Goal: Task Accomplishment & Management: Complete application form

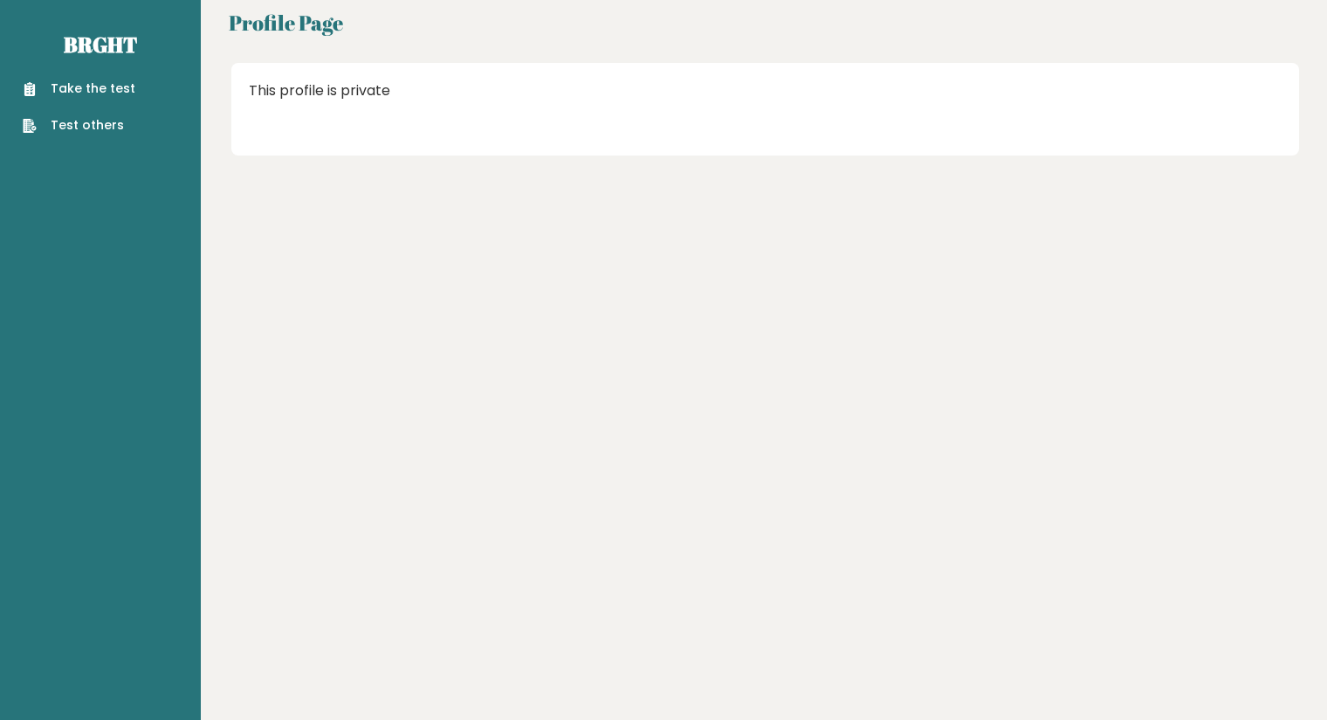
click at [100, 85] on link "Take the test" at bounding box center [79, 88] width 113 height 18
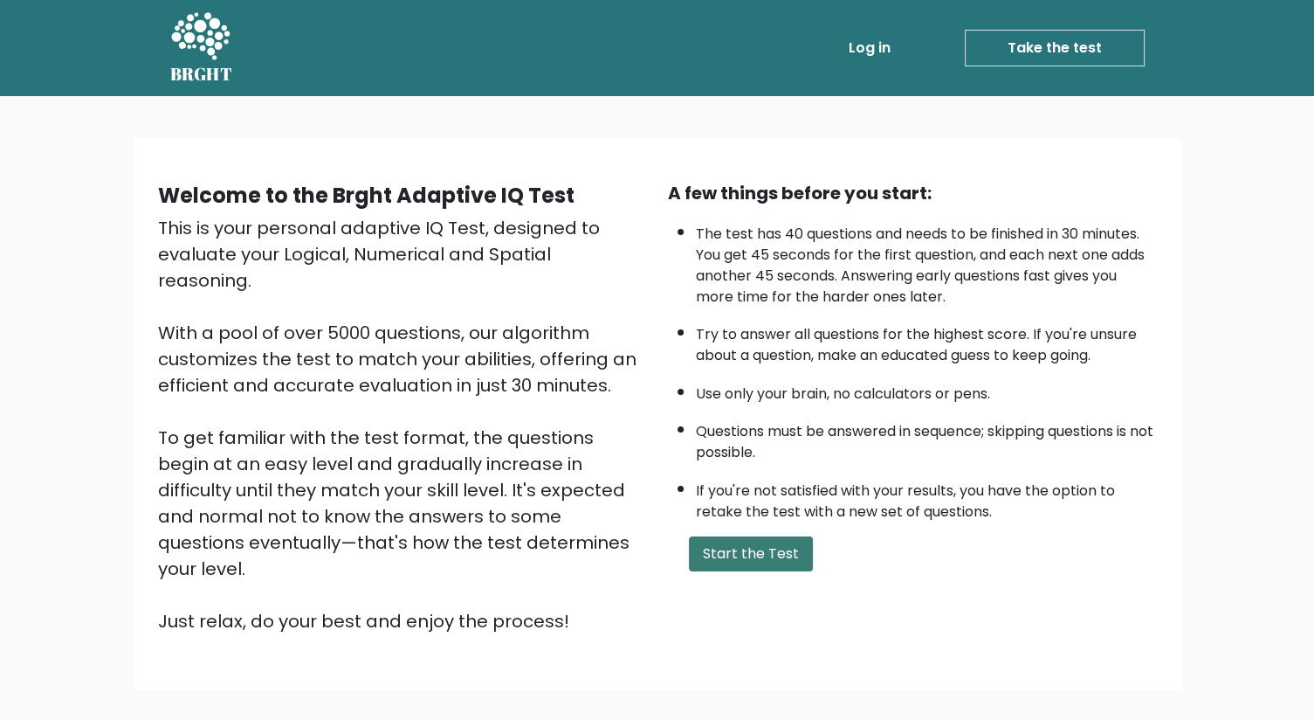
click at [745, 563] on button "Start the Test" at bounding box center [751, 553] width 124 height 35
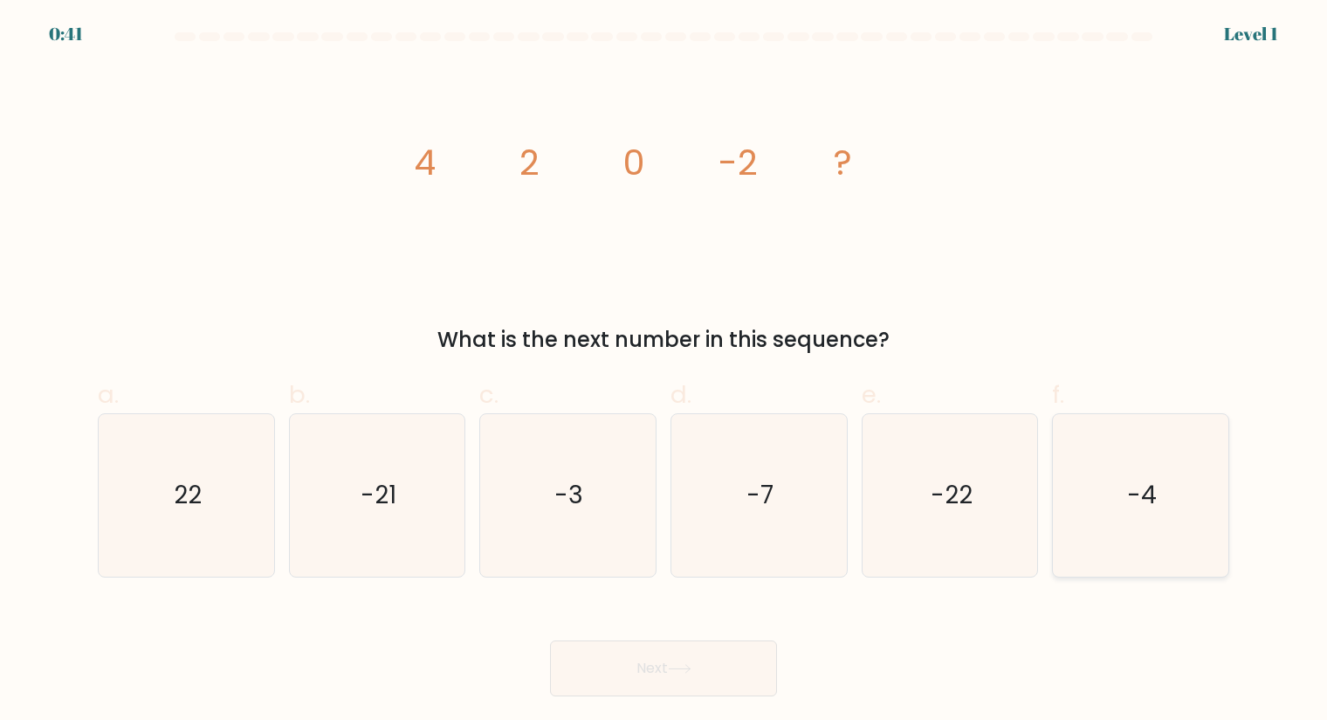
click at [1129, 462] on icon "-4" at bounding box center [1140, 495] width 162 height 162
click at [665, 371] on input "f. -4" at bounding box center [664, 365] width 1 height 11
radio input "true"
click at [676, 665] on icon at bounding box center [680, 669] width 24 height 10
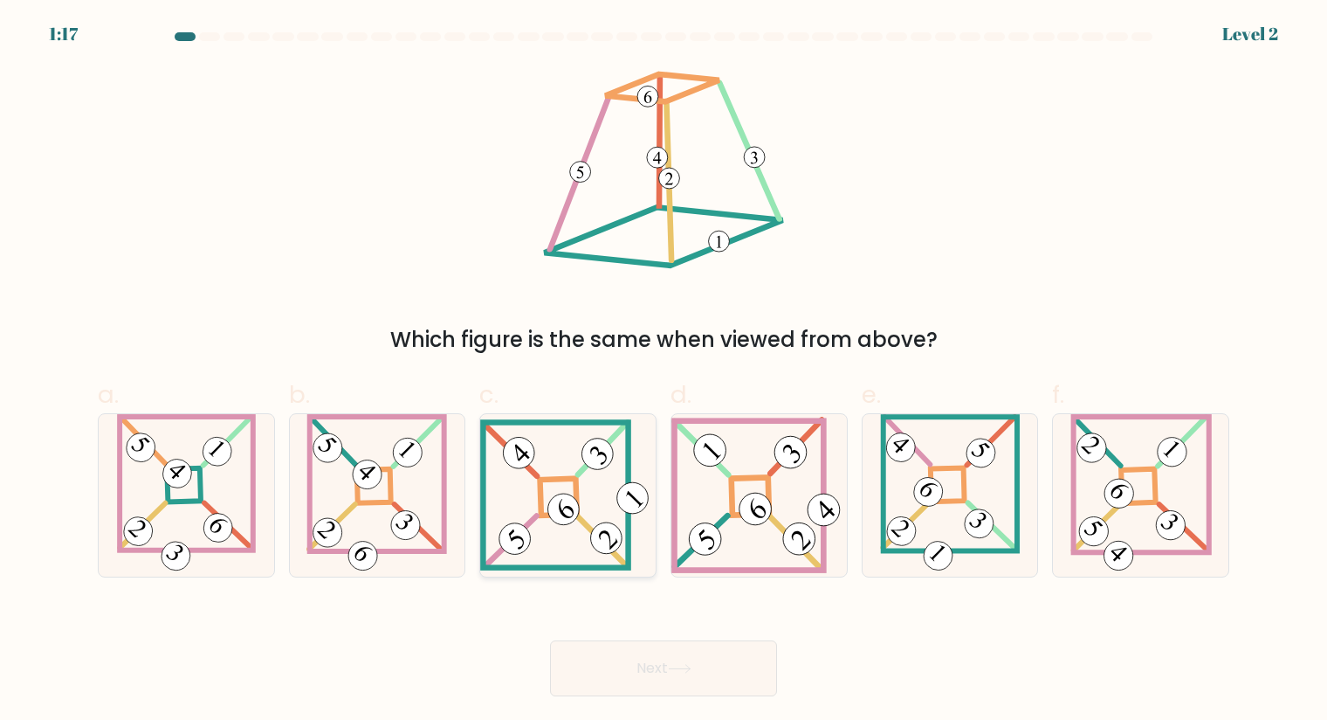
click at [564, 479] on 271 at bounding box center [559, 497] width 37 height 37
click at [664, 371] on input "c." at bounding box center [664, 365] width 1 height 11
radio input "true"
click at [683, 678] on button "Next" at bounding box center [663, 668] width 227 height 56
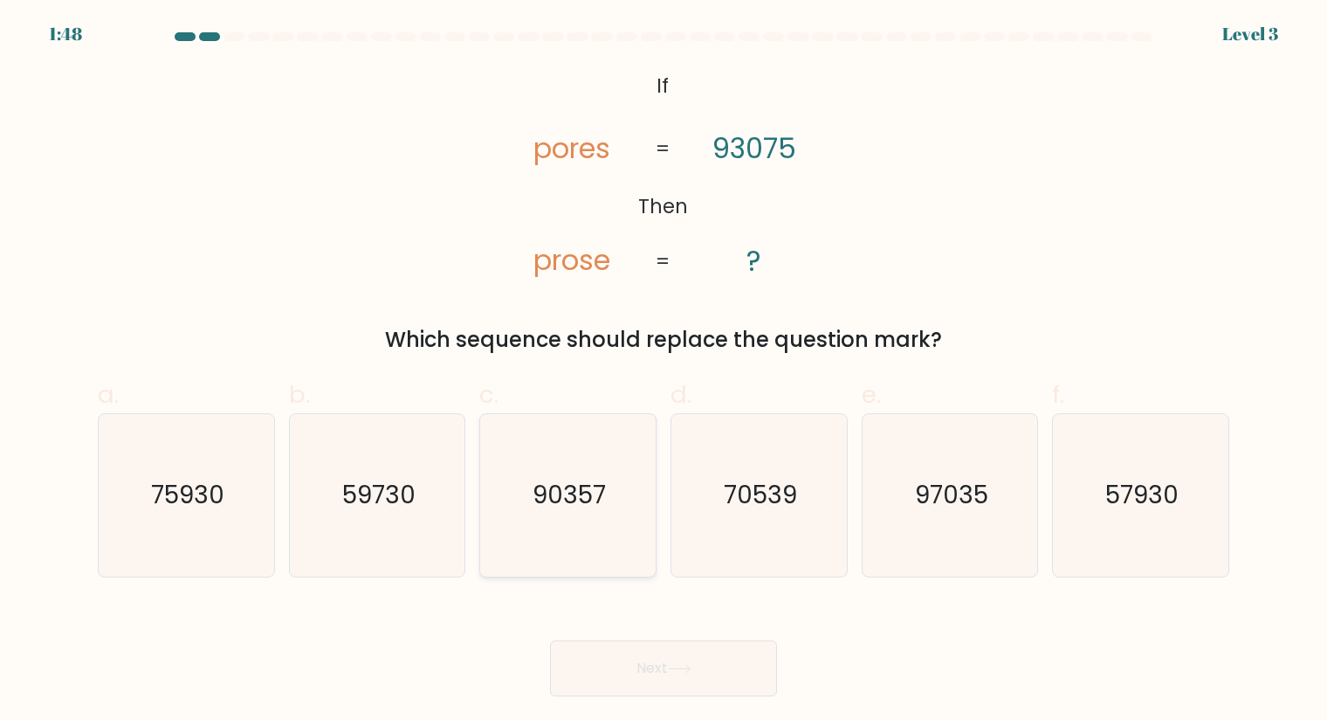
click at [587, 456] on icon "90357" at bounding box center [567, 495] width 162 height 162
click at [664, 371] on input "c. 90357" at bounding box center [664, 365] width 1 height 11
radio input "true"
click at [702, 683] on button "Next" at bounding box center [663, 668] width 227 height 56
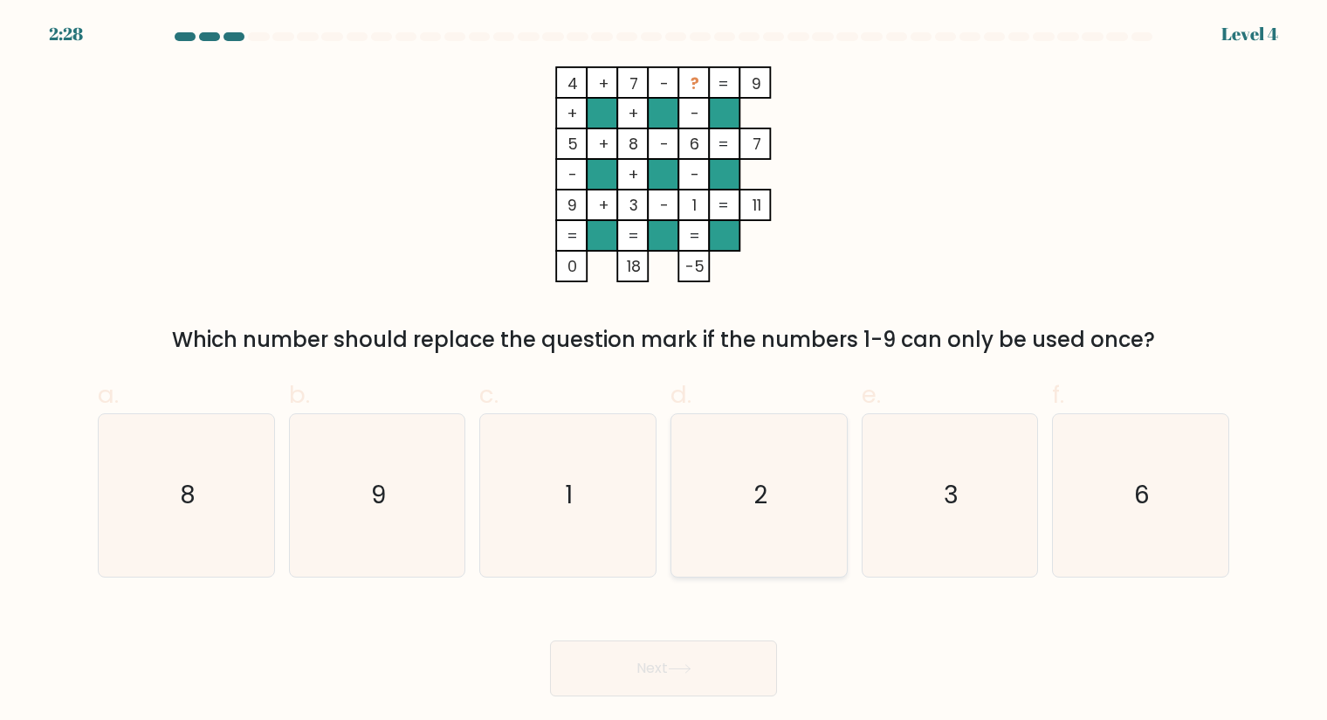
drag, startPoint x: 754, startPoint y: 486, endPoint x: 742, endPoint y: 538, distance: 52.8
click at [754, 486] on text "2" at bounding box center [761, 495] width 14 height 34
click at [665, 371] on input "d. 2" at bounding box center [664, 365] width 1 height 11
radio input "true"
click at [718, 676] on button "Next" at bounding box center [663, 668] width 227 height 56
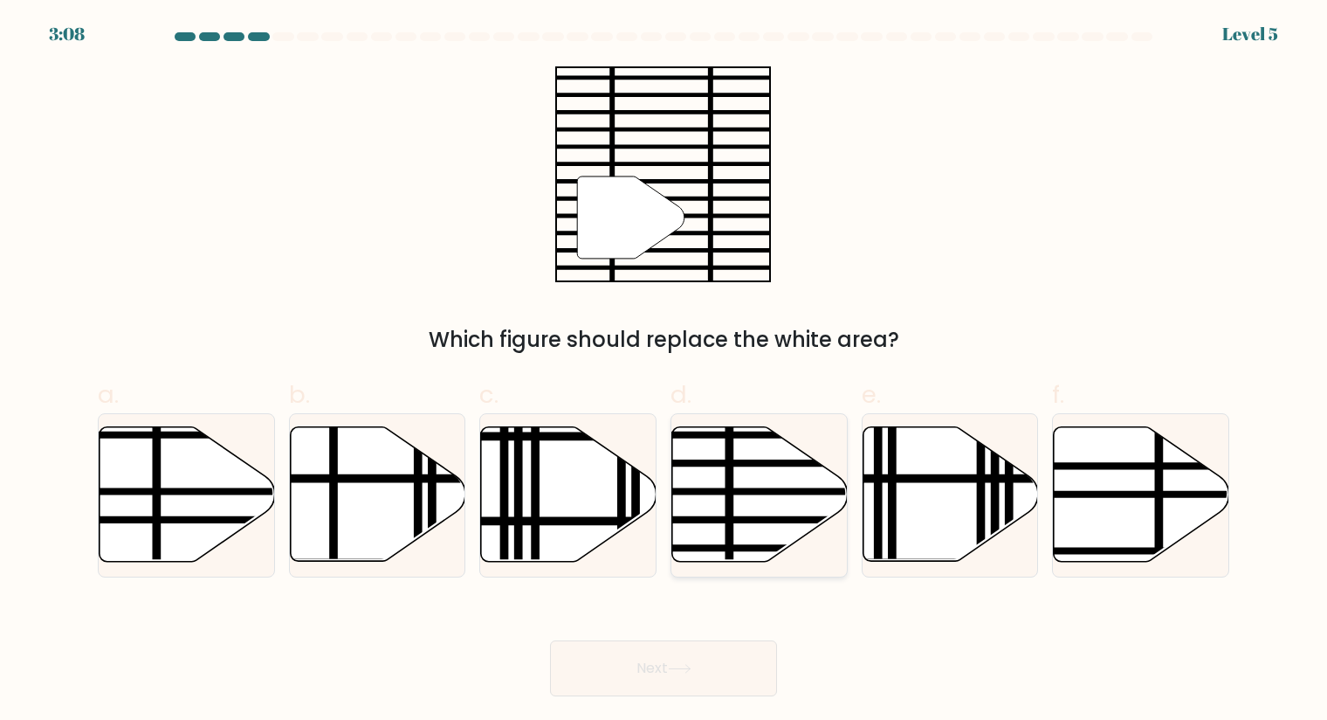
click at [773, 492] on line at bounding box center [814, 492] width 354 height 0
click at [665, 371] on input "d." at bounding box center [664, 365] width 1 height 11
radio input "true"
click at [679, 704] on body "3:08 Level 5" at bounding box center [663, 360] width 1327 height 720
click at [692, 678] on button "Next" at bounding box center [663, 668] width 227 height 56
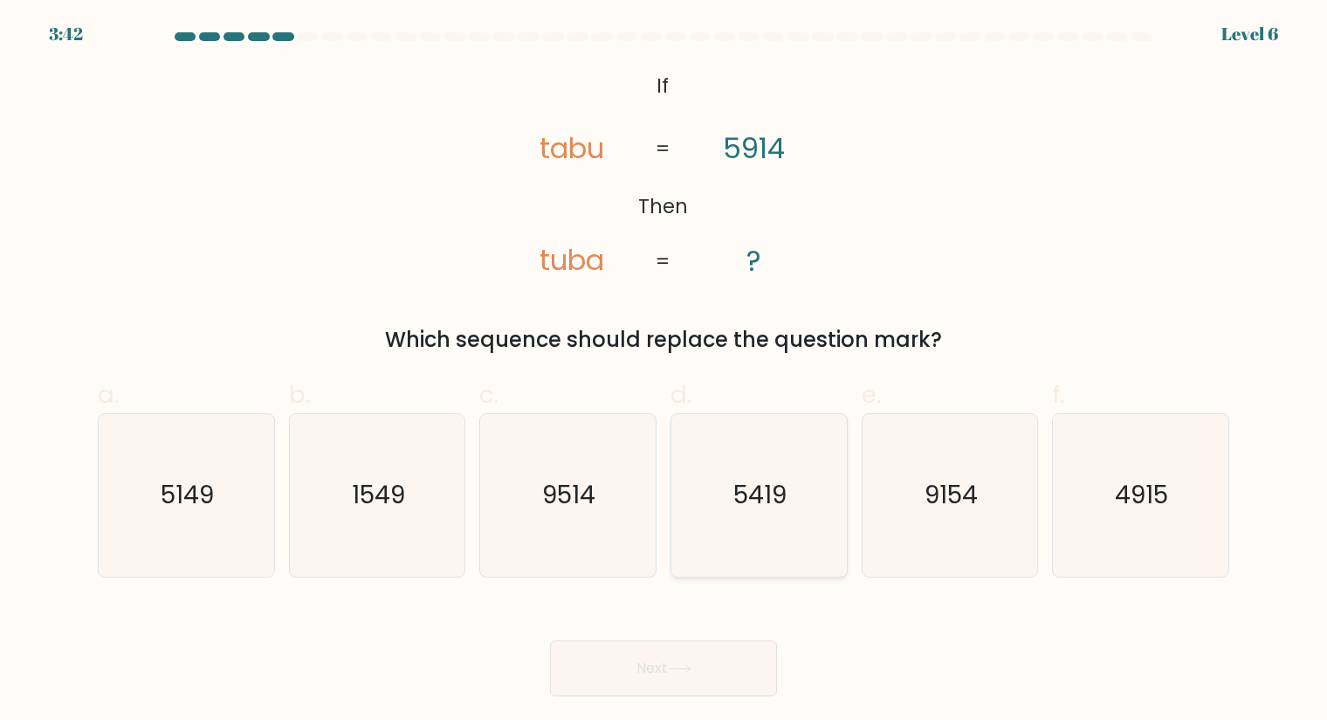
click at [716, 479] on icon "5419" at bounding box center [759, 495] width 162 height 162
click at [665, 371] on input "d. 5419" at bounding box center [664, 365] width 1 height 11
radio input "true"
click at [653, 681] on button "Next" at bounding box center [663, 668] width 227 height 56
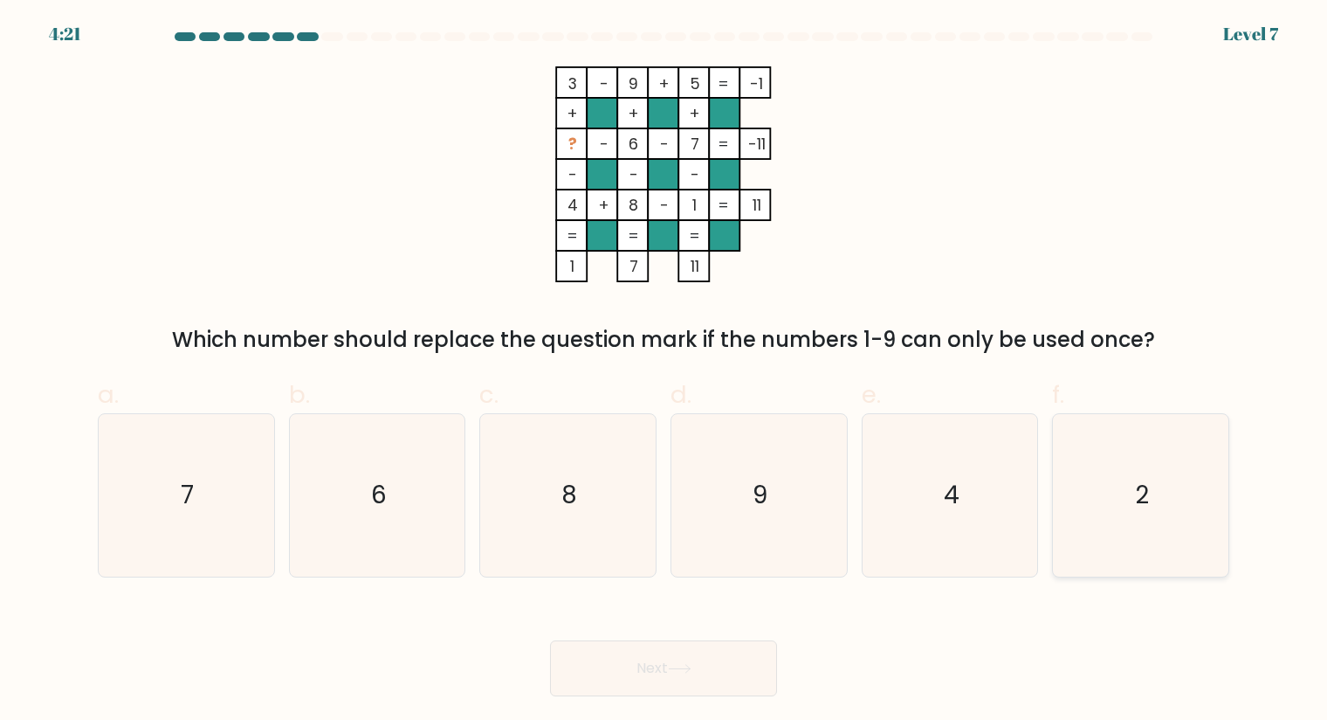
click at [1123, 480] on icon "2" at bounding box center [1140, 495] width 162 height 162
click at [665, 371] on input "f. 2" at bounding box center [664, 365] width 1 height 11
radio input "true"
click at [733, 671] on button "Next" at bounding box center [663, 668] width 227 height 56
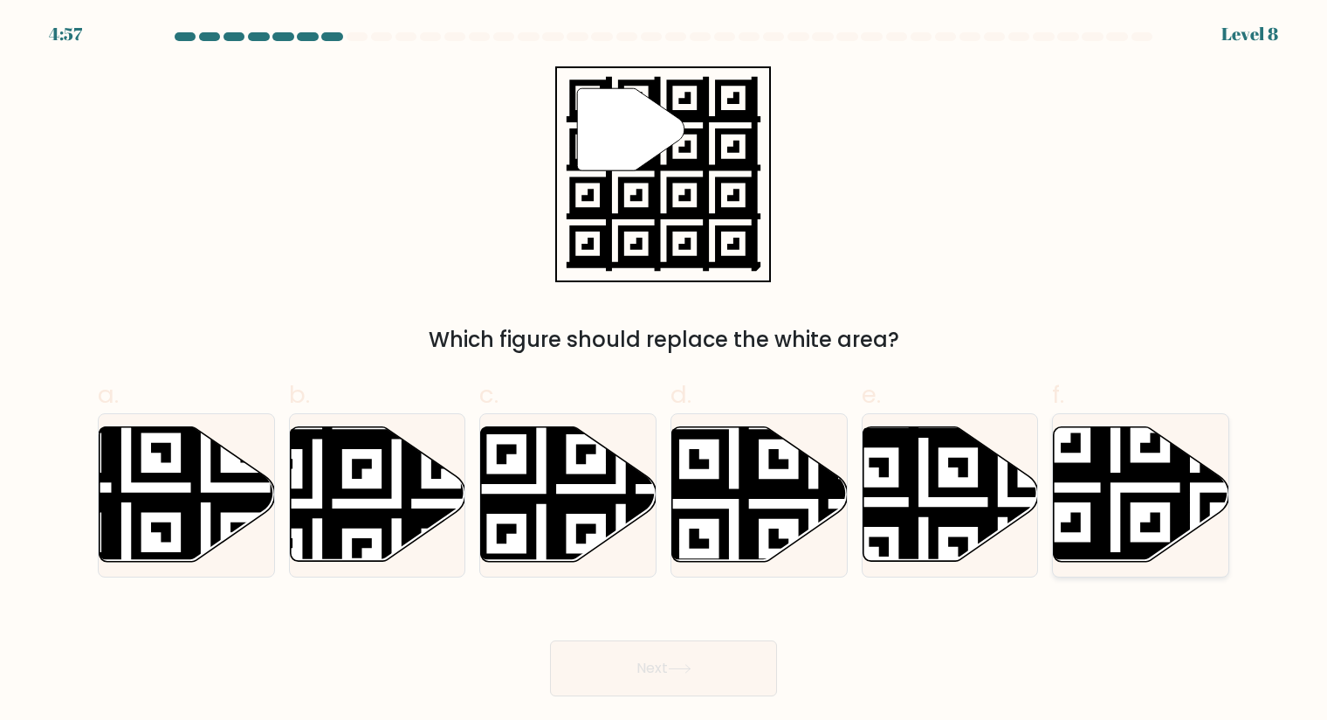
click at [1126, 472] on icon at bounding box center [1195, 567] width 318 height 318
click at [665, 371] on input "f." at bounding box center [664, 365] width 1 height 11
radio input "true"
click at [695, 681] on button "Next" at bounding box center [663, 668] width 227 height 56
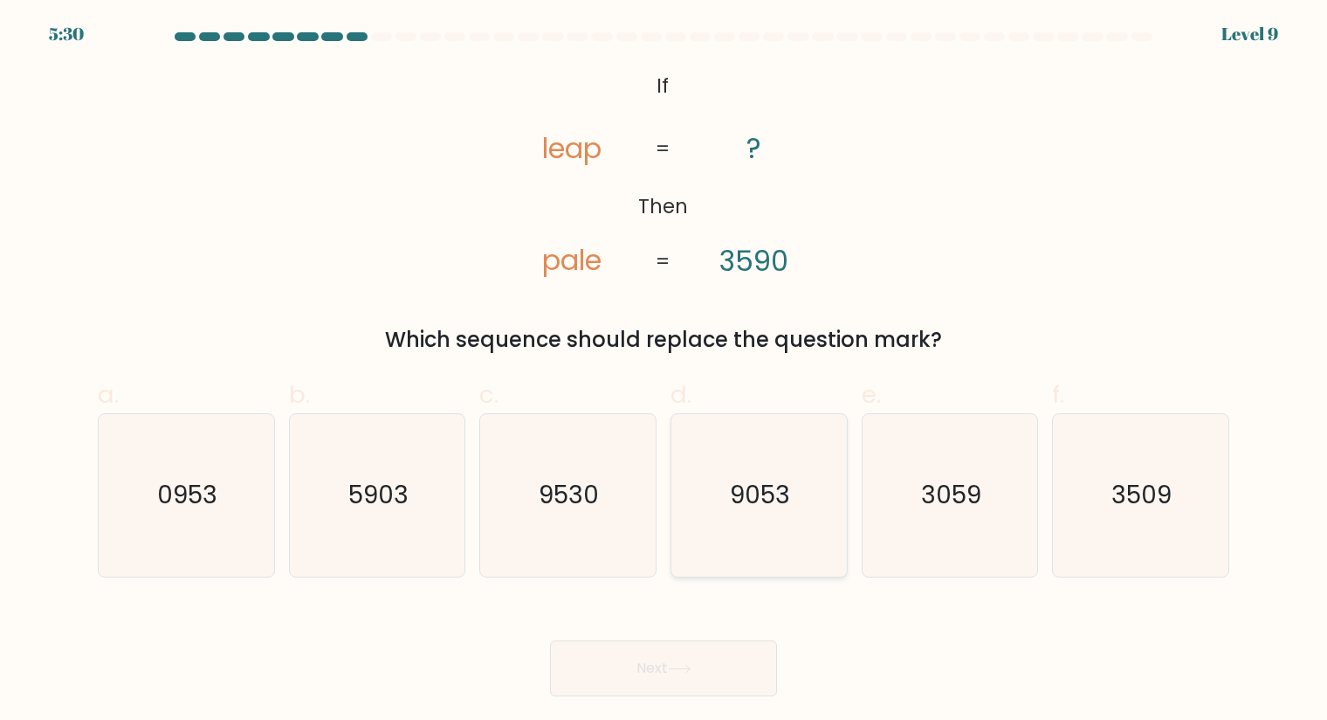
click at [803, 467] on icon "9053" at bounding box center [759, 495] width 162 height 162
click at [665, 371] on input "d. 9053" at bounding box center [664, 365] width 1 height 11
radio input "true"
click at [732, 655] on button "Next" at bounding box center [663, 668] width 227 height 56
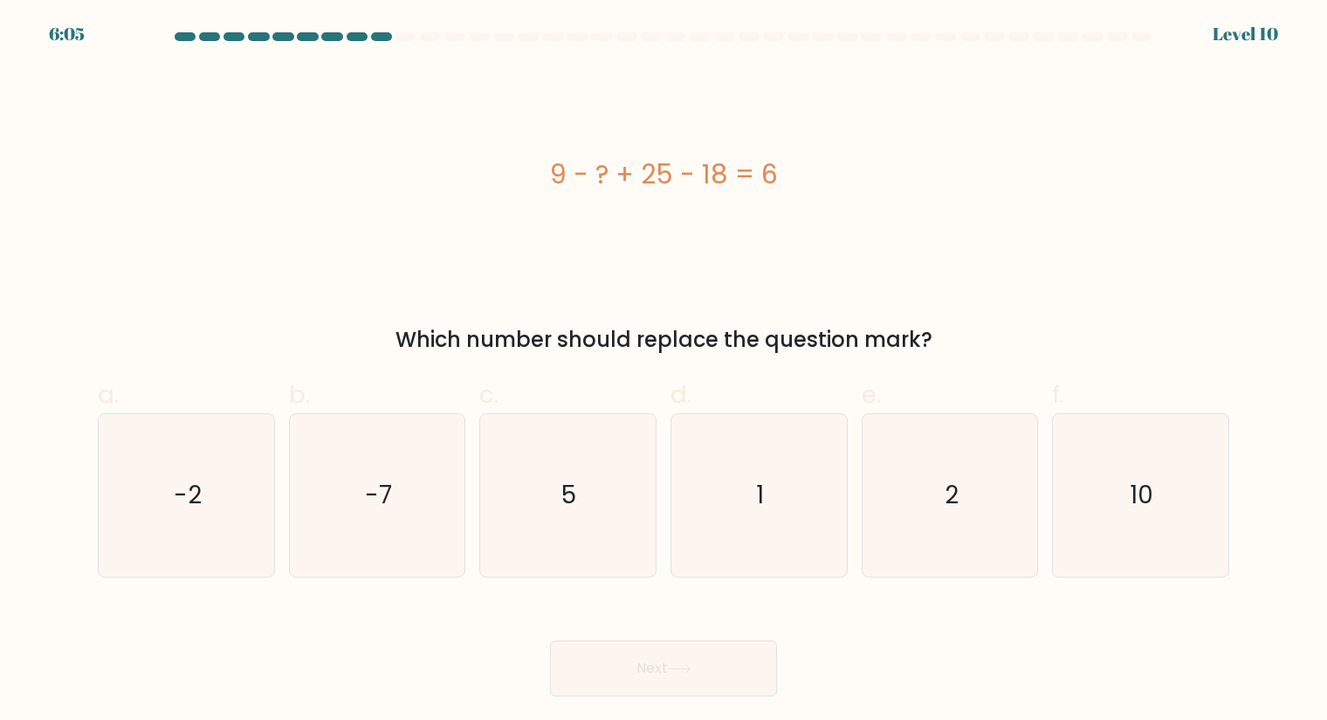
drag, startPoint x: 643, startPoint y: 176, endPoint x: 713, endPoint y: 175, distance: 70.8
click at [713, 175] on div "9 - ? + 25 - 18 = 6" at bounding box center [664, 174] width 1132 height 39
drag, startPoint x: 554, startPoint y: 180, endPoint x: 562, endPoint y: 176, distance: 9.4
click at [562, 176] on div "9 - ? + 25 - 18 = 6" at bounding box center [664, 174] width 1132 height 39
click at [1086, 465] on icon "10" at bounding box center [1140, 495] width 162 height 162
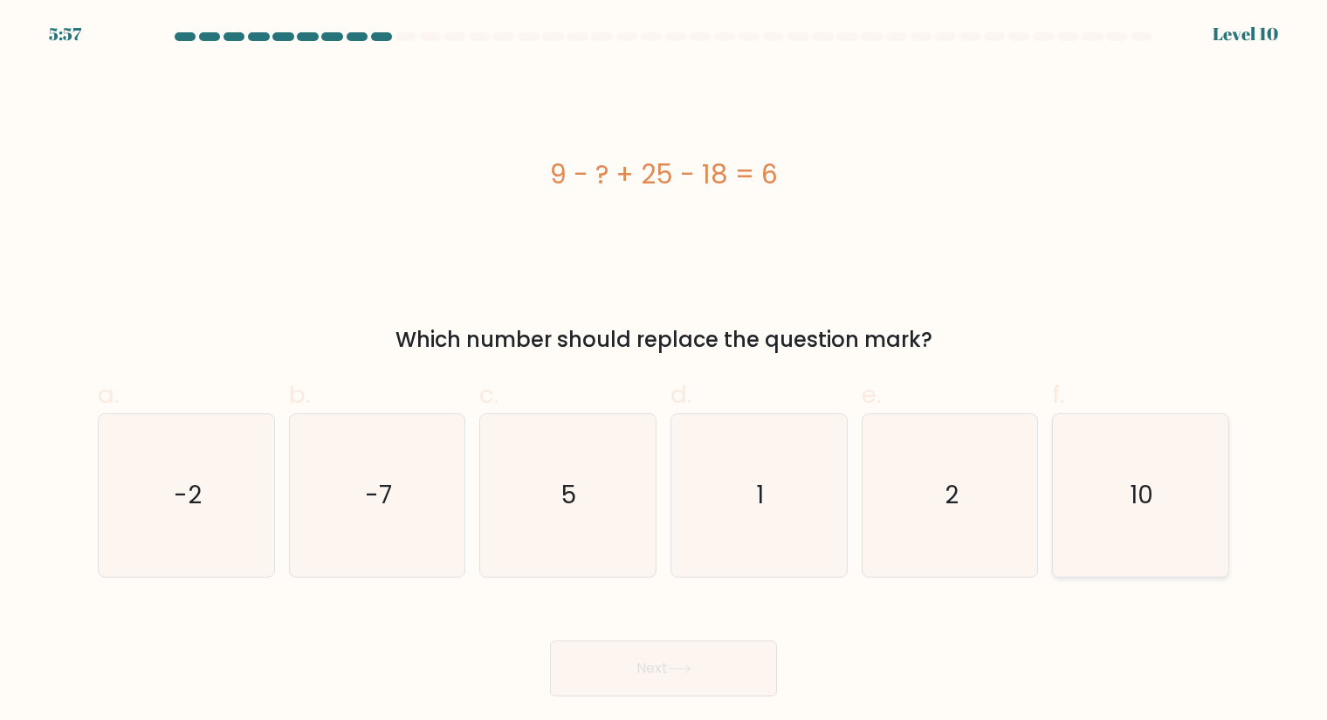
click at [665, 371] on input "f. 10" at bounding box center [664, 365] width 1 height 11
radio input "true"
click at [740, 671] on button "Next" at bounding box center [663, 668] width 227 height 56
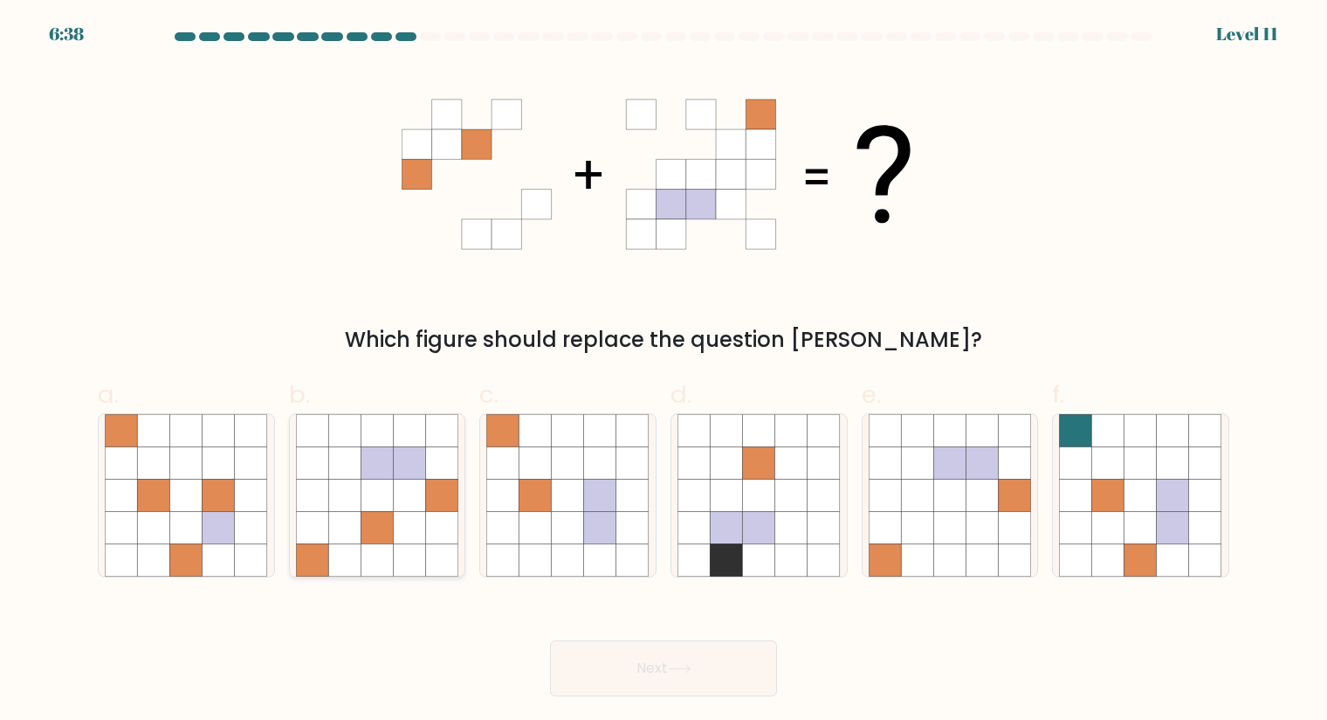
click at [372, 440] on icon at bounding box center [377, 430] width 32 height 32
click at [664, 371] on input "b." at bounding box center [664, 365] width 1 height 11
radio input "true"
click at [699, 697] on body "6:35 Level 11" at bounding box center [663, 360] width 1327 height 720
click at [698, 685] on button "Next" at bounding box center [663, 668] width 227 height 56
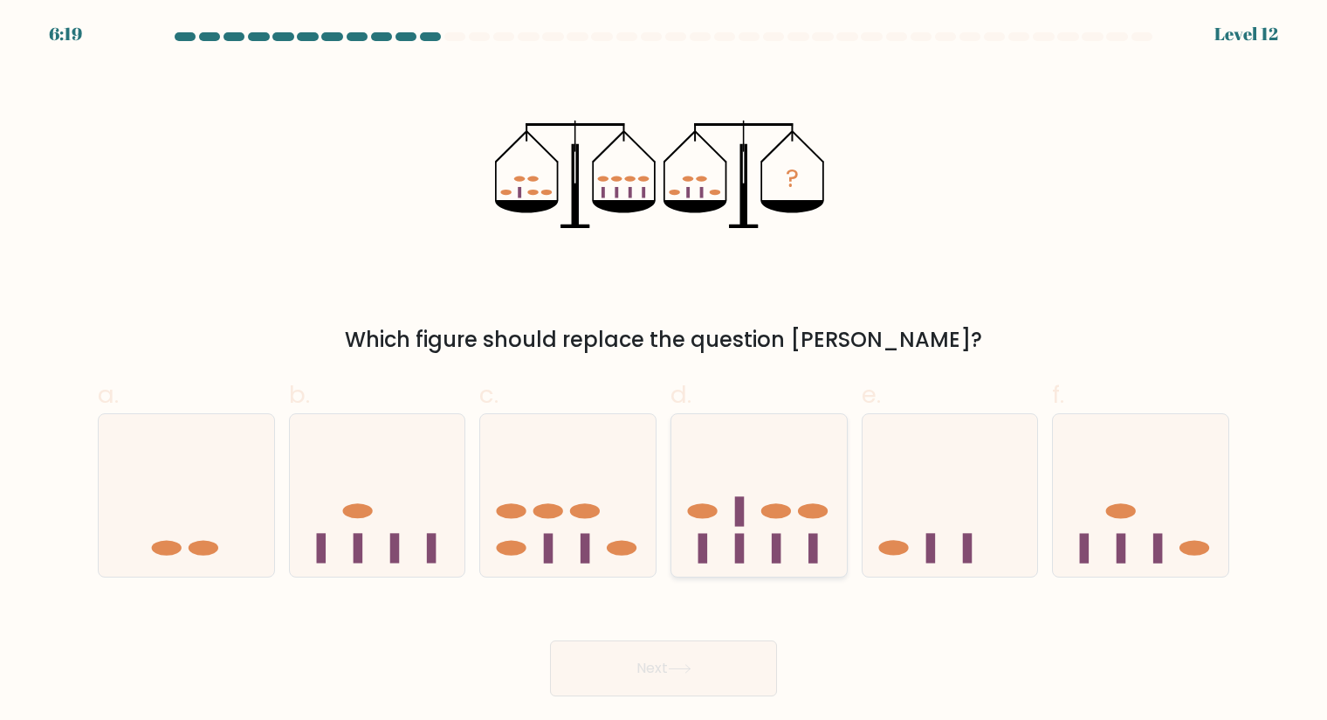
drag, startPoint x: 775, startPoint y: 477, endPoint x: 766, endPoint y: 520, distance: 44.7
click at [775, 477] on icon at bounding box center [759, 495] width 176 height 145
click at [665, 371] on input "d." at bounding box center [664, 365] width 1 height 11
radio input "true"
click at [729, 673] on button "Next" at bounding box center [663, 668] width 227 height 56
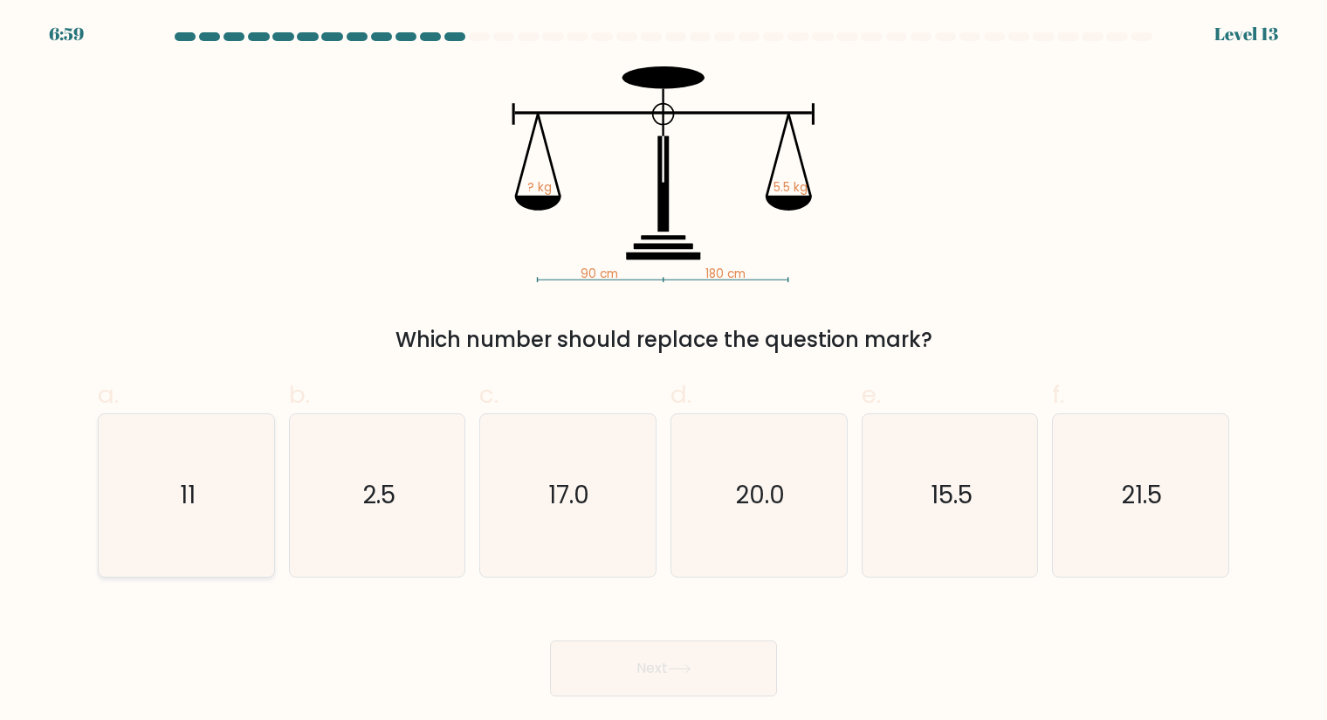
click at [202, 469] on icon "11" at bounding box center [186, 495] width 162 height 162
click at [664, 371] on input "a. 11" at bounding box center [664, 365] width 1 height 11
radio input "true"
click at [623, 681] on button "Next" at bounding box center [663, 668] width 227 height 56
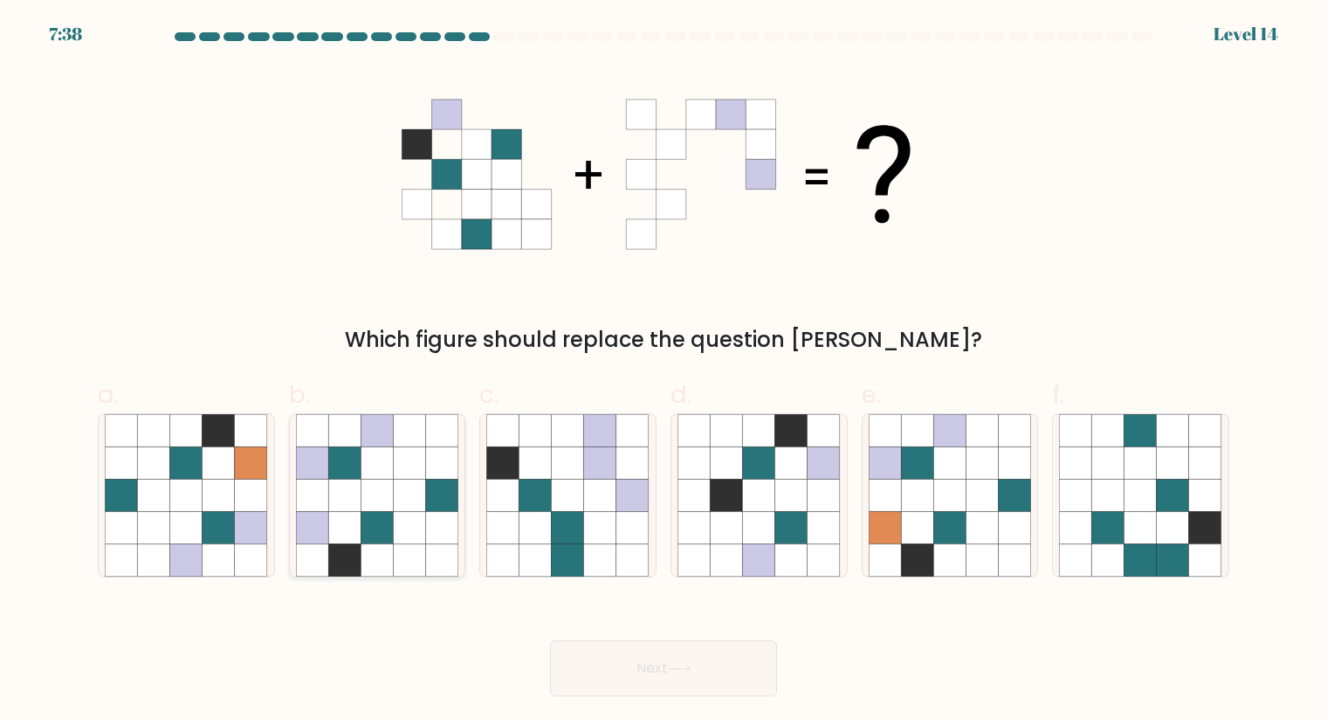
click at [362, 477] on icon at bounding box center [377, 462] width 32 height 32
click at [664, 371] on input "b." at bounding box center [664, 365] width 1 height 11
radio input "true"
click at [650, 666] on button "Next" at bounding box center [663, 668] width 227 height 56
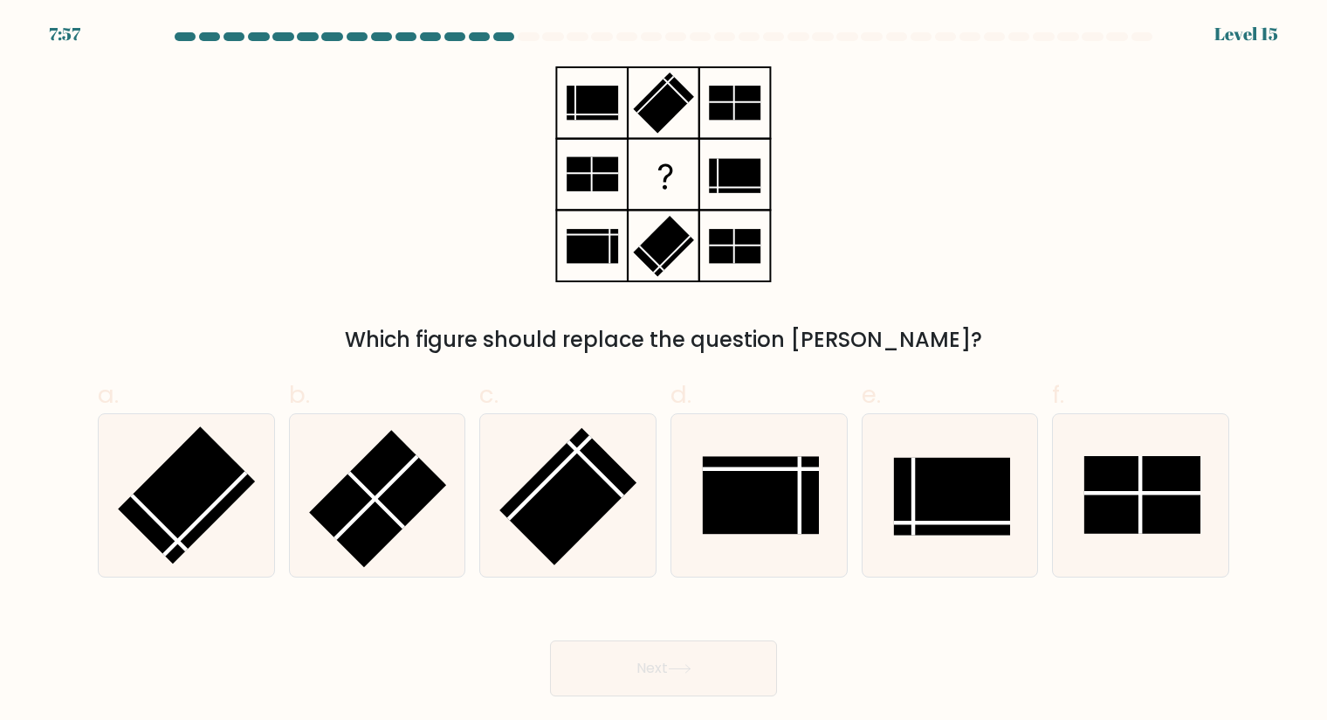
drag, startPoint x: 402, startPoint y: 522, endPoint x: 529, endPoint y: 600, distance: 149.3
click at [402, 521] on icon at bounding box center [377, 495] width 162 height 162
click at [664, 371] on input "b." at bounding box center [664, 365] width 1 height 11
radio input "true"
click at [711, 697] on body "7:57 Level 15" at bounding box center [663, 360] width 1327 height 720
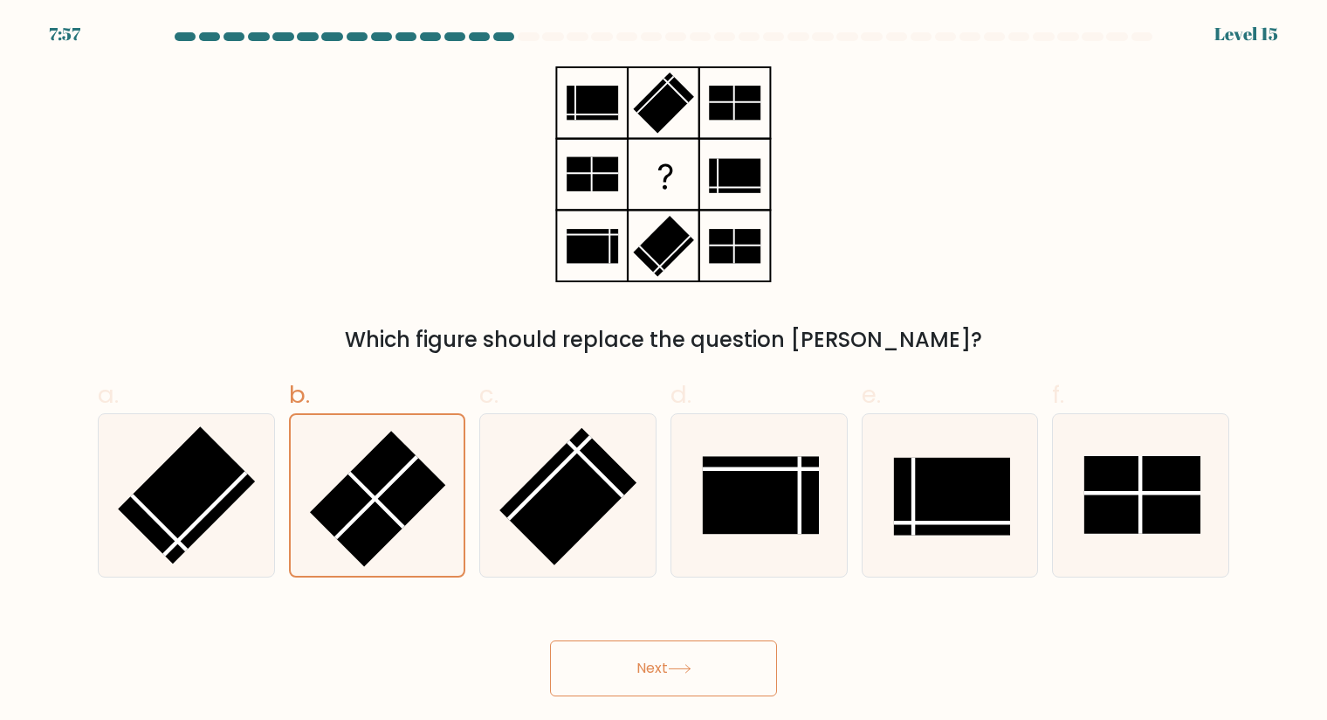
click at [713, 678] on button "Next" at bounding box center [663, 668] width 227 height 56
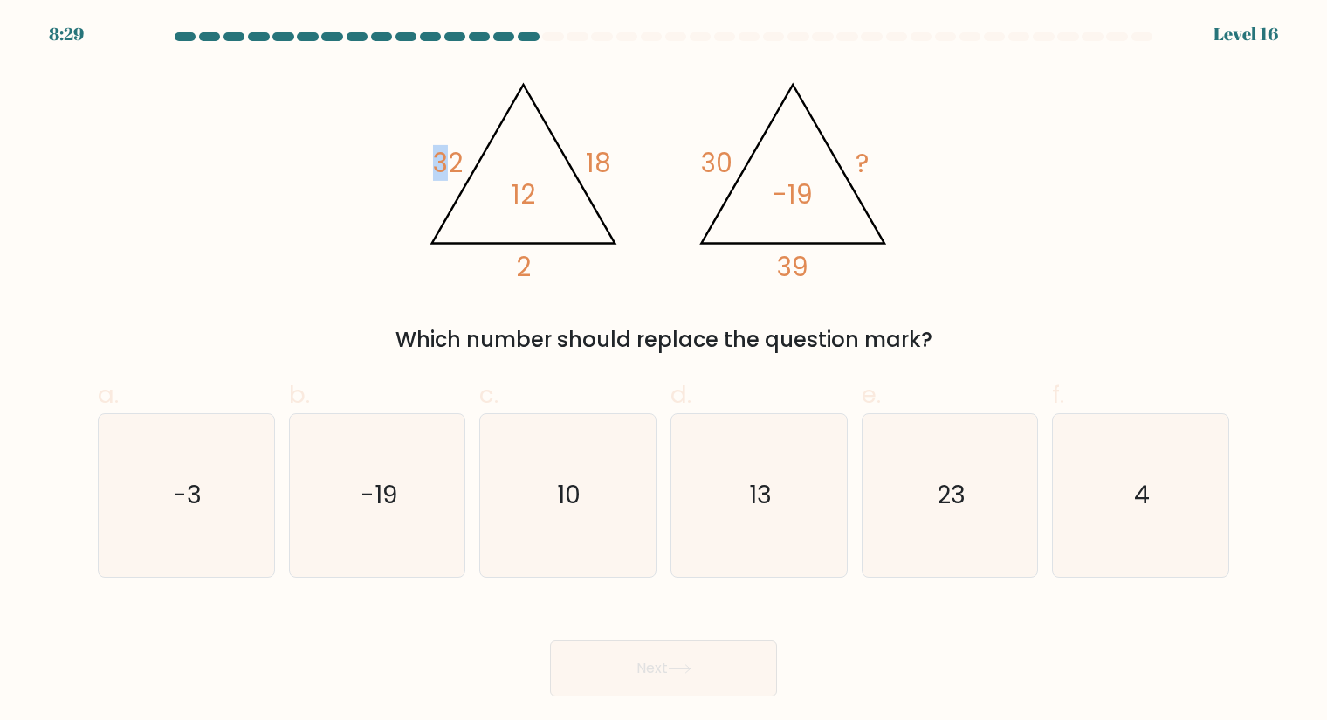
drag, startPoint x: 423, startPoint y: 160, endPoint x: 479, endPoint y: 157, distance: 55.9
click at [461, 155] on icon "@import url('https://fonts.googleapis.com/css?family=Abril+Fatface:400,100,100i…" at bounding box center [664, 174] width 497 height 216
drag, startPoint x: 589, startPoint y: 161, endPoint x: 622, endPoint y: 162, distance: 33.2
click at [622, 162] on icon "@import url('https://fonts.googleapis.com/css?family=Abril+Fatface:400,100,100i…" at bounding box center [664, 174] width 497 height 216
drag, startPoint x: 573, startPoint y: 260, endPoint x: 622, endPoint y: 251, distance: 49.7
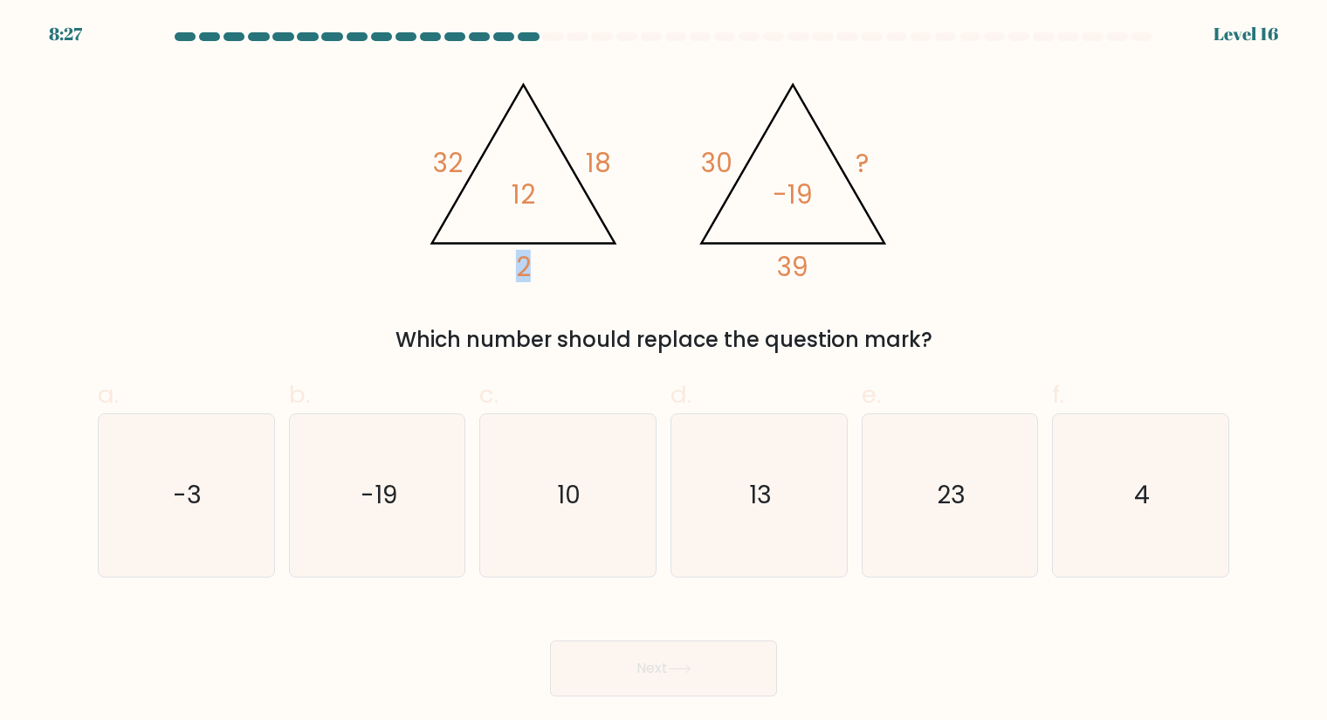
click at [599, 258] on icon "@import url('https://fonts.googleapis.com/css?family=Abril+Fatface:400,100,100i…" at bounding box center [664, 174] width 497 height 216
drag, startPoint x: 720, startPoint y: 162, endPoint x: 770, endPoint y: 164, distance: 50.7
click at [744, 157] on icon "@import url('https://fonts.googleapis.com/css?family=Abril+Fatface:400,100,100i…" at bounding box center [664, 174] width 497 height 216
drag, startPoint x: 846, startPoint y: 169, endPoint x: 913, endPoint y: 165, distance: 66.5
click at [913, 165] on div "@import url('https://fonts.googleapis.com/css?family=Abril+Fatface:400,100,100i…" at bounding box center [663, 210] width 1153 height 289
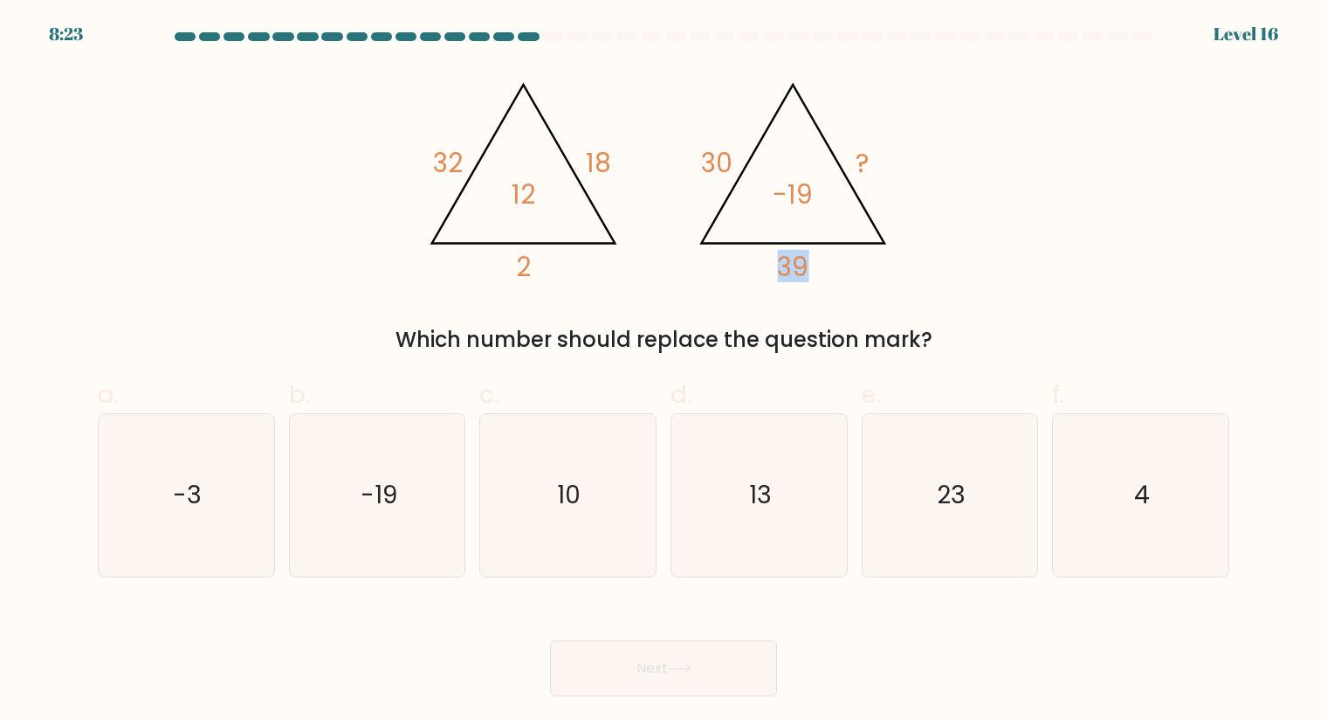
drag, startPoint x: 773, startPoint y: 265, endPoint x: 805, endPoint y: 238, distance: 42.1
click at [828, 267] on icon "@import url('https://fonts.googleapis.com/css?family=Abril+Fatface:400,100,100i…" at bounding box center [664, 174] width 497 height 216
drag, startPoint x: 695, startPoint y: 168, endPoint x: 765, endPoint y: 181, distance: 71.1
click at [748, 171] on icon "@import url('https://fonts.googleapis.com/css?family=Abril+Fatface:400,100,100i…" at bounding box center [664, 174] width 497 height 216
drag, startPoint x: 790, startPoint y: 277, endPoint x: 857, endPoint y: 266, distance: 68.0
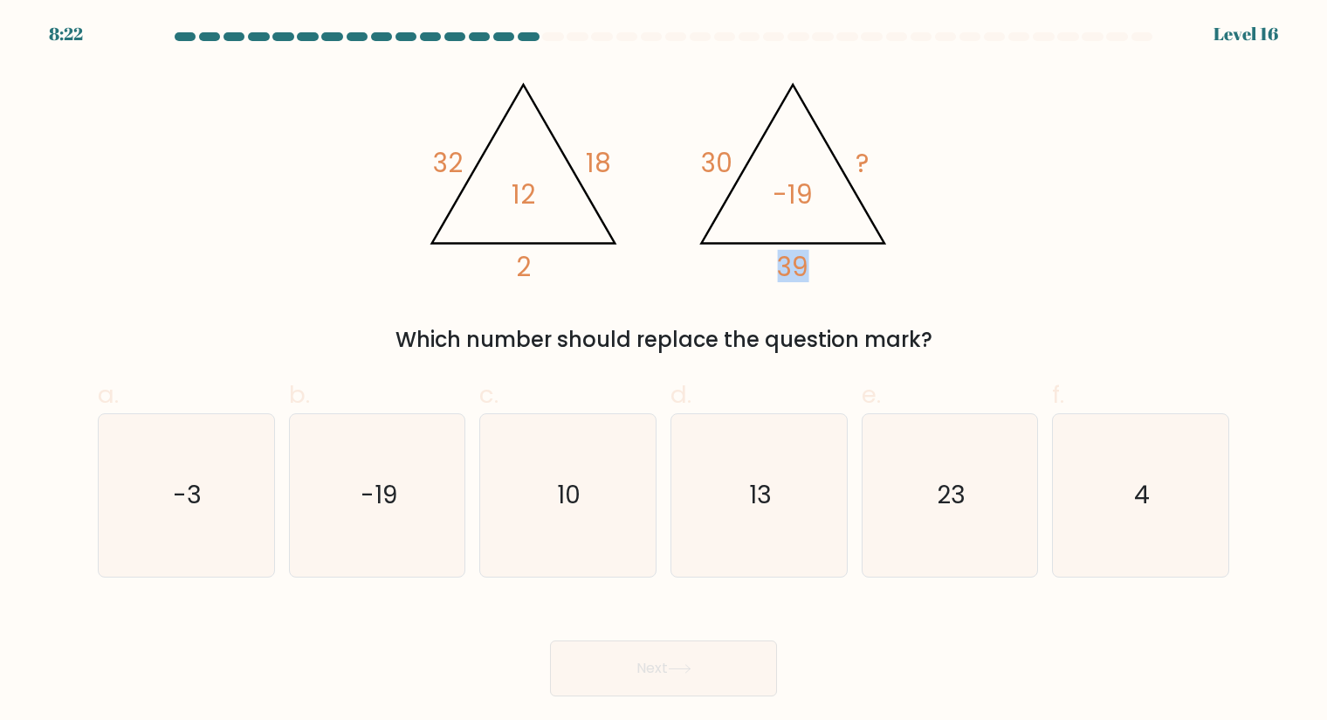
click at [857, 266] on icon "@import url('https://fonts.googleapis.com/css?family=Abril+Fatface:400,100,100i…" at bounding box center [664, 174] width 497 height 216
click at [587, 478] on icon "10" at bounding box center [567, 495] width 162 height 162
click at [664, 371] on input "c. 10" at bounding box center [664, 365] width 1 height 11
radio input "true"
click at [661, 660] on button "Next" at bounding box center [663, 668] width 227 height 56
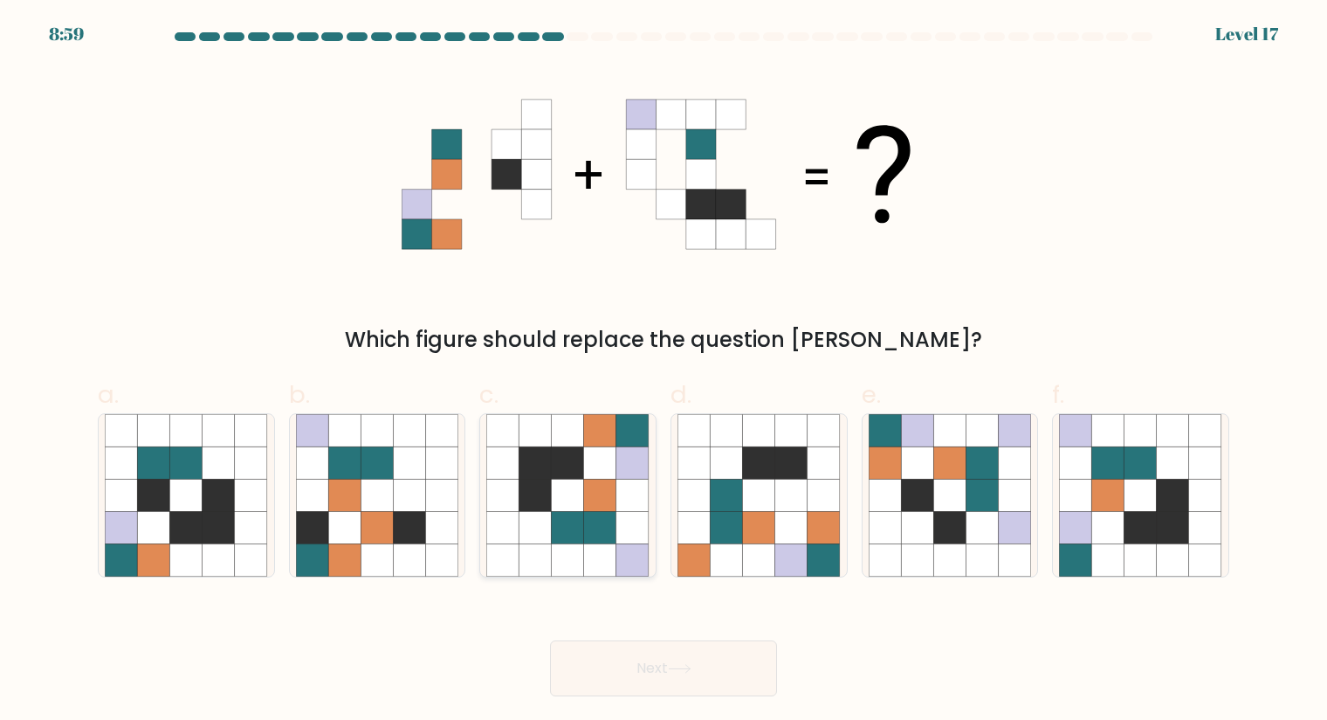
click at [550, 467] on icon at bounding box center [536, 462] width 32 height 32
click at [664, 371] on input "c." at bounding box center [664, 365] width 1 height 11
radio input "true"
click at [667, 664] on button "Next" at bounding box center [663, 668] width 227 height 56
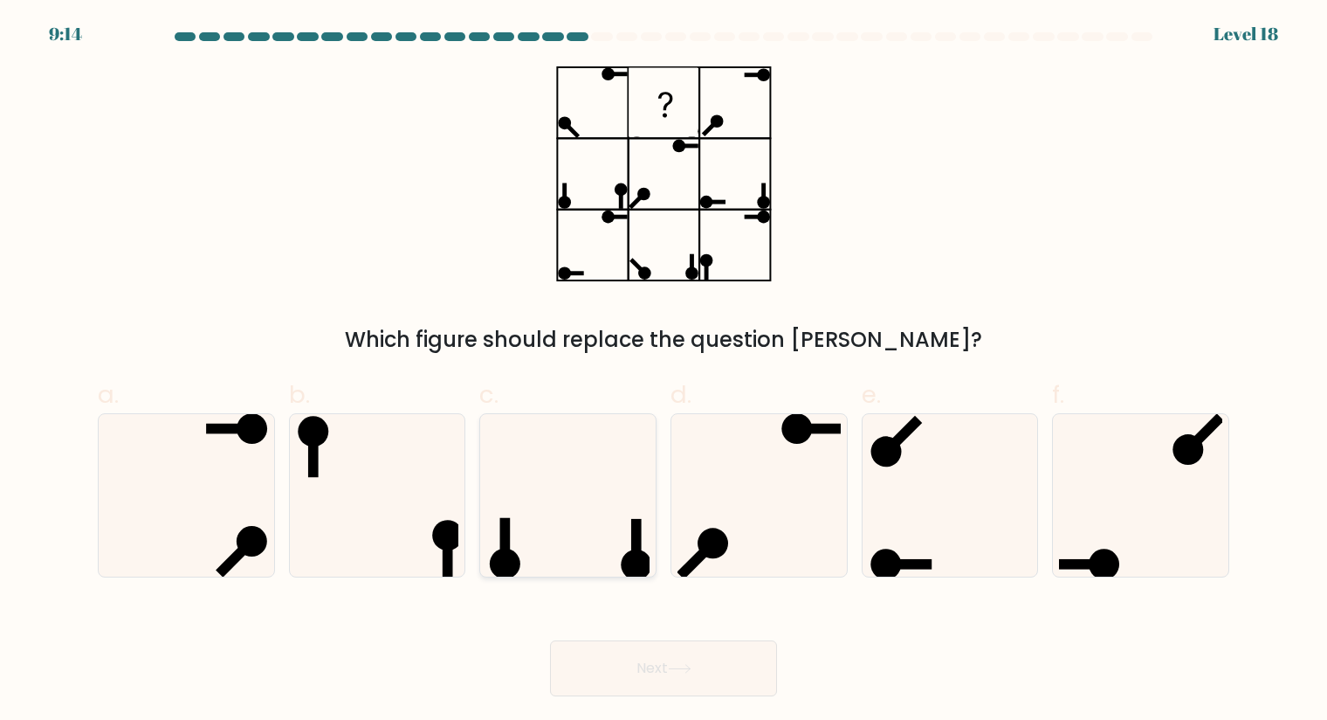
click at [573, 463] on icon at bounding box center [567, 495] width 162 height 162
click at [664, 371] on input "c." at bounding box center [664, 365] width 1 height 11
radio input "true"
click at [615, 667] on button "Next" at bounding box center [663, 668] width 227 height 56
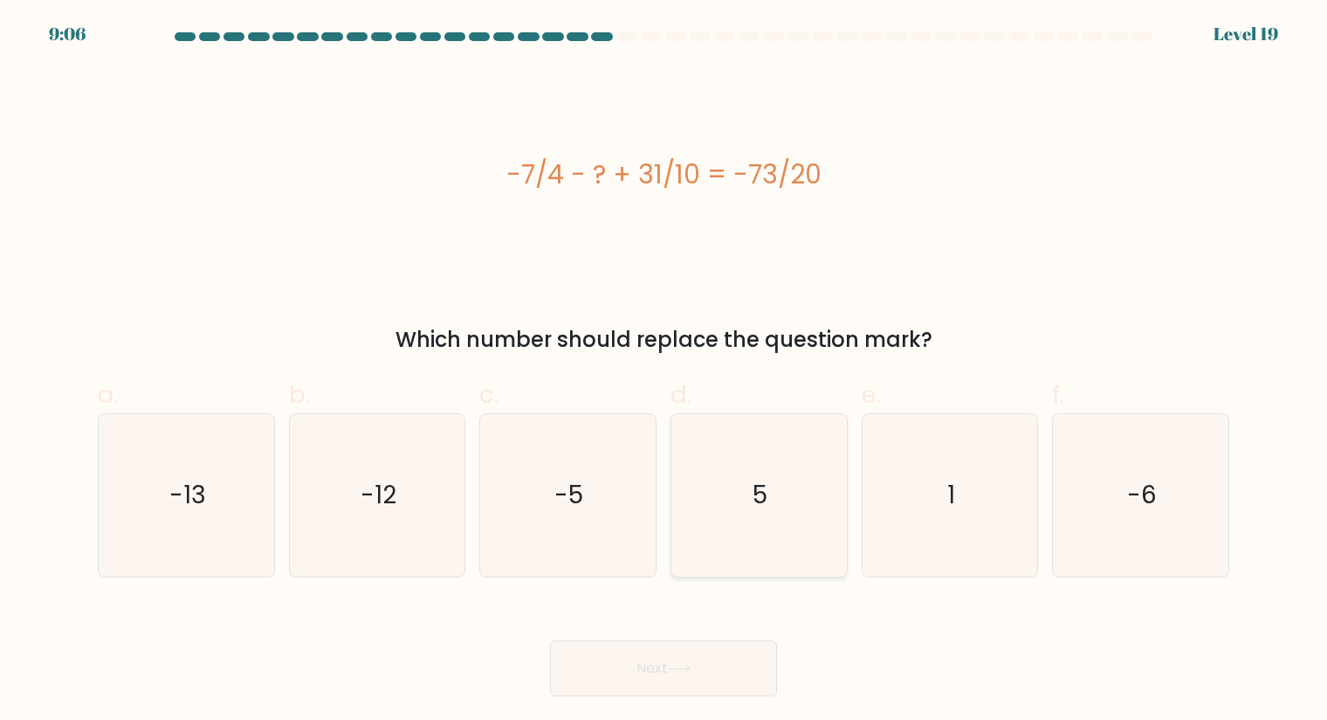
drag, startPoint x: 733, startPoint y: 463, endPoint x: 737, endPoint y: 472, distance: 9.4
click at [733, 463] on icon "5" at bounding box center [759, 495] width 162 height 162
click at [665, 371] on input "d. 5" at bounding box center [664, 365] width 1 height 11
radio input "true"
click at [706, 659] on button "Next" at bounding box center [663, 668] width 227 height 56
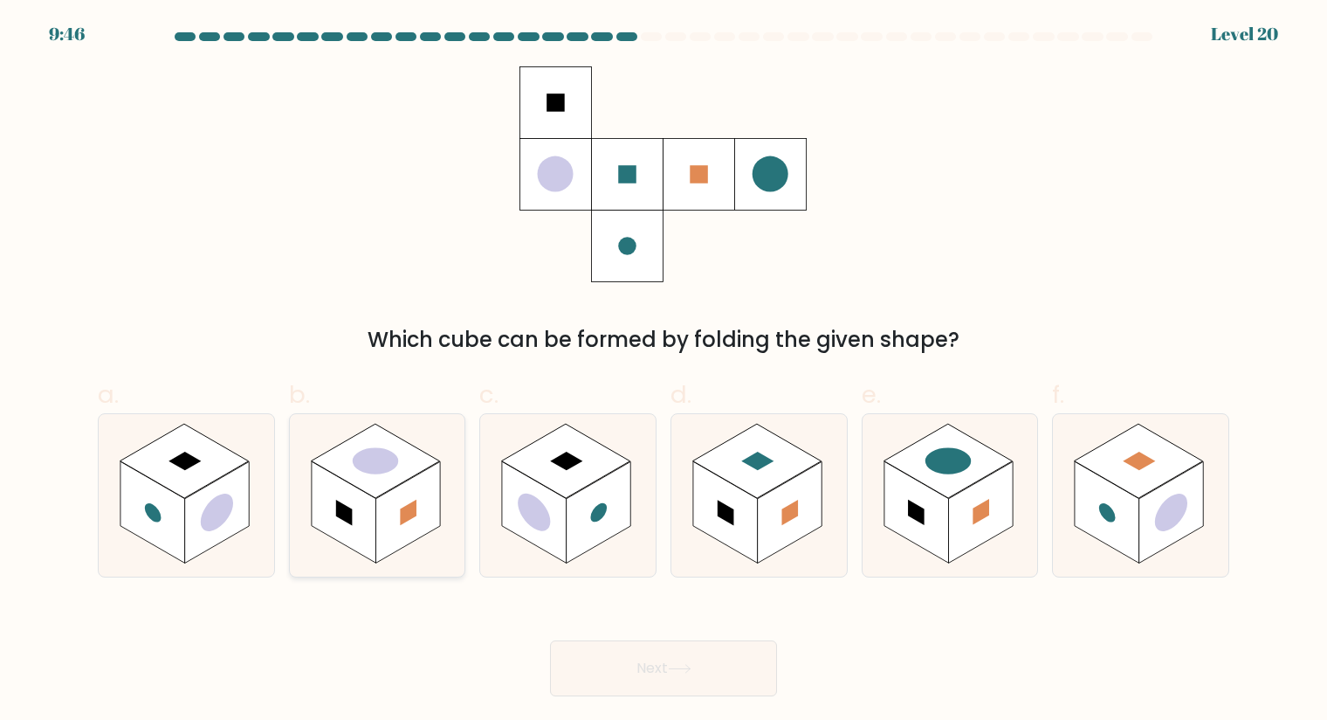
click at [382, 475] on rect at bounding box center [375, 461] width 128 height 74
click at [664, 371] on input "b." at bounding box center [664, 365] width 1 height 11
radio input "true"
click at [1123, 524] on rect at bounding box center [1107, 511] width 65 height 101
click at [665, 371] on input "f." at bounding box center [664, 365] width 1 height 11
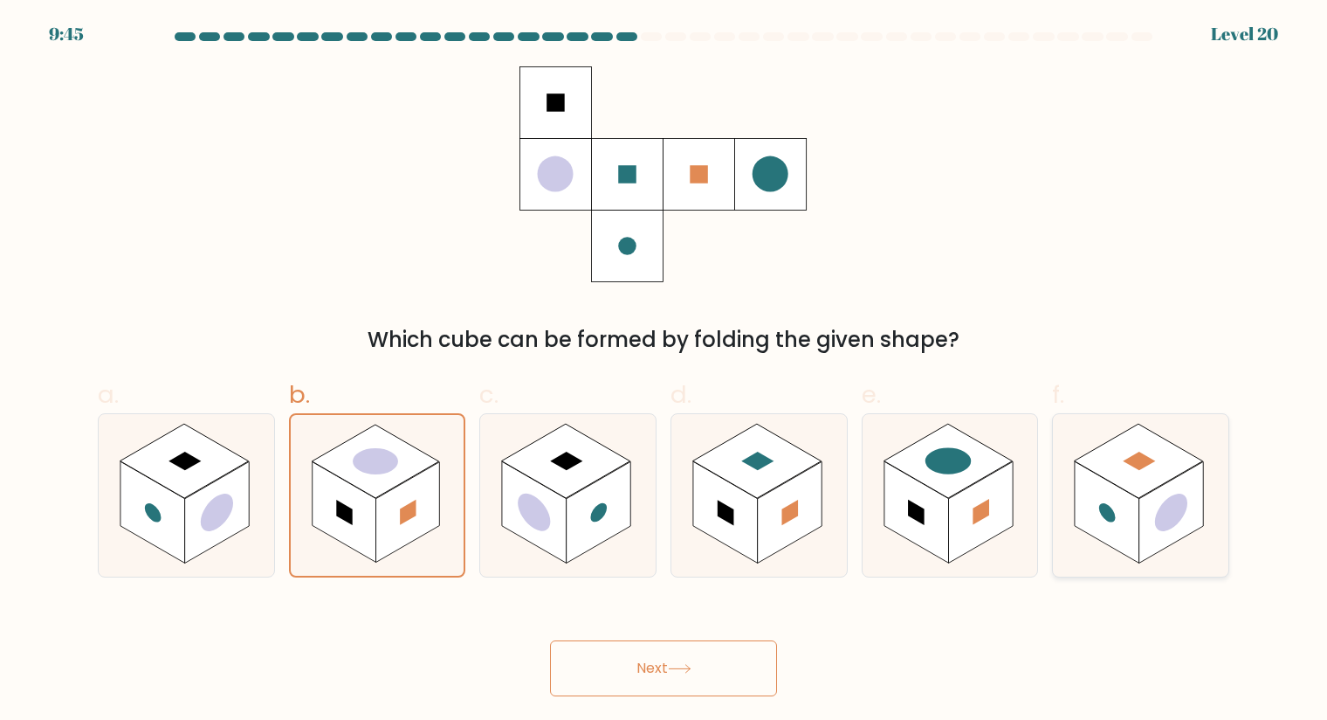
radio input "true"
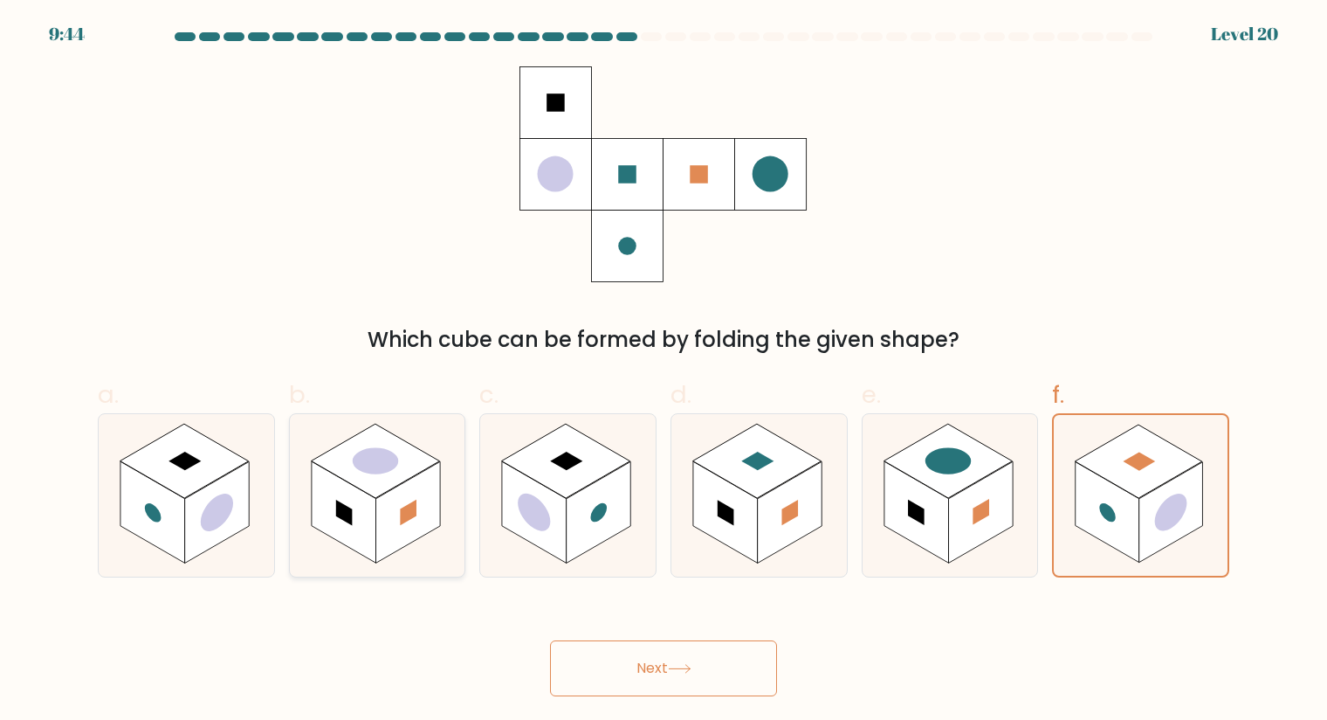
click at [414, 521] on rect at bounding box center [407, 511] width 65 height 101
click at [664, 371] on input "b." at bounding box center [664, 365] width 1 height 11
radio input "true"
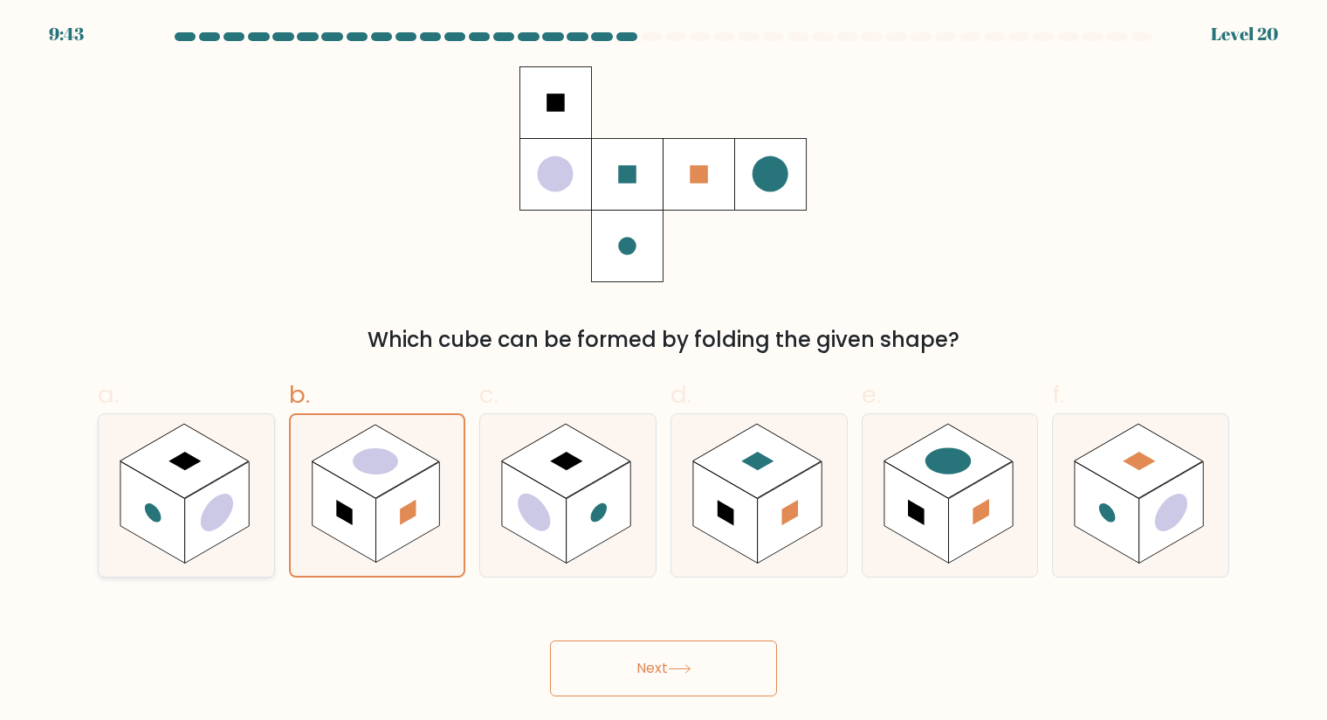
click at [245, 513] on rect at bounding box center [217, 511] width 65 height 101
click at [664, 371] on input "a." at bounding box center [664, 365] width 1 height 11
radio input "true"
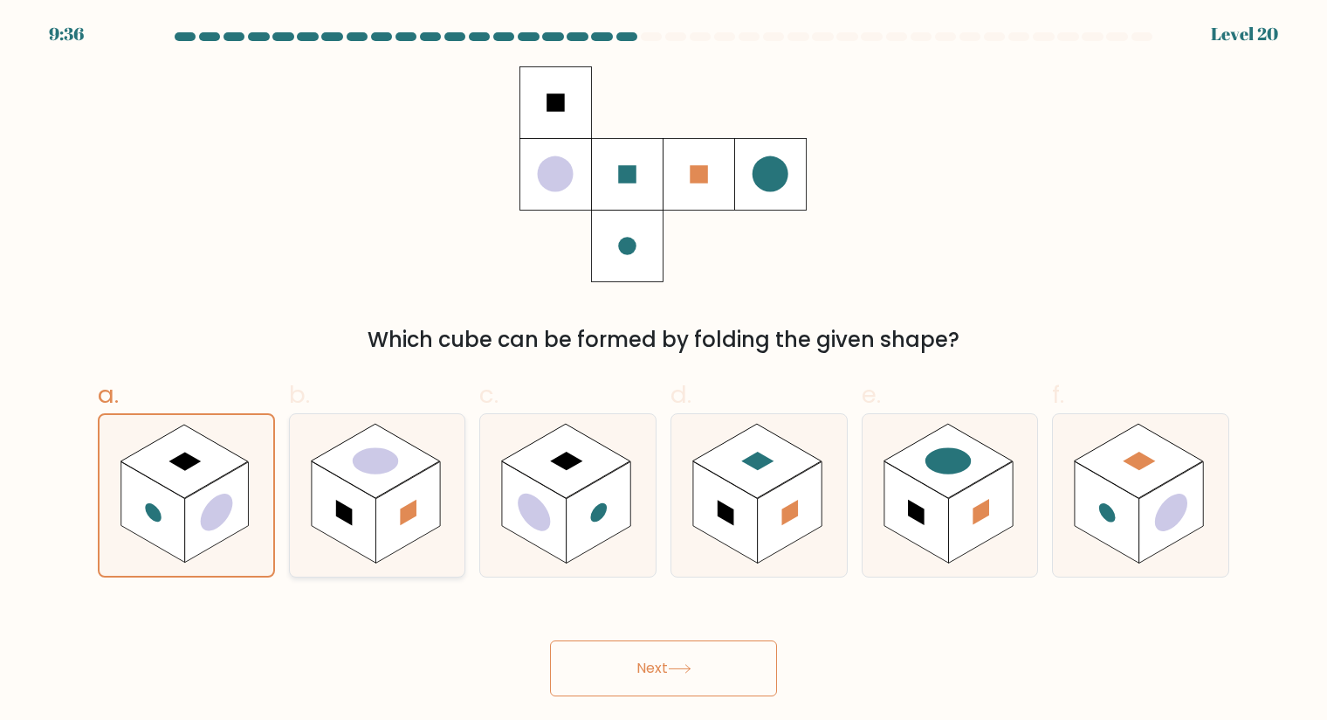
click at [403, 471] on rect at bounding box center [375, 461] width 128 height 74
click at [664, 371] on input "b." at bounding box center [664, 365] width 1 height 11
radio input "true"
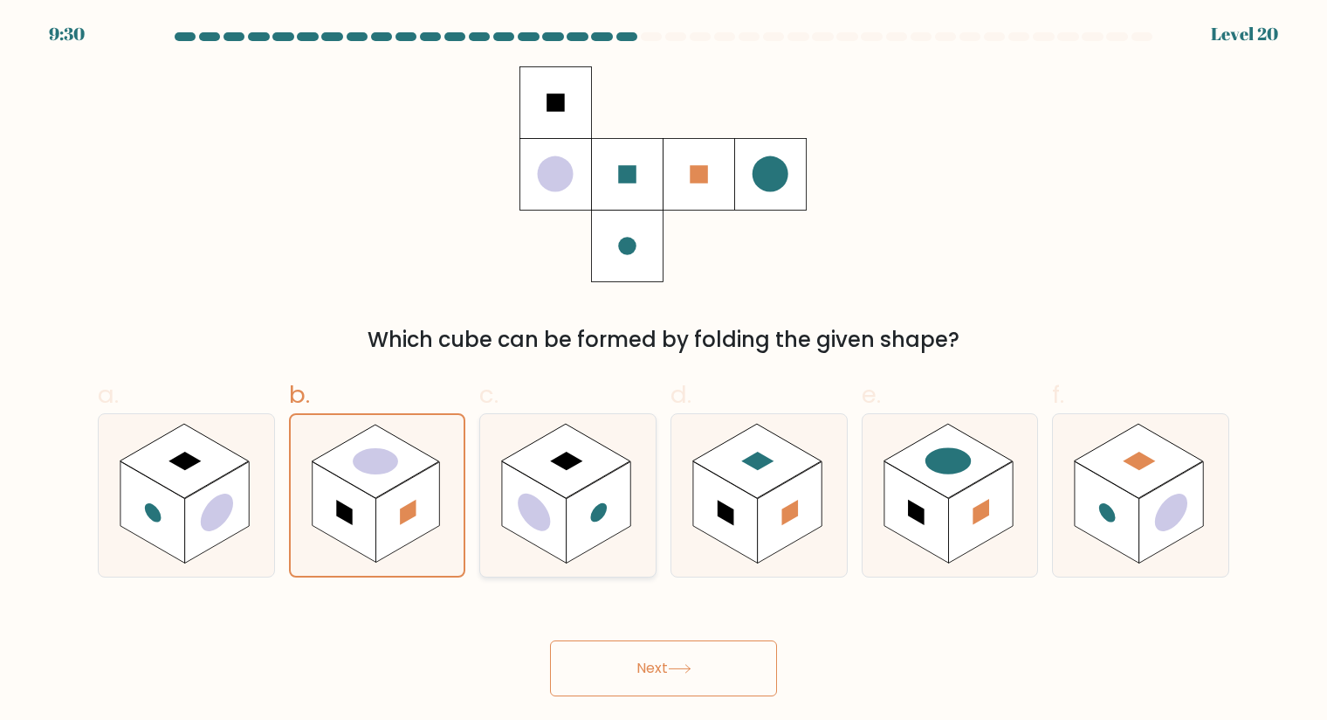
click at [569, 480] on rect at bounding box center [566, 461] width 128 height 74
click at [664, 371] on input "c." at bounding box center [664, 365] width 1 height 11
radio input "true"
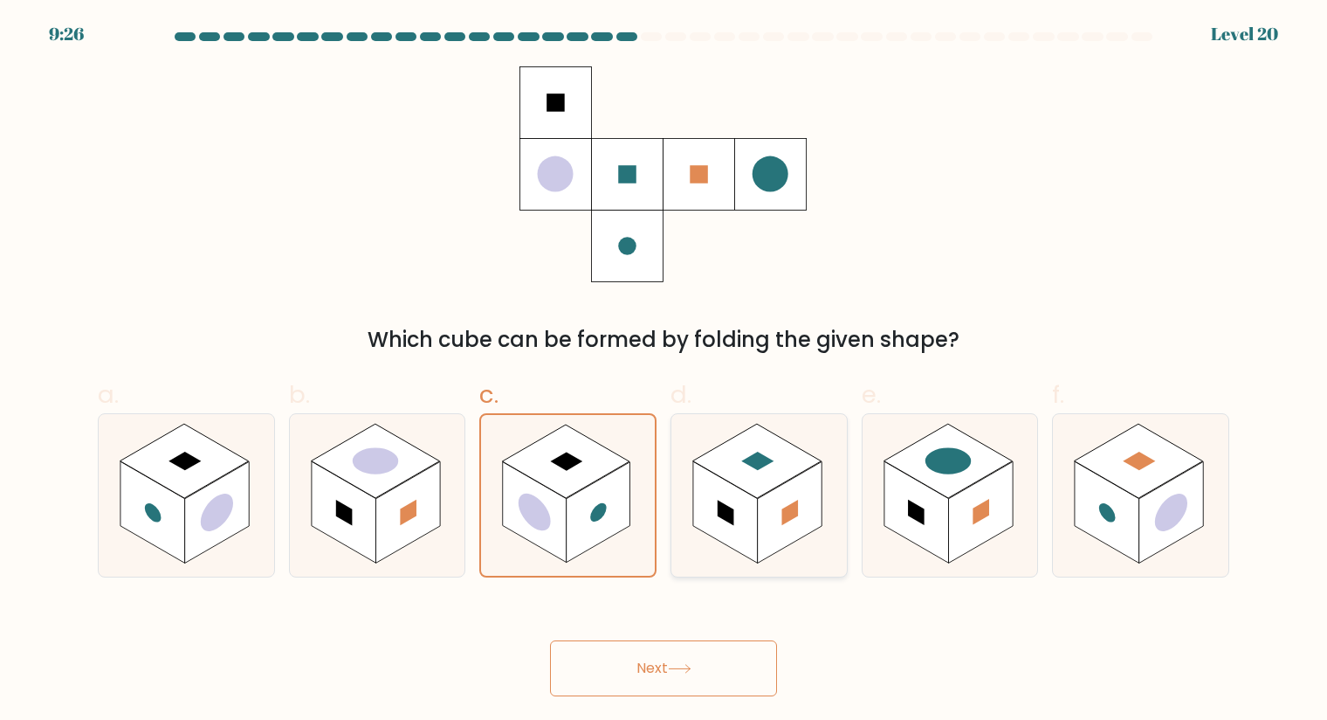
click at [754, 507] on rect at bounding box center [725, 511] width 65 height 101
click at [665, 371] on input "d." at bounding box center [664, 365] width 1 height 11
radio input "true"
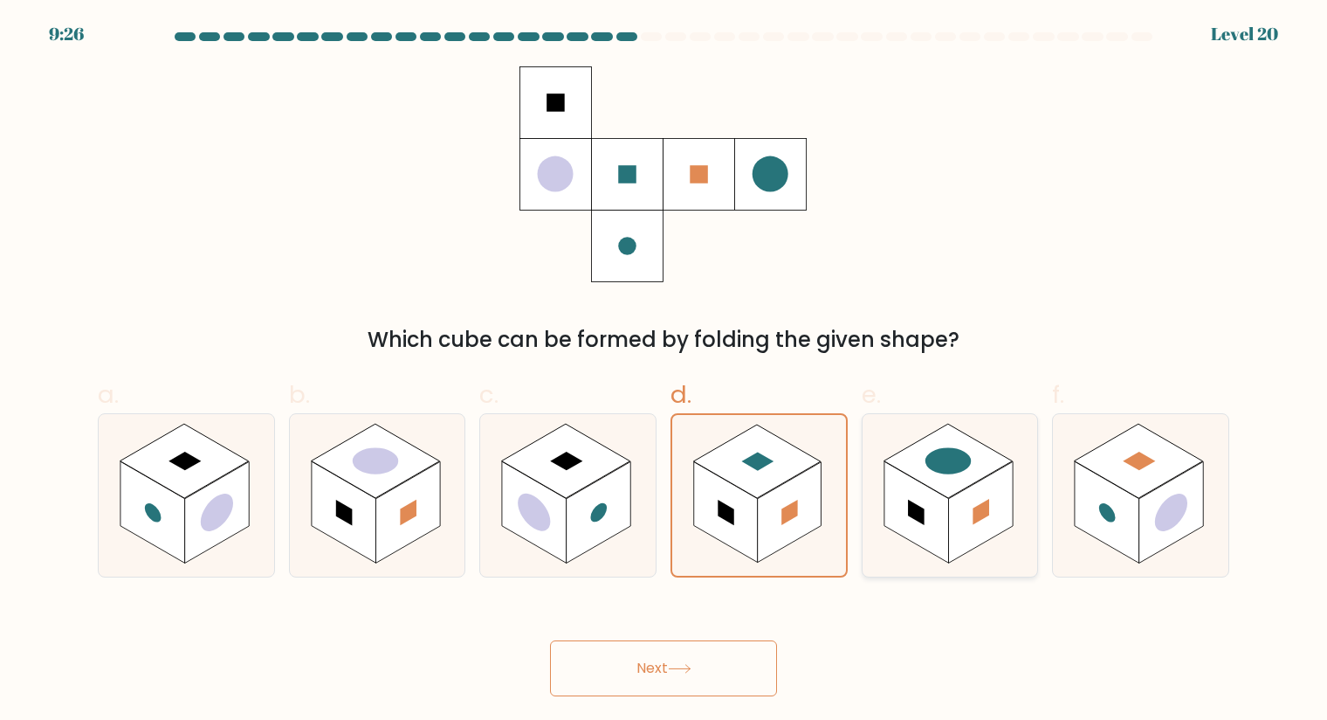
click at [919, 497] on rect at bounding box center [917, 511] width 65 height 101
click at [665, 371] on input "e." at bounding box center [664, 365] width 1 height 11
radio input "true"
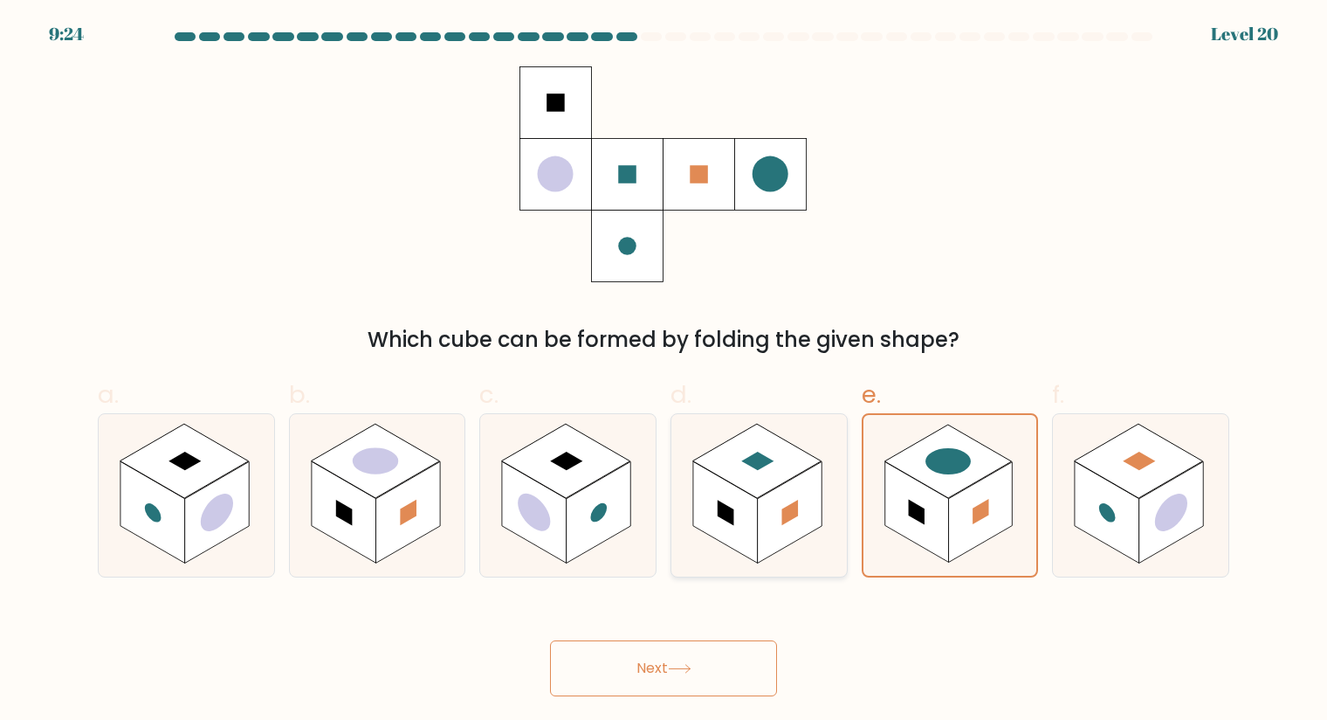
click at [829, 496] on icon at bounding box center [759, 495] width 176 height 162
click at [665, 371] on input "d." at bounding box center [664, 365] width 1 height 11
radio input "true"
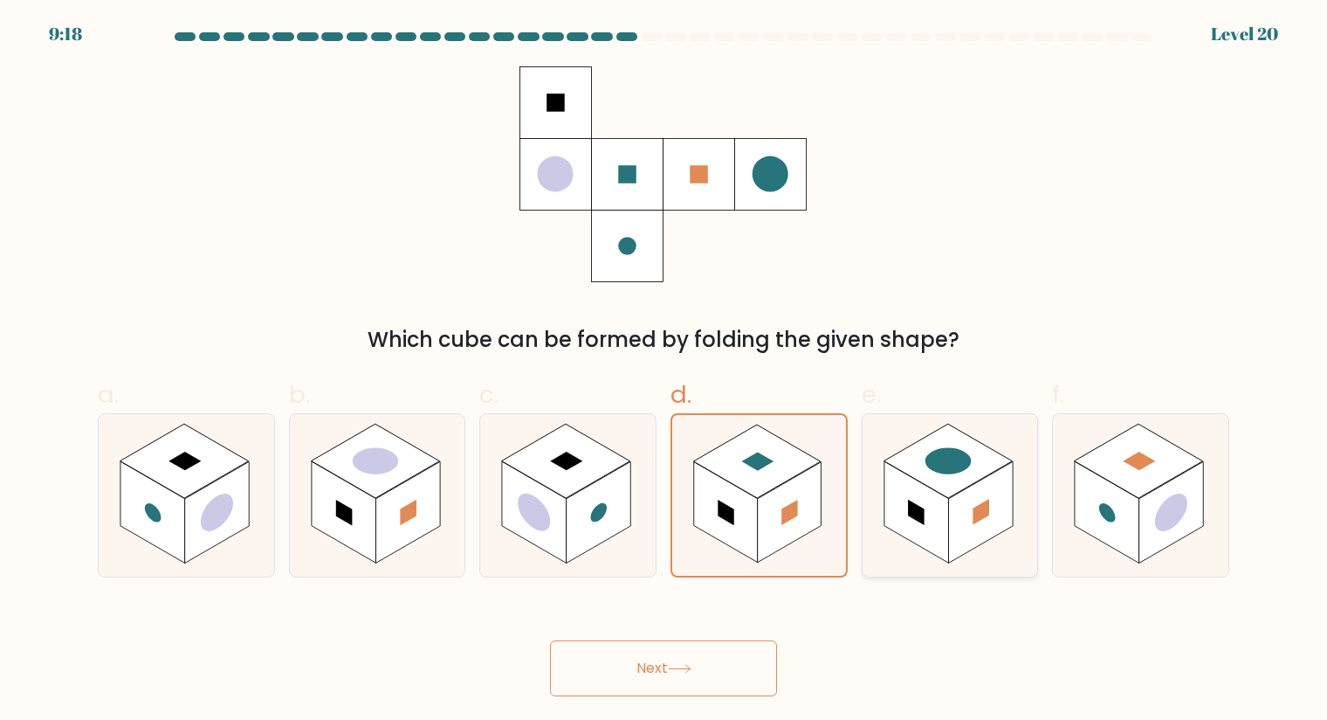
drag, startPoint x: 912, startPoint y: 499, endPoint x: 880, endPoint y: 496, distance: 31.6
click at [912, 499] on rect at bounding box center [917, 511] width 65 height 101
click at [665, 371] on input "e." at bounding box center [664, 365] width 1 height 11
radio input "true"
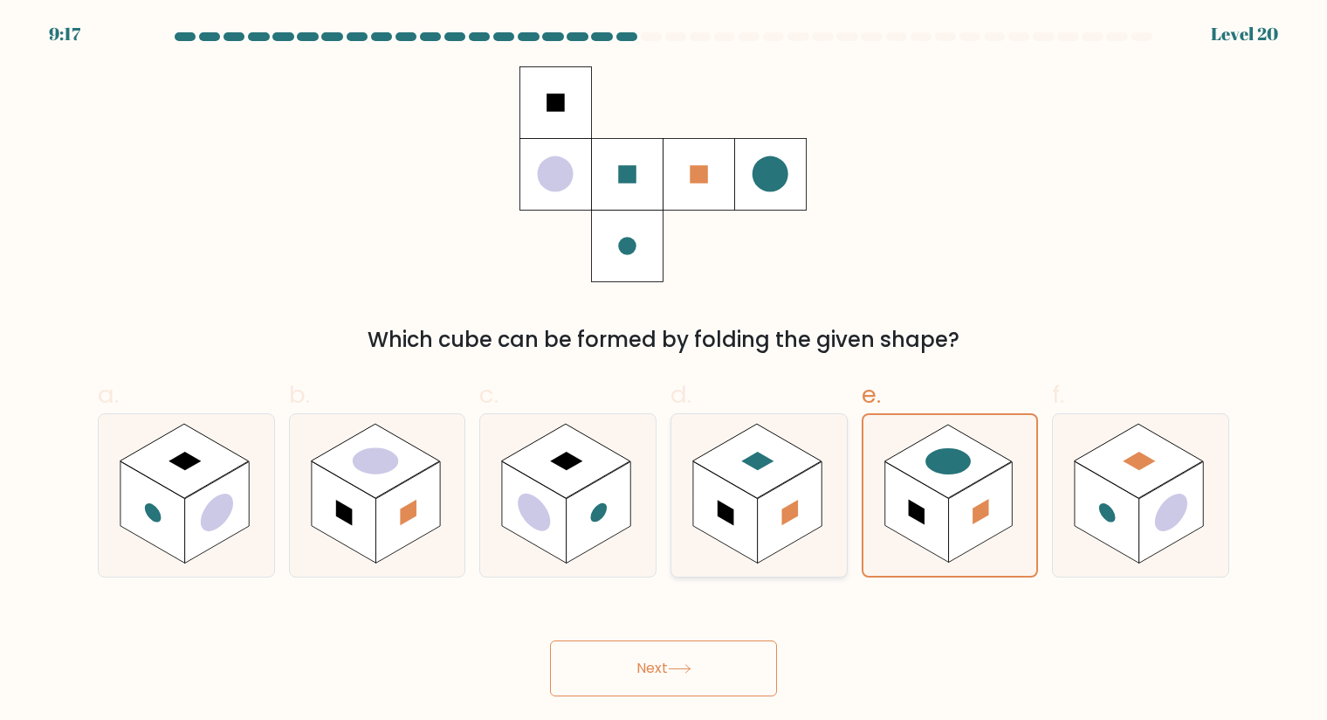
click at [823, 489] on icon at bounding box center [759, 495] width 176 height 162
click at [665, 371] on input "d." at bounding box center [664, 365] width 1 height 11
radio input "true"
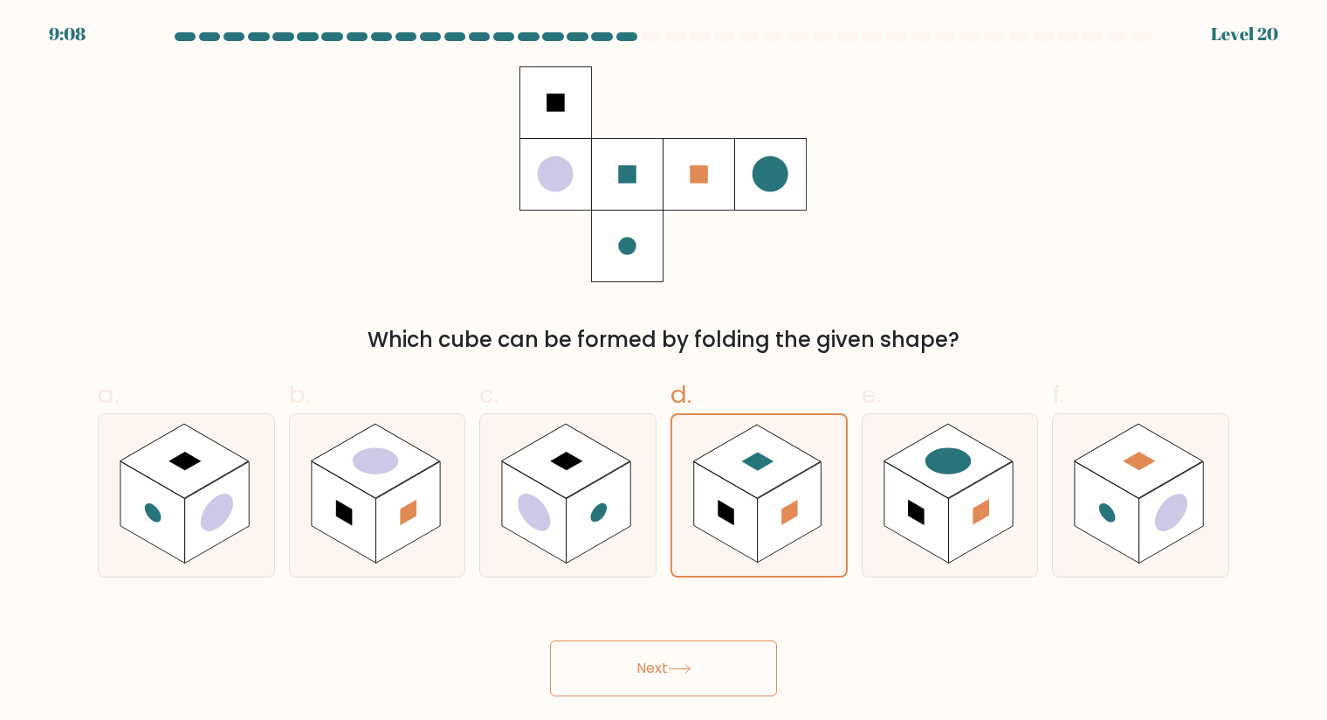
click at [727, 632] on div "Next" at bounding box center [663, 647] width 1153 height 98
click at [730, 664] on button "Next" at bounding box center [663, 668] width 227 height 56
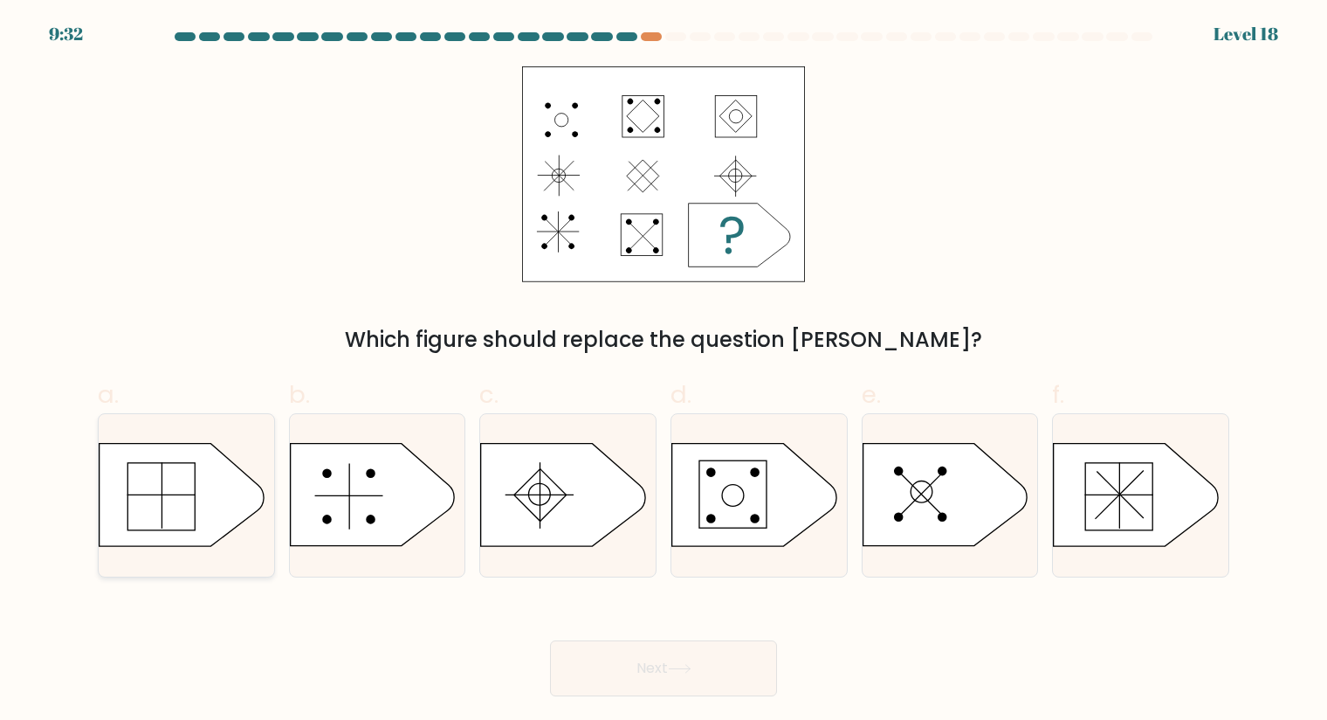
click at [224, 517] on icon at bounding box center [182, 495] width 164 height 102
click at [664, 371] on input "a." at bounding box center [664, 365] width 1 height 11
radio input "true"
click at [689, 647] on button "Next" at bounding box center [663, 668] width 227 height 56
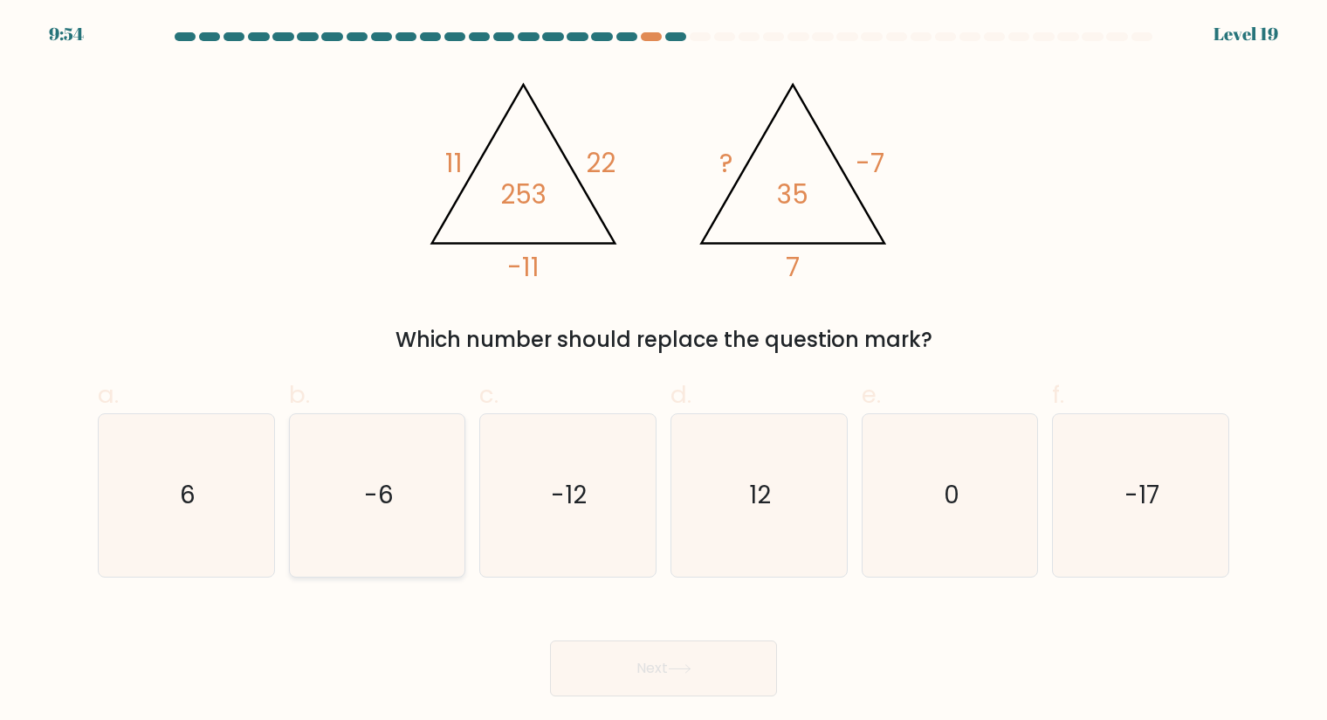
click at [391, 468] on icon "-6" at bounding box center [377, 495] width 162 height 162
click at [664, 371] on input "b. -6" at bounding box center [664, 365] width 1 height 11
radio input "true"
click at [658, 676] on button "Next" at bounding box center [663, 668] width 227 height 56
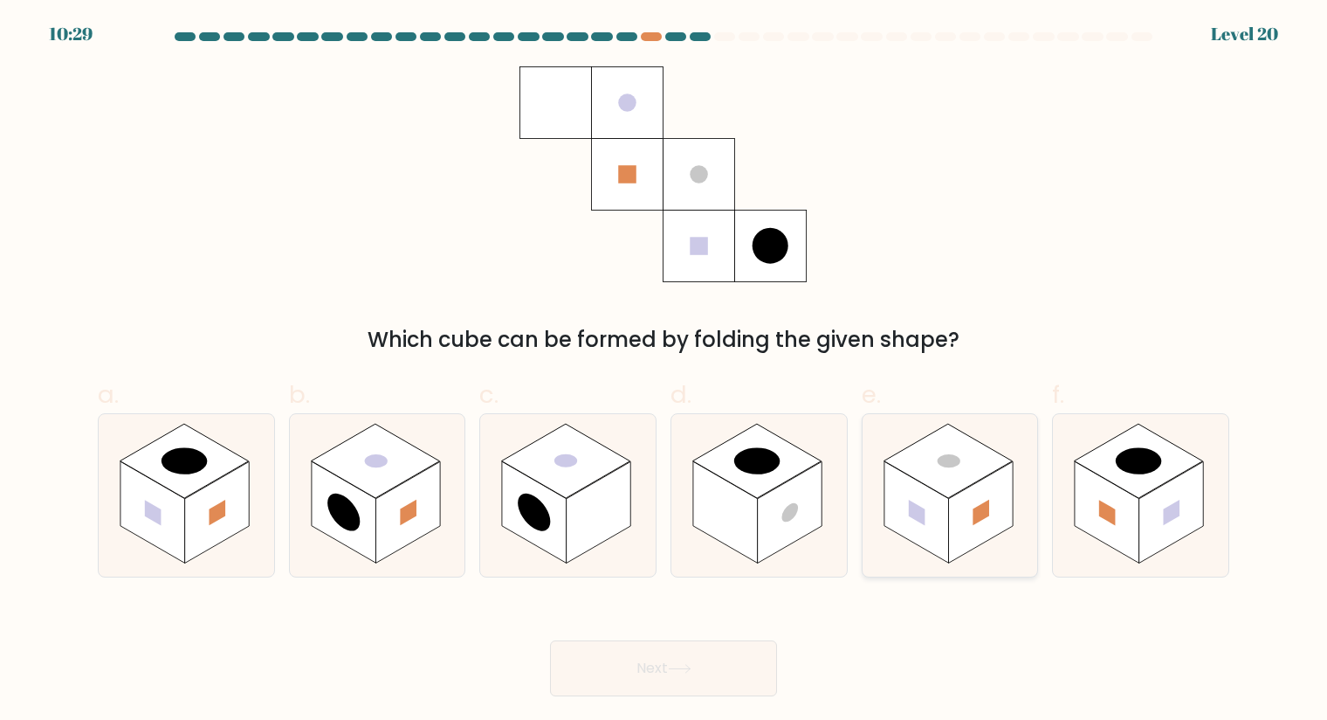
click at [913, 489] on rect at bounding box center [917, 511] width 65 height 101
click at [665, 371] on input "e." at bounding box center [664, 365] width 1 height 11
radio input "true"
click at [720, 699] on body "10:29 Level 20" at bounding box center [663, 360] width 1327 height 720
click at [720, 690] on button "Next" at bounding box center [663, 668] width 227 height 56
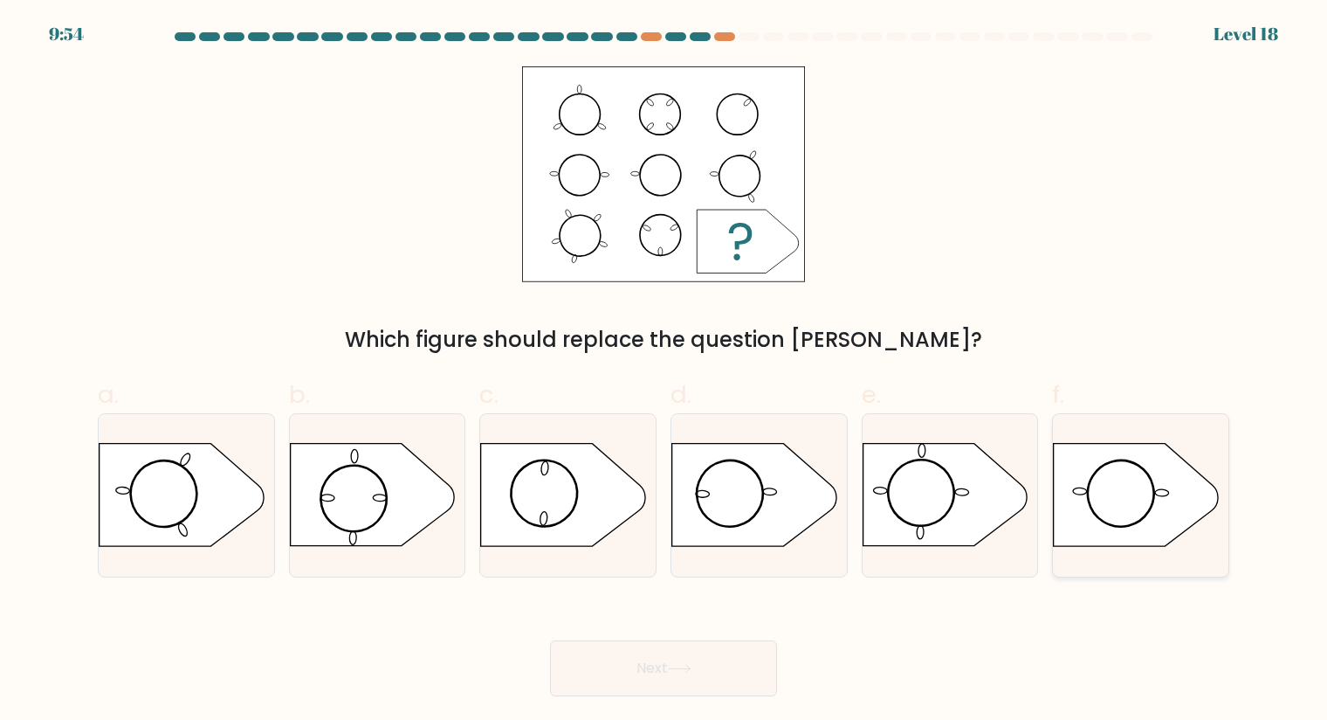
click at [1142, 491] on icon at bounding box center [1136, 495] width 164 height 102
click at [665, 371] on input "f." at bounding box center [664, 365] width 1 height 11
radio input "true"
click at [686, 678] on button "Next" at bounding box center [663, 668] width 227 height 56
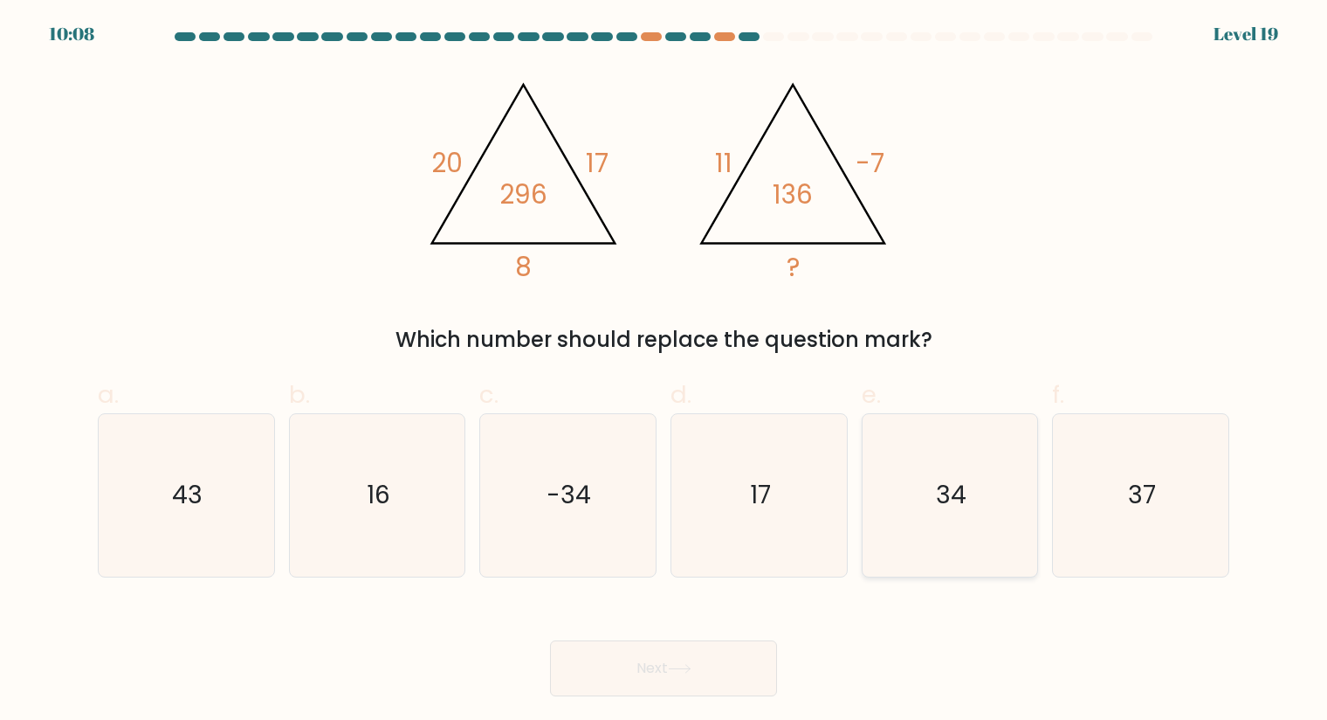
click at [1027, 515] on icon "34" at bounding box center [950, 495] width 162 height 162
click at [665, 371] on input "e. 34" at bounding box center [664, 365] width 1 height 11
radio input "true"
drag, startPoint x: 698, startPoint y: 674, endPoint x: 676, endPoint y: 676, distance: 21.9
click at [697, 674] on button "Next" at bounding box center [663, 668] width 227 height 56
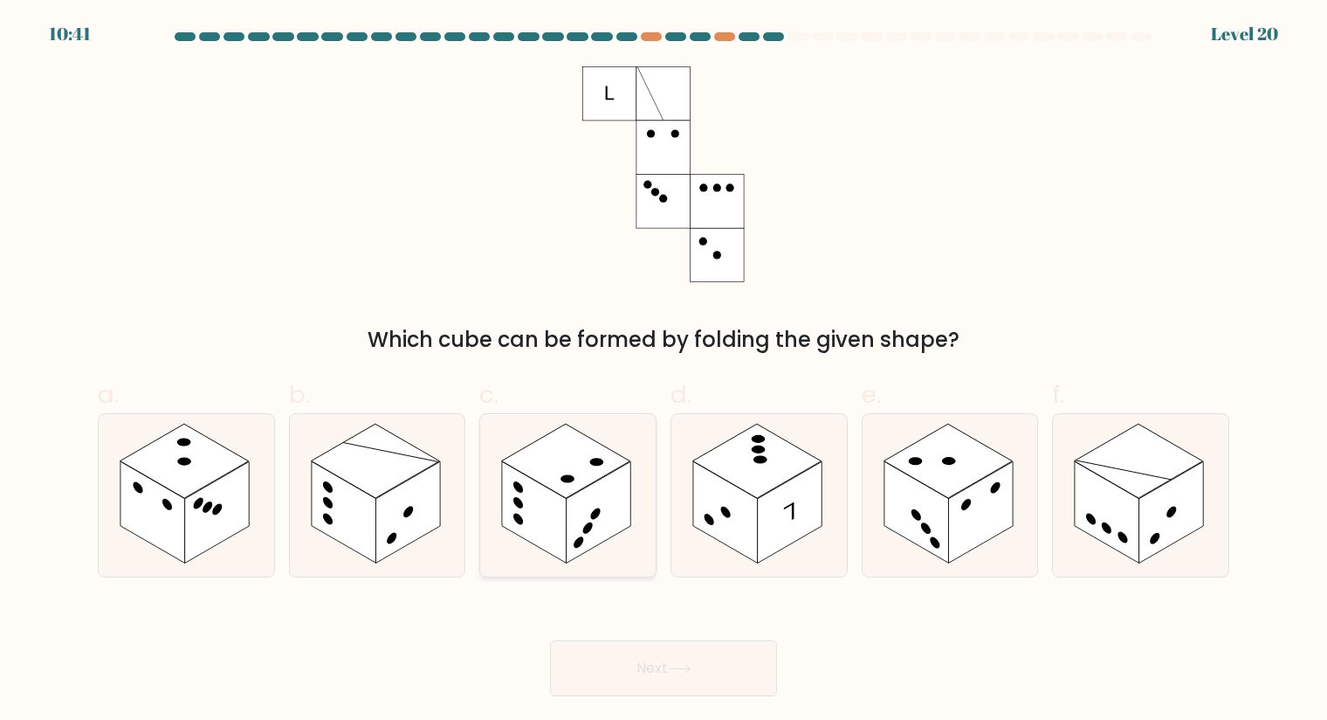
click at [603, 486] on rect at bounding box center [599, 511] width 65 height 101
click at [664, 371] on input "c." at bounding box center [664, 365] width 1 height 11
radio input "true"
click at [454, 502] on icon at bounding box center [378, 495] width 176 height 162
click at [664, 371] on input "b." at bounding box center [664, 365] width 1 height 11
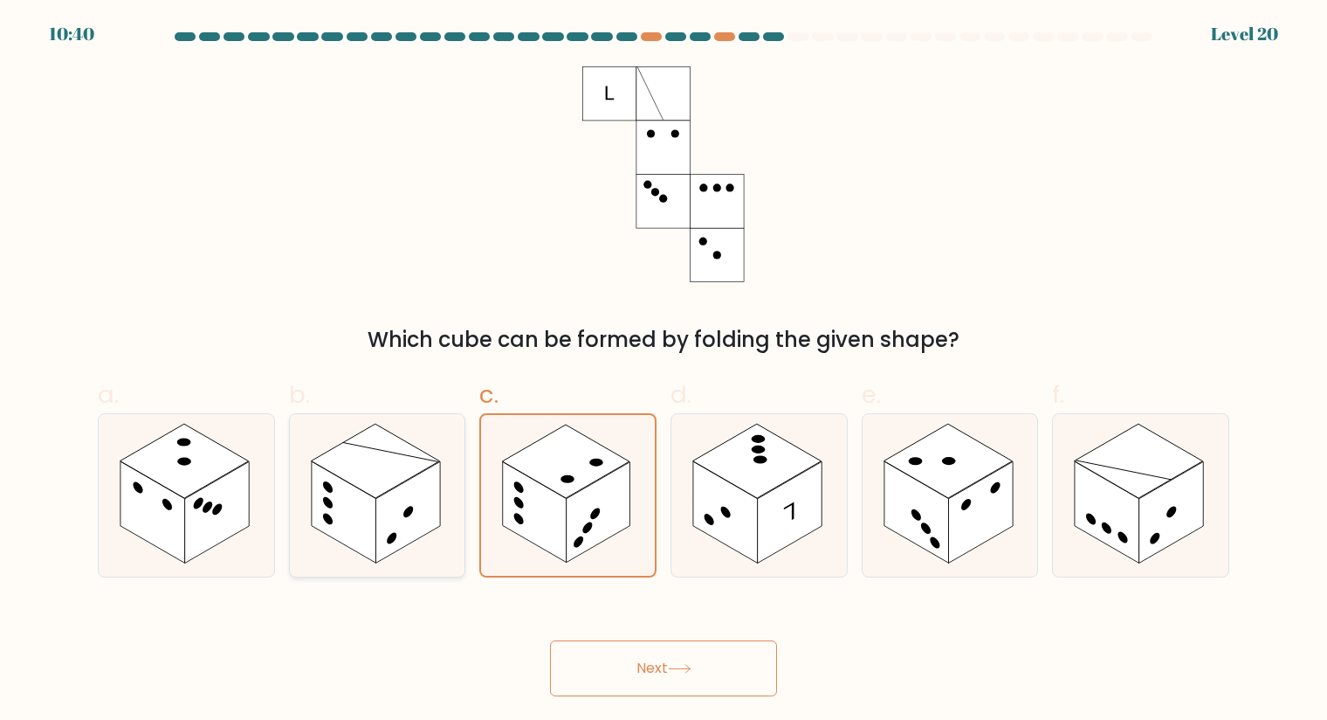
radio input "true"
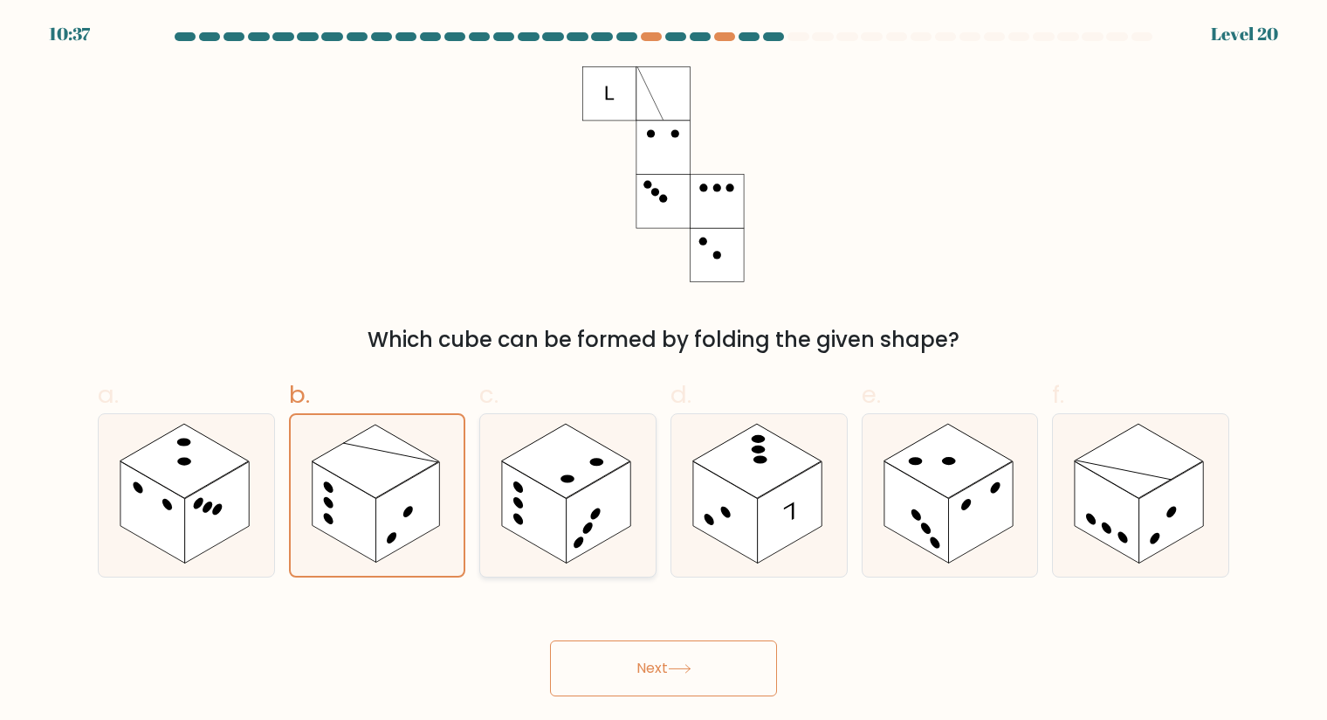
drag, startPoint x: 543, startPoint y: 504, endPoint x: 528, endPoint y: 503, distance: 14.9
click at [543, 504] on rect at bounding box center [534, 511] width 65 height 101
click at [664, 371] on input "c." at bounding box center [664, 365] width 1 height 11
radio input "true"
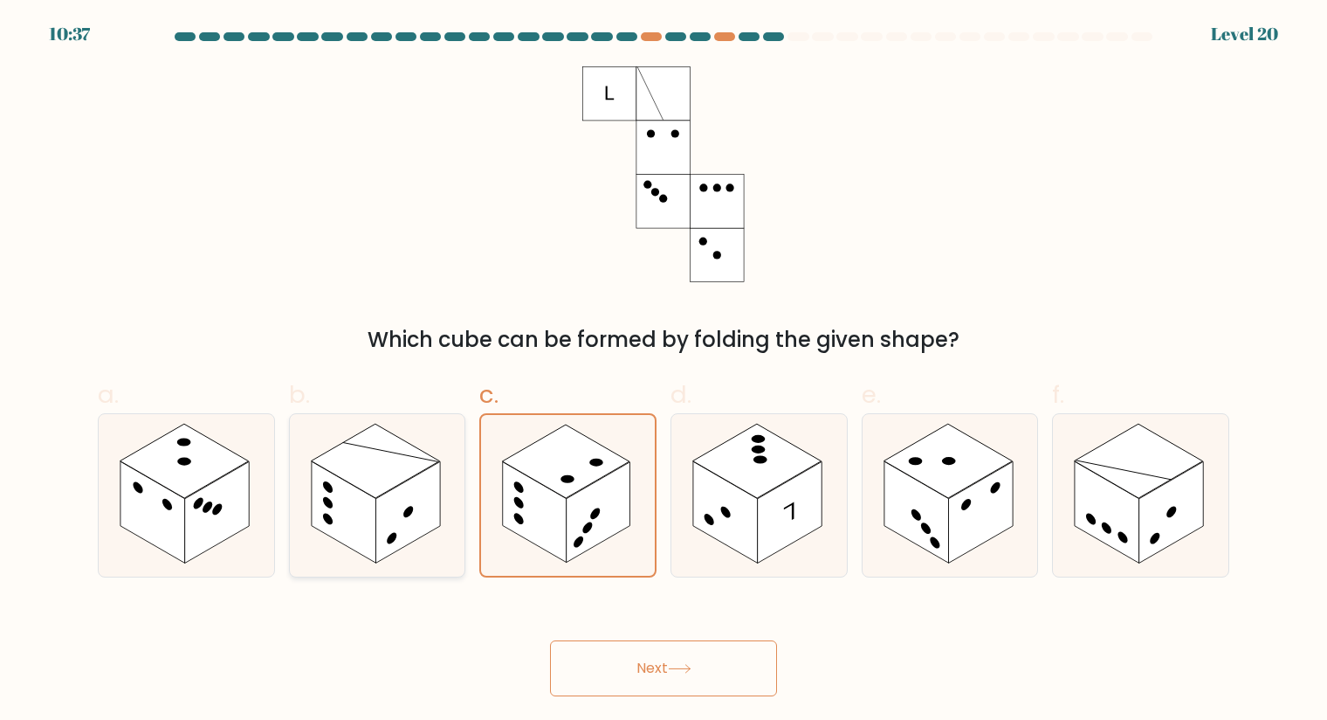
click at [421, 490] on rect at bounding box center [407, 511] width 65 height 101
click at [664, 371] on input "b." at bounding box center [664, 365] width 1 height 11
radio input "true"
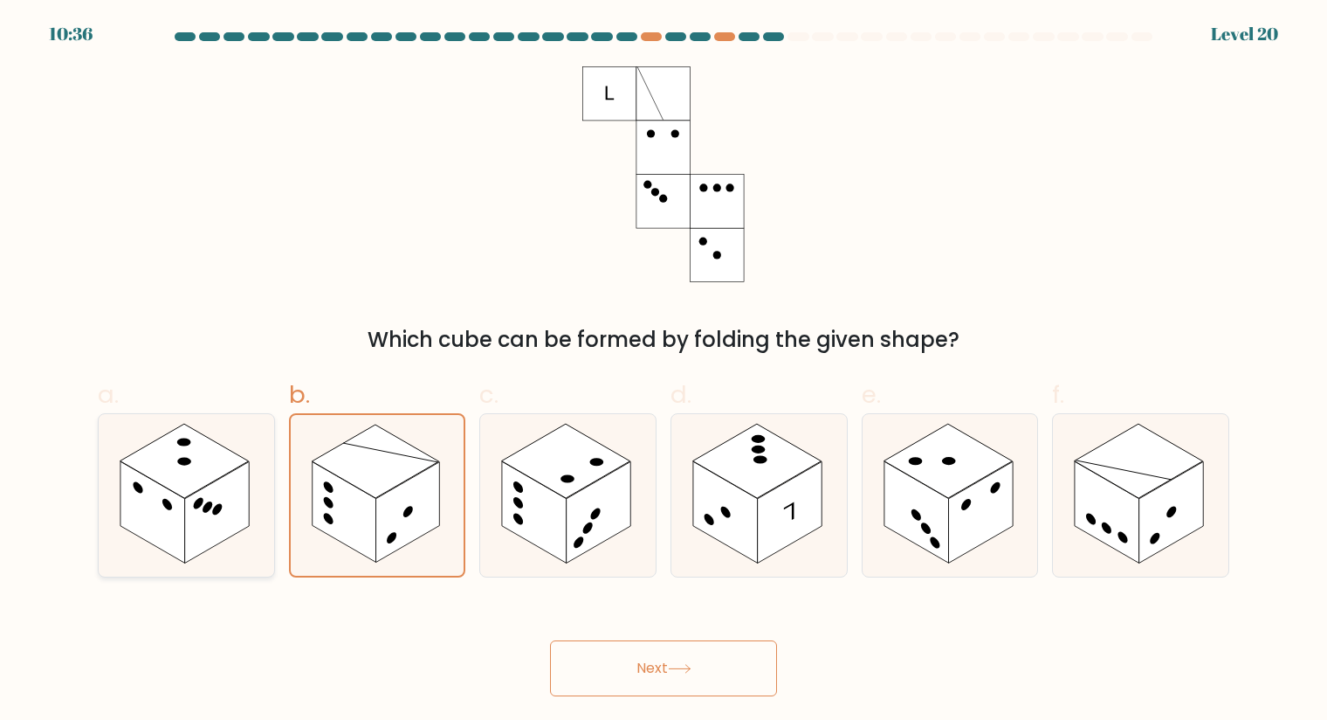
click at [248, 486] on rect at bounding box center [217, 511] width 65 height 101
click at [664, 371] on input "a." at bounding box center [664, 365] width 1 height 11
radio input "true"
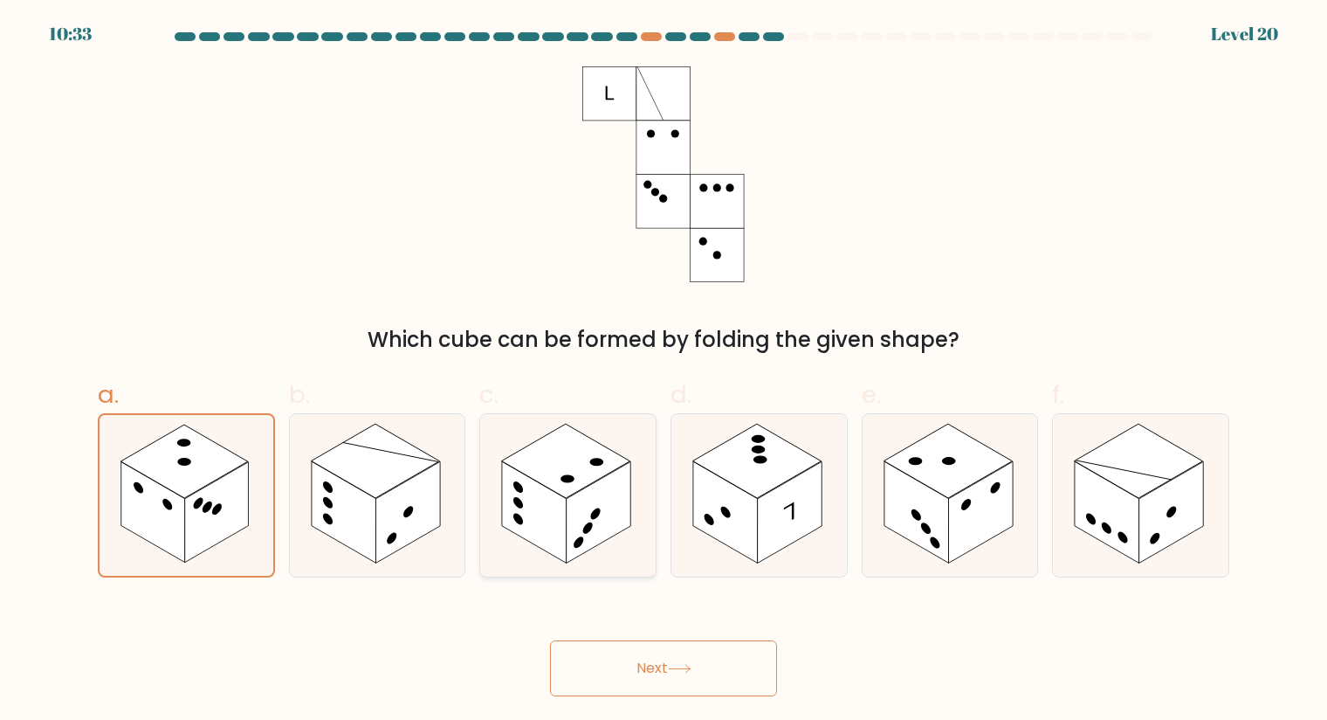
drag, startPoint x: 360, startPoint y: 491, endPoint x: 506, endPoint y: 492, distance: 146.7
click at [362, 490] on rect at bounding box center [344, 511] width 65 height 101
click at [664, 371] on input "b." at bounding box center [664, 365] width 1 height 11
radio input "true"
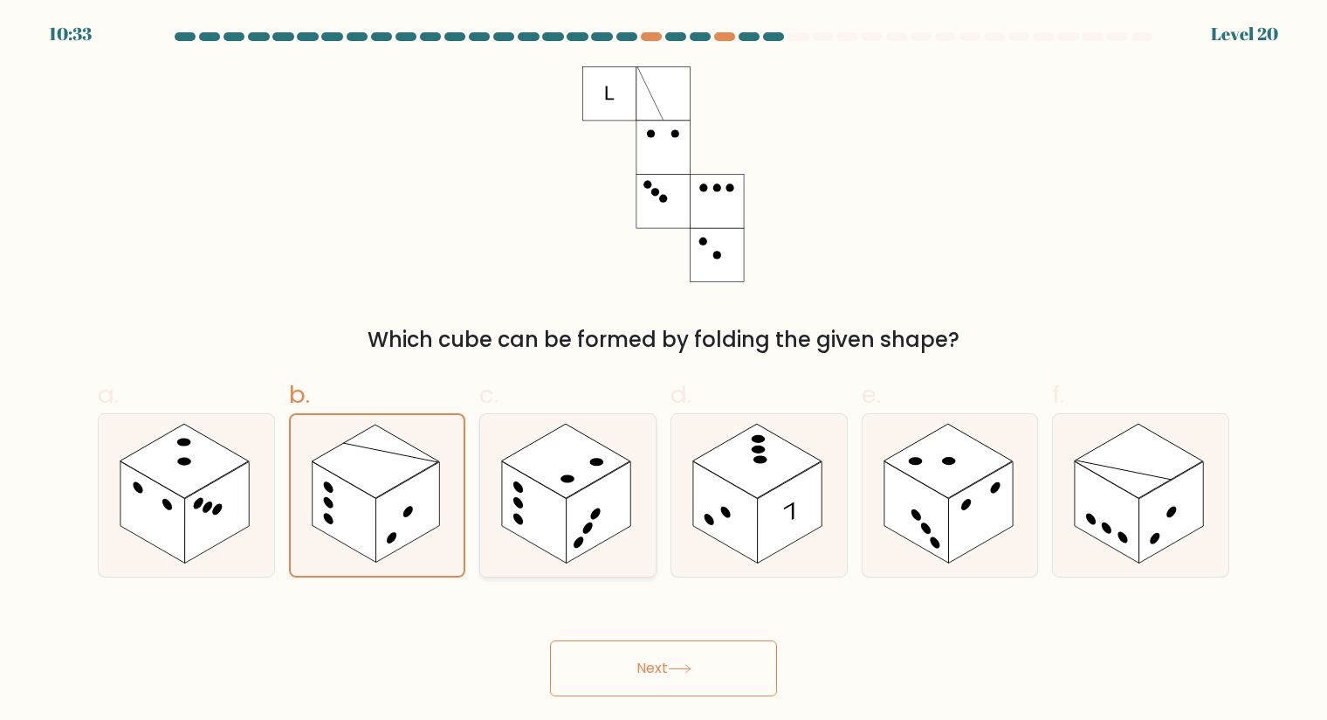
drag, startPoint x: 529, startPoint y: 494, endPoint x: 630, endPoint y: 496, distance: 101.3
click at [531, 494] on rect at bounding box center [534, 511] width 65 height 101
click at [664, 371] on input "c." at bounding box center [664, 365] width 1 height 11
radio input "true"
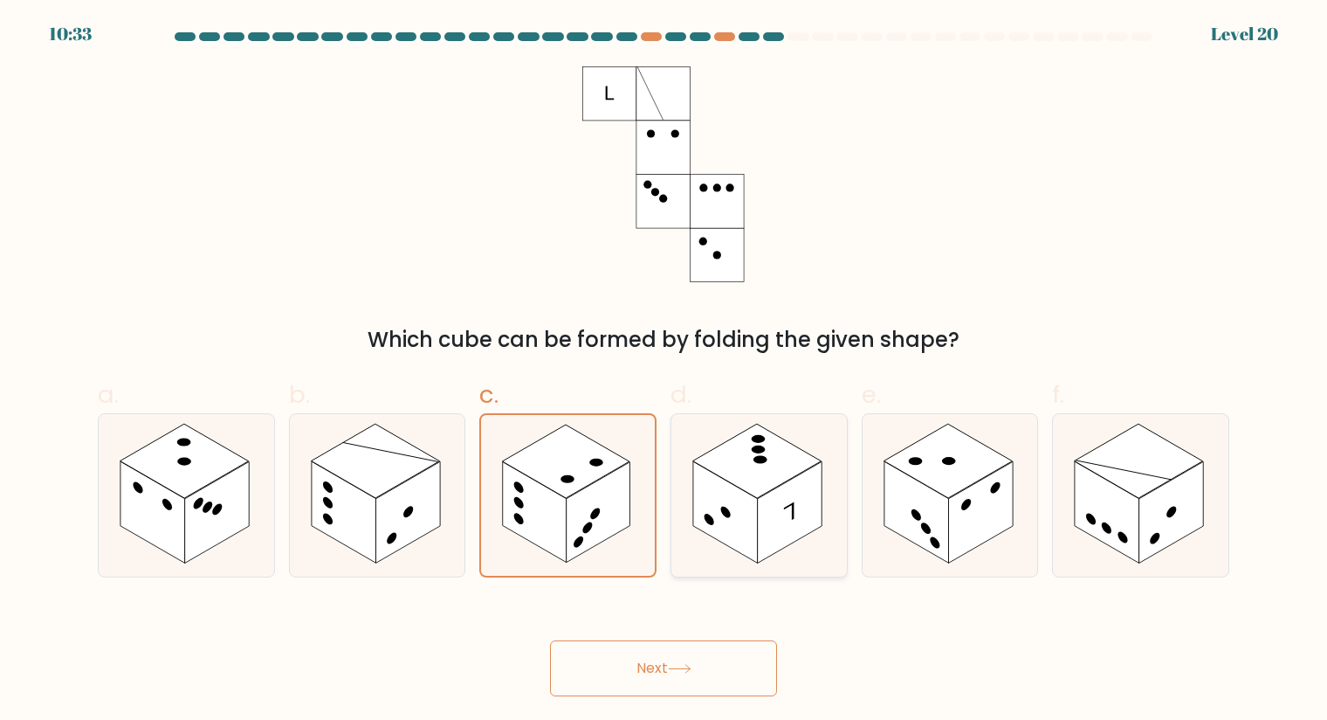
click at [746, 498] on rect at bounding box center [725, 511] width 65 height 101
click at [665, 371] on input "d." at bounding box center [664, 365] width 1 height 11
radio input "true"
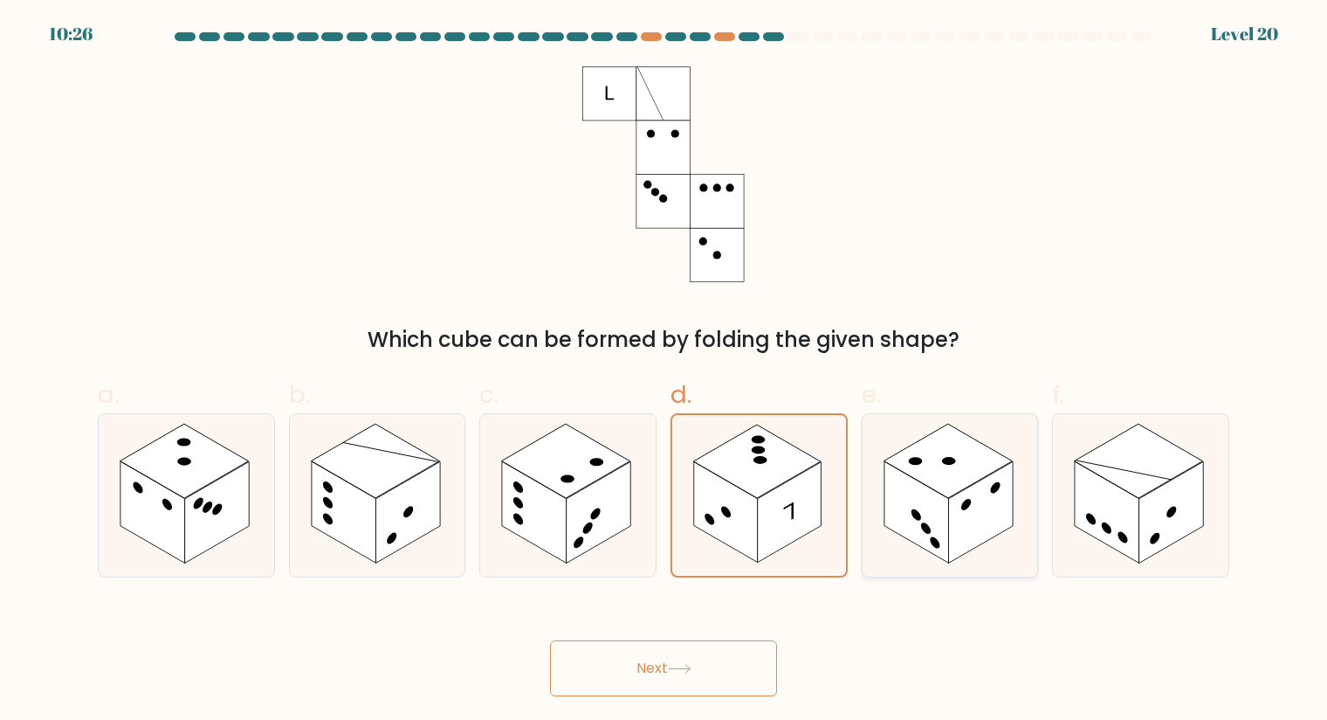
click at [936, 517] on rect at bounding box center [917, 511] width 65 height 101
click at [665, 371] on input "e." at bounding box center [664, 365] width 1 height 11
radio input "true"
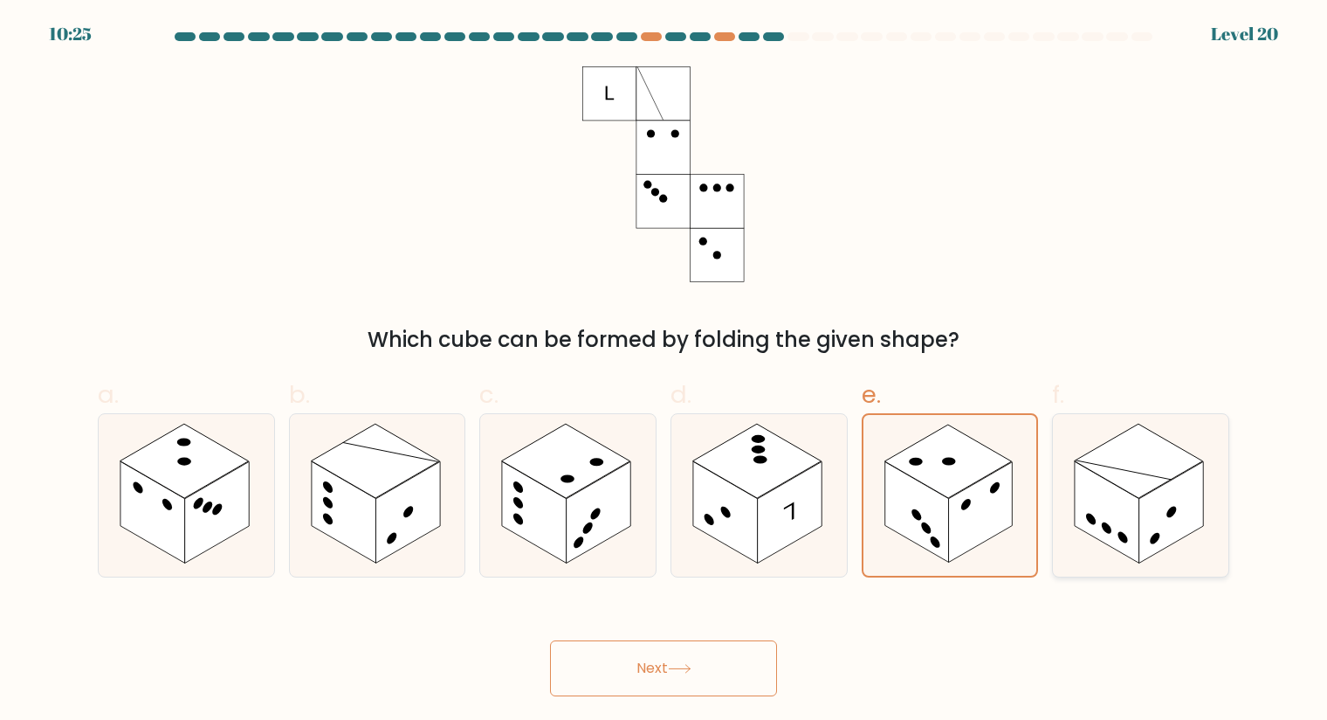
drag, startPoint x: 1121, startPoint y: 525, endPoint x: 1100, endPoint y: 524, distance: 21.0
click at [1121, 525] on rect at bounding box center [1107, 511] width 65 height 101
click at [665, 371] on input "f." at bounding box center [664, 365] width 1 height 11
radio input "true"
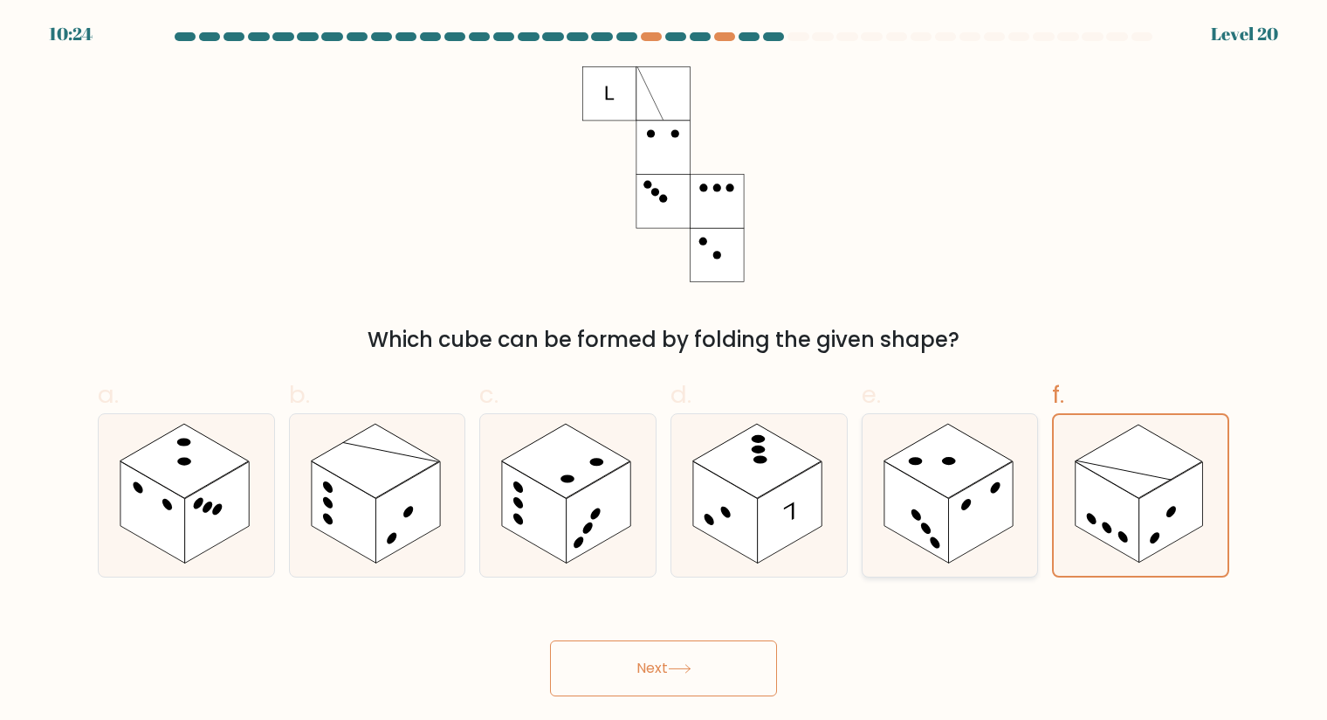
click at [1002, 517] on rect at bounding box center [980, 511] width 65 height 101
click at [665, 371] on input "e." at bounding box center [664, 365] width 1 height 11
radio input "true"
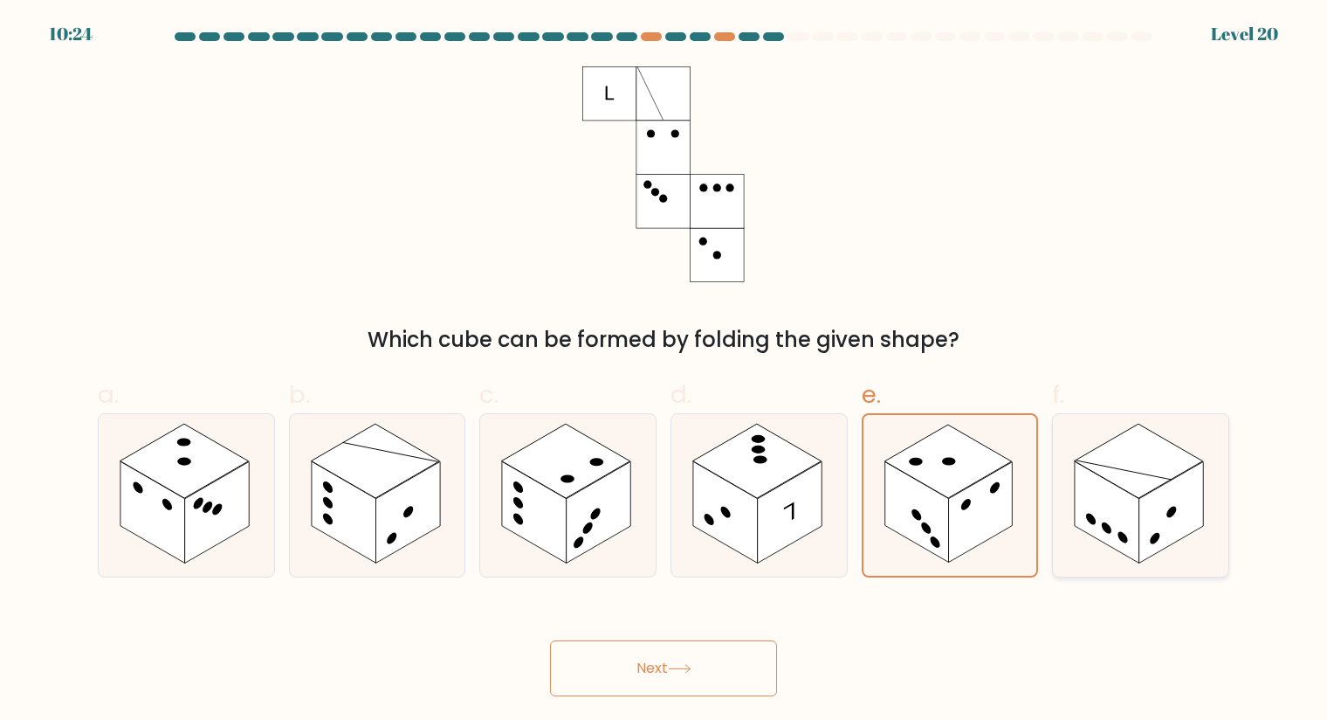
click at [1109, 520] on rect at bounding box center [1107, 511] width 65 height 101
click at [665, 371] on input "f." at bounding box center [664, 365] width 1 height 11
radio input "true"
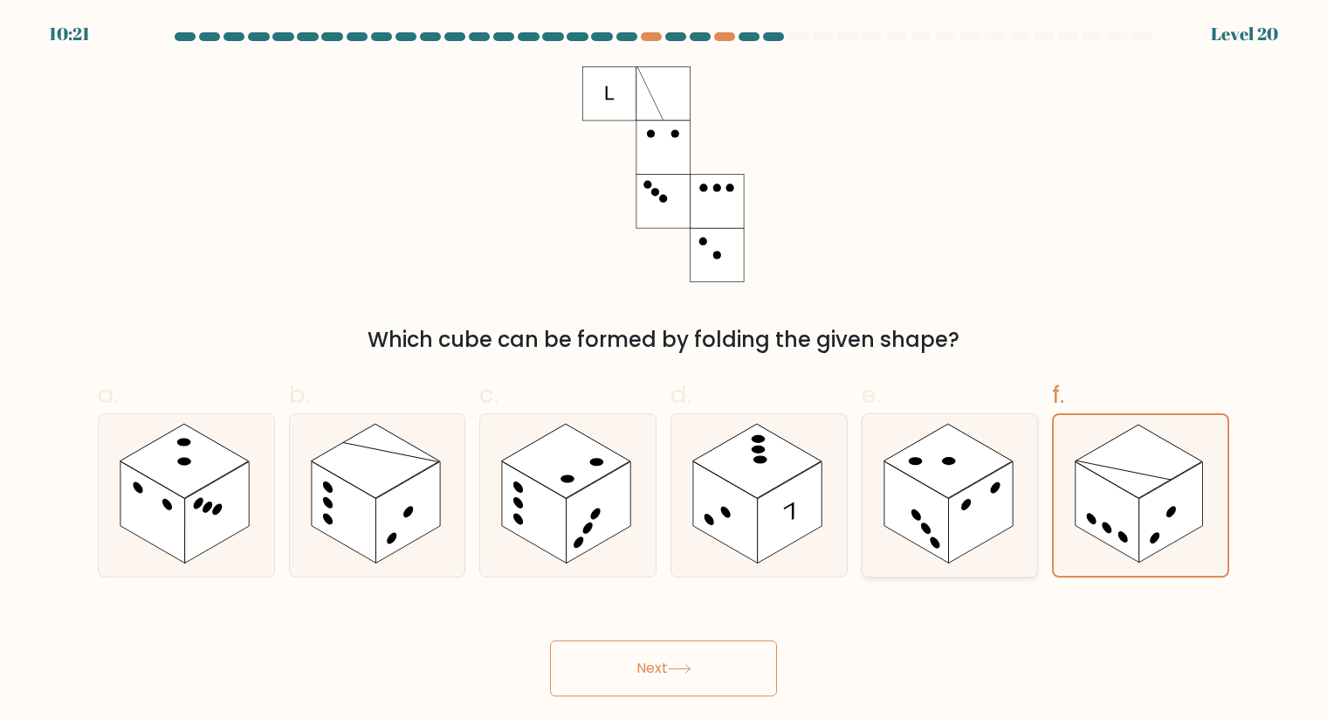
click at [1020, 517] on icon at bounding box center [951, 495] width 176 height 162
click at [665, 371] on input "e." at bounding box center [664, 365] width 1 height 11
radio input "true"
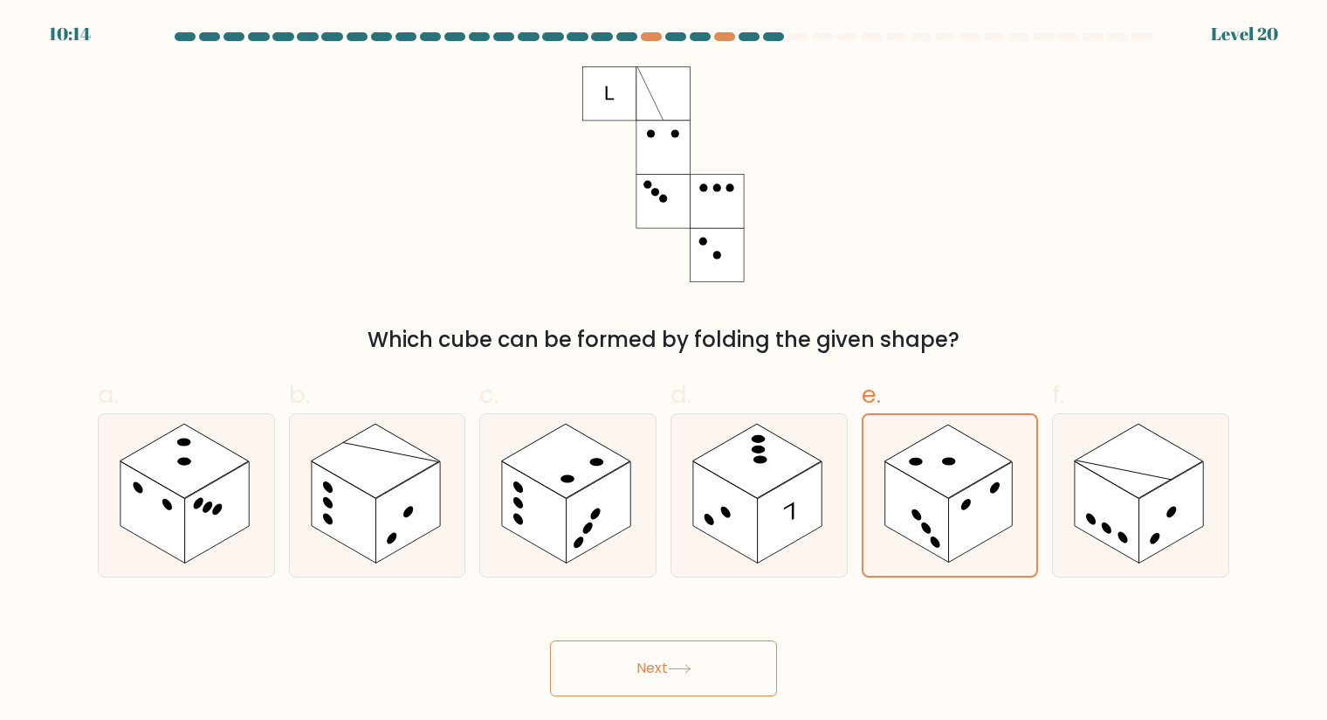
click at [713, 679] on button "Next" at bounding box center [663, 668] width 227 height 56
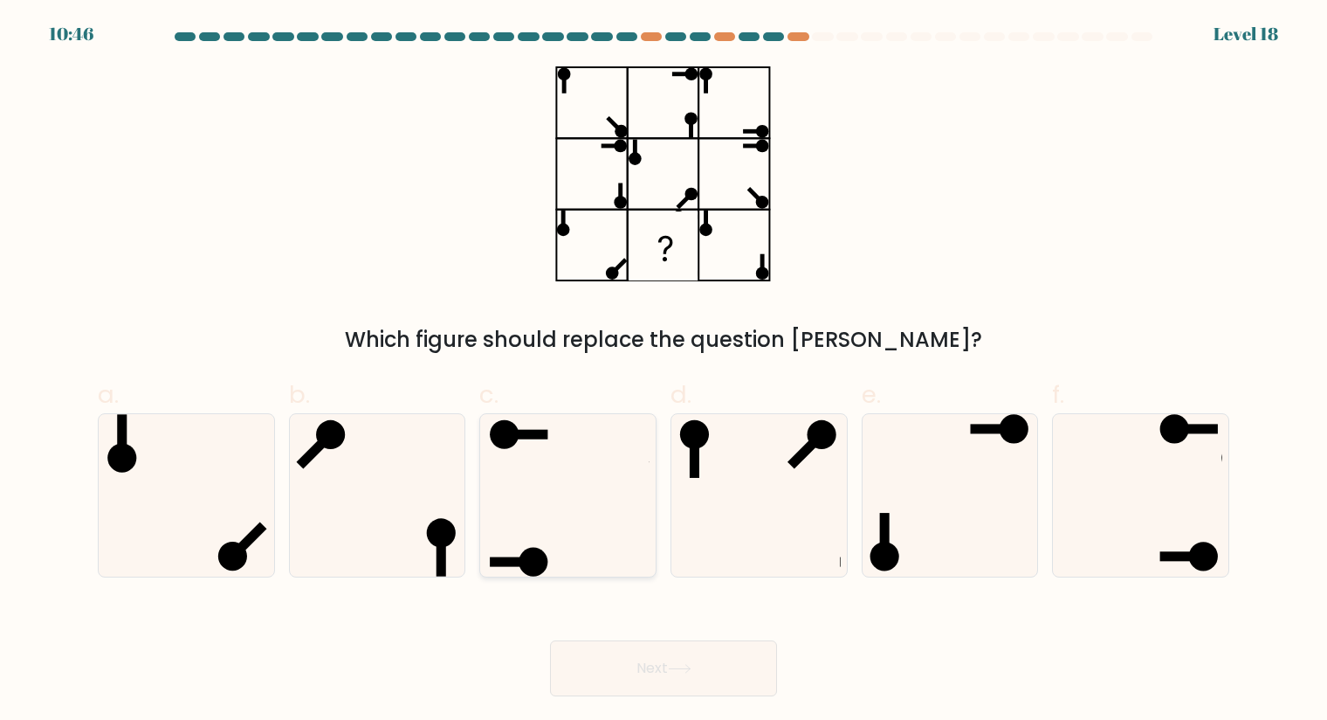
click at [559, 458] on icon at bounding box center [567, 495] width 162 height 162
click at [664, 371] on input "c." at bounding box center [664, 365] width 1 height 11
radio input "true"
drag, startPoint x: 1150, startPoint y: 412, endPoint x: 1120, endPoint y: 416, distance: 29.9
click at [1150, 414] on icon at bounding box center [1140, 495] width 162 height 162
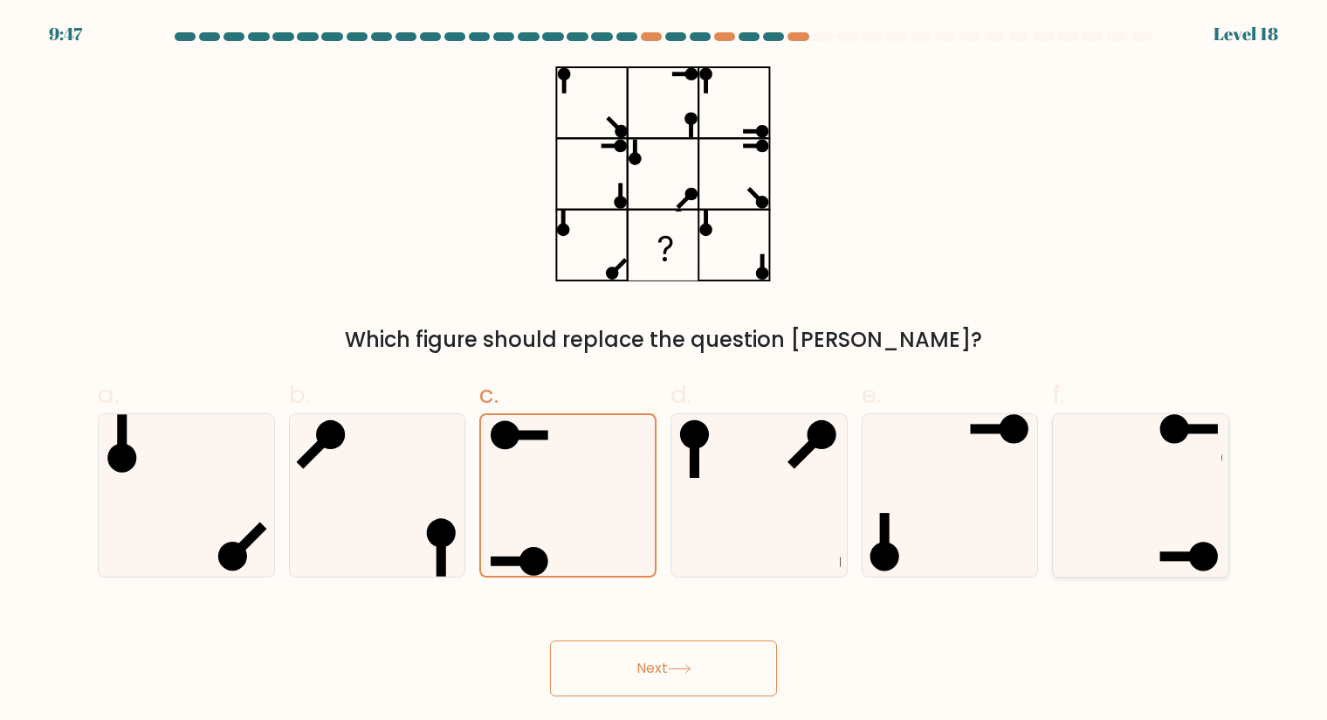
click at [665, 371] on input "f." at bounding box center [664, 365] width 1 height 11
radio input "true"
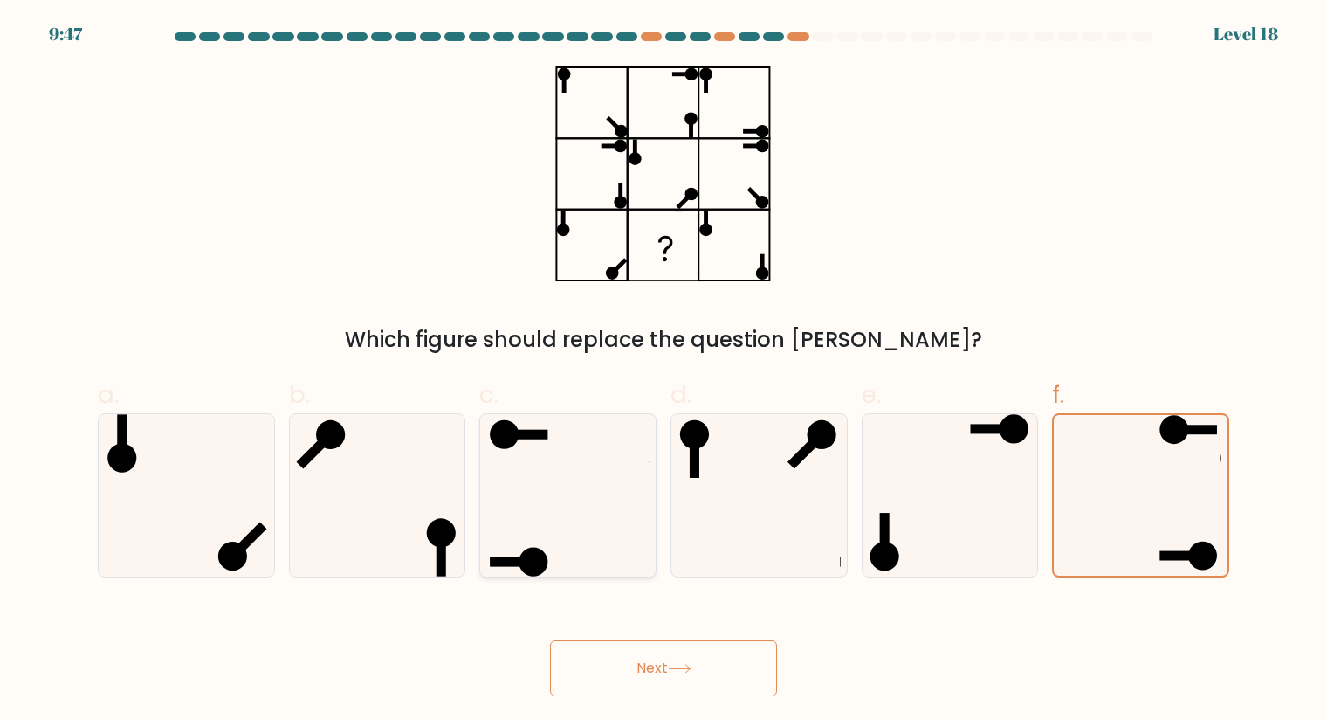
click at [584, 435] on icon at bounding box center [567, 495] width 162 height 162
click at [664, 371] on input "c." at bounding box center [664, 365] width 1 height 11
radio input "true"
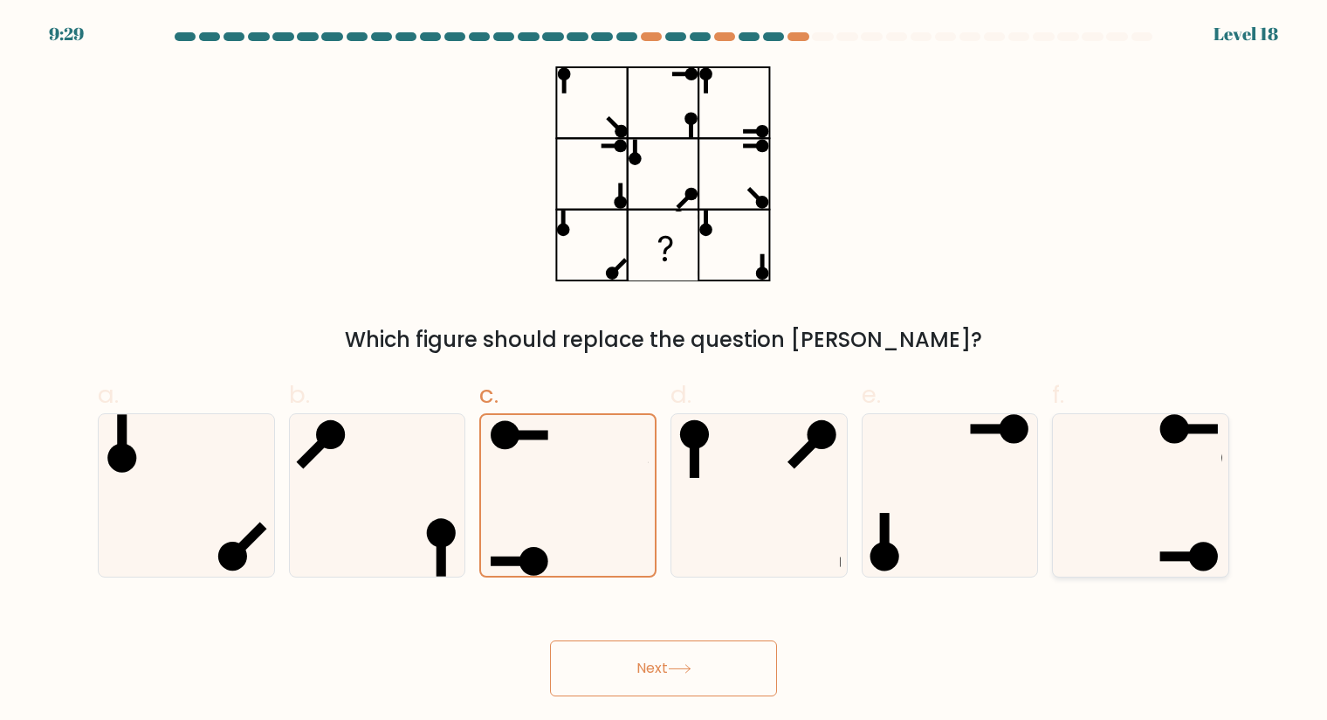
click at [1174, 491] on icon at bounding box center [1140, 495] width 162 height 162
click at [665, 371] on input "f." at bounding box center [664, 365] width 1 height 11
radio input "true"
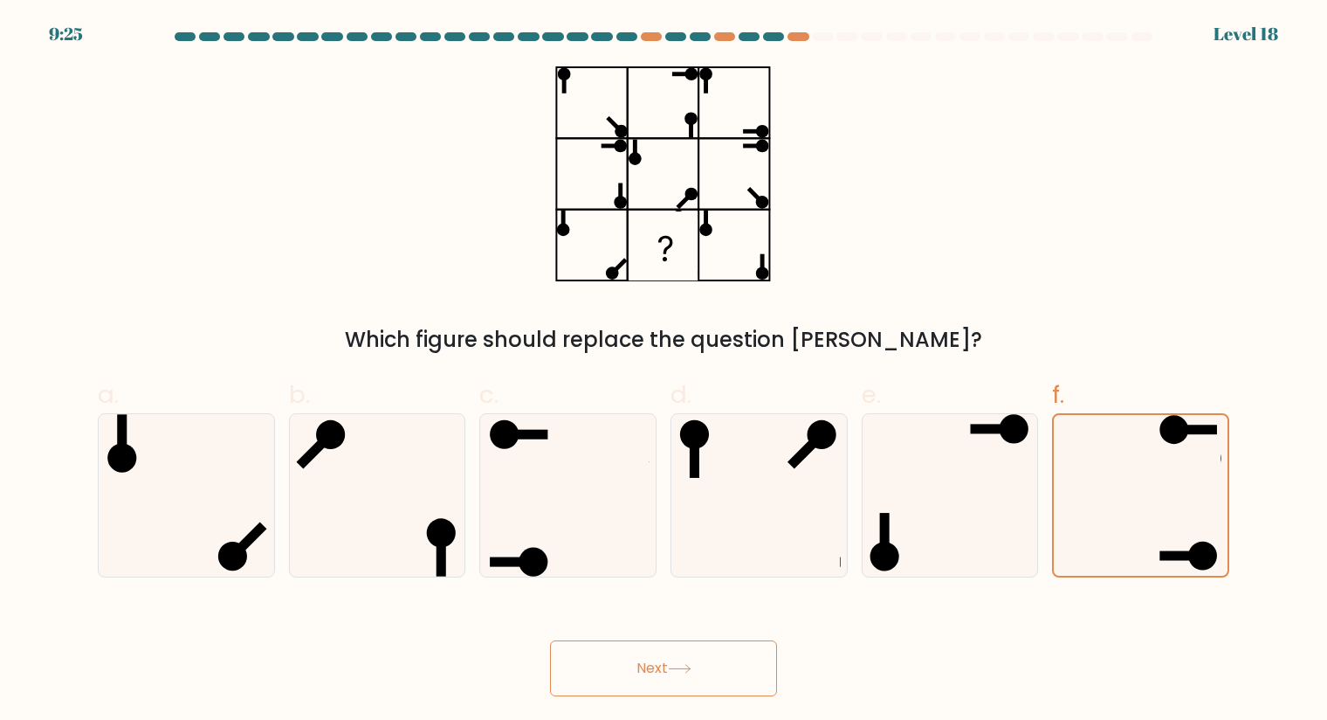
click at [679, 662] on button "Next" at bounding box center [663, 668] width 227 height 56
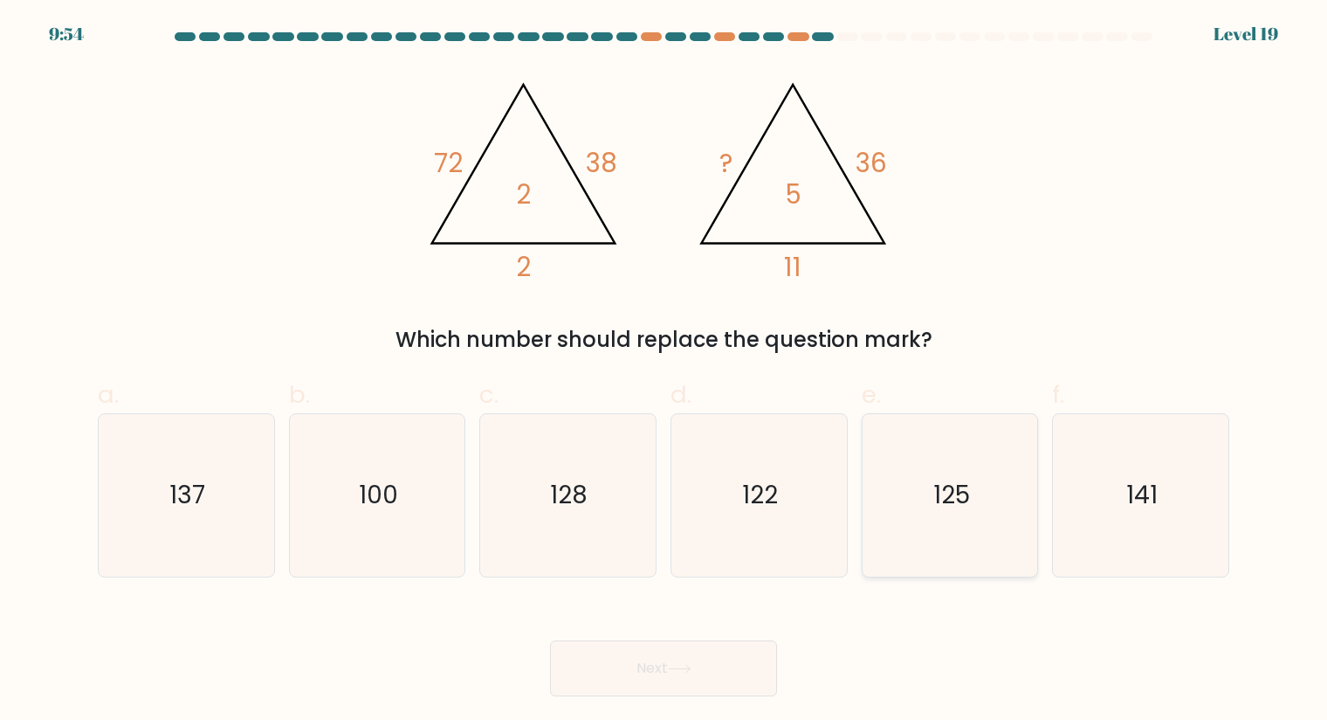
click at [992, 482] on icon "125" at bounding box center [950, 495] width 162 height 162
click at [665, 371] on input "e. 125" at bounding box center [664, 365] width 1 height 11
radio input "true"
drag, startPoint x: 765, startPoint y: 667, endPoint x: 750, endPoint y: 664, distance: 15.2
click at [760, 667] on button "Next" at bounding box center [663, 668] width 227 height 56
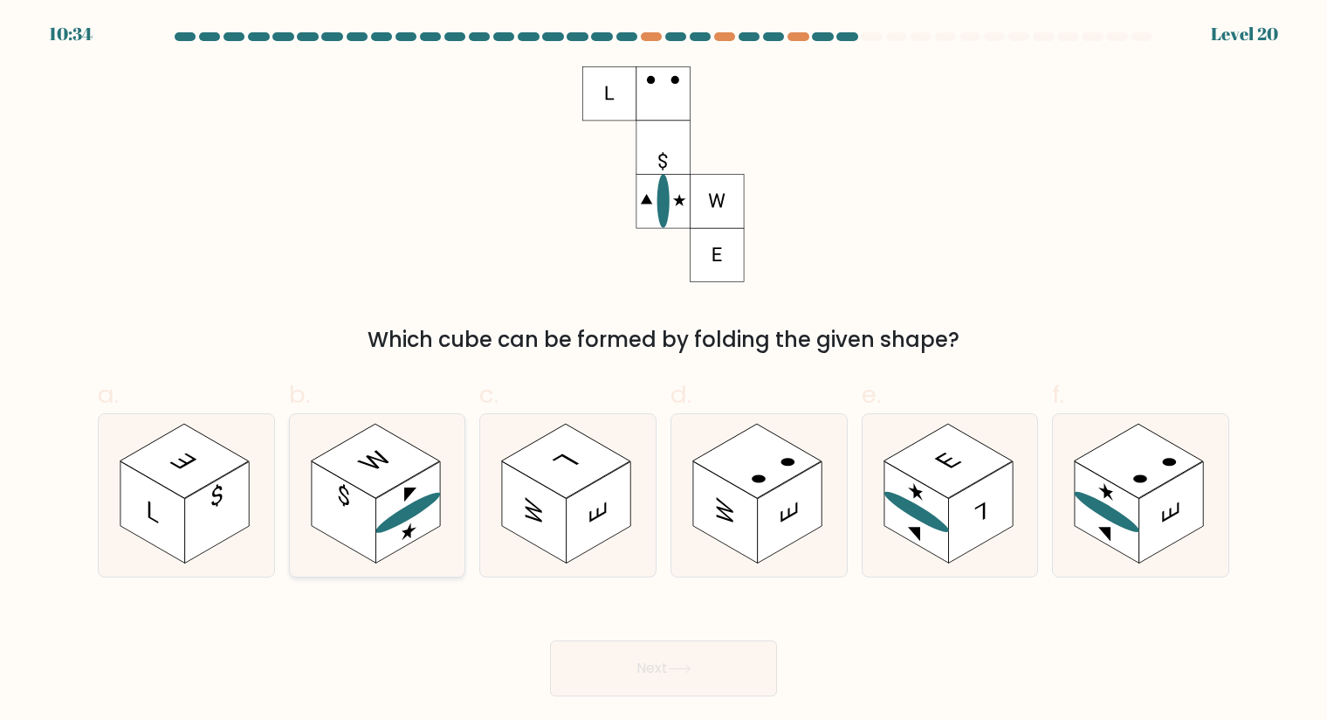
click at [335, 465] on rect at bounding box center [375, 461] width 128 height 74
click at [664, 371] on input "b." at bounding box center [664, 365] width 1 height 11
radio input "true"
click at [929, 517] on ellipse at bounding box center [916, 512] width 65 height 52
click at [665, 371] on input "e." at bounding box center [664, 365] width 1 height 11
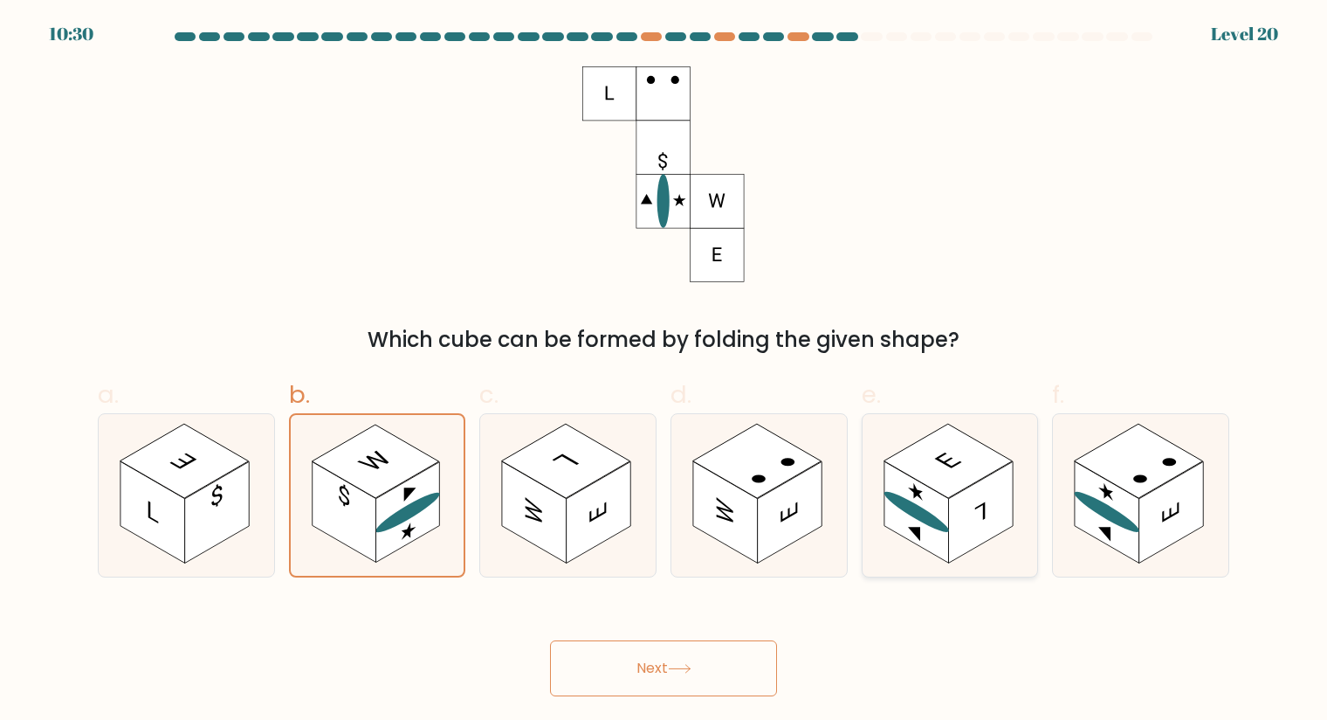
radio input "true"
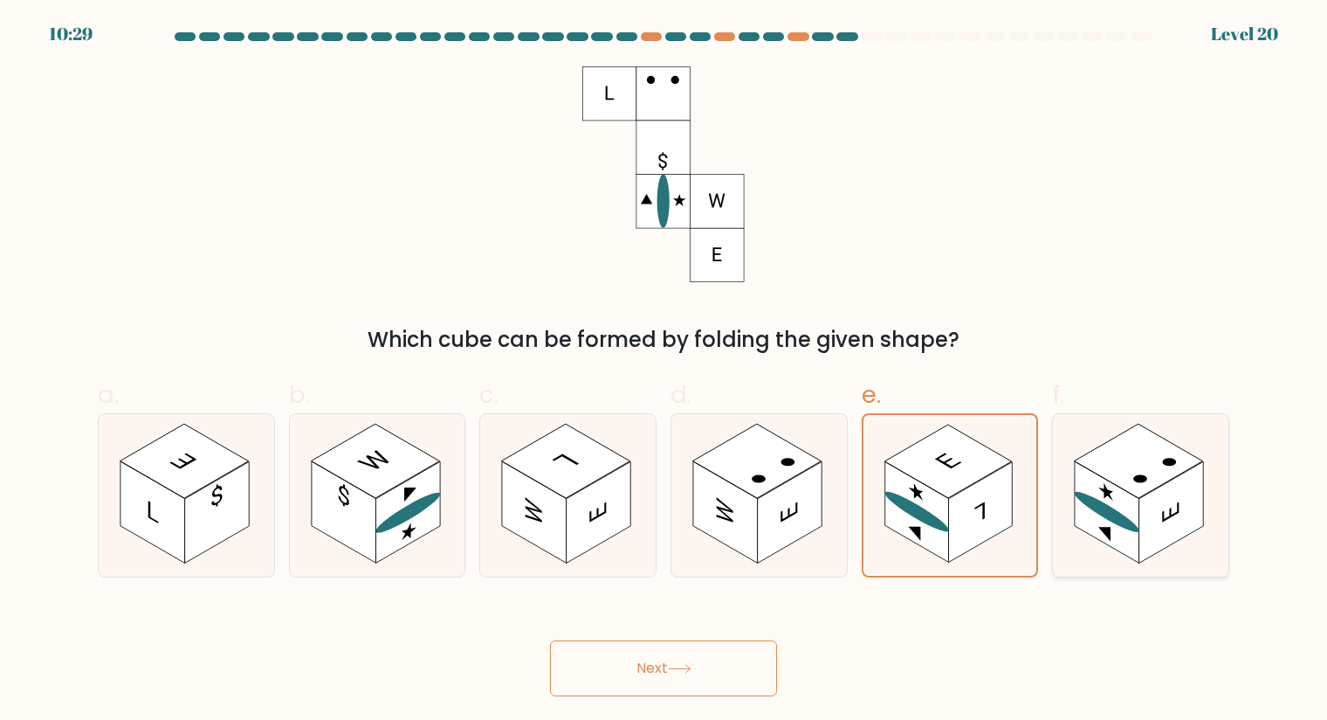
click at [1090, 510] on rect at bounding box center [1107, 511] width 65 height 101
click at [665, 371] on input "f." at bounding box center [664, 365] width 1 height 11
radio input "true"
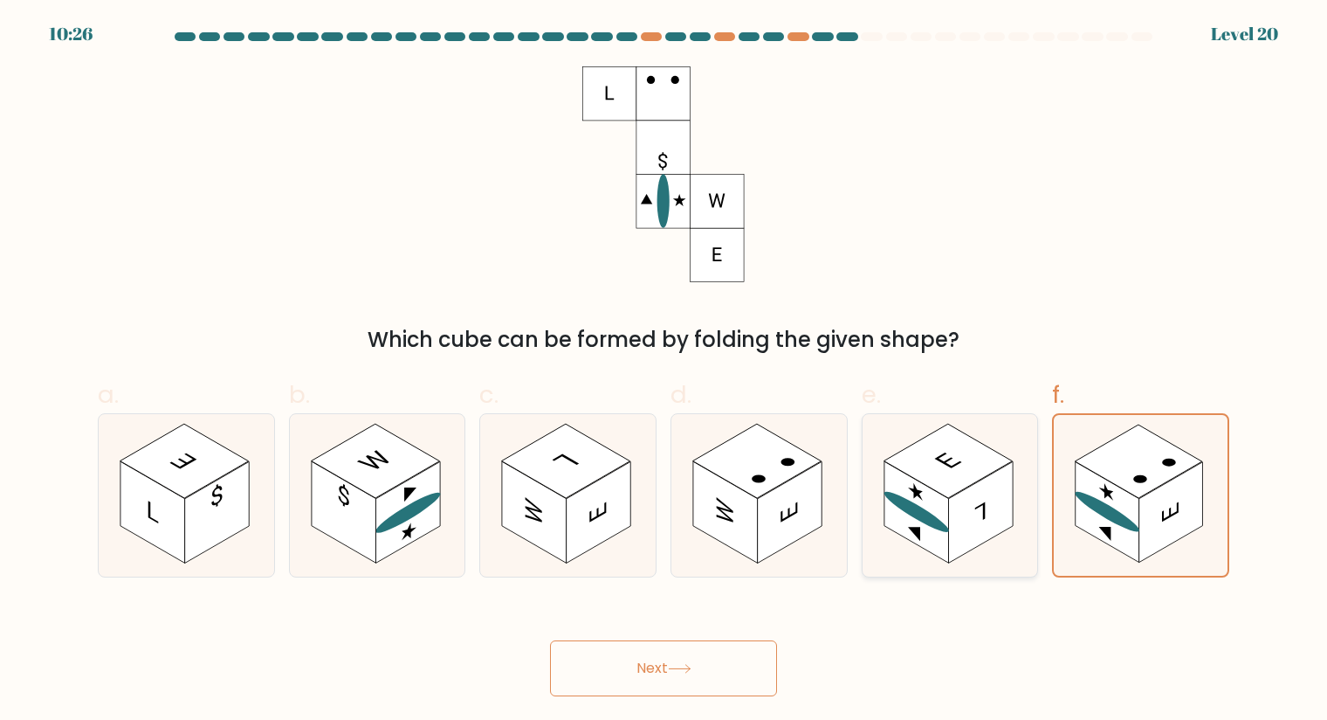
click at [943, 514] on rect at bounding box center [917, 511] width 65 height 101
click at [665, 371] on input "e." at bounding box center [664, 365] width 1 height 11
radio input "true"
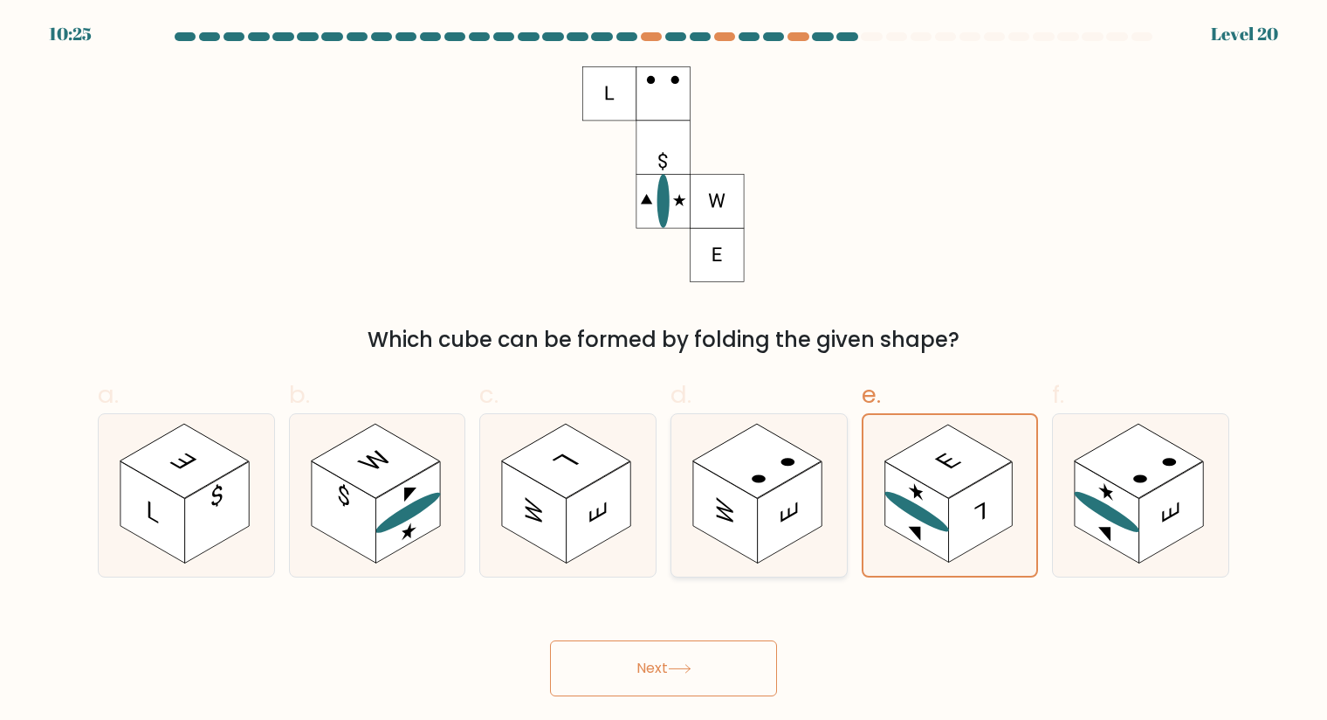
click at [778, 506] on rect at bounding box center [790, 511] width 65 height 101
click at [665, 371] on input "d." at bounding box center [664, 365] width 1 height 11
radio input "true"
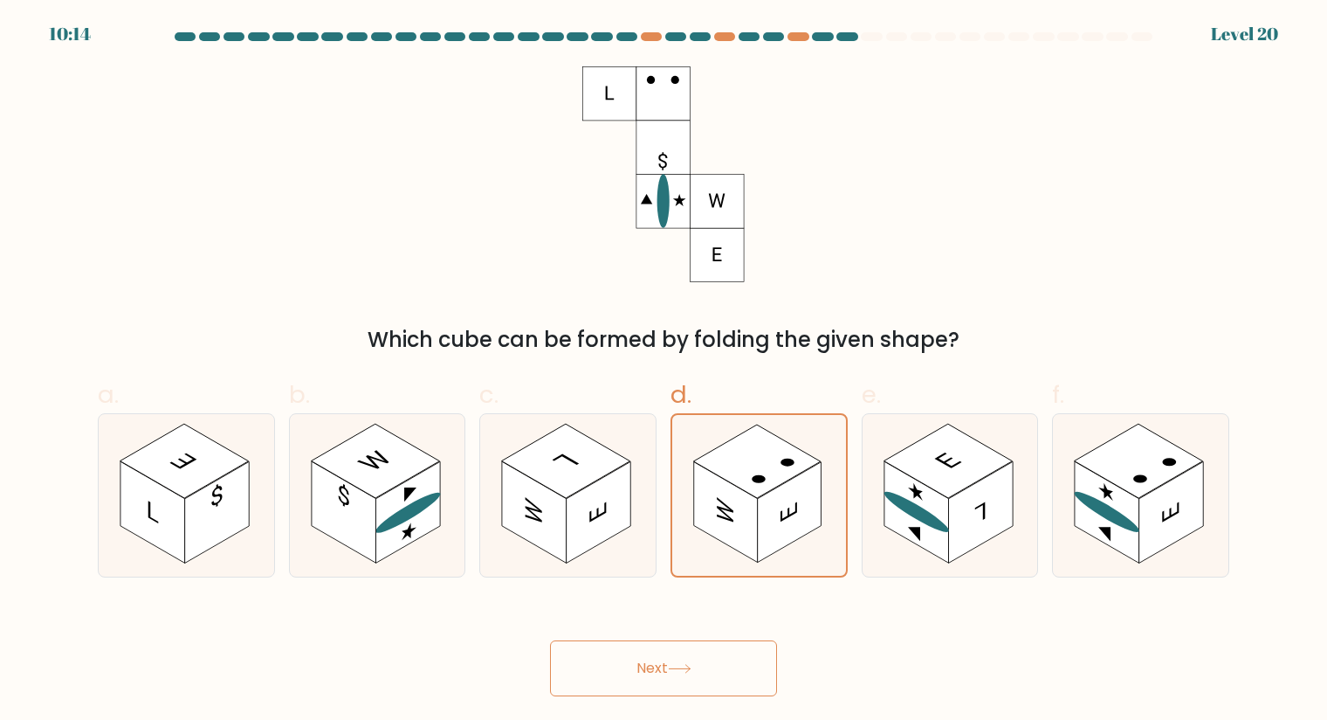
click at [625, 657] on button "Next" at bounding box center [663, 668] width 227 height 56
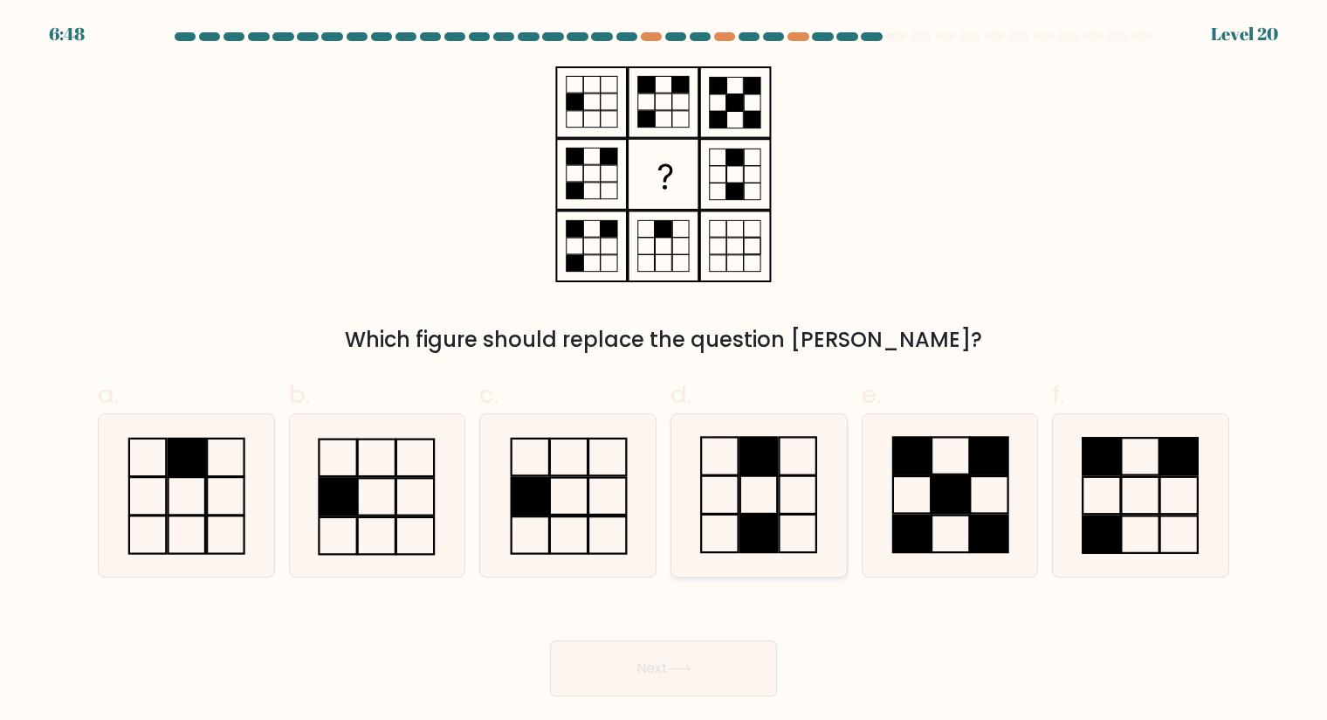
click at [782, 503] on icon at bounding box center [759, 495] width 162 height 162
click at [665, 371] on input "d." at bounding box center [664, 365] width 1 height 11
radio input "true"
click at [561, 519] on icon at bounding box center [567, 495] width 162 height 162
click at [664, 371] on input "c." at bounding box center [664, 365] width 1 height 11
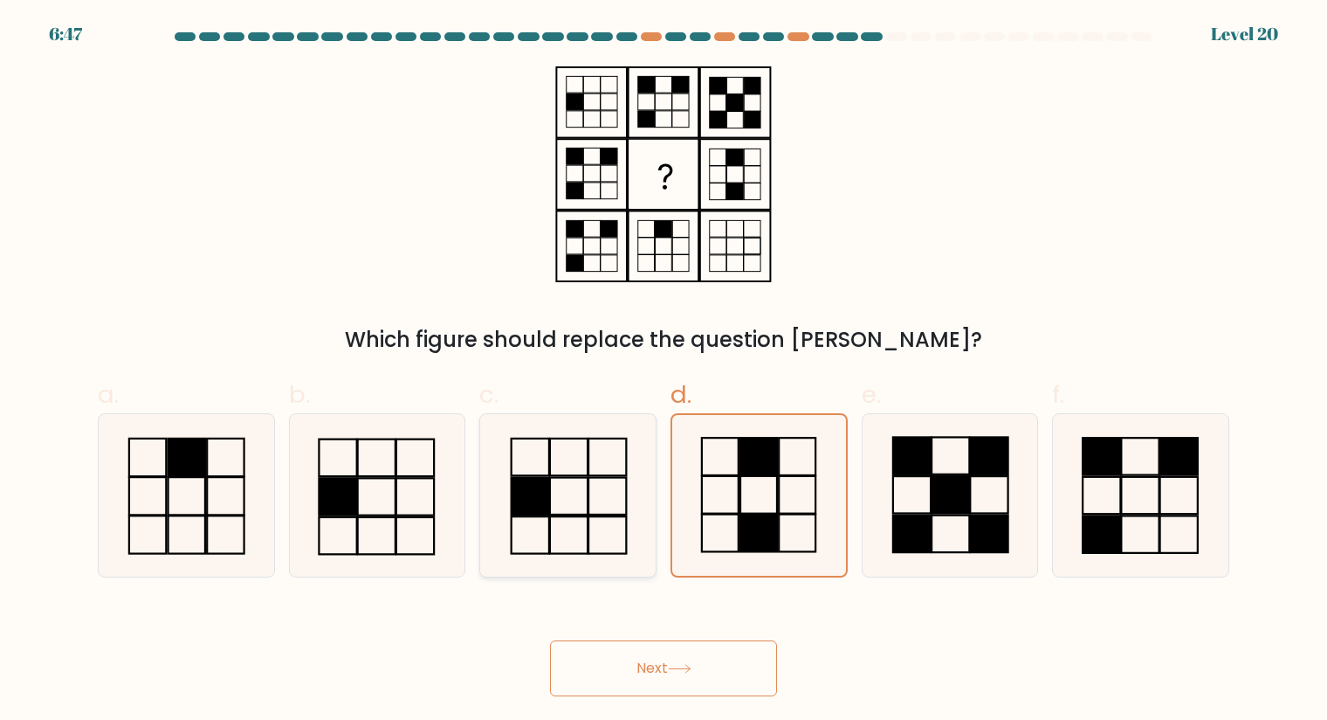
radio input "true"
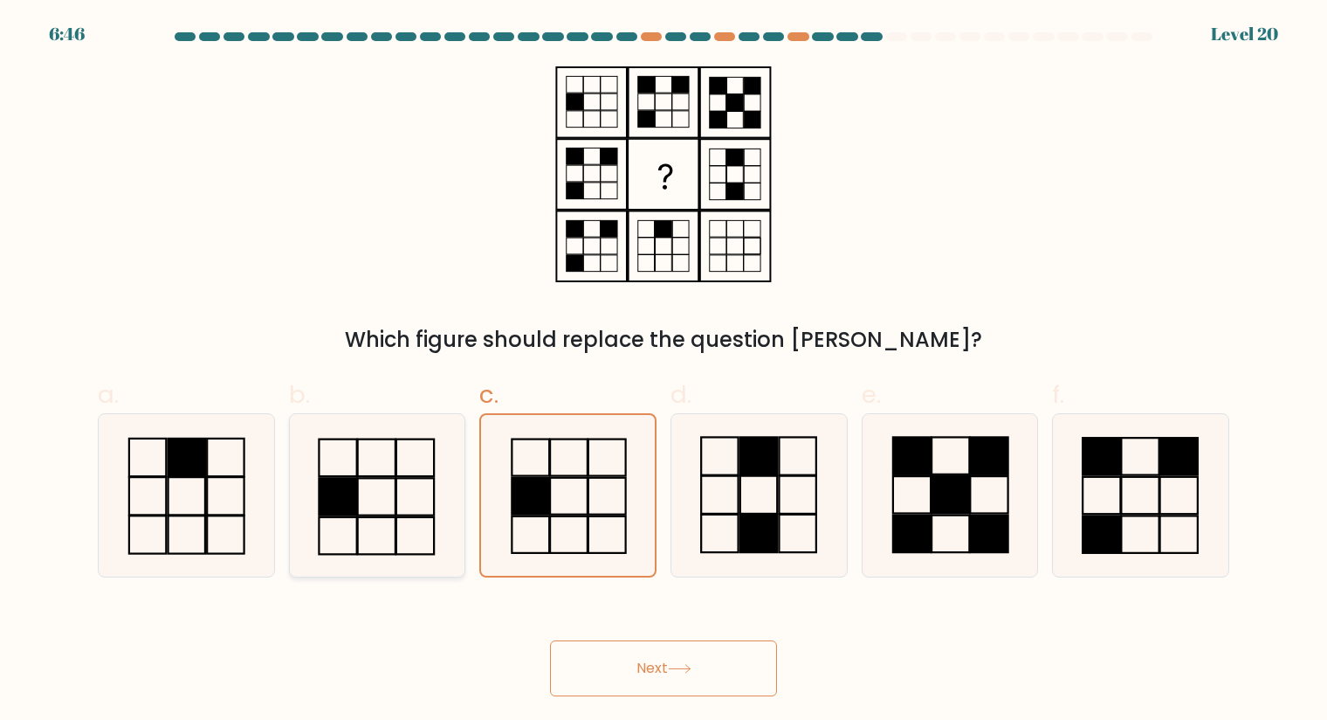
click at [387, 506] on icon at bounding box center [377, 495] width 162 height 162
click at [664, 371] on input "b." at bounding box center [664, 365] width 1 height 11
radio input "true"
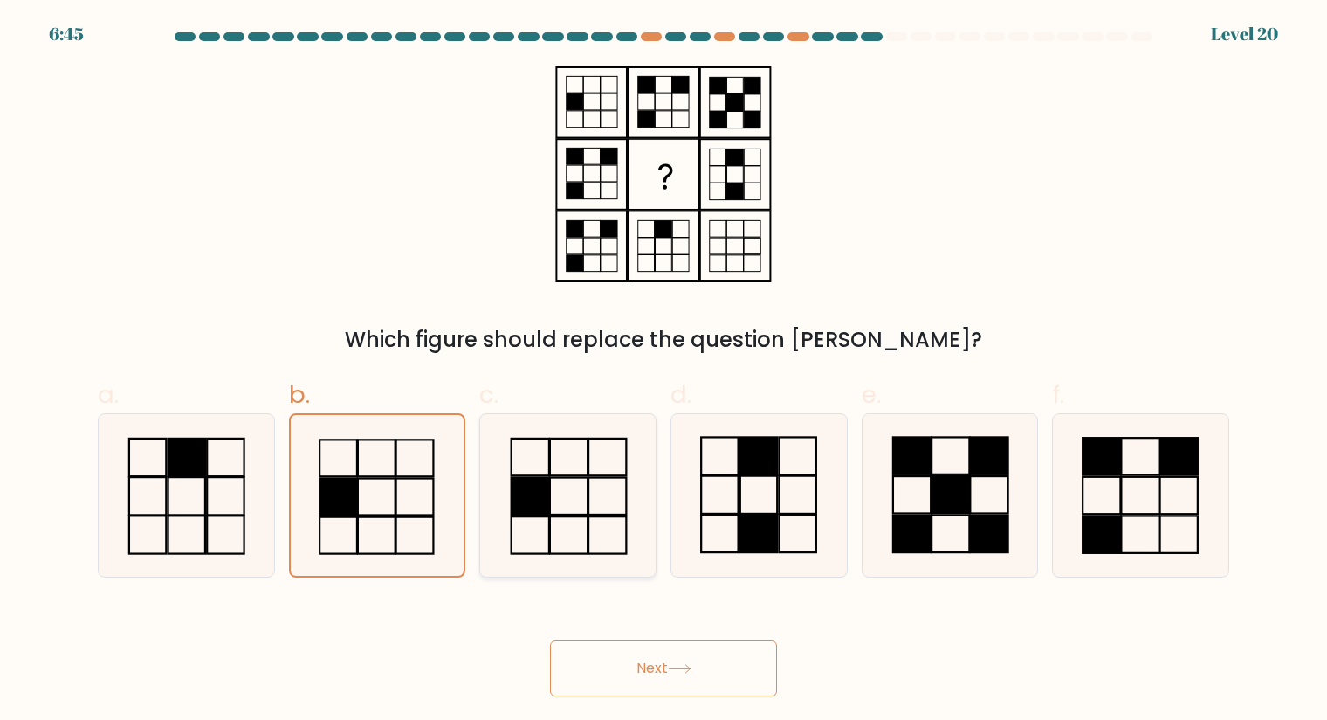
click at [561, 494] on icon at bounding box center [567, 495] width 162 height 162
click at [664, 371] on input "c." at bounding box center [664, 365] width 1 height 11
radio input "true"
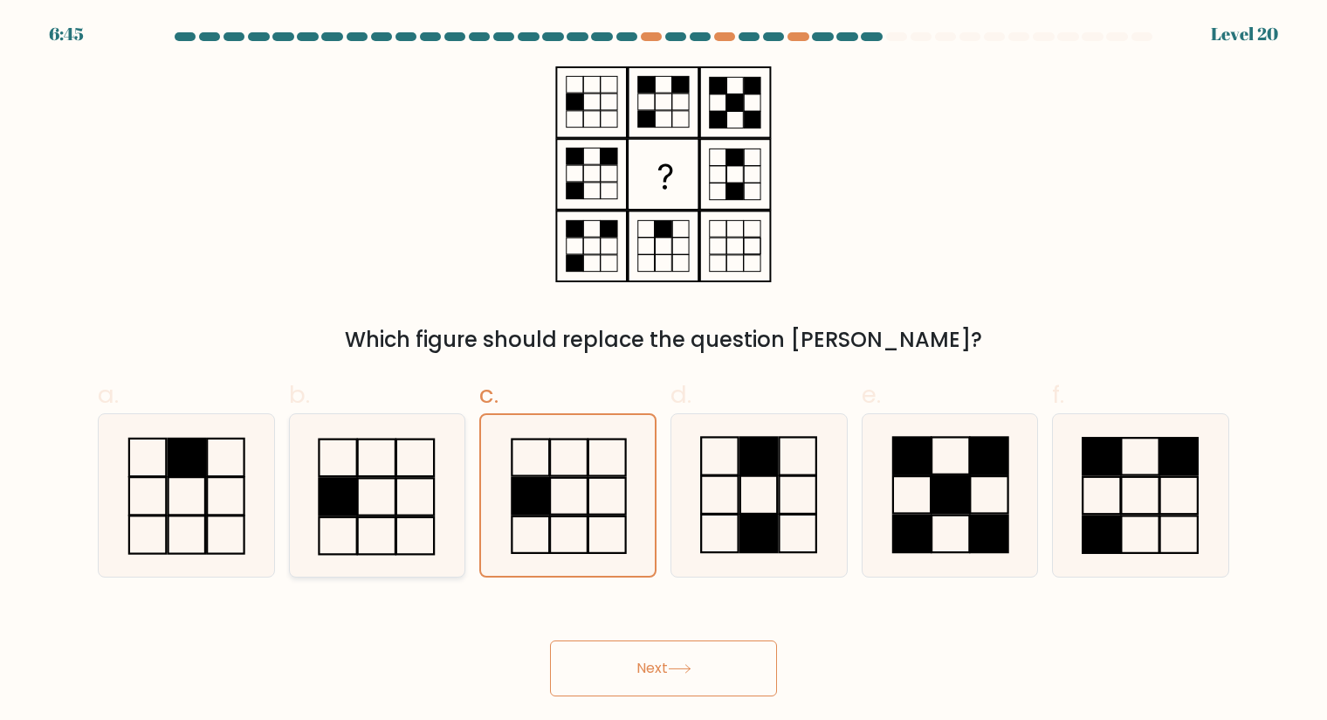
click at [399, 506] on icon at bounding box center [377, 495] width 162 height 162
click at [664, 371] on input "b." at bounding box center [664, 365] width 1 height 11
radio input "true"
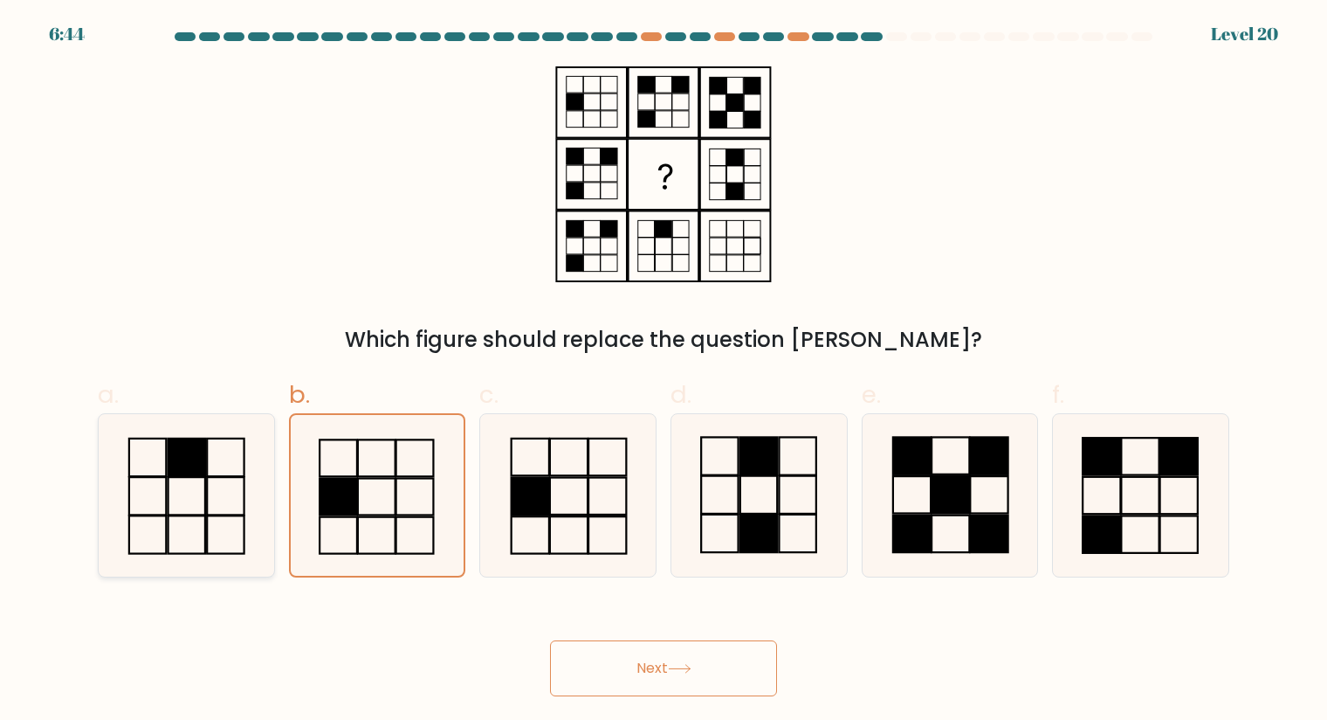
click at [204, 496] on rect at bounding box center [188, 496] width 38 height 38
click at [664, 371] on input "a." at bounding box center [664, 365] width 1 height 11
radio input "true"
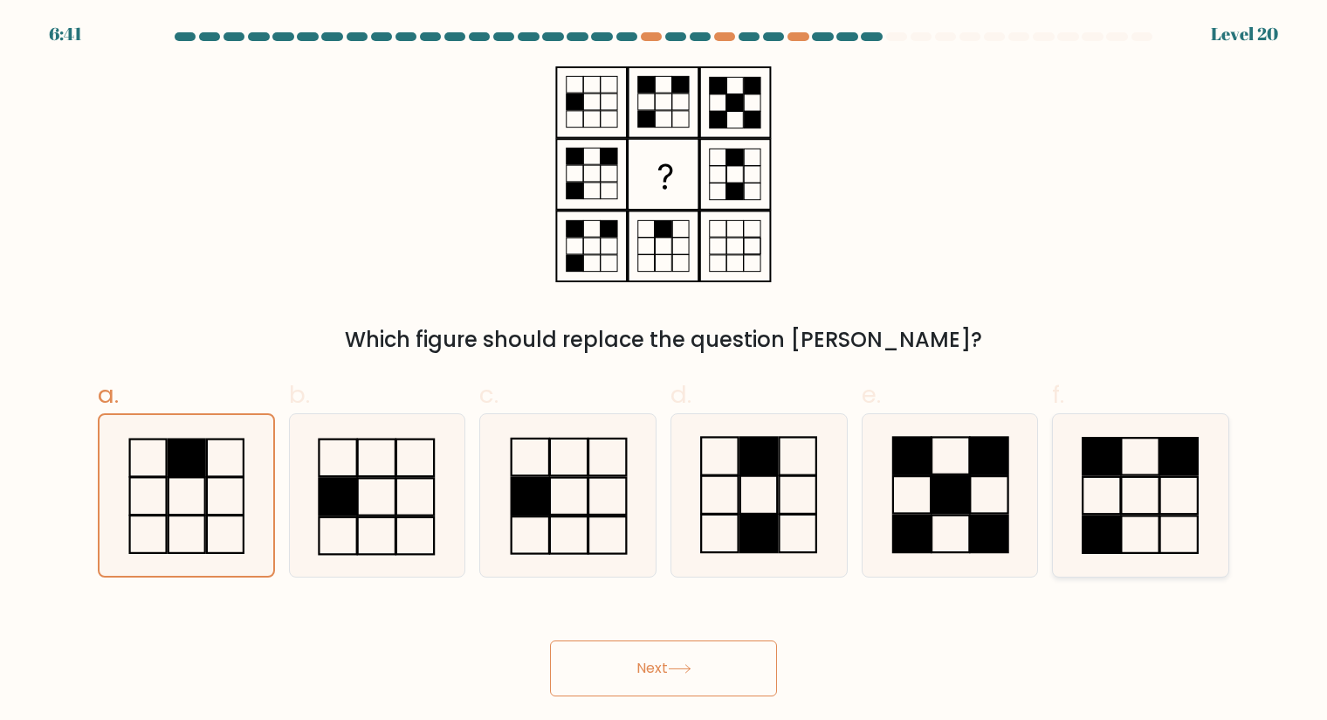
drag, startPoint x: 1122, startPoint y: 527, endPoint x: 1085, endPoint y: 524, distance: 37.7
click at [1122, 527] on rect at bounding box center [1141, 534] width 38 height 38
click at [665, 371] on input "f." at bounding box center [664, 365] width 1 height 11
radio input "true"
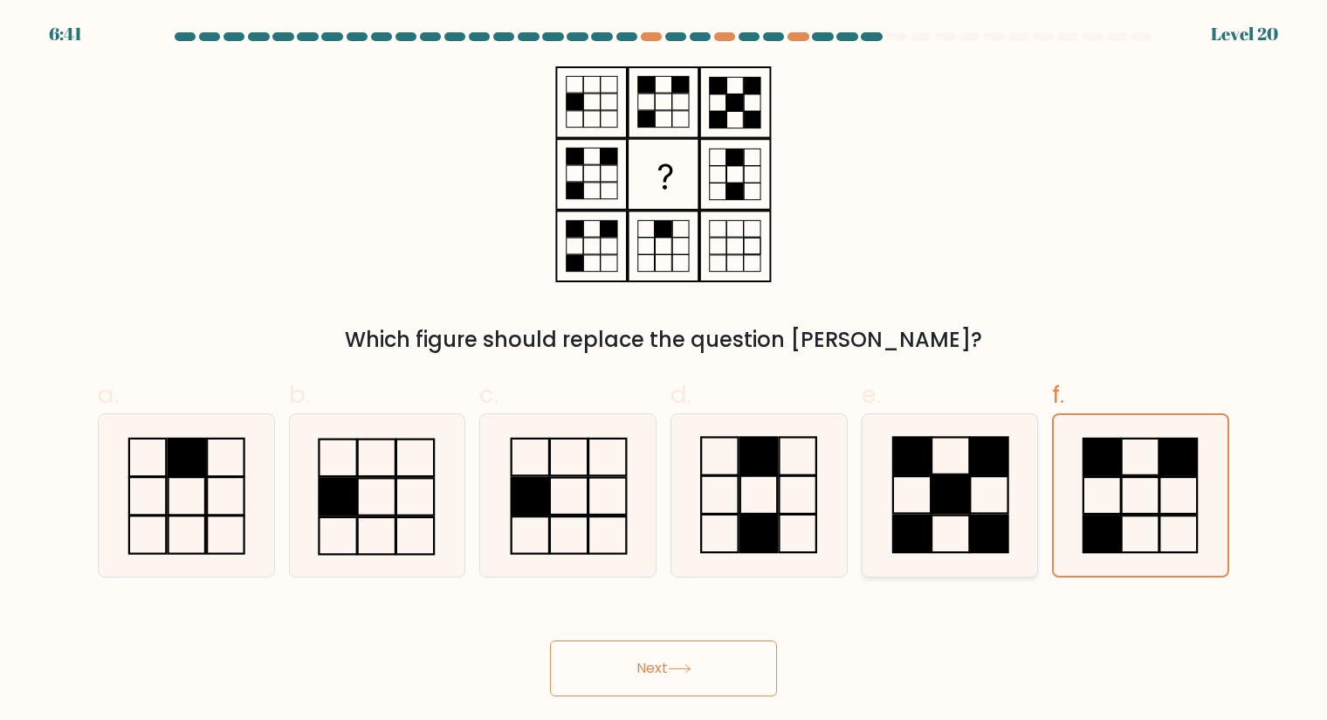
click at [1004, 520] on rect at bounding box center [989, 534] width 38 height 38
click at [665, 371] on input "e." at bounding box center [664, 365] width 1 height 11
radio input "true"
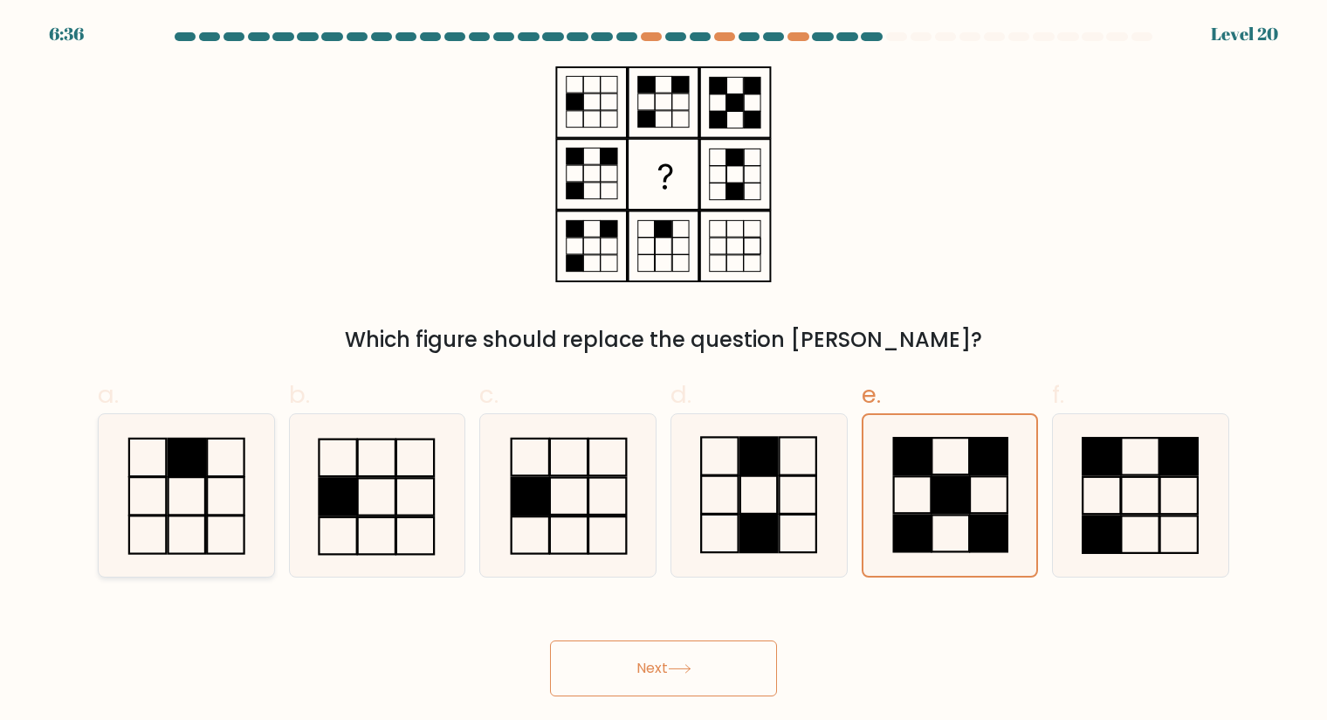
click at [217, 472] on icon at bounding box center [186, 495] width 162 height 162
click at [664, 371] on input "a." at bounding box center [664, 365] width 1 height 11
radio input "true"
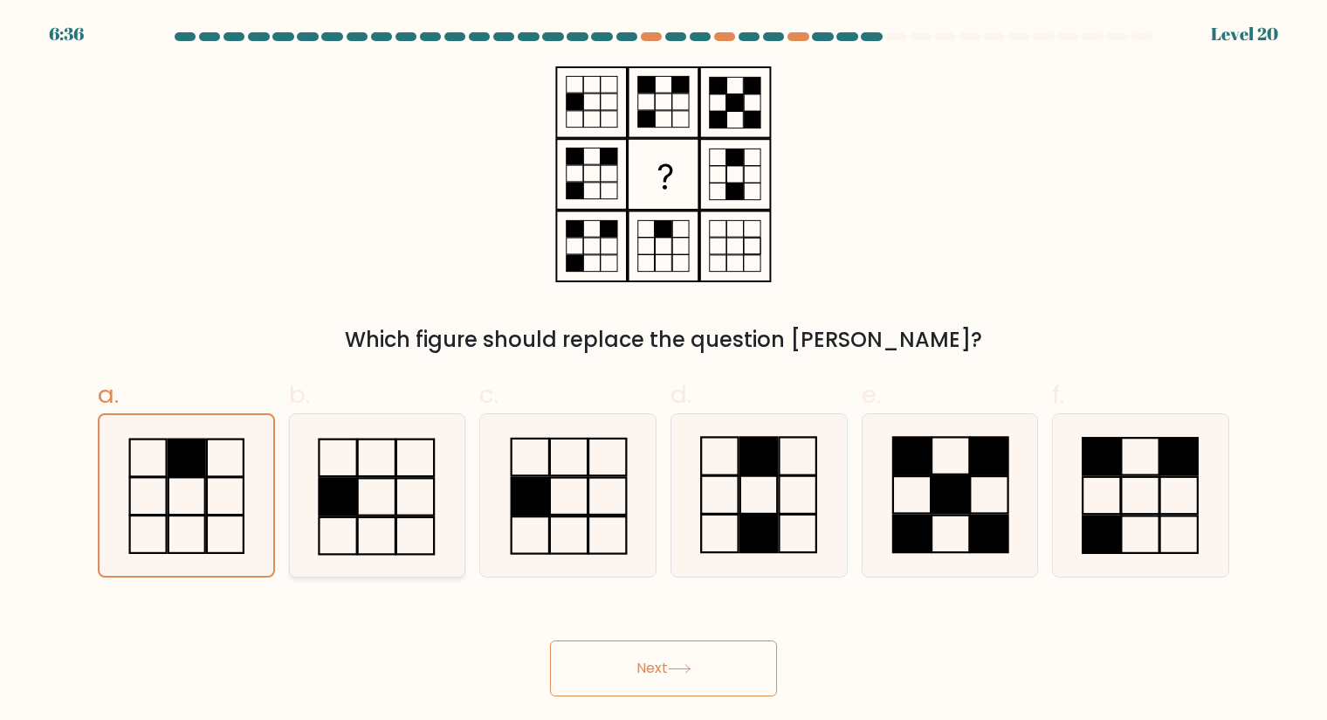
click at [368, 472] on icon at bounding box center [377, 495] width 162 height 162
click at [664, 371] on input "b." at bounding box center [664, 365] width 1 height 11
radio input "true"
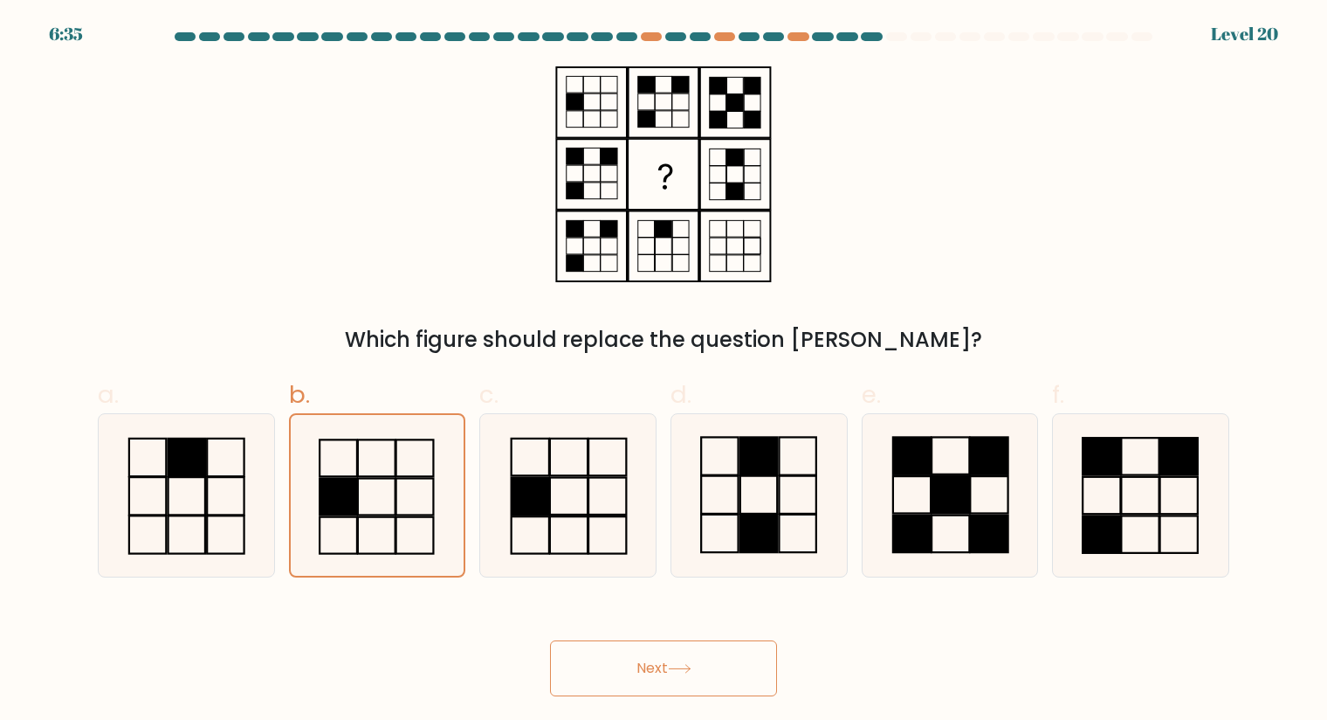
click at [657, 494] on div "c." at bounding box center [567, 476] width 191 height 201
click at [723, 486] on icon at bounding box center [759, 495] width 162 height 162
click at [665, 371] on input "d." at bounding box center [664, 365] width 1 height 11
radio input "true"
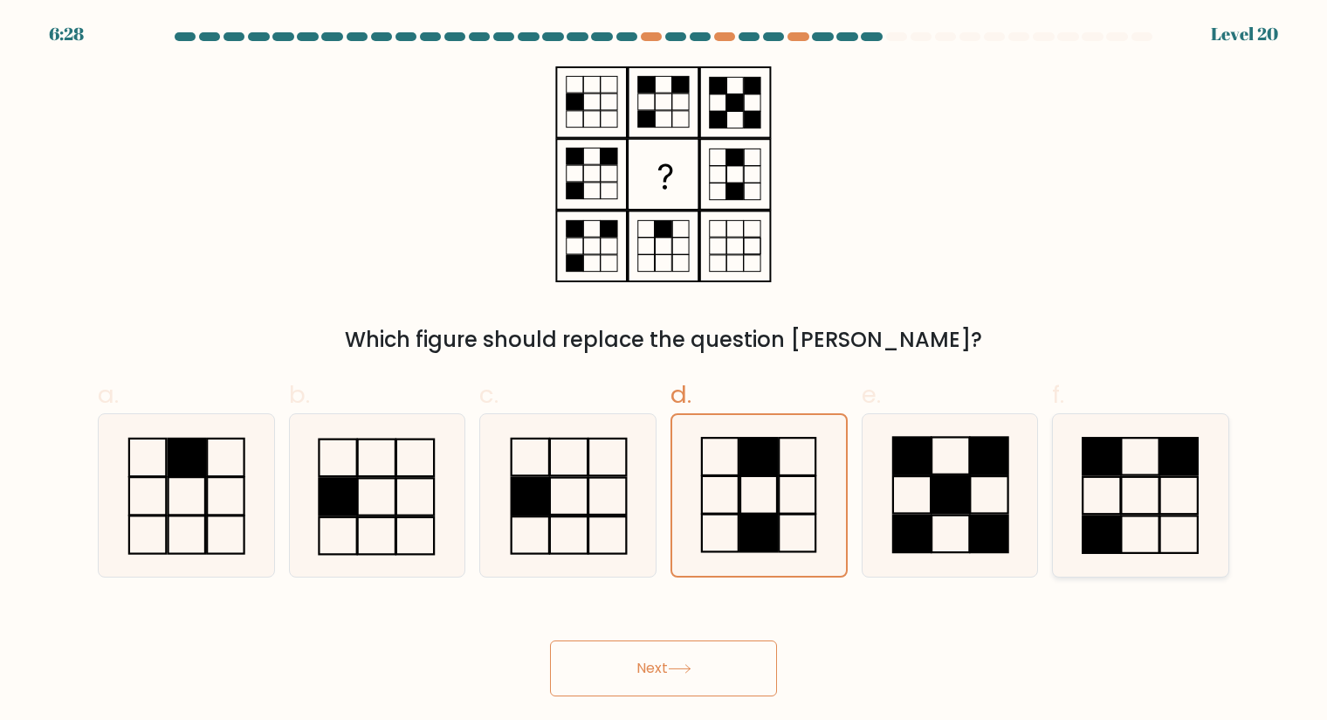
drag, startPoint x: 1166, startPoint y: 520, endPoint x: 1125, endPoint y: 530, distance: 42.4
click at [1166, 520] on icon at bounding box center [1140, 495] width 162 height 162
click at [665, 371] on input "f." at bounding box center [664, 365] width 1 height 11
radio input "true"
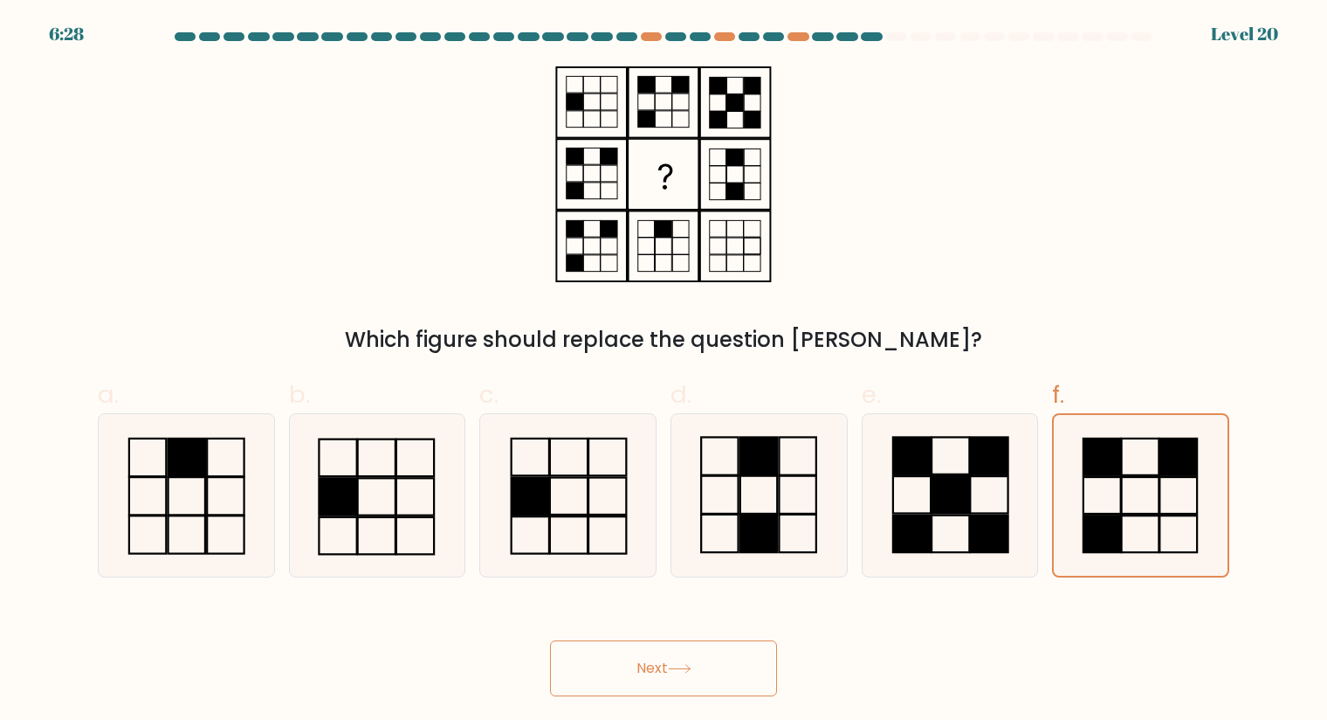
click at [725, 658] on button "Next" at bounding box center [663, 668] width 227 height 56
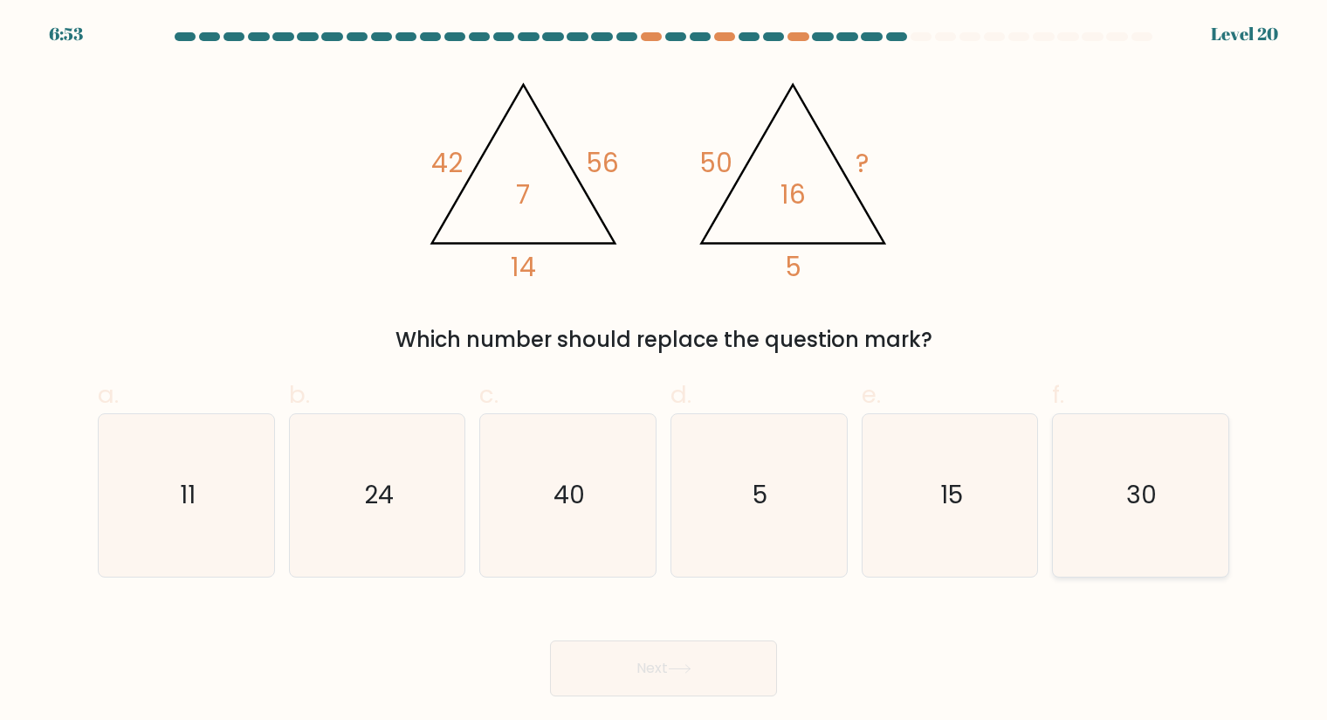
click at [1186, 501] on icon "30" at bounding box center [1140, 495] width 162 height 162
click at [665, 371] on input "f. 30" at bounding box center [664, 365] width 1 height 11
radio input "true"
click at [718, 688] on button "Next" at bounding box center [663, 668] width 227 height 56
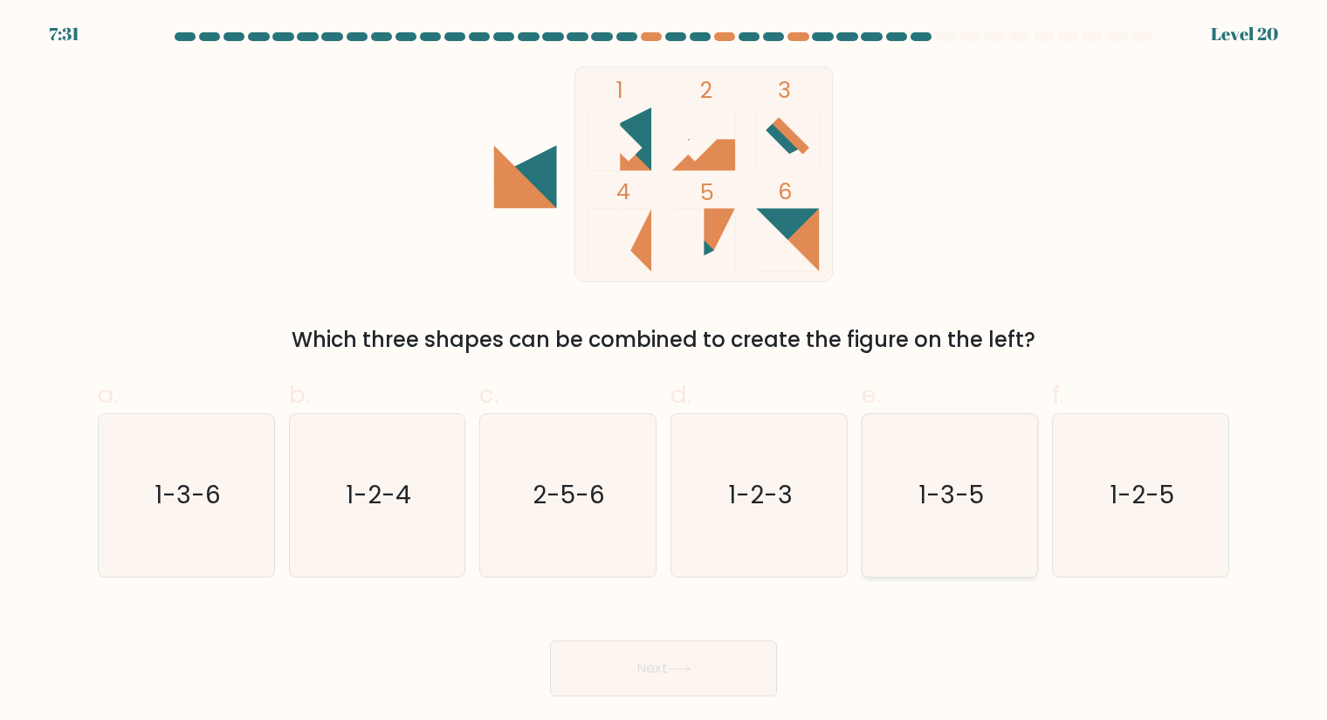
click at [940, 458] on icon "1-3-5" at bounding box center [950, 495] width 162 height 162
click at [665, 371] on input "e. 1-3-5" at bounding box center [664, 365] width 1 height 11
radio input "true"
click at [723, 669] on button "Next" at bounding box center [663, 668] width 227 height 56
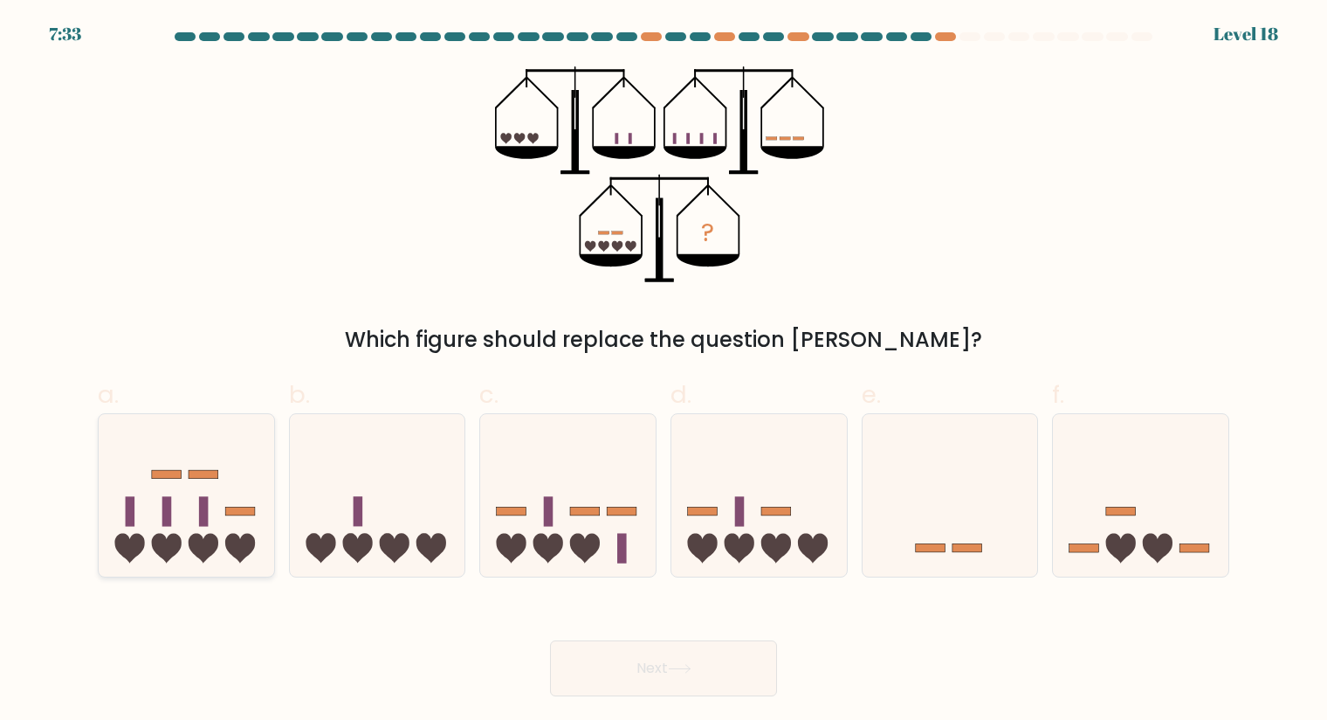
click at [186, 517] on icon at bounding box center [187, 495] width 176 height 145
click at [664, 371] on input "a." at bounding box center [664, 365] width 1 height 11
radio input "true"
click at [1167, 531] on icon at bounding box center [1141, 495] width 176 height 145
click at [665, 371] on input "f." at bounding box center [664, 365] width 1 height 11
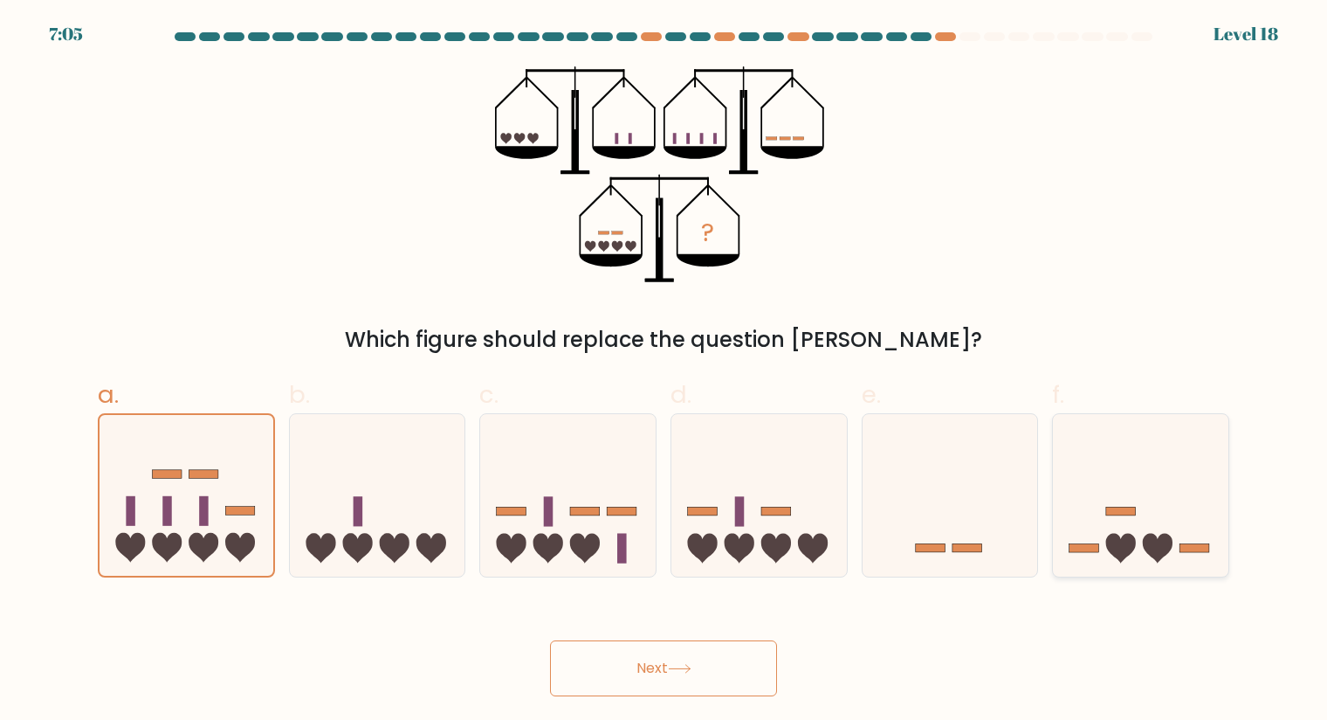
radio input "true"
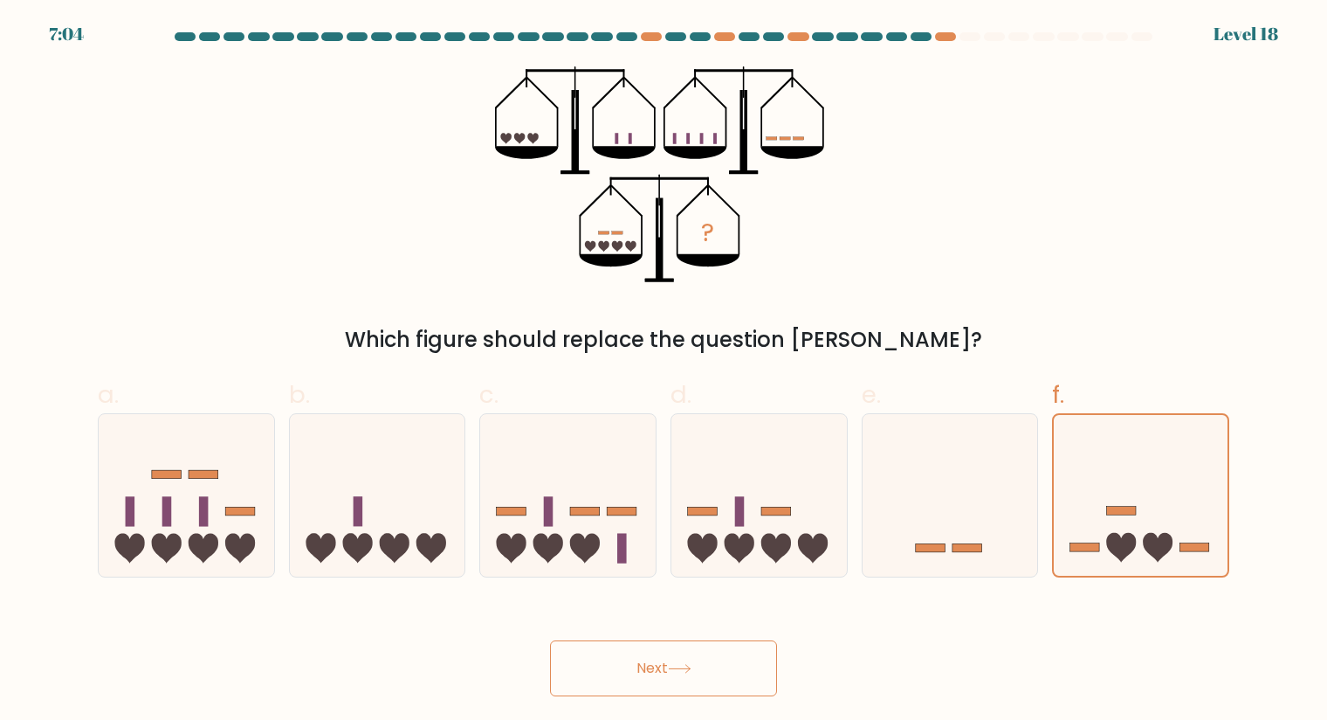
click at [733, 674] on button "Next" at bounding box center [663, 668] width 227 height 56
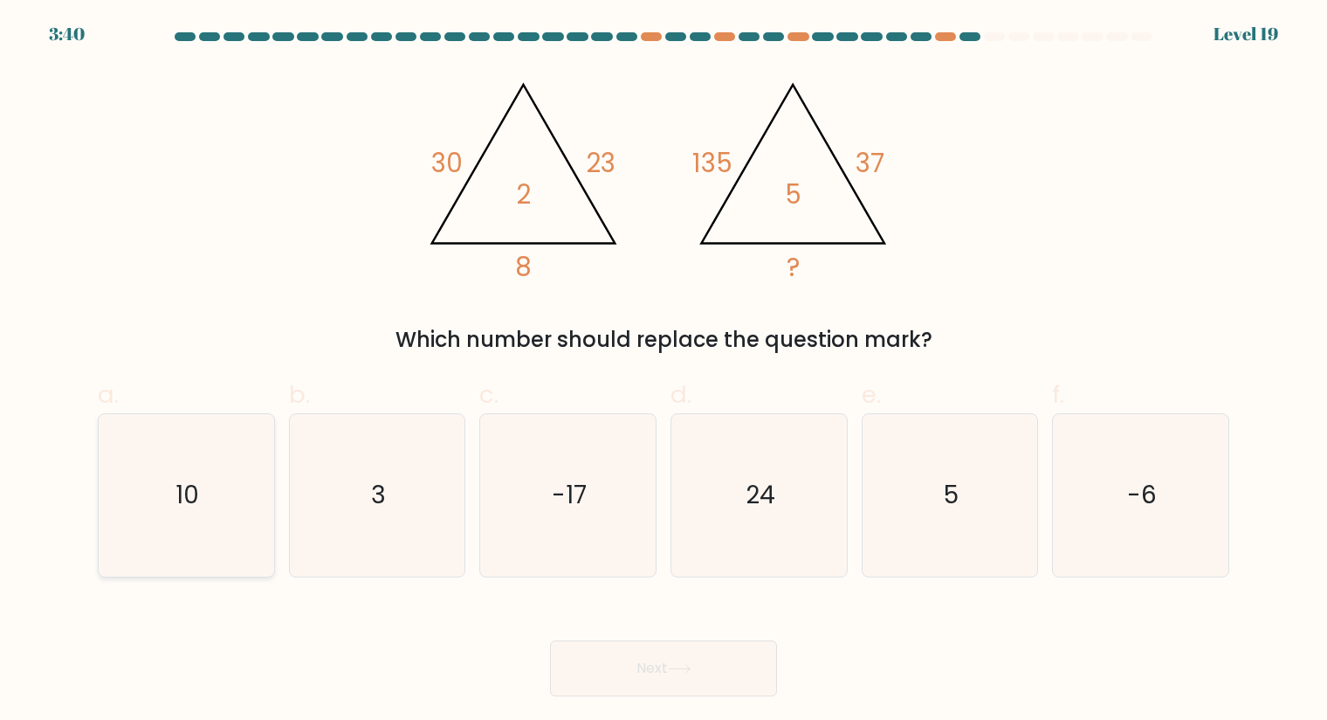
drag, startPoint x: 210, startPoint y: 468, endPoint x: 224, endPoint y: 473, distance: 14.9
click at [210, 468] on icon "10" at bounding box center [186, 495] width 162 height 162
click at [664, 371] on input "a. 10" at bounding box center [664, 365] width 1 height 11
radio input "true"
click at [667, 674] on button "Next" at bounding box center [663, 668] width 227 height 56
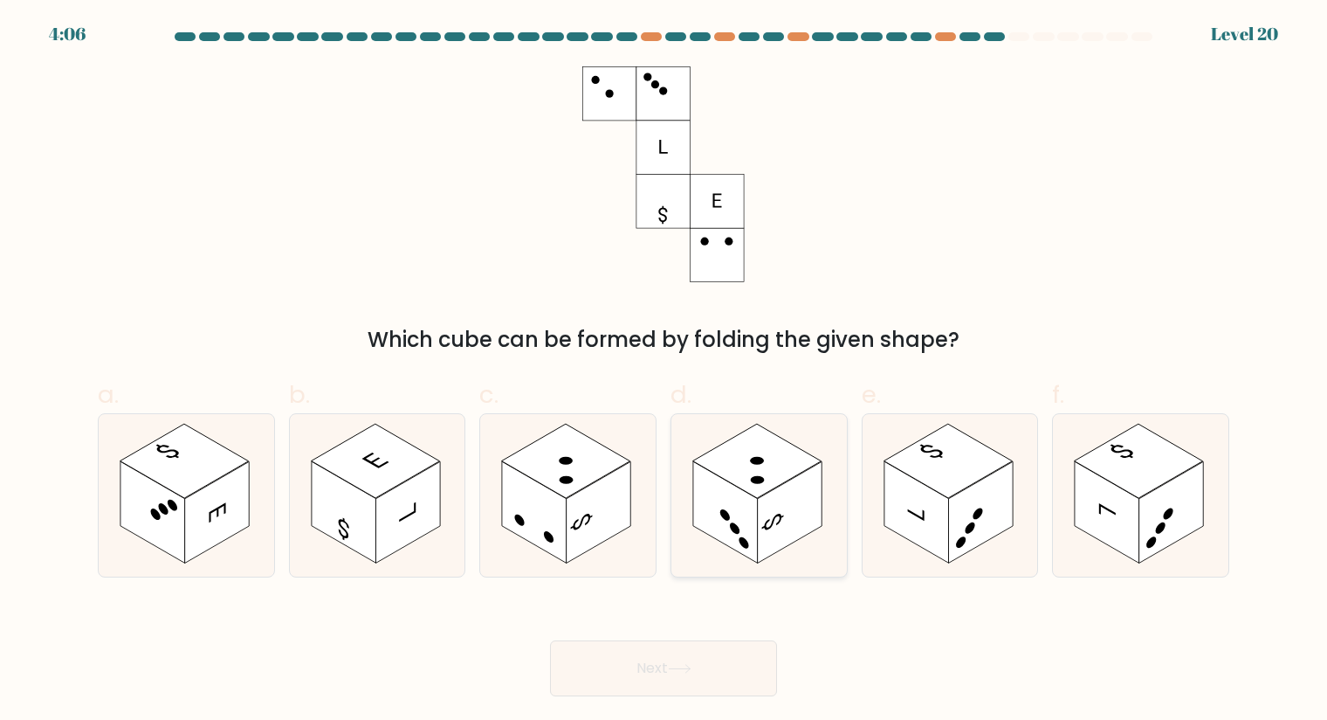
click at [755, 489] on rect at bounding box center [757, 461] width 128 height 74
click at [665, 371] on input "d." at bounding box center [664, 365] width 1 height 11
radio input "true"
click at [577, 482] on rect at bounding box center [566, 461] width 128 height 74
click at [664, 371] on input "c." at bounding box center [664, 365] width 1 height 11
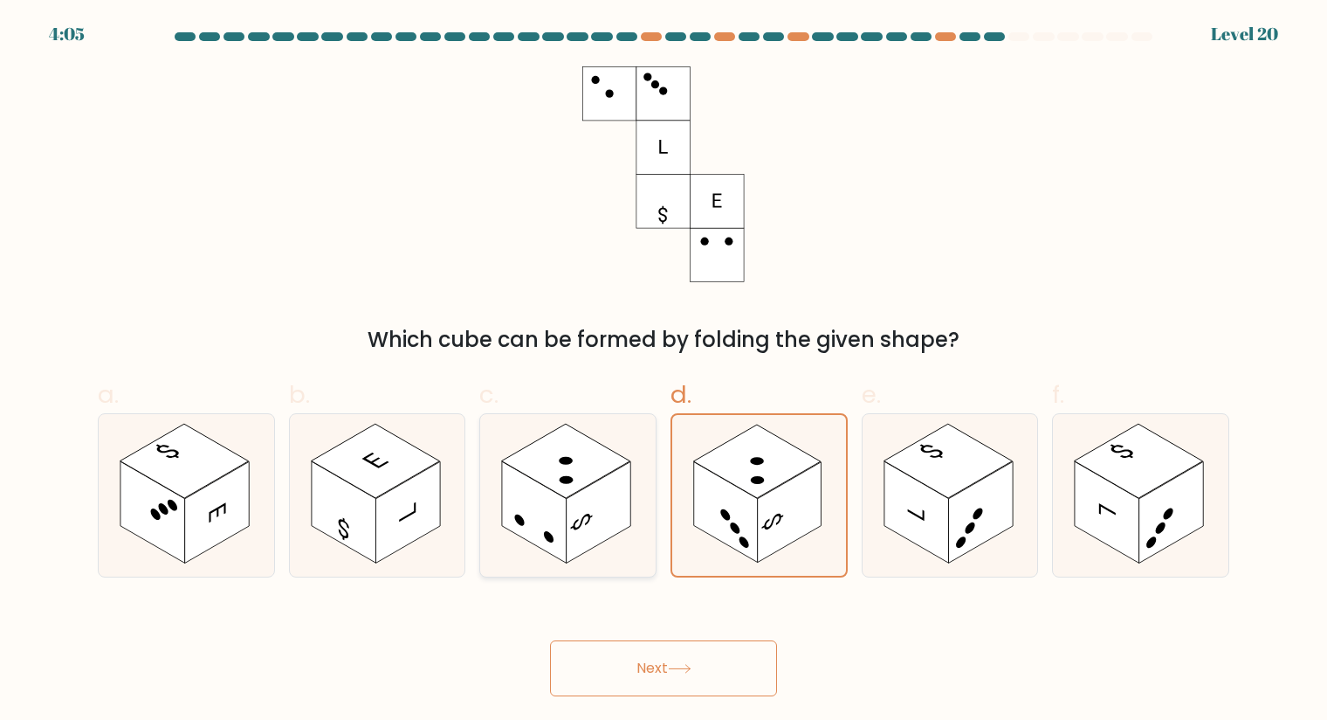
radio input "true"
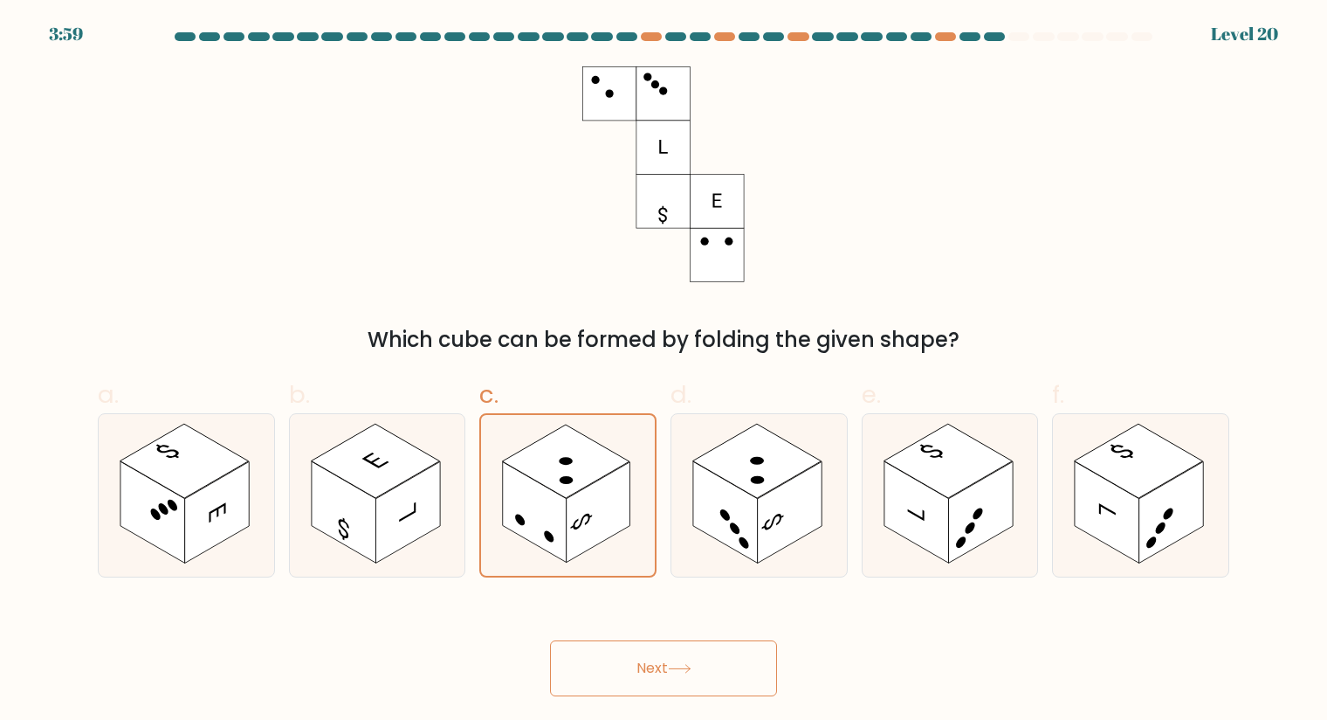
click at [699, 664] on button "Next" at bounding box center [663, 668] width 227 height 56
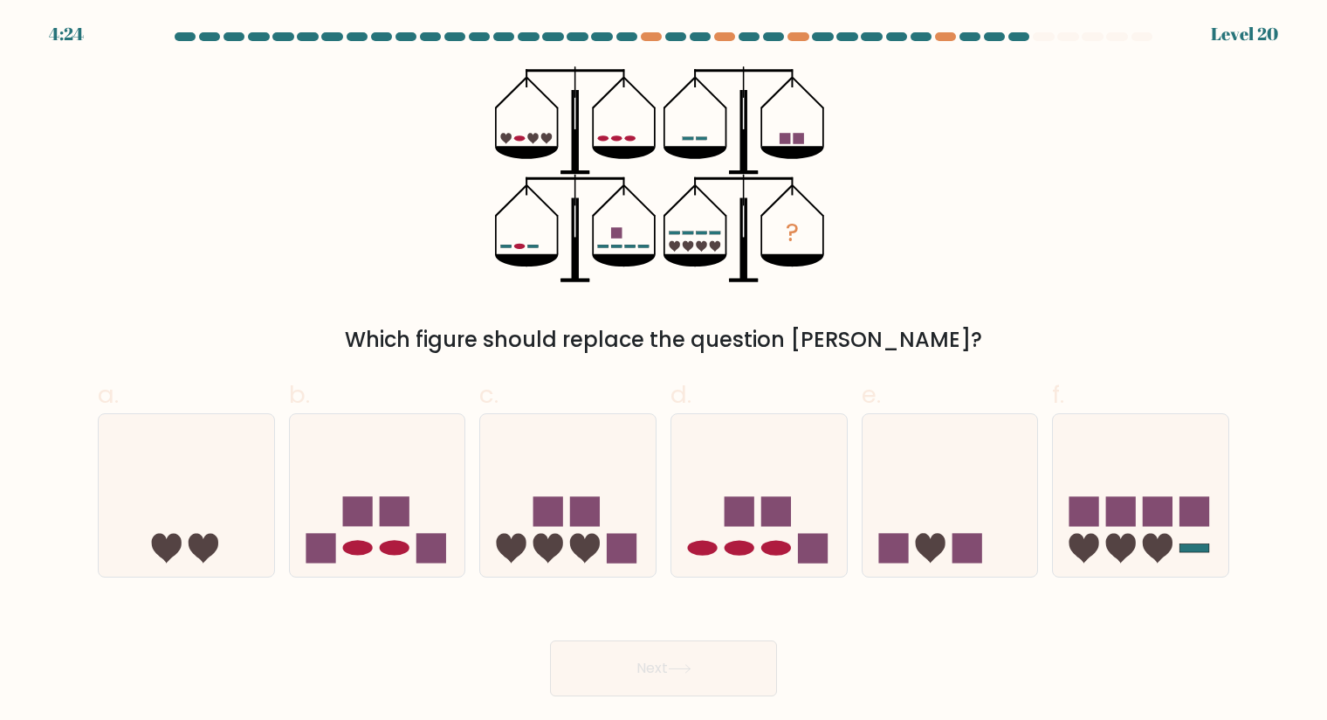
drag, startPoint x: 1123, startPoint y: 461, endPoint x: 1132, endPoint y: 379, distance: 82.5
click at [1123, 461] on icon at bounding box center [1141, 495] width 176 height 145
click at [665, 371] on input "f." at bounding box center [664, 365] width 1 height 11
radio input "true"
click at [781, 501] on rect at bounding box center [776, 511] width 30 height 30
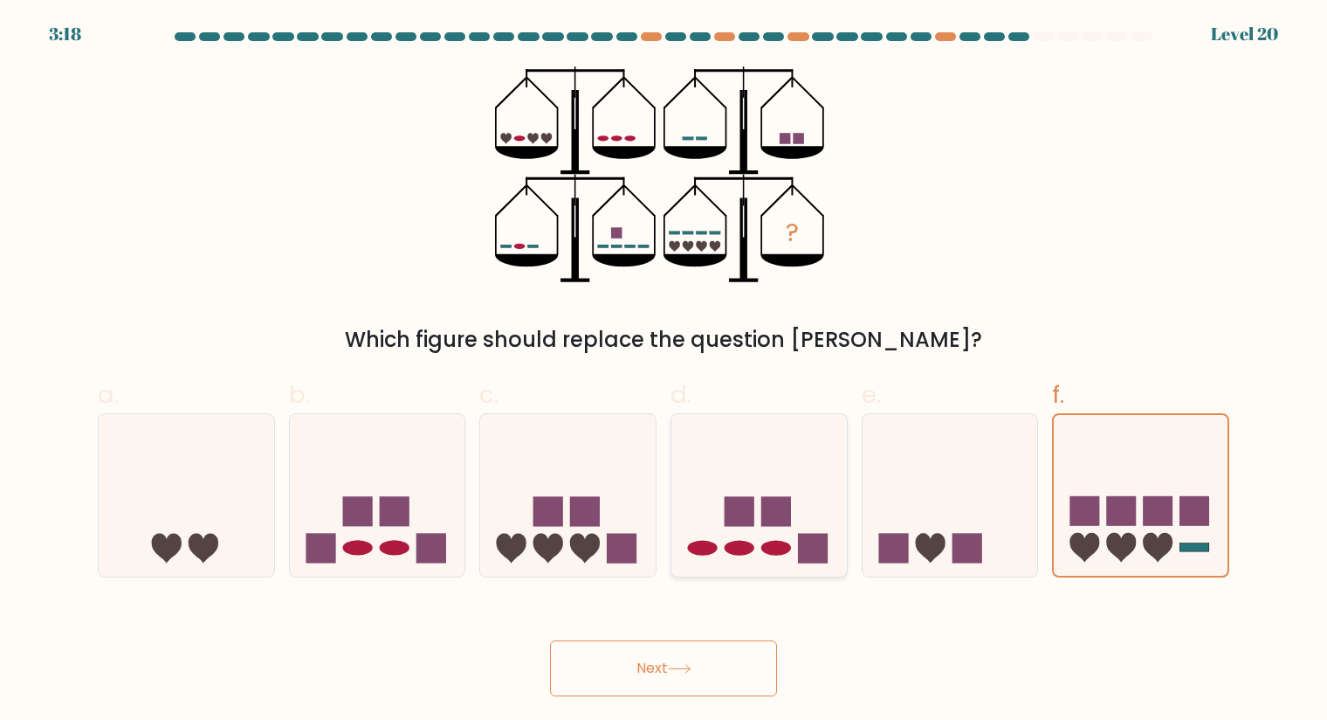
click at [665, 371] on input "d." at bounding box center [664, 365] width 1 height 11
radio input "true"
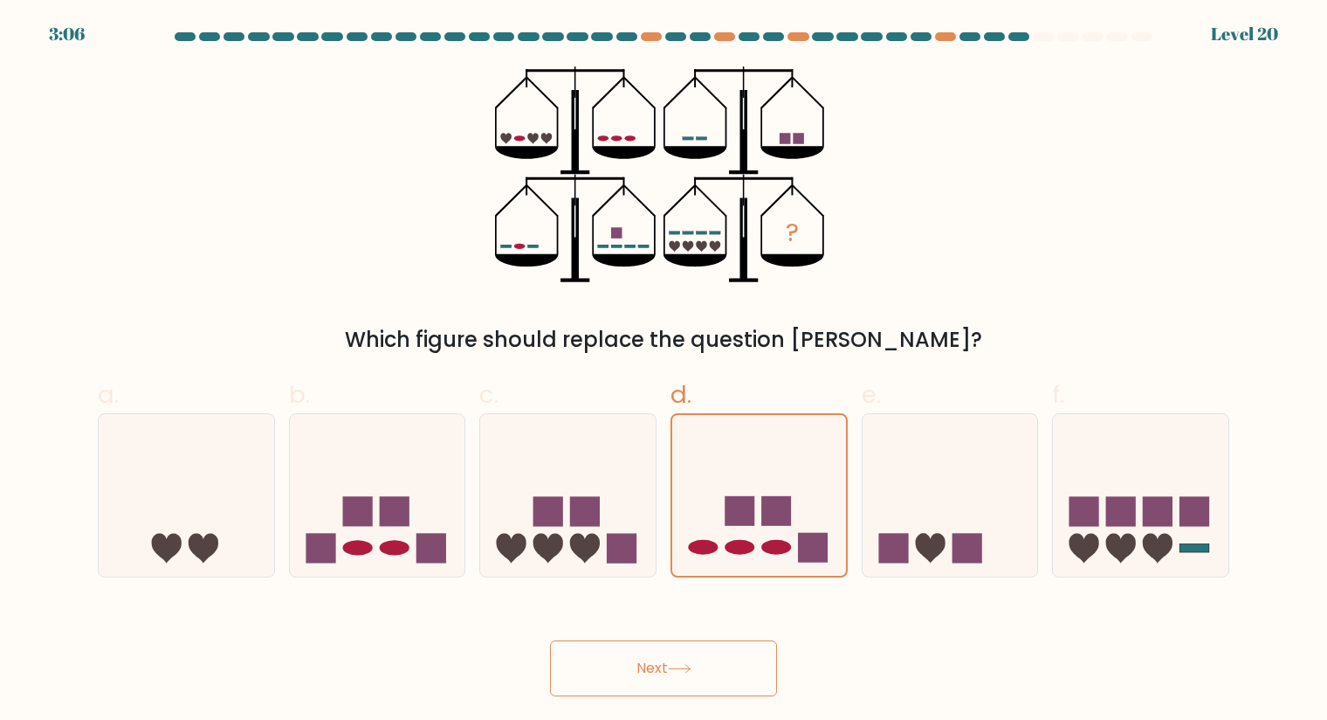
click at [749, 667] on button "Next" at bounding box center [663, 668] width 227 height 56
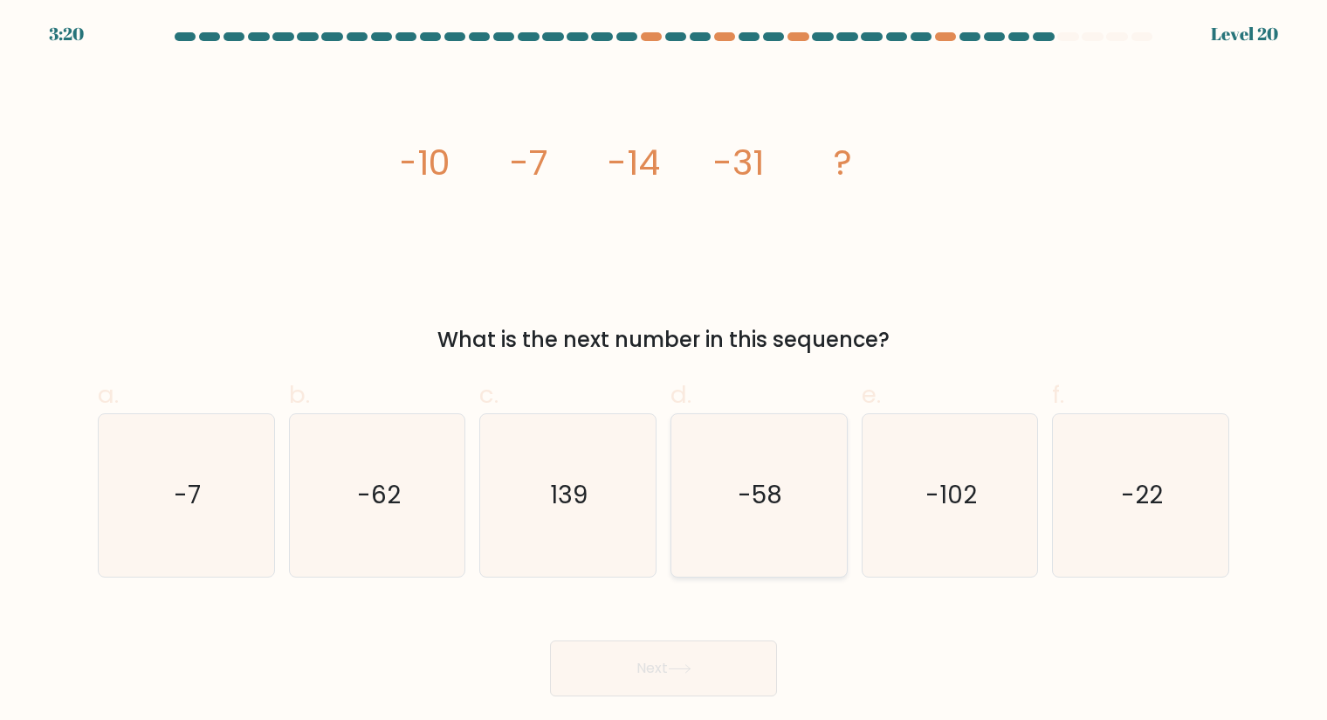
click at [812, 515] on icon "-58" at bounding box center [759, 495] width 162 height 162
click at [665, 371] on input "d. -58" at bounding box center [664, 365] width 1 height 11
radio input "true"
click at [750, 642] on button "Next" at bounding box center [663, 668] width 227 height 56
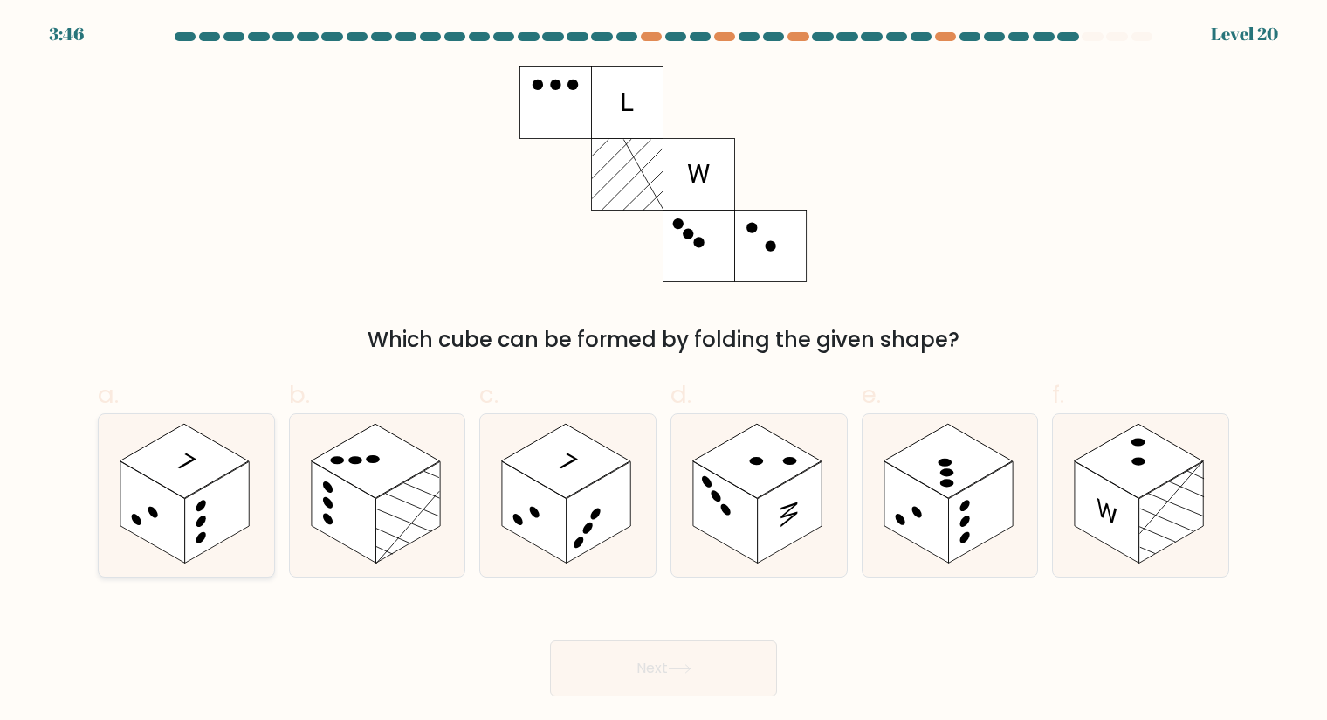
click at [196, 462] on rect at bounding box center [185, 461] width 128 height 74
click at [664, 371] on input "a." at bounding box center [664, 365] width 1 height 11
radio input "true"
click at [987, 516] on rect at bounding box center [980, 511] width 65 height 101
click at [665, 371] on input "e." at bounding box center [664, 365] width 1 height 11
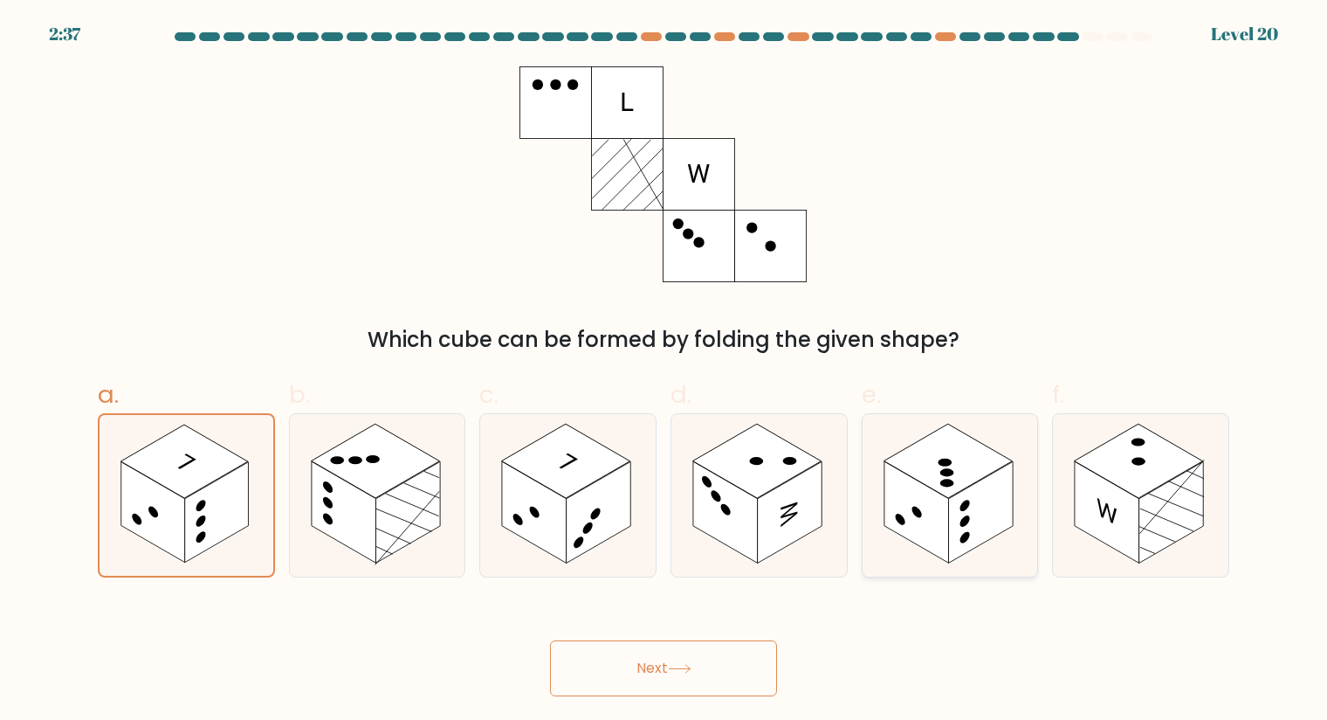
radio input "true"
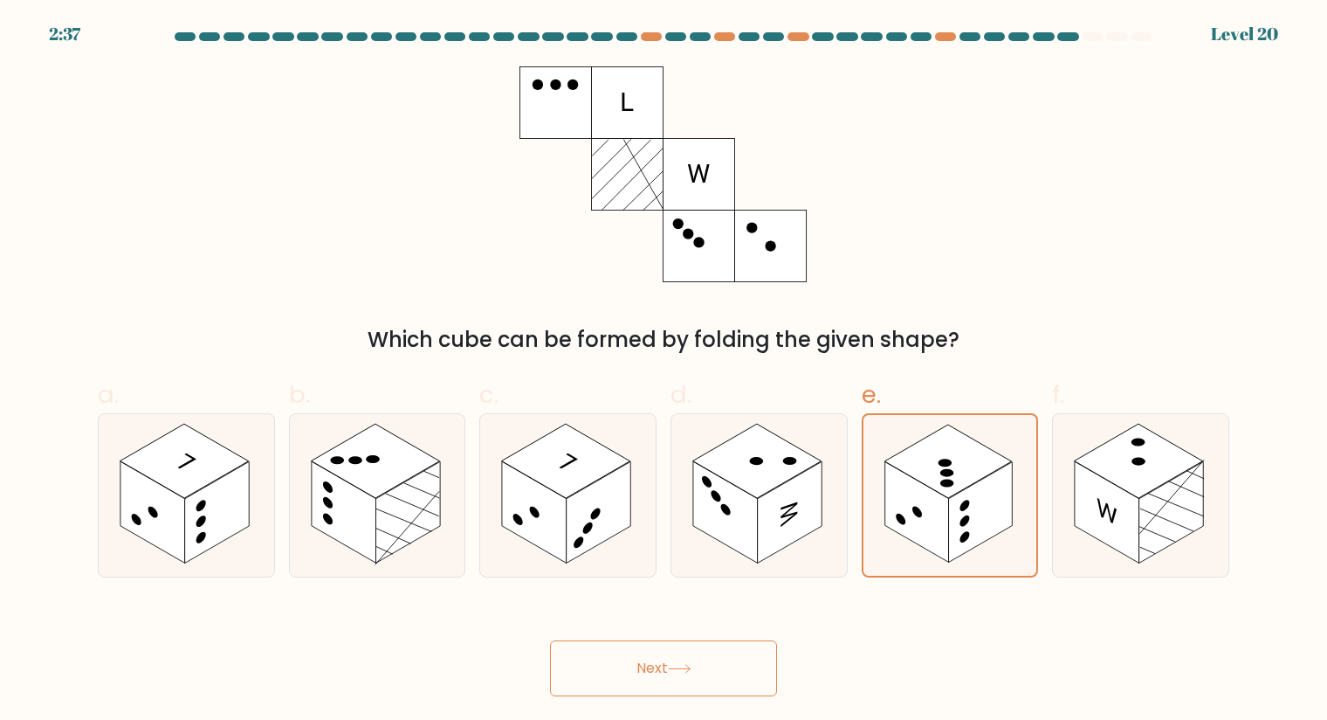
click at [715, 674] on button "Next" at bounding box center [663, 668] width 227 height 56
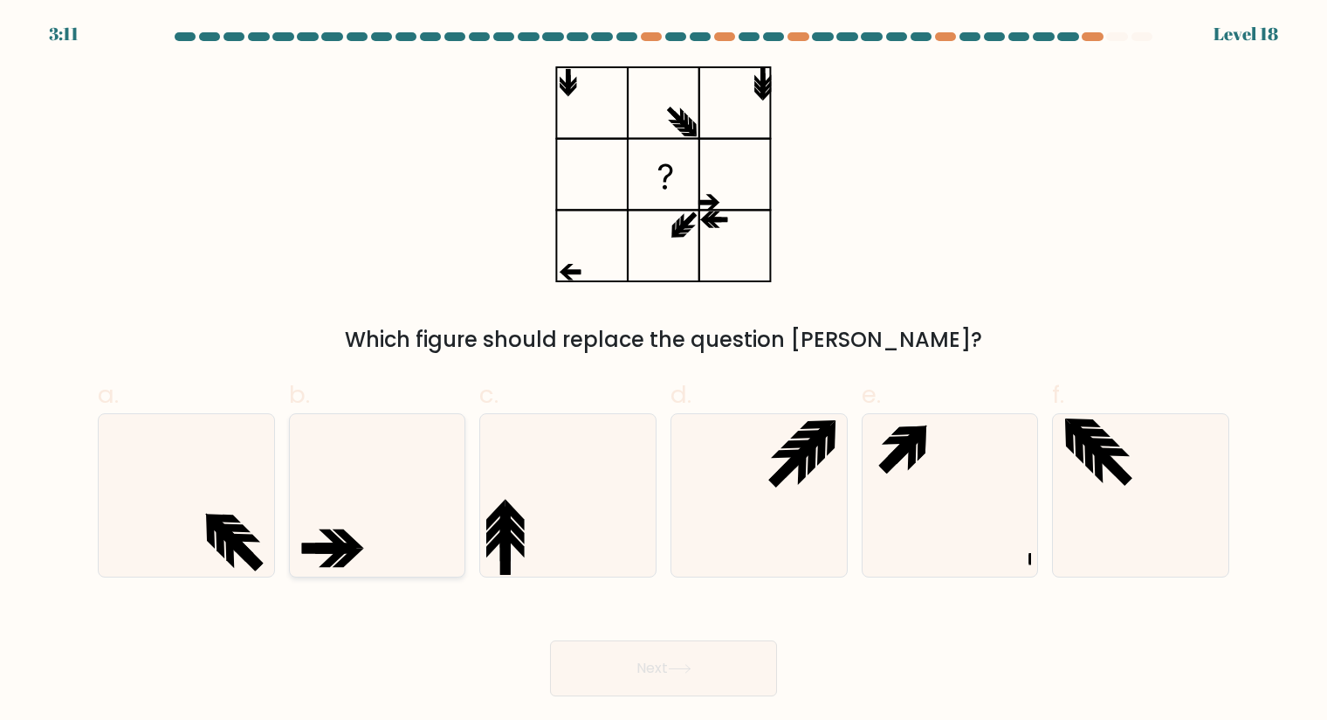
click at [382, 520] on icon at bounding box center [377, 495] width 162 height 162
click at [664, 371] on input "b." at bounding box center [664, 365] width 1 height 11
radio input "true"
click at [961, 431] on icon at bounding box center [950, 495] width 162 height 162
click at [665, 371] on input "e." at bounding box center [664, 365] width 1 height 11
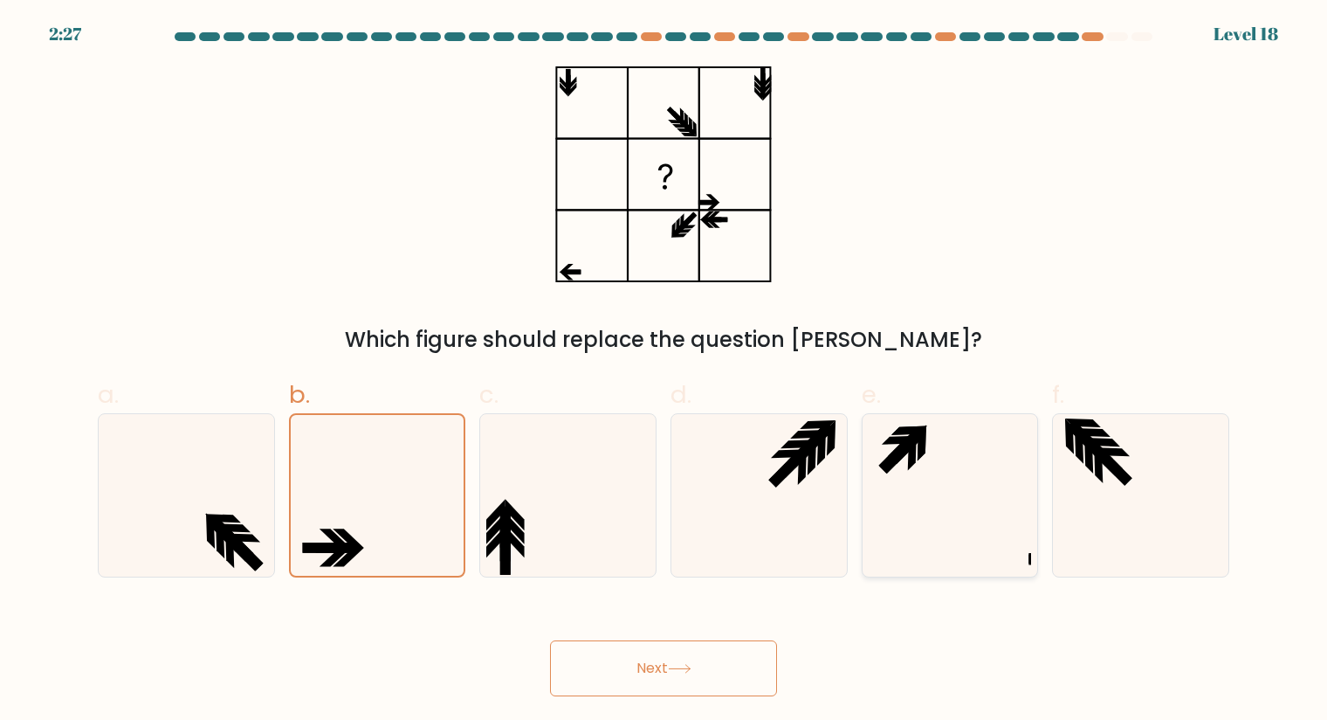
radio input "true"
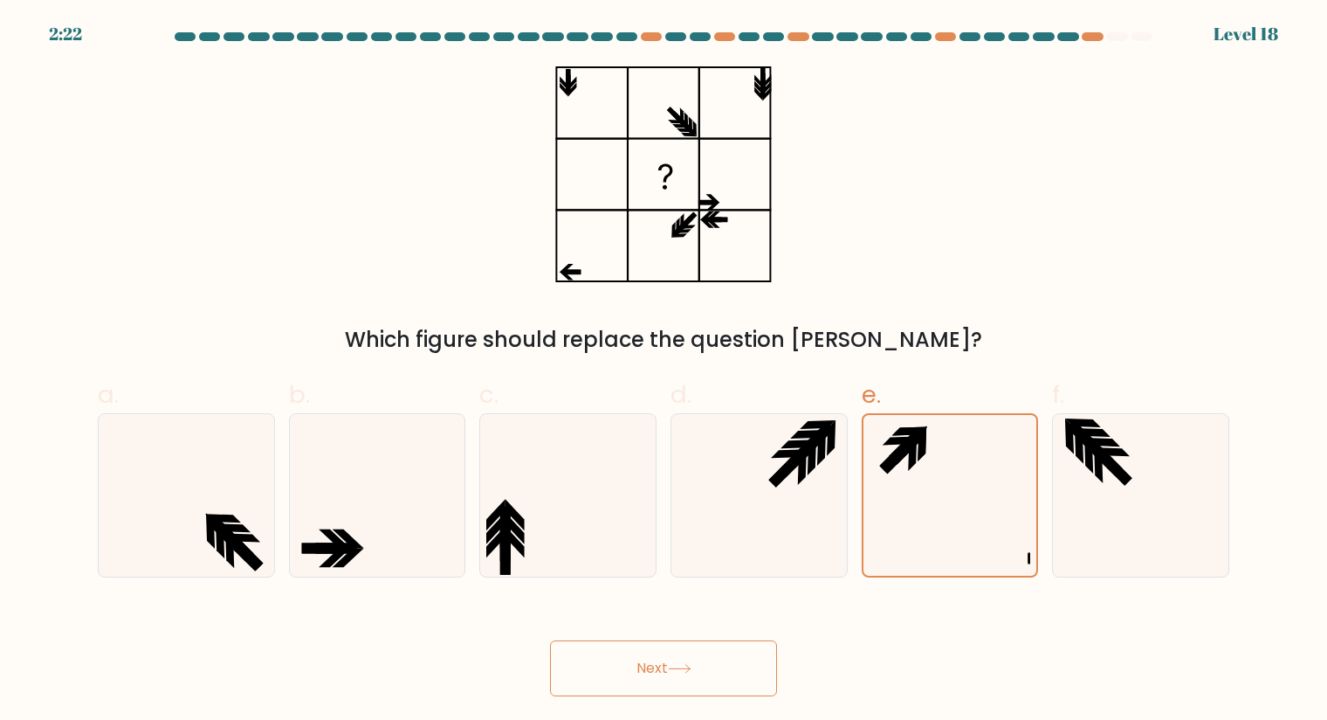
click at [727, 669] on button "Next" at bounding box center [663, 668] width 227 height 56
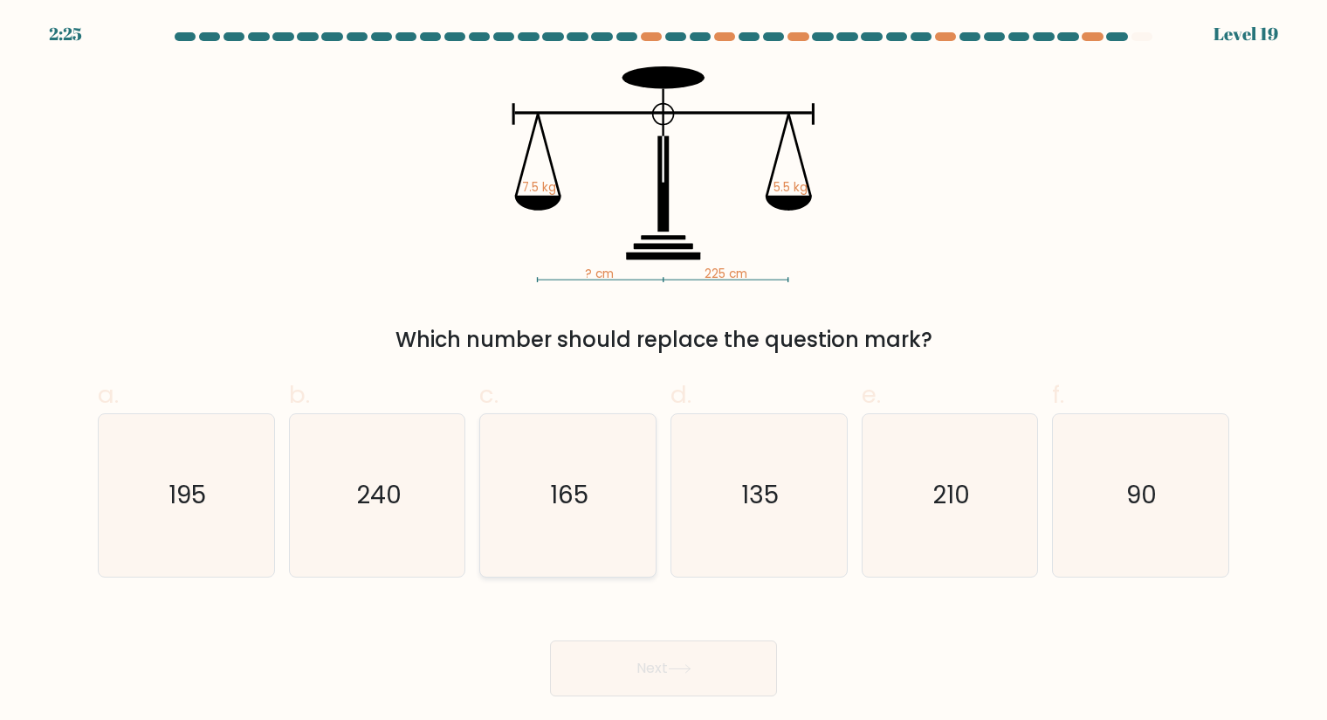
drag, startPoint x: 600, startPoint y: 475, endPoint x: 671, endPoint y: 617, distance: 158.9
click at [601, 477] on icon "165" at bounding box center [567, 495] width 162 height 162
click at [664, 371] on input "c. 165" at bounding box center [664, 365] width 1 height 11
radio input "true"
click at [690, 663] on button "Next" at bounding box center [663, 668] width 227 height 56
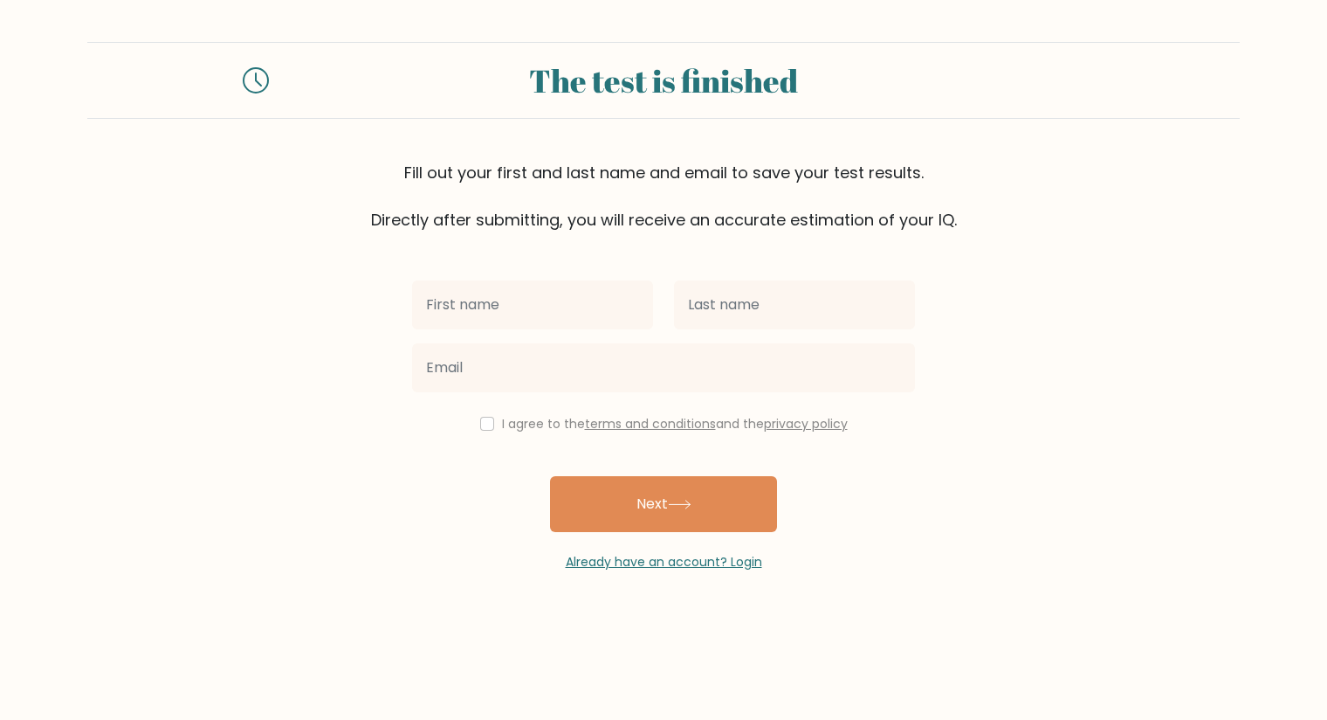
click at [601, 316] on input "text" at bounding box center [532, 304] width 241 height 49
type input "xyz"
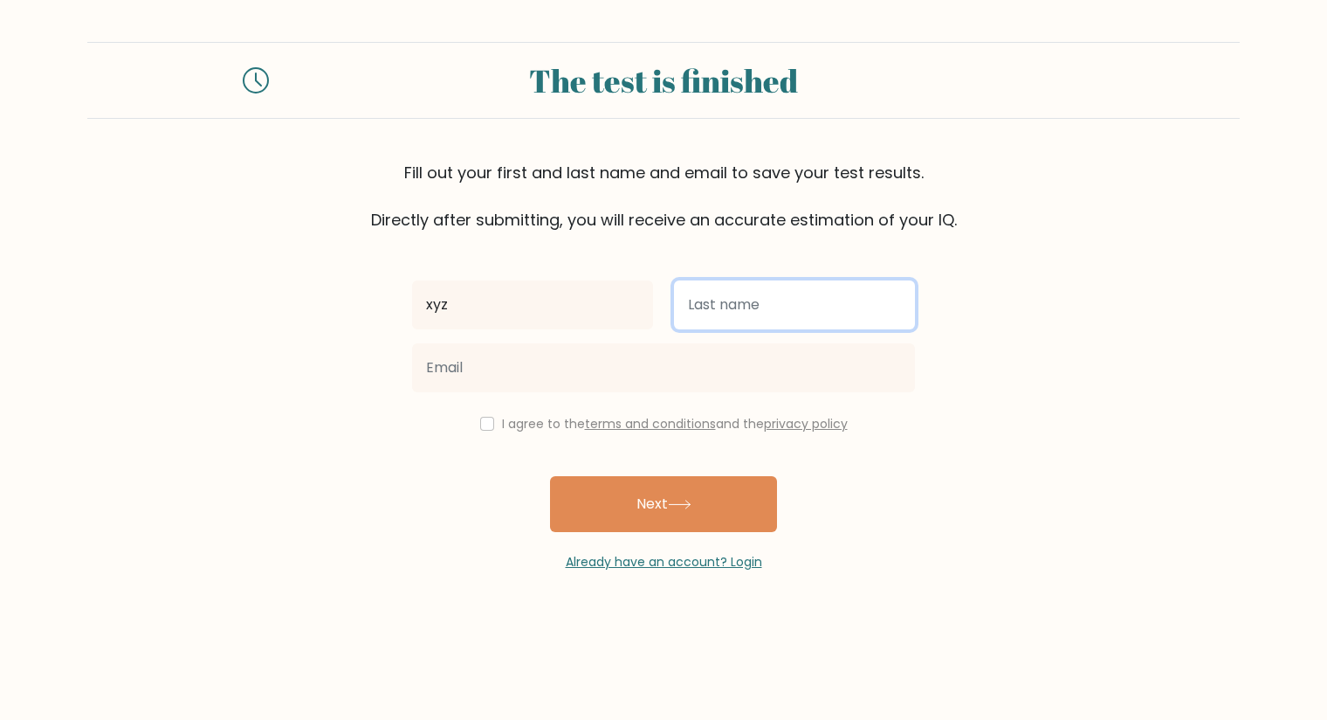
click at [755, 306] on input "text" at bounding box center [794, 304] width 241 height 49
type input "bbb"
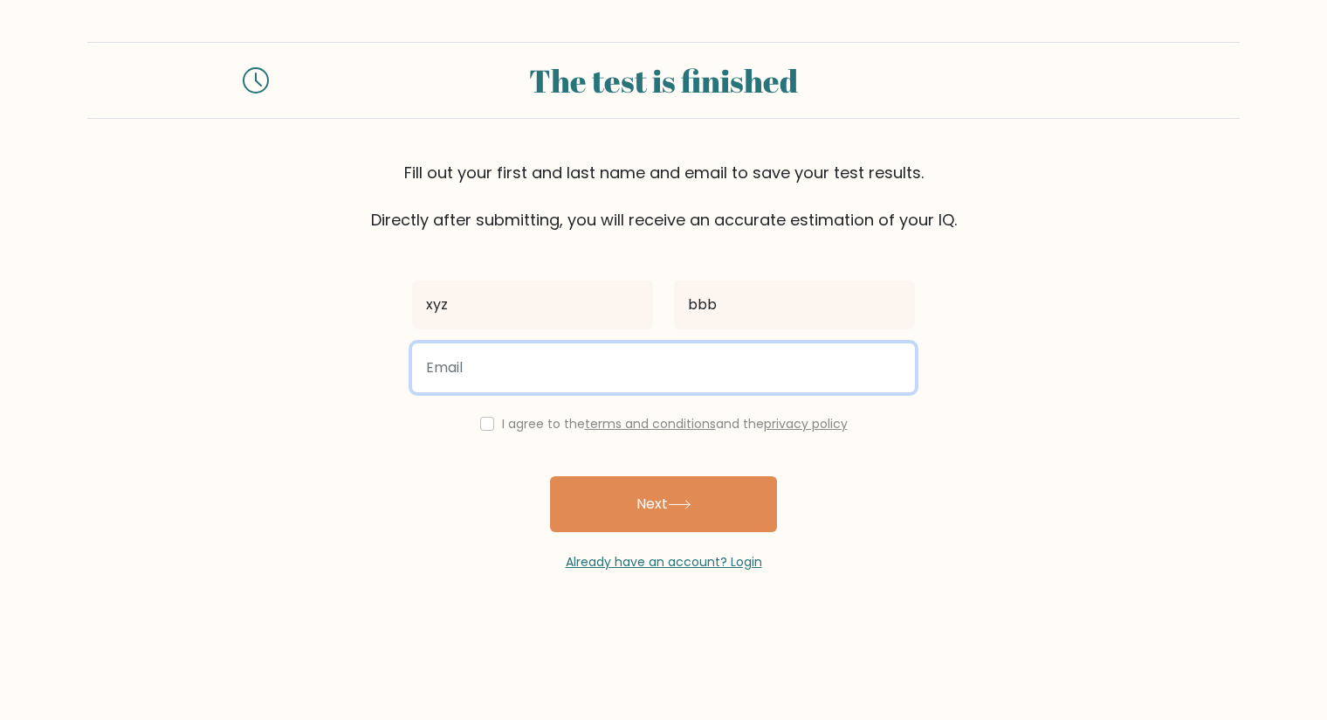
drag, startPoint x: 677, startPoint y: 386, endPoint x: 427, endPoint y: 409, distance: 250.8
click at [677, 386] on input "email" at bounding box center [663, 367] width 503 height 49
click at [536, 370] on input "email" at bounding box center [663, 367] width 503 height 49
click at [566, 370] on input "email" at bounding box center [663, 367] width 503 height 49
paste input "dayol38874@cspaus.com"
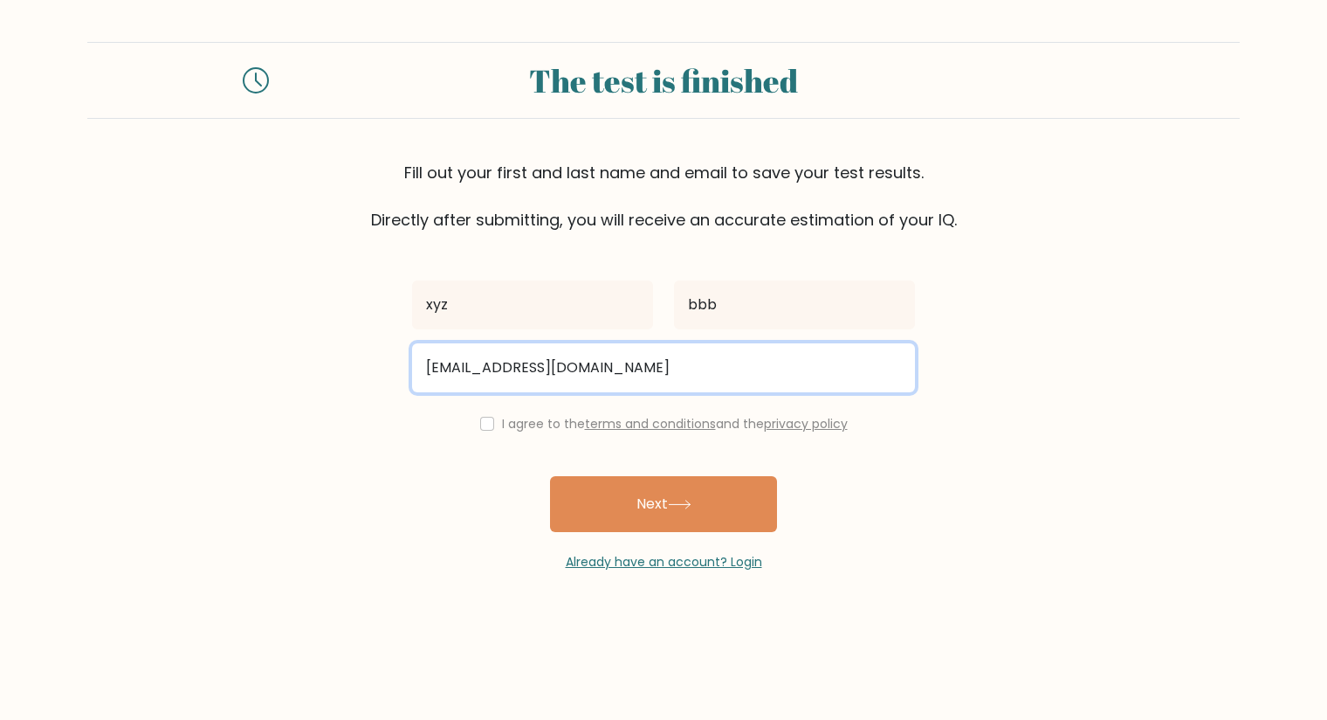
type input "dayol38874@cspaus.com"
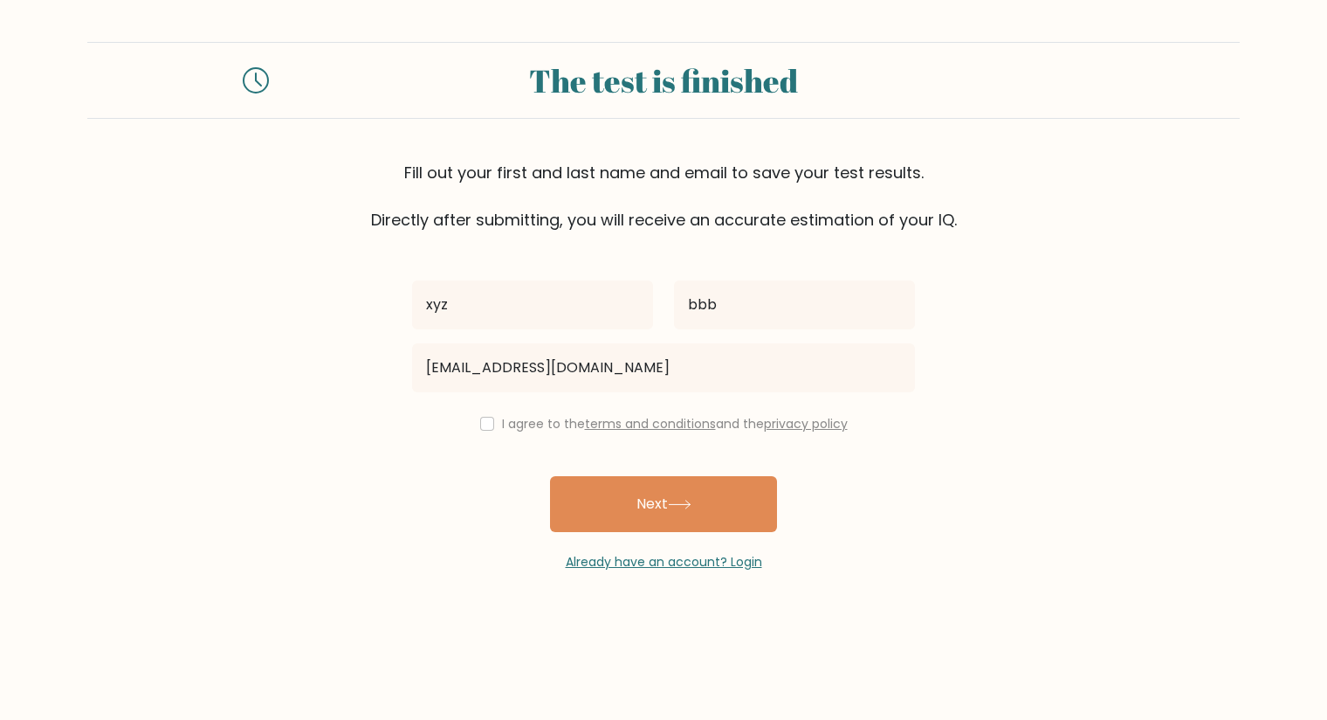
click at [531, 428] on label "I agree to the terms and conditions and the privacy policy" at bounding box center [675, 423] width 346 height 17
click at [534, 421] on label "I agree to the terms and conditions and the privacy policy" at bounding box center [675, 423] width 346 height 17
click at [482, 423] on input "checkbox" at bounding box center [487, 424] width 14 height 14
checkbox input "true"
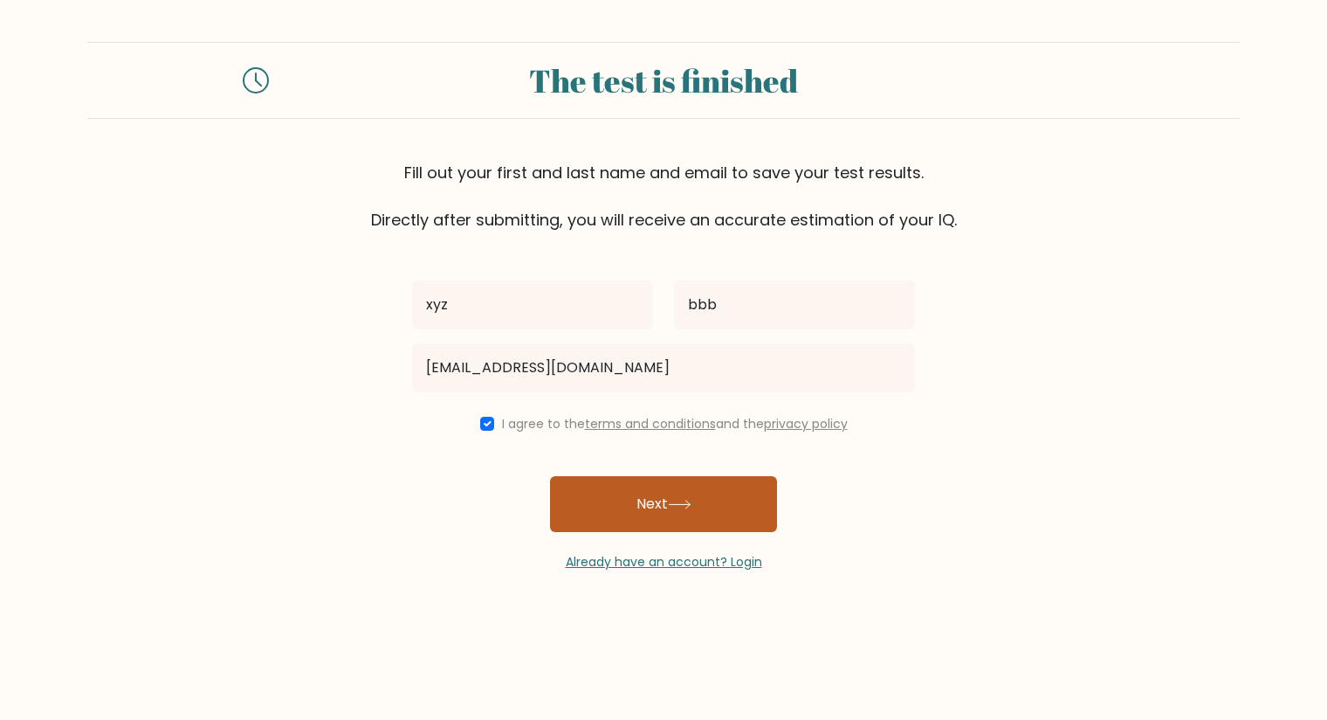
click at [659, 520] on button "Next" at bounding box center [663, 504] width 227 height 56
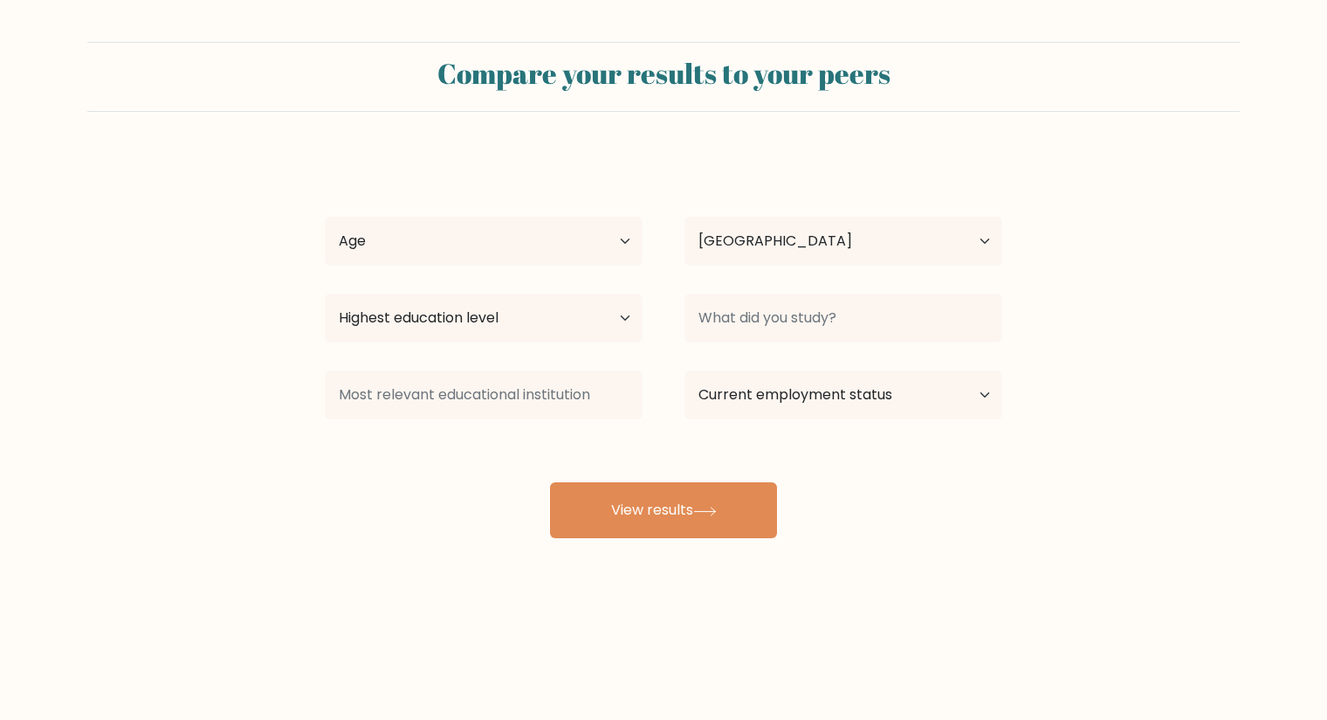
select select "PL"
click at [516, 258] on select "Age Under [DEMOGRAPHIC_DATA] [DEMOGRAPHIC_DATA] [DEMOGRAPHIC_DATA] [DEMOGRAPHIC…" at bounding box center [484, 241] width 318 height 49
select select "18_24"
click at [325, 217] on select "Age Under 18 years old 18-24 years old 25-34 years old 35-44 years old 45-54 ye…" at bounding box center [484, 241] width 318 height 49
click at [751, 241] on select "Country Afghanistan Albania Algeria American Samoa Andorra Angola Anguilla Anta…" at bounding box center [844, 241] width 318 height 49
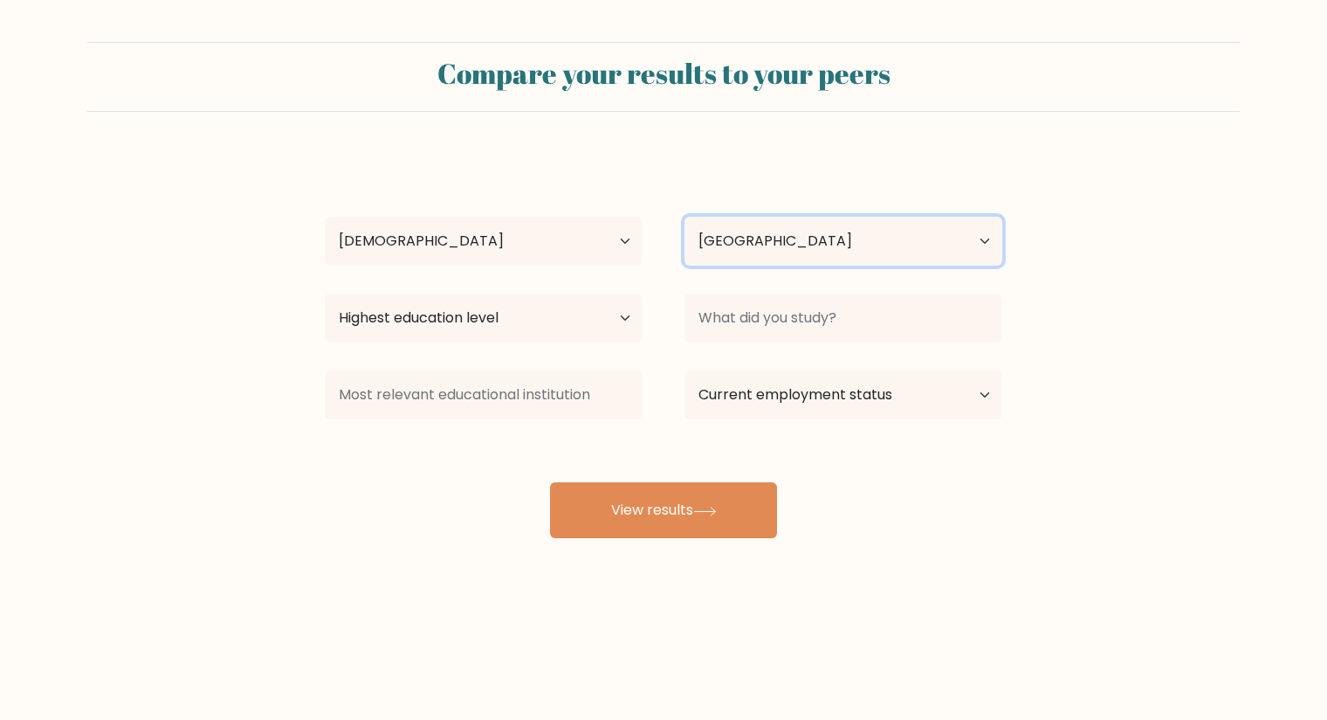
click at [751, 241] on select "Country Afghanistan Albania Algeria American Samoa Andorra Angola Anguilla Anta…" at bounding box center [844, 241] width 318 height 49
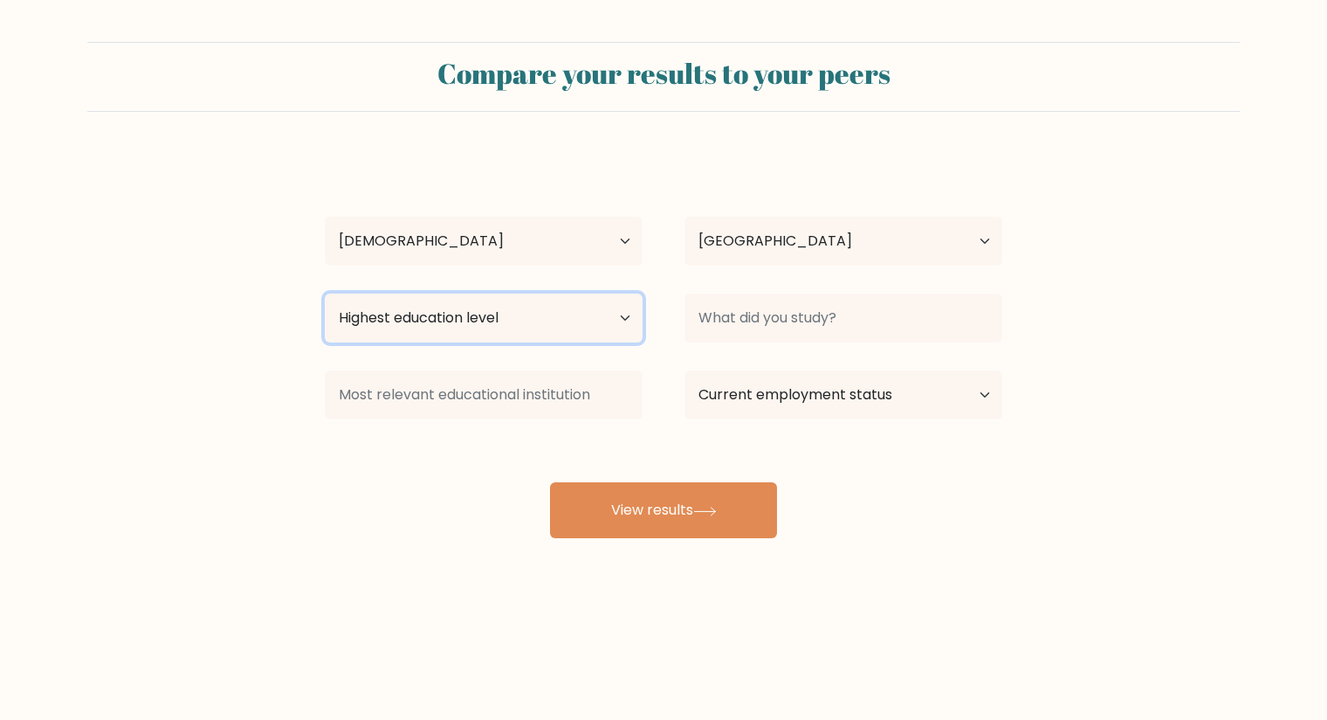
click at [562, 332] on select "Highest education level No schooling Primary Lower Secondary Upper Secondary Oc…" at bounding box center [484, 317] width 318 height 49
select select "bachelors_degree"
click at [325, 293] on select "Highest education level No schooling Primary Lower Secondary Upper Secondary Oc…" at bounding box center [484, 317] width 318 height 49
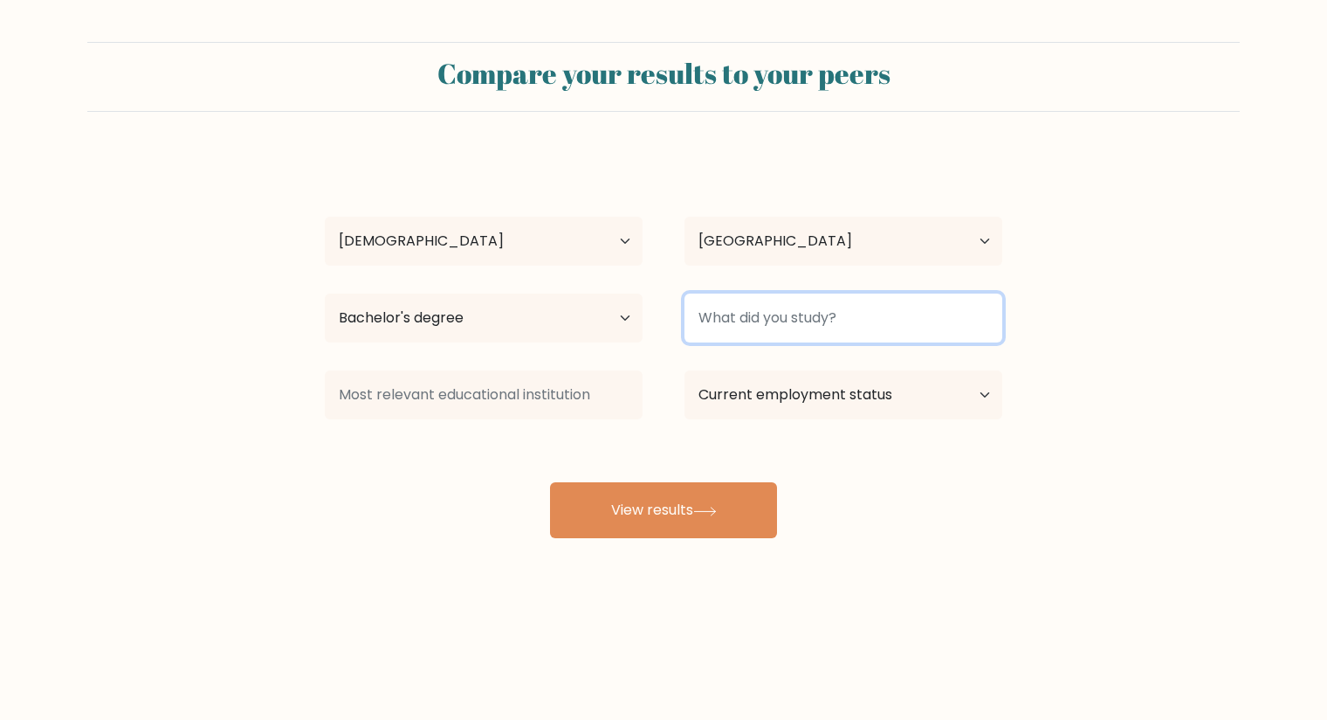
click at [771, 334] on input at bounding box center [844, 317] width 318 height 49
type input "lalala"
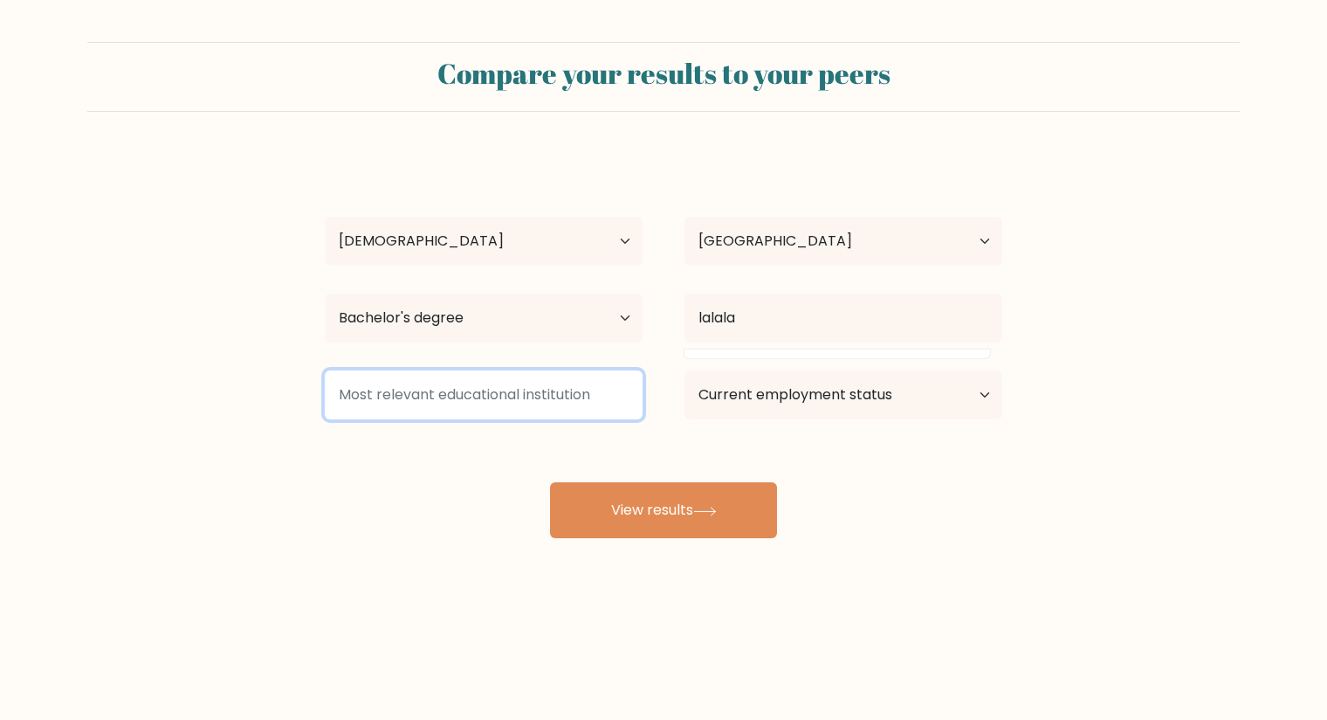
click at [556, 398] on input at bounding box center [484, 394] width 318 height 49
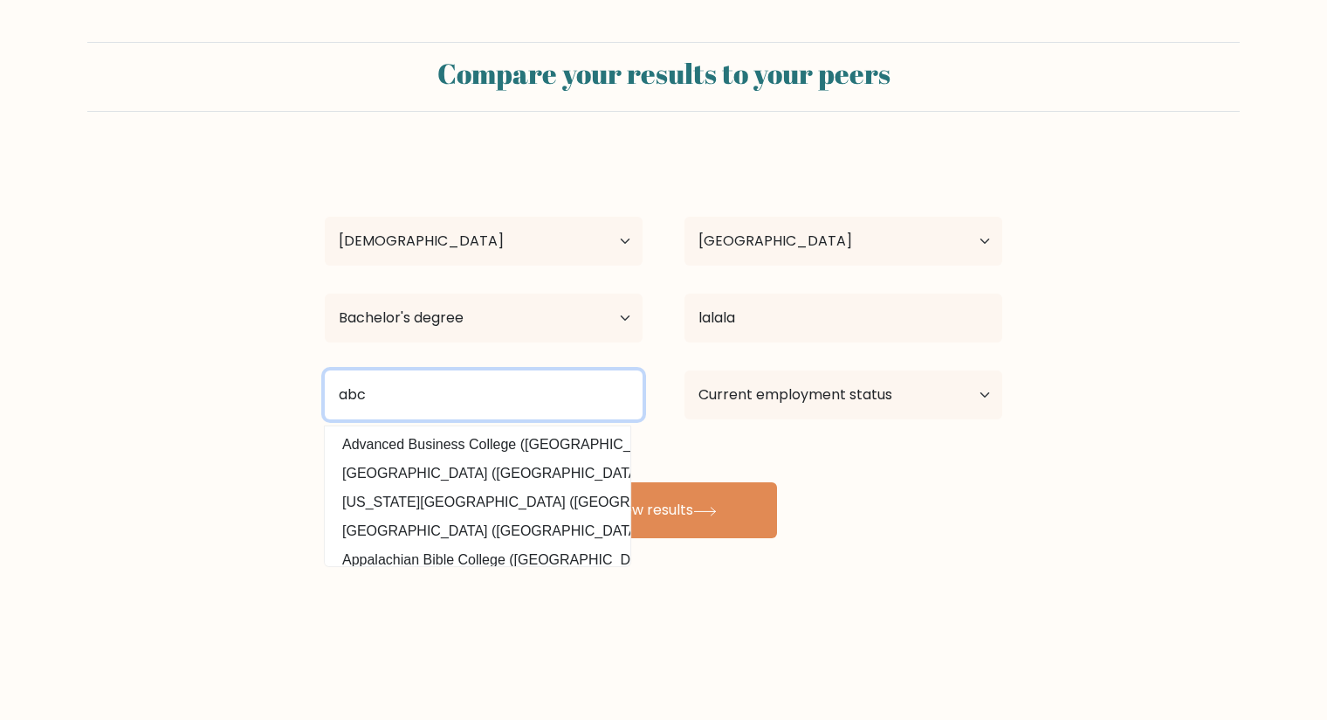
type input "abc"
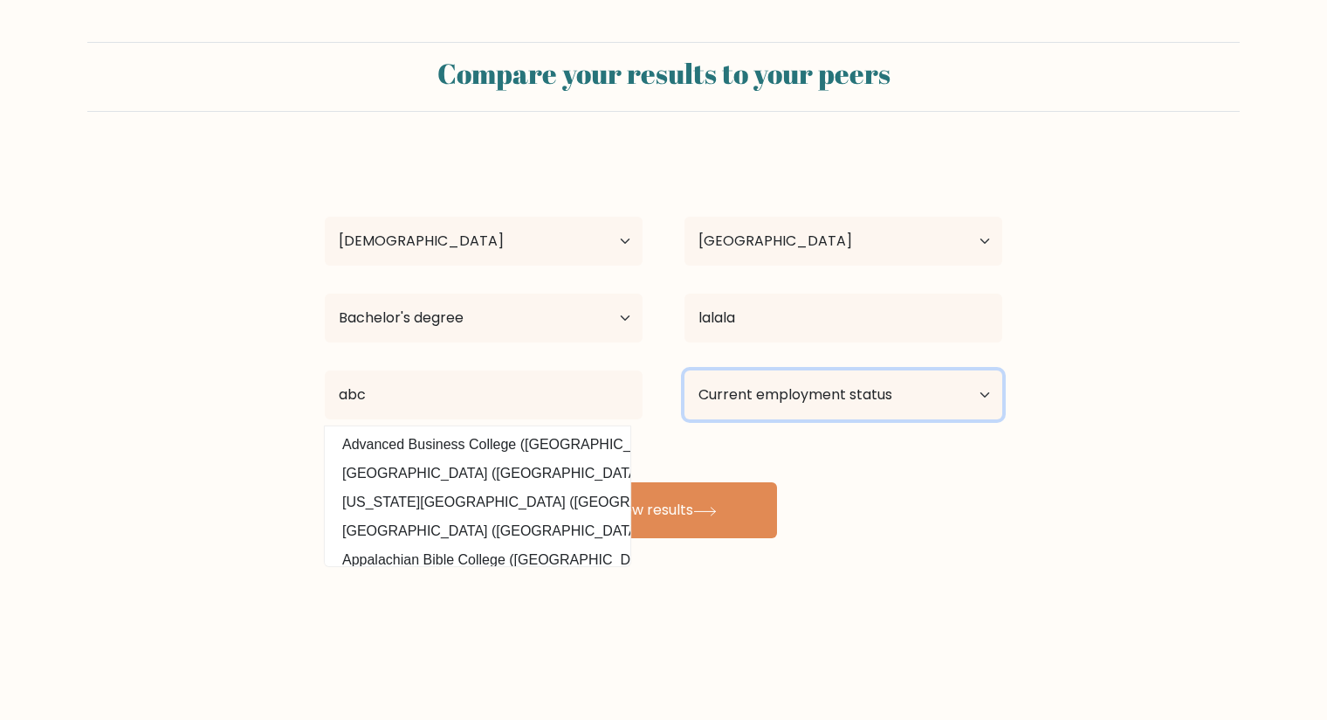
click at [759, 407] on select "Current employment status Employed Student Retired Other / prefer not to answer" at bounding box center [844, 394] width 318 height 49
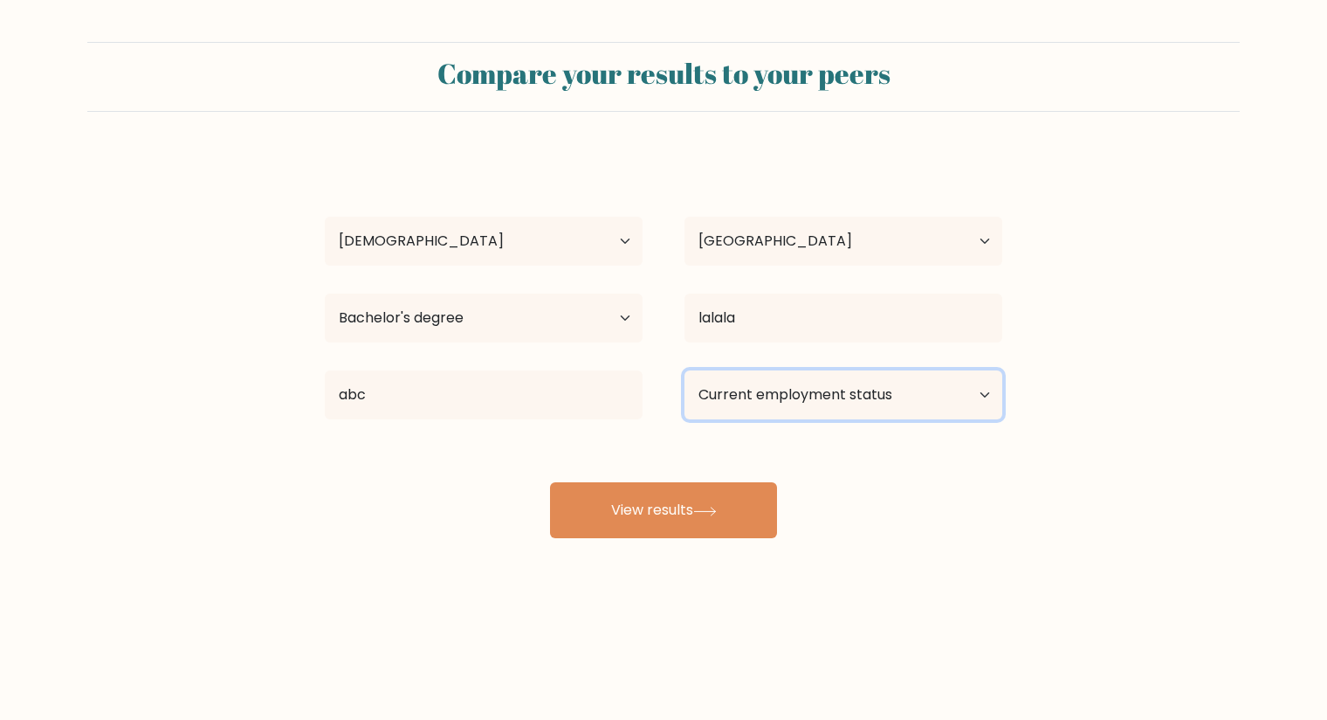
select select "student"
click at [685, 370] on select "Current employment status Employed Student Retired Other / prefer not to answer" at bounding box center [844, 394] width 318 height 49
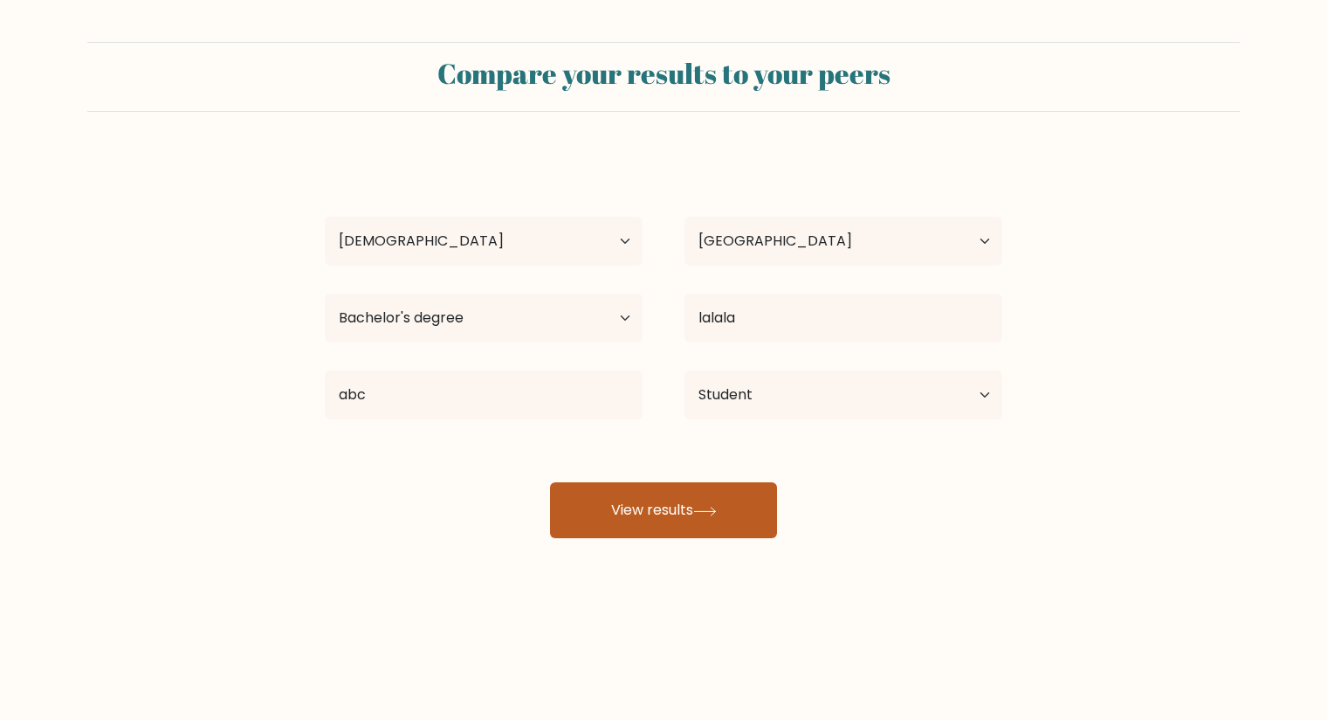
click at [727, 515] on button "View results" at bounding box center [663, 510] width 227 height 56
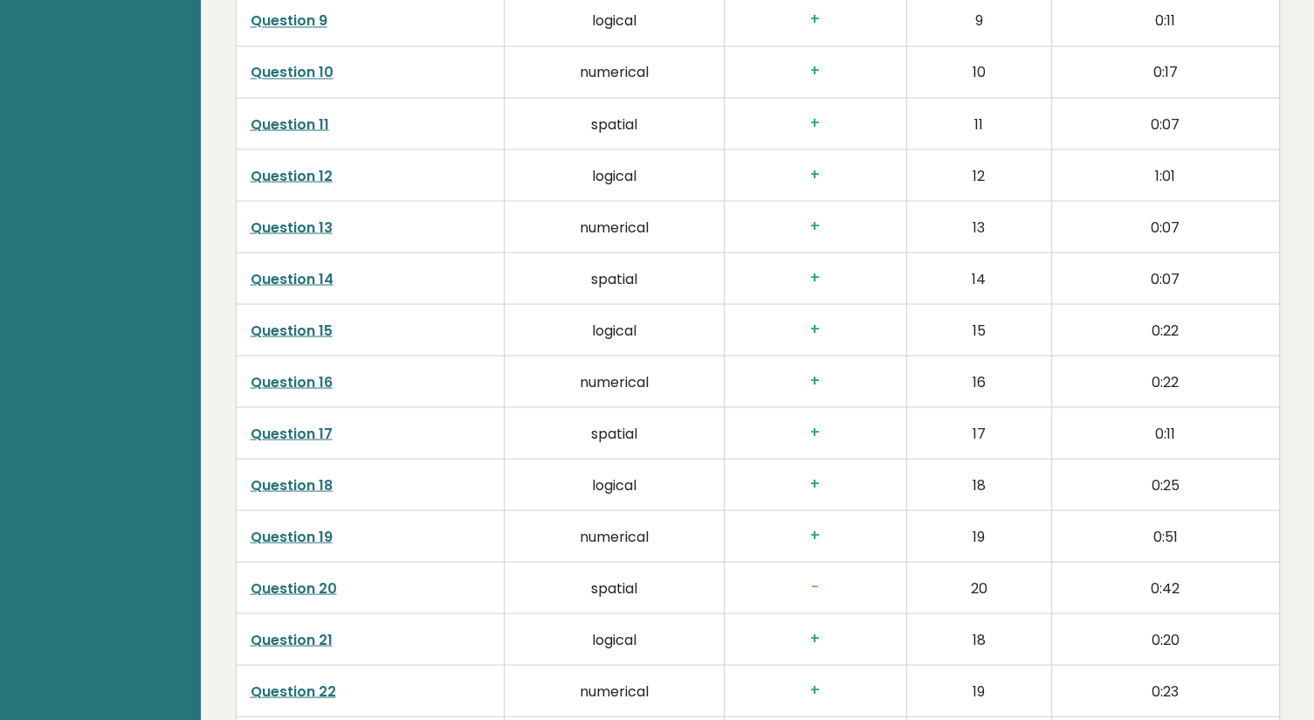
scroll to position [3231, 0]
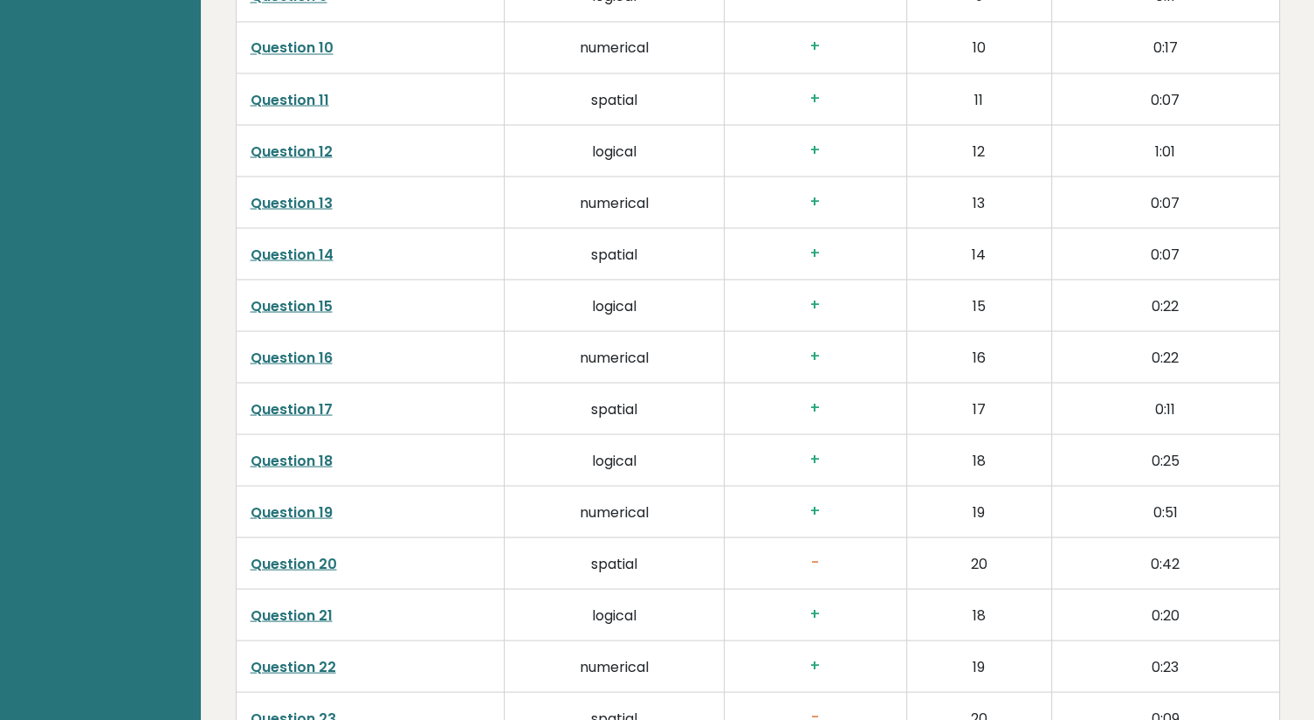
click at [311, 555] on link "Question 20" at bounding box center [294, 563] width 86 height 20
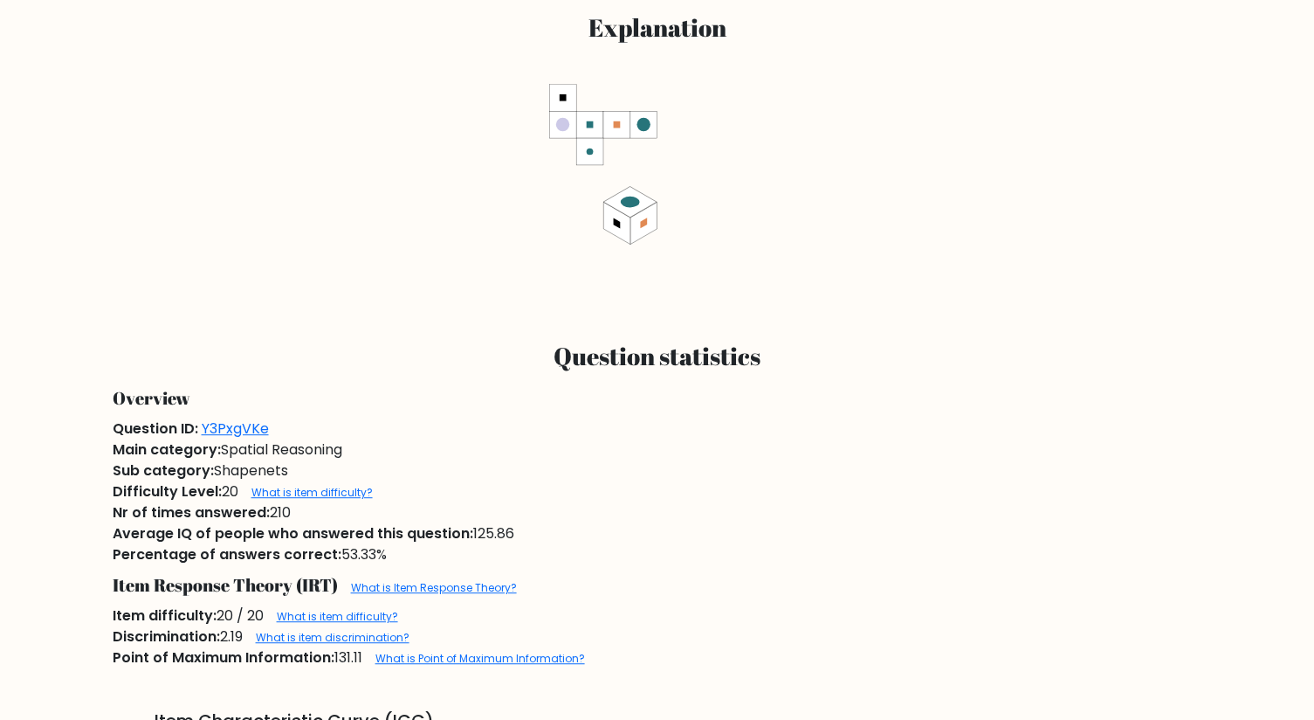
scroll to position [873, 0]
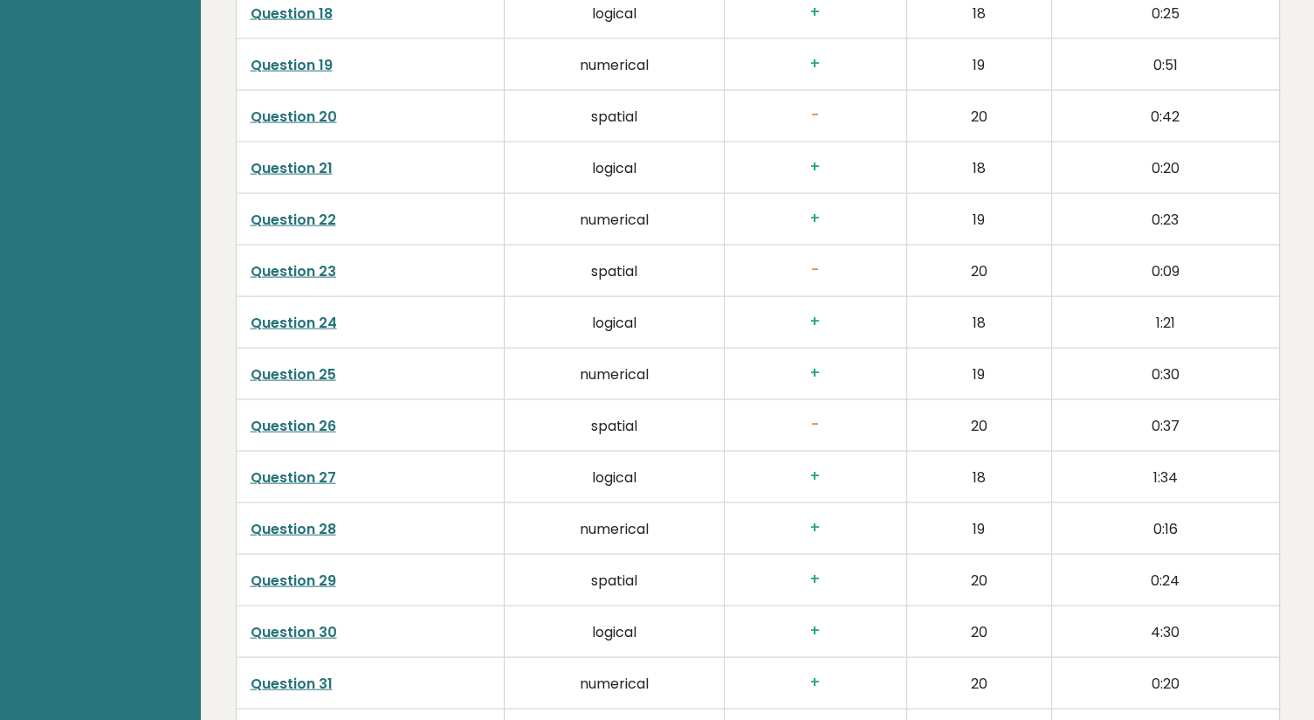
scroll to position [3755, 0]
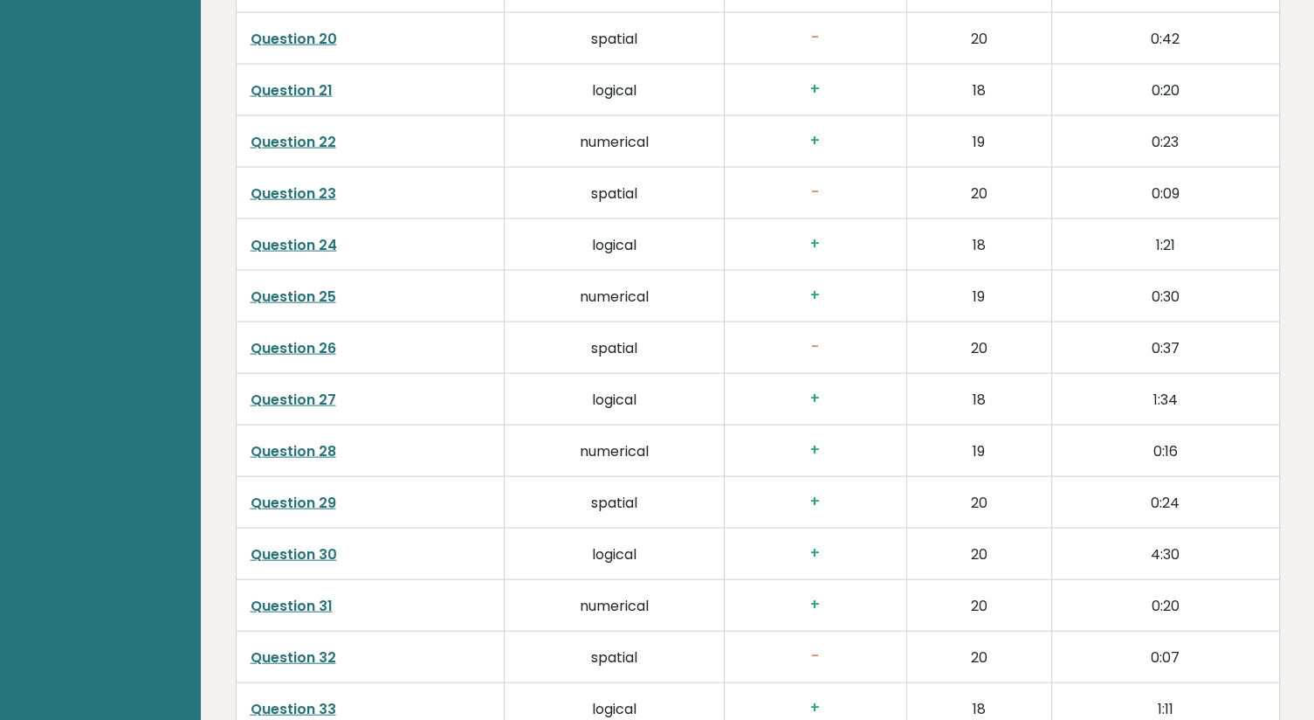
click at [327, 499] on link "Question 29" at bounding box center [294, 502] width 86 height 20
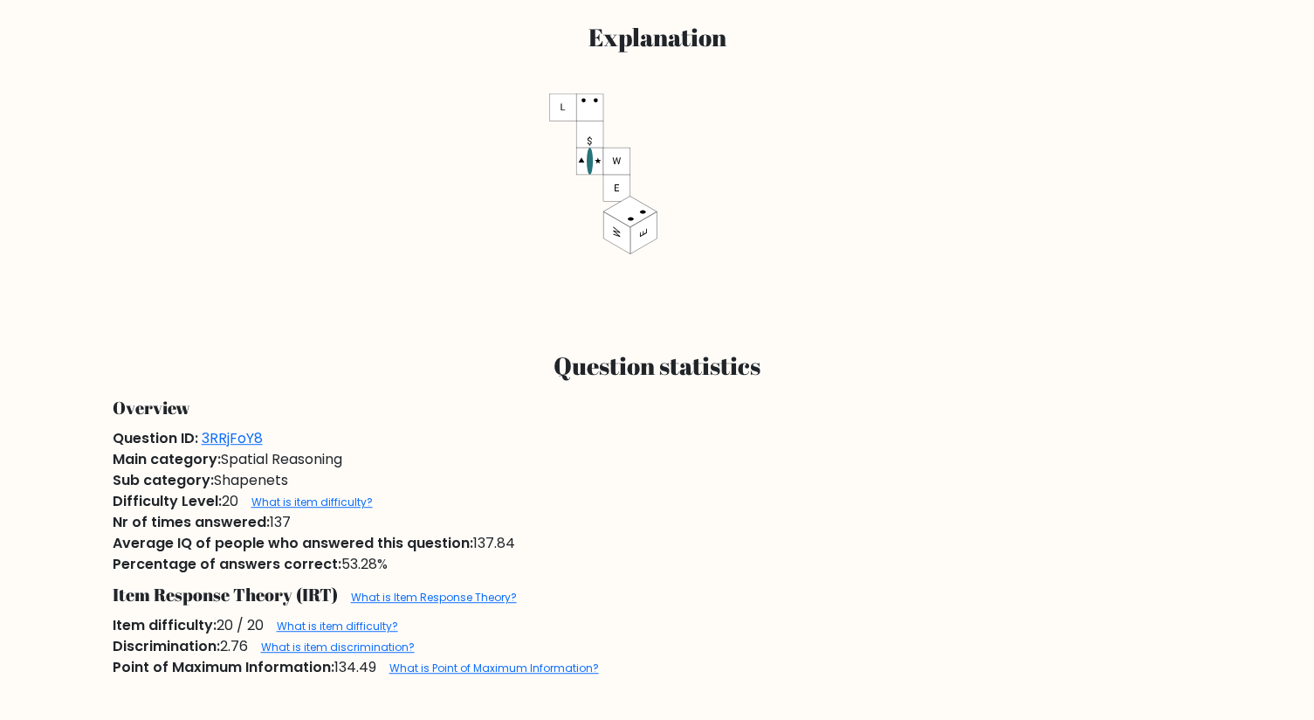
scroll to position [1460, 0]
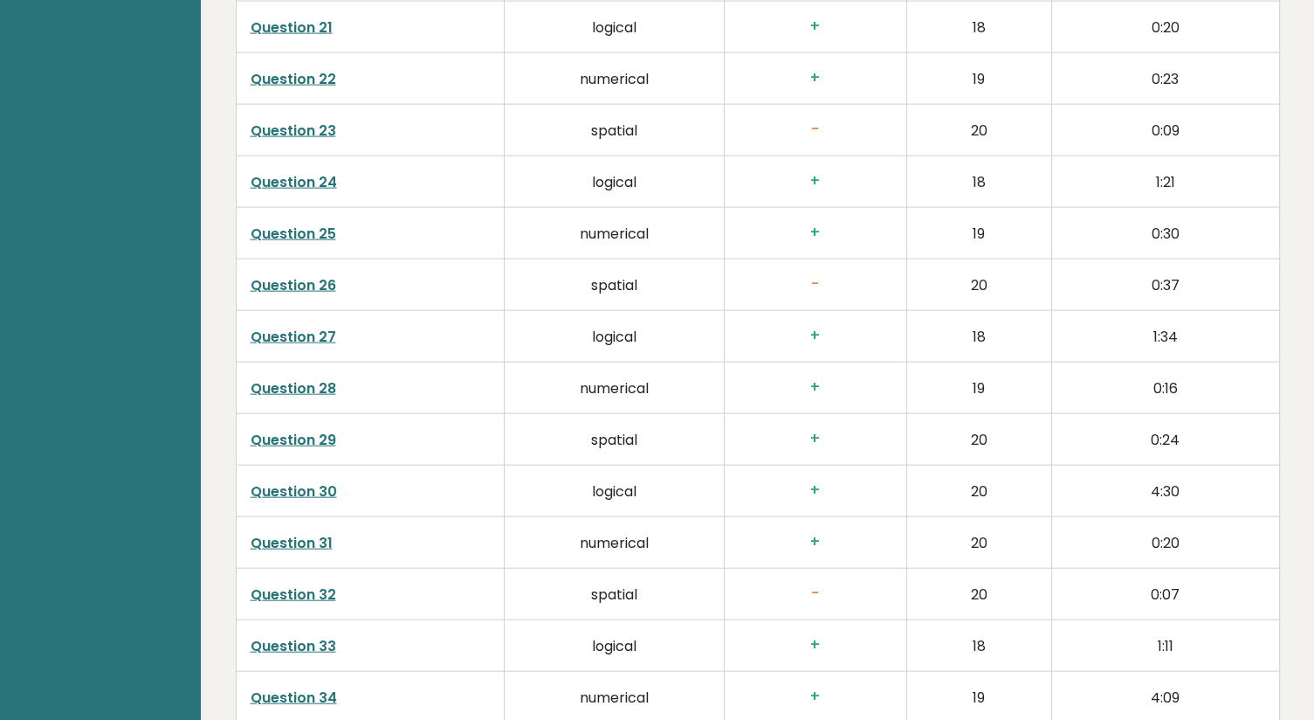
scroll to position [3929, 0]
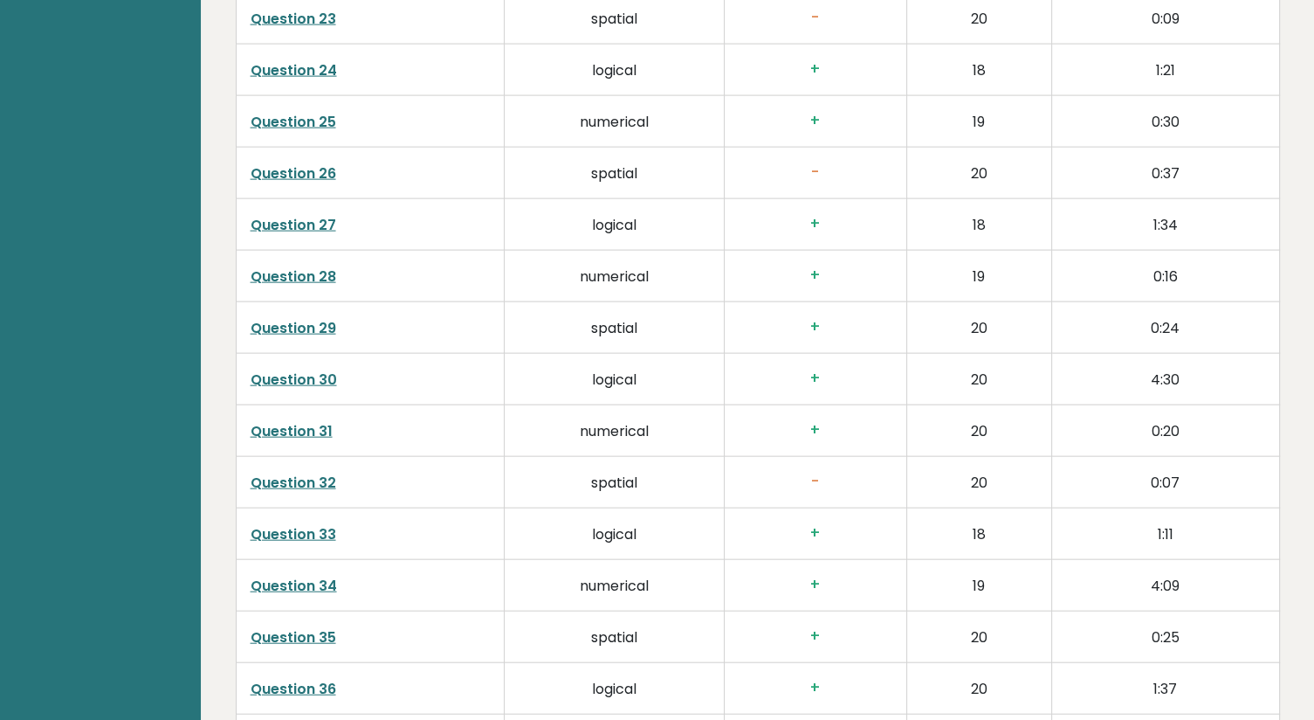
click at [292, 369] on link "Question 30" at bounding box center [294, 379] width 86 height 20
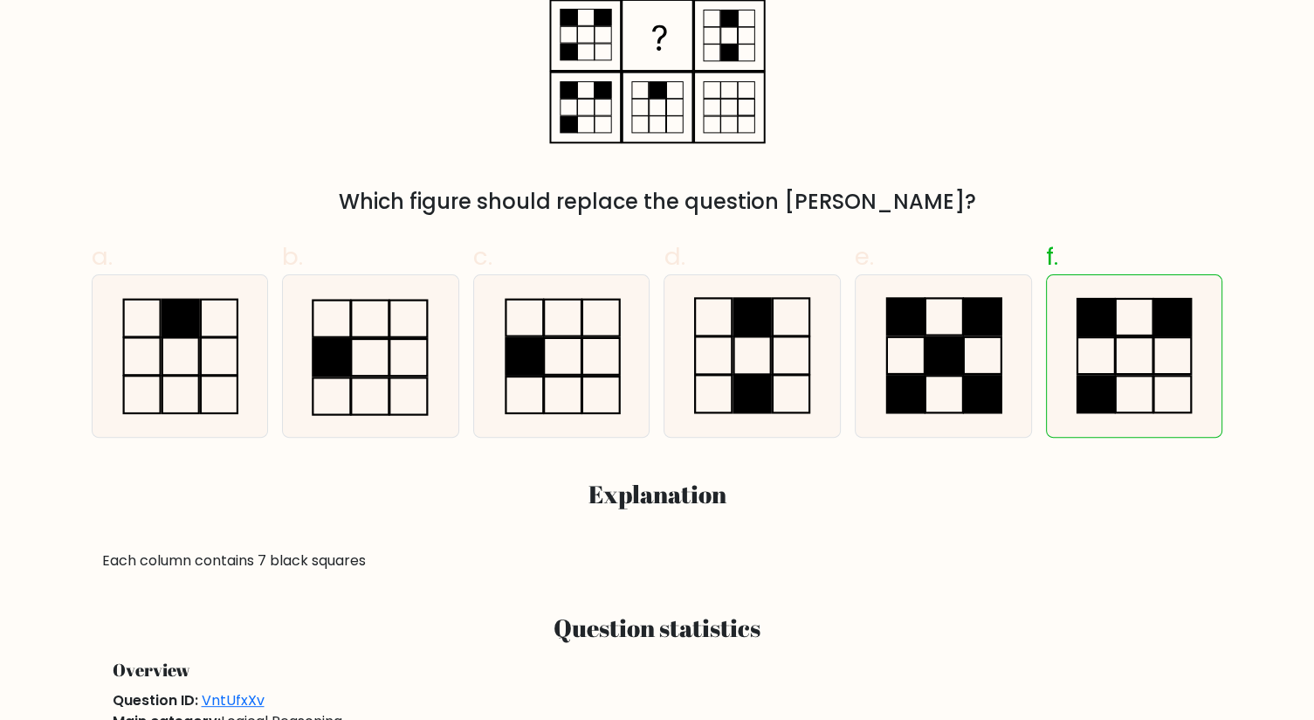
scroll to position [190, 0]
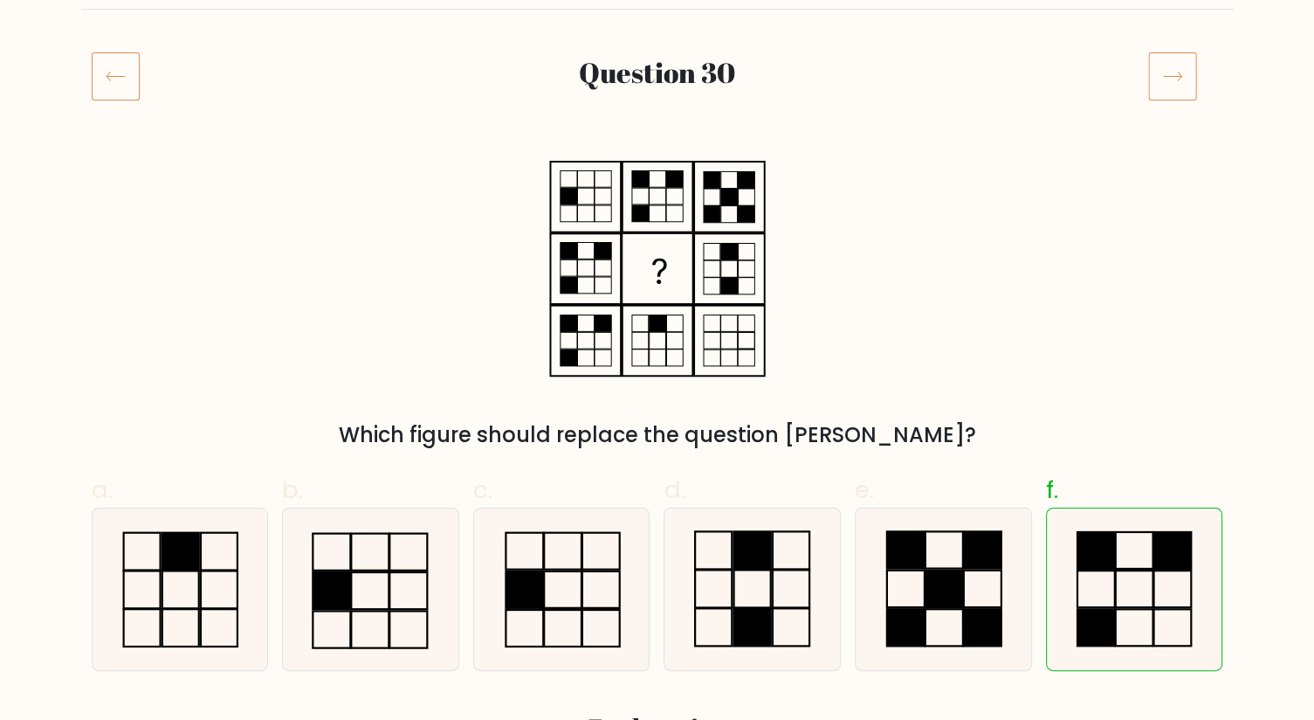
click at [104, 63] on icon at bounding box center [116, 76] width 48 height 49
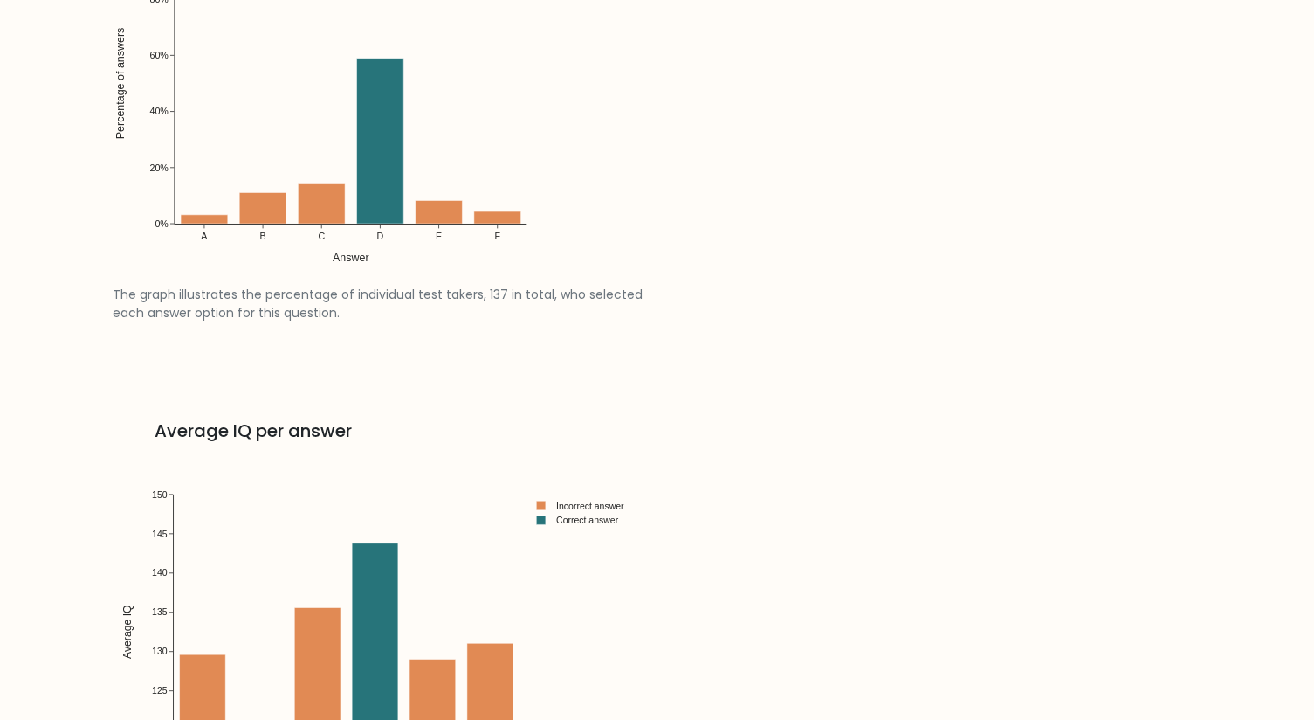
scroll to position [2246, 0]
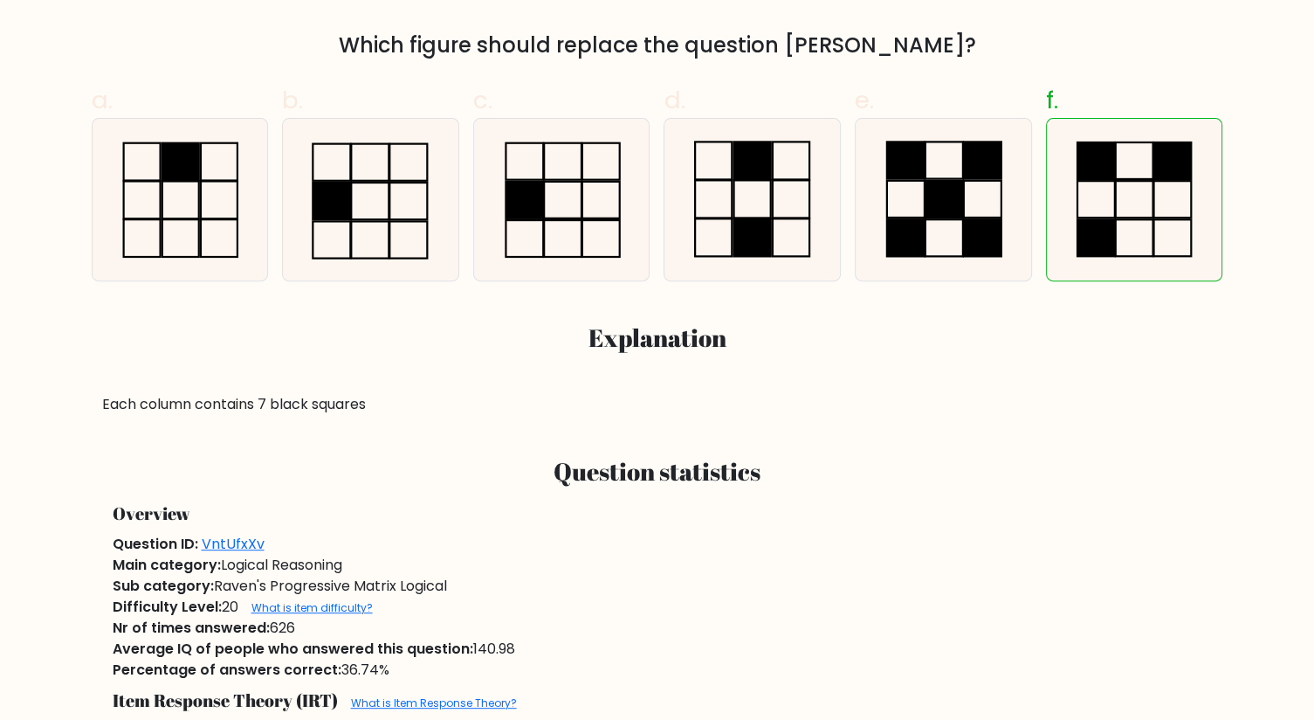
scroll to position [566, 0]
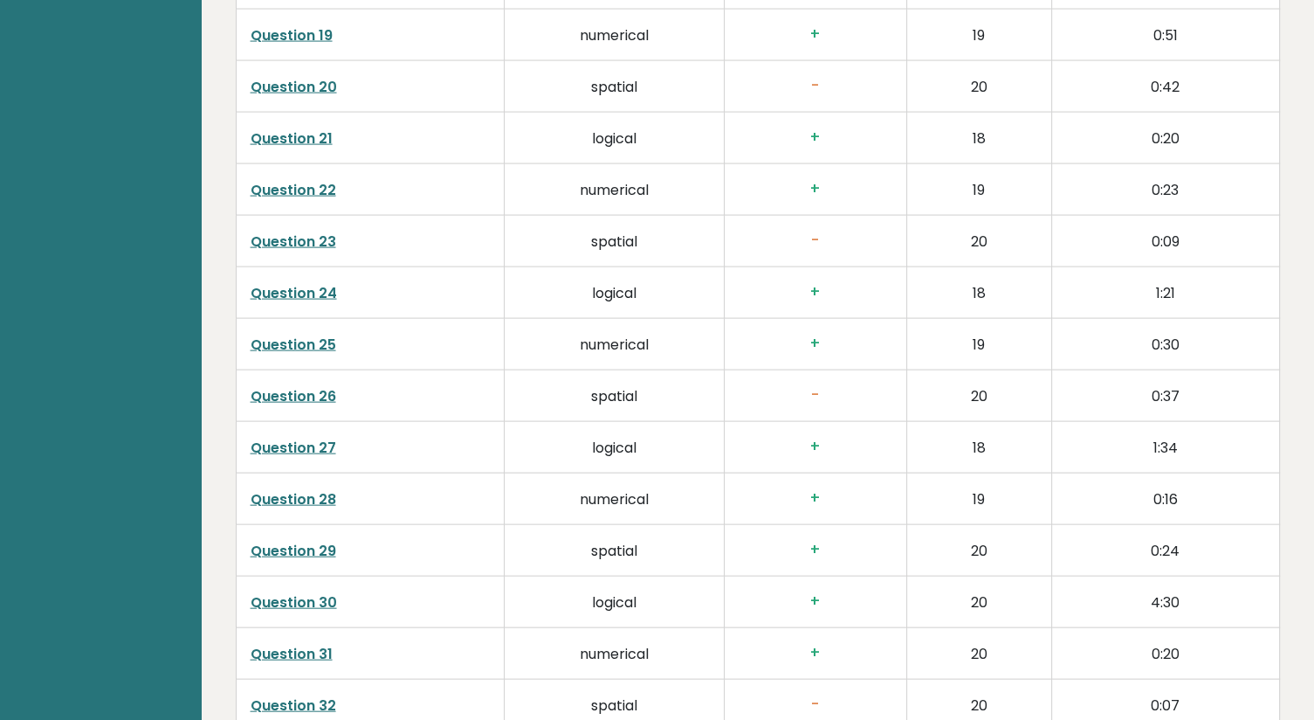
scroll to position [3755, 0]
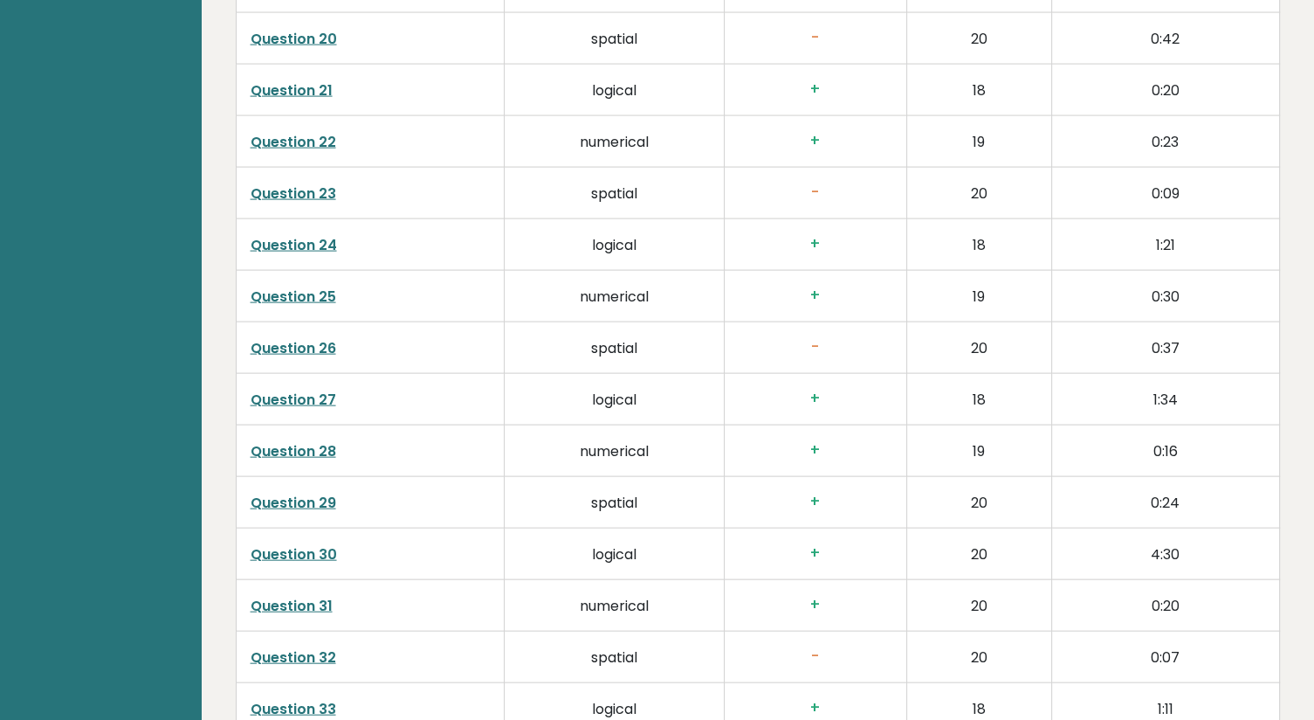
click at [304, 597] on link "Question 31" at bounding box center [292, 606] width 82 height 20
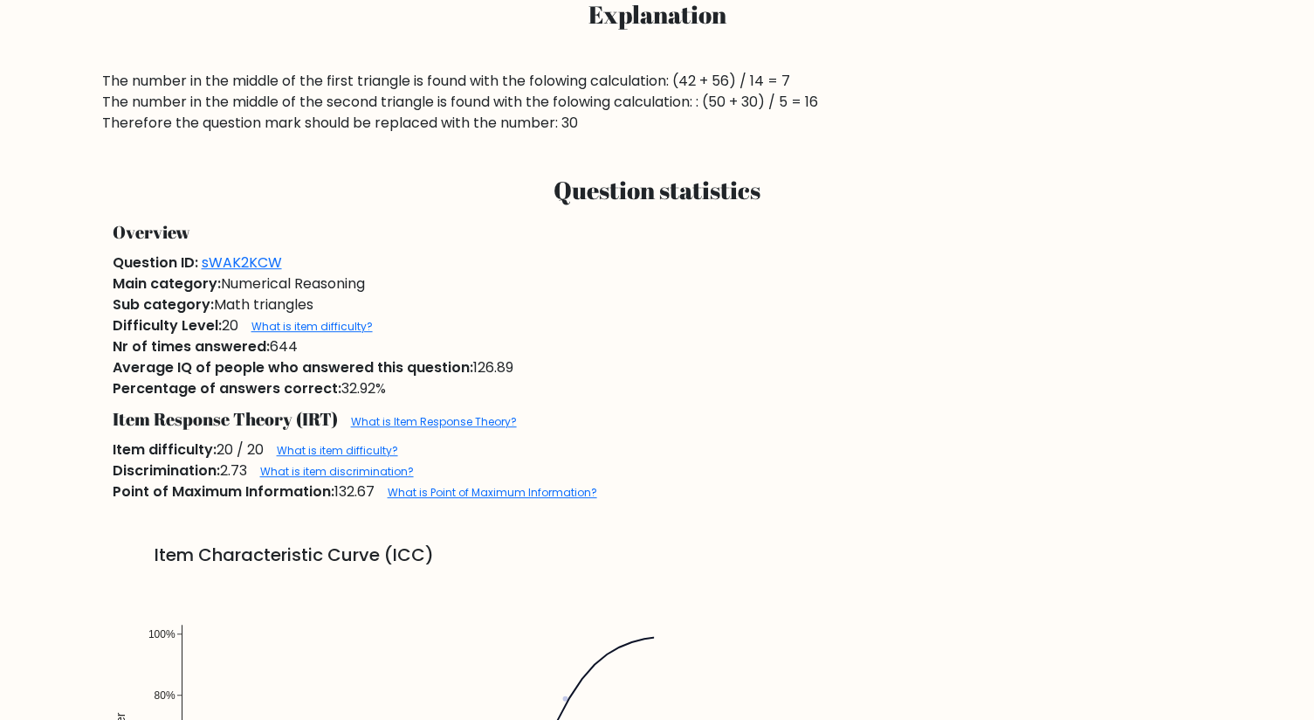
scroll to position [844, 0]
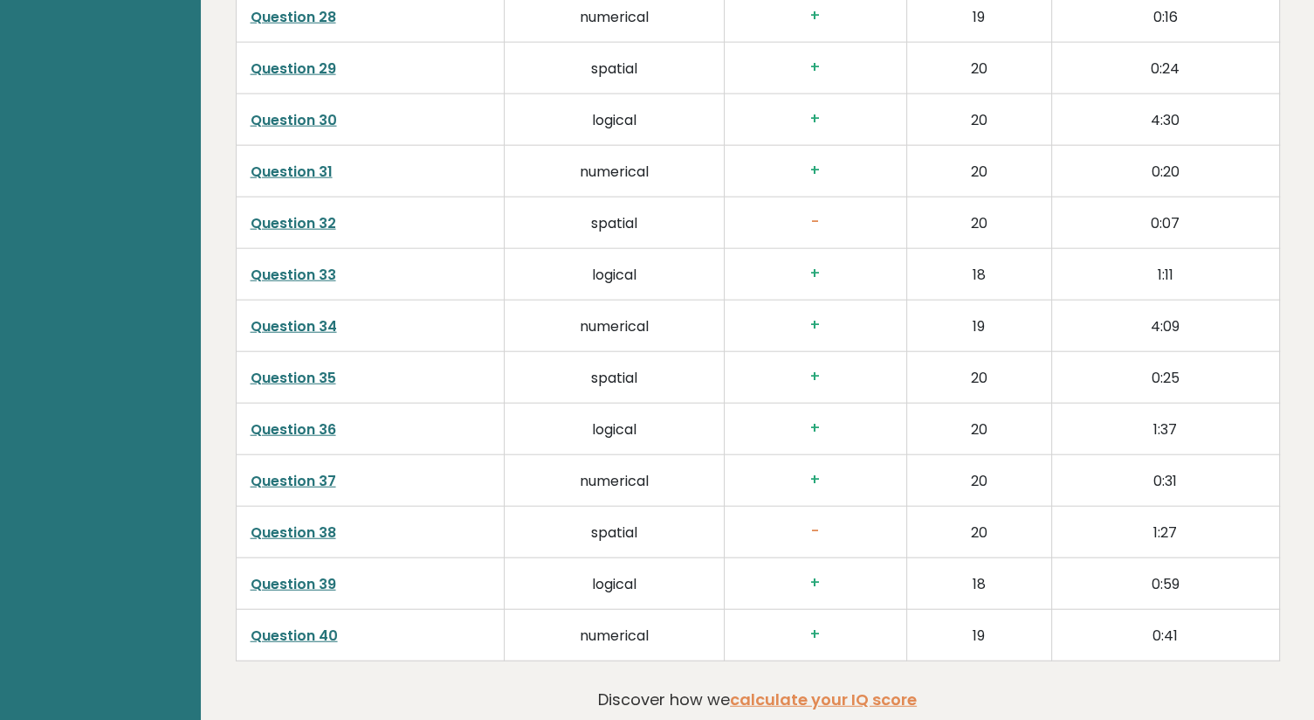
scroll to position [4191, 0]
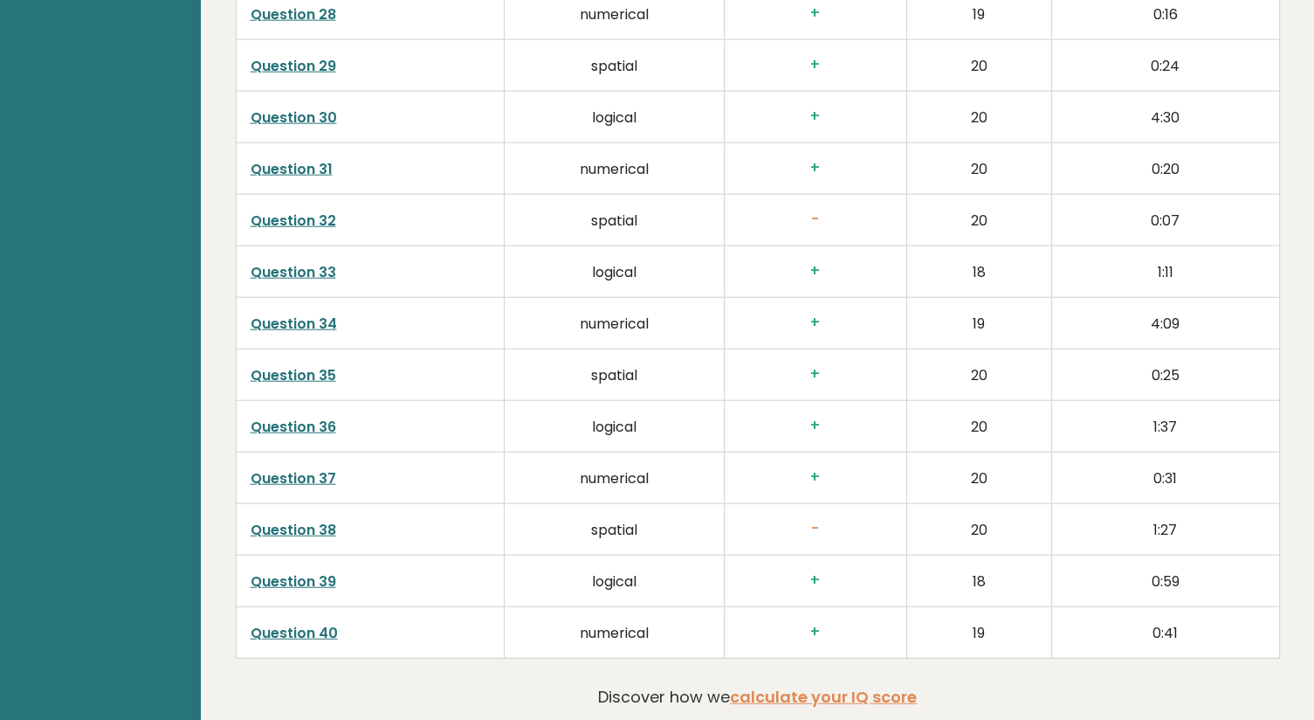
click at [307, 421] on link "Question 36" at bounding box center [294, 427] width 86 height 20
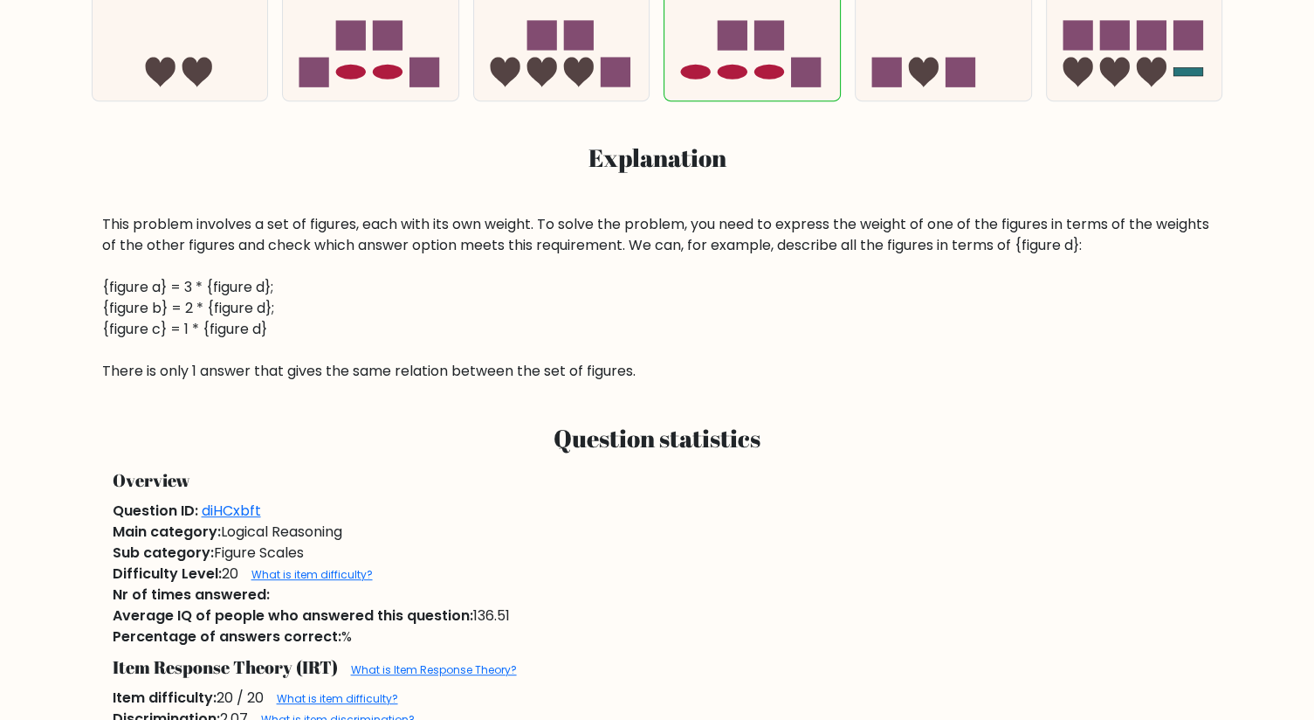
scroll to position [713, 0]
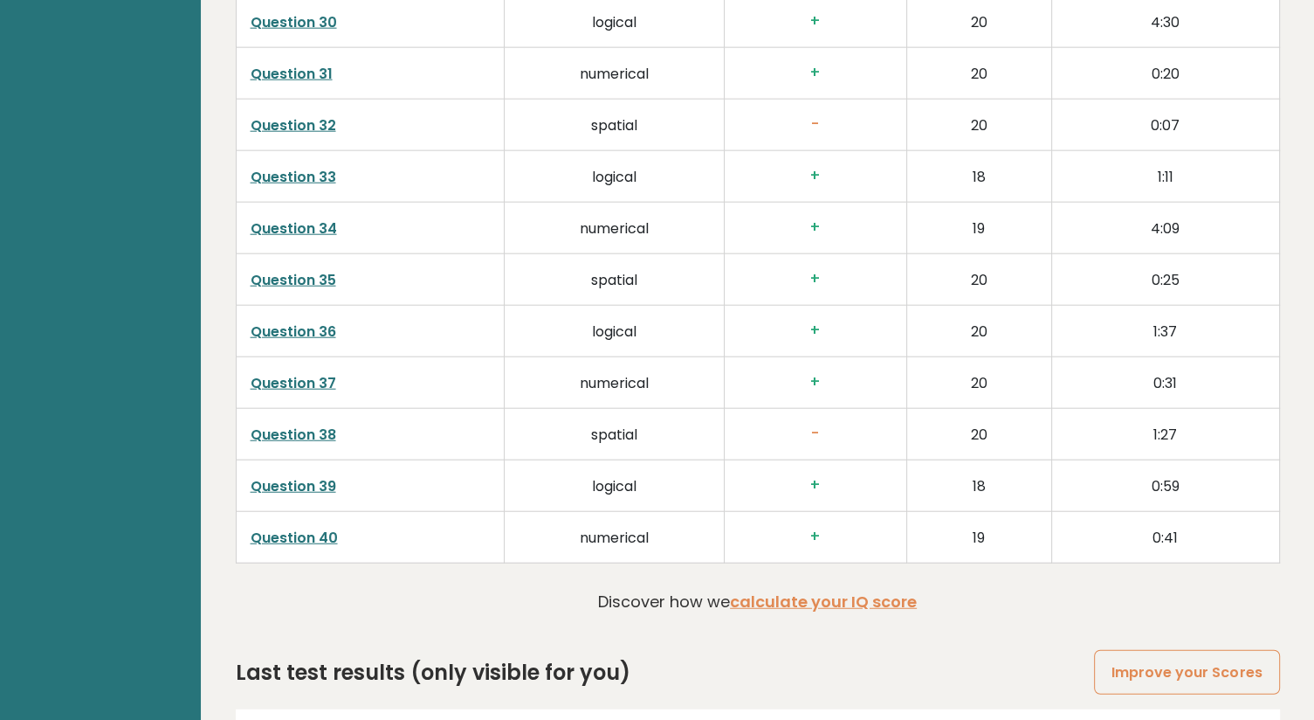
scroll to position [4105, 0]
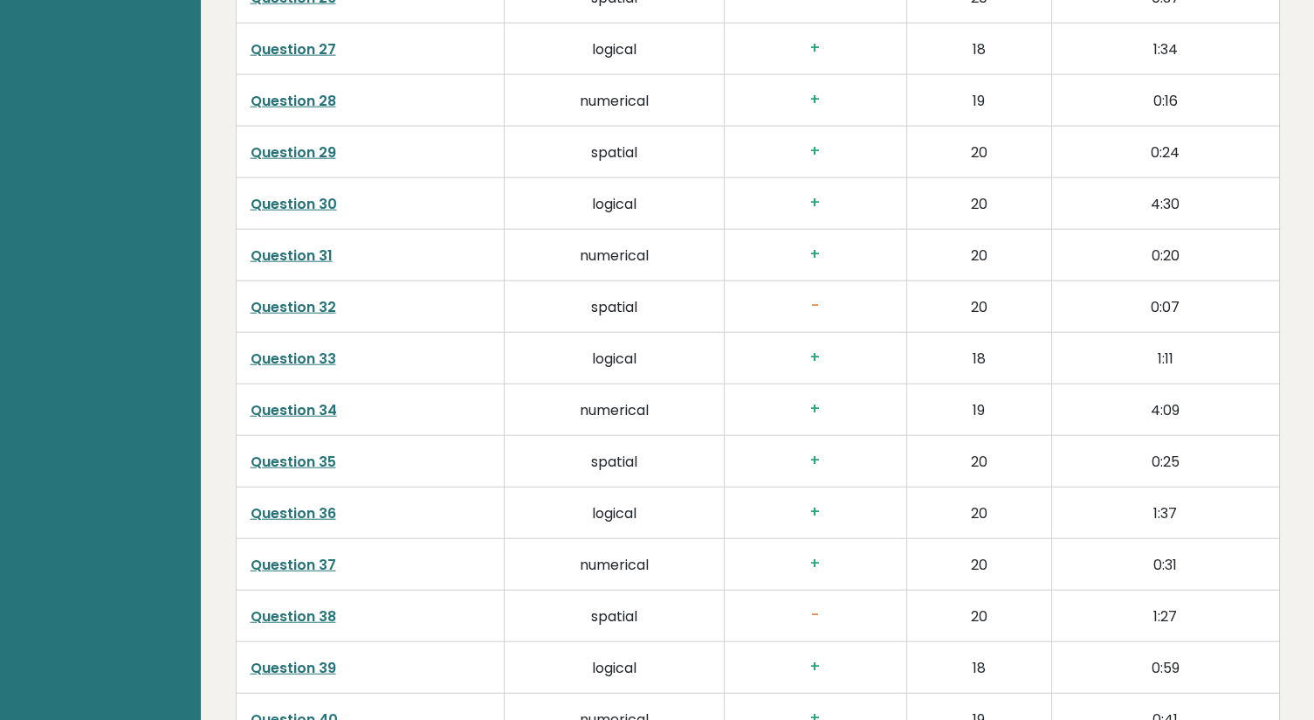
click at [304, 554] on link "Question 37" at bounding box center [294, 564] width 86 height 20
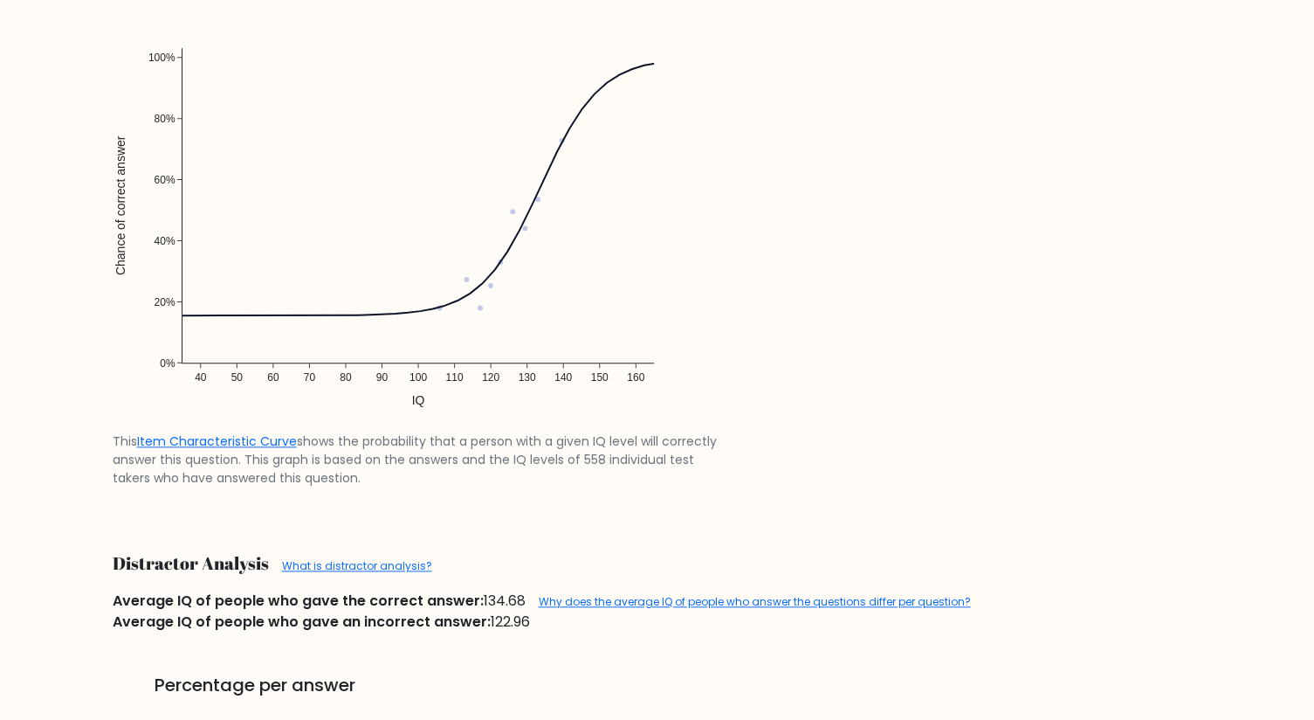
scroll to position [1739, 0]
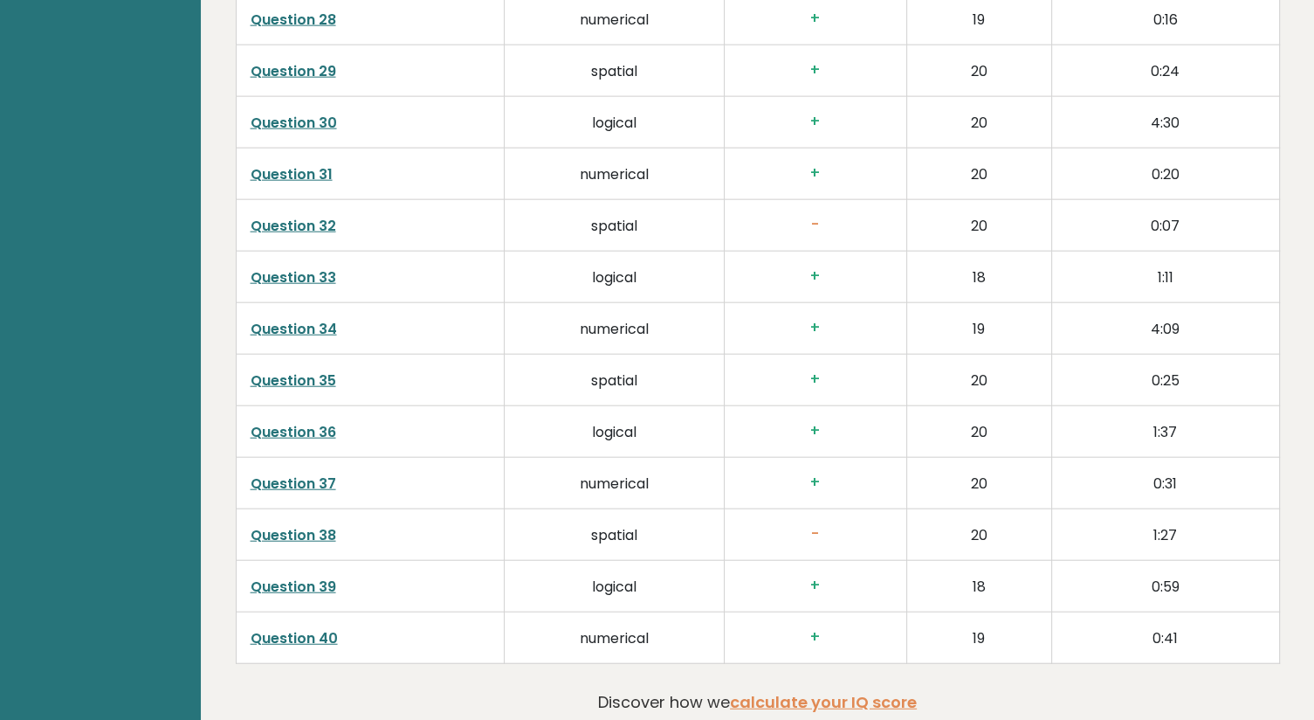
scroll to position [4192, 0]
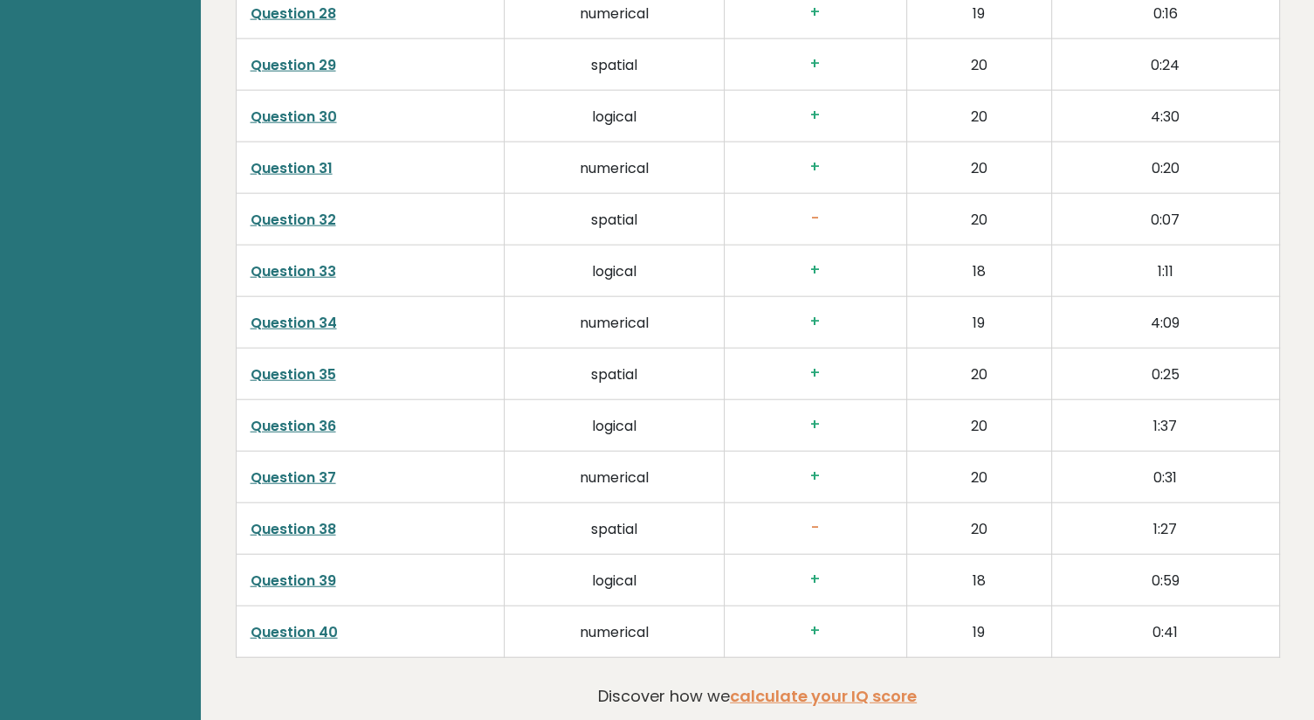
click at [304, 524] on link "Question 38" at bounding box center [294, 529] width 86 height 20
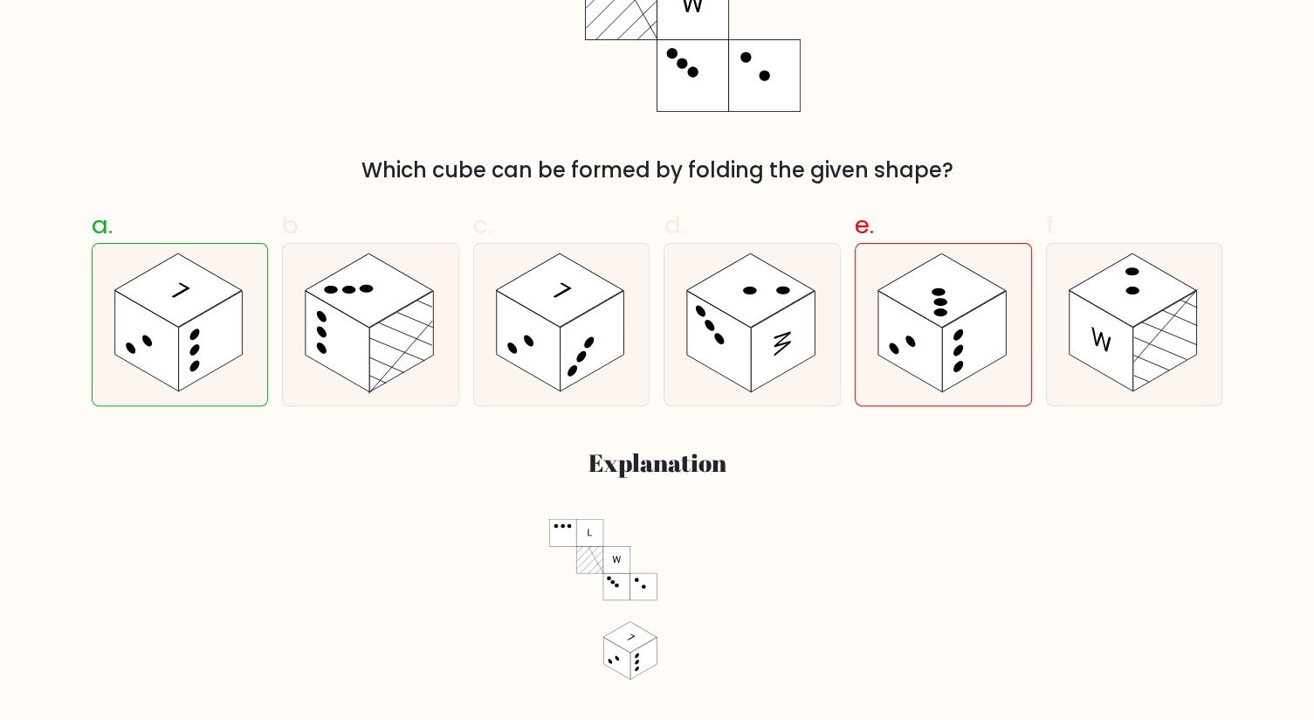
scroll to position [325, 0]
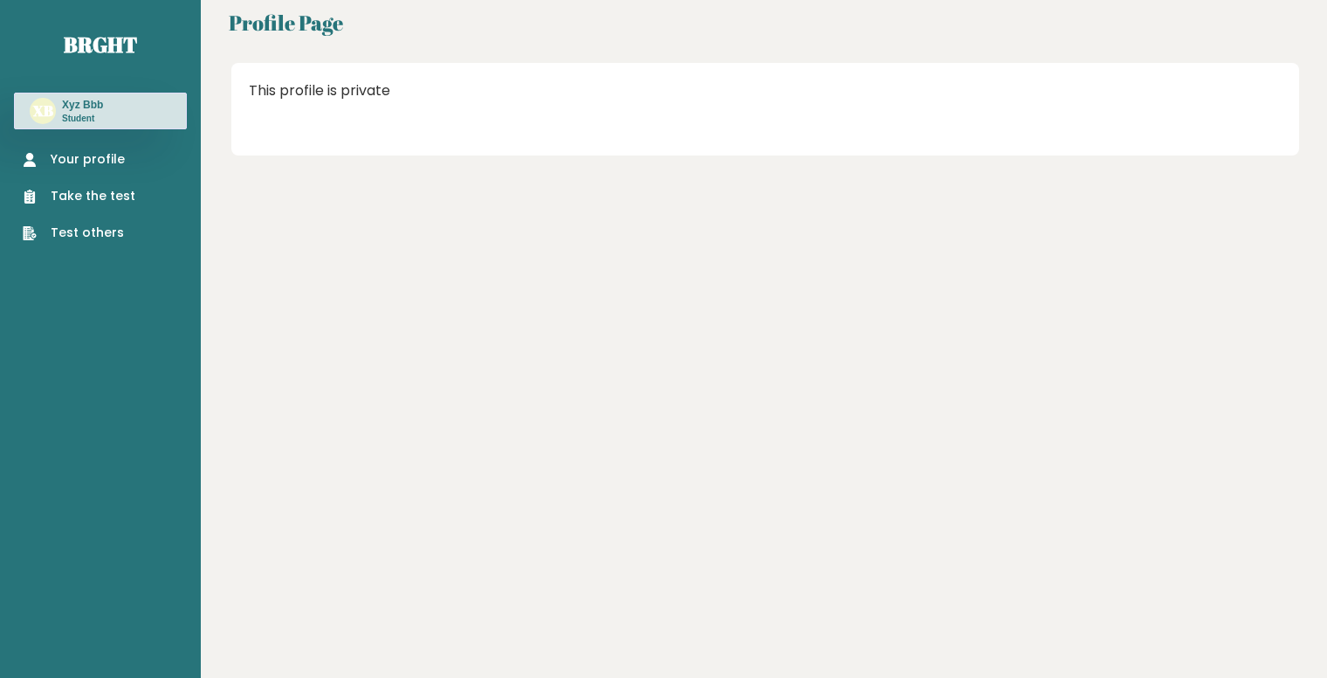
click at [106, 157] on link "Your profile" at bounding box center [79, 159] width 113 height 18
click at [121, 154] on link "Your profile" at bounding box center [79, 159] width 113 height 18
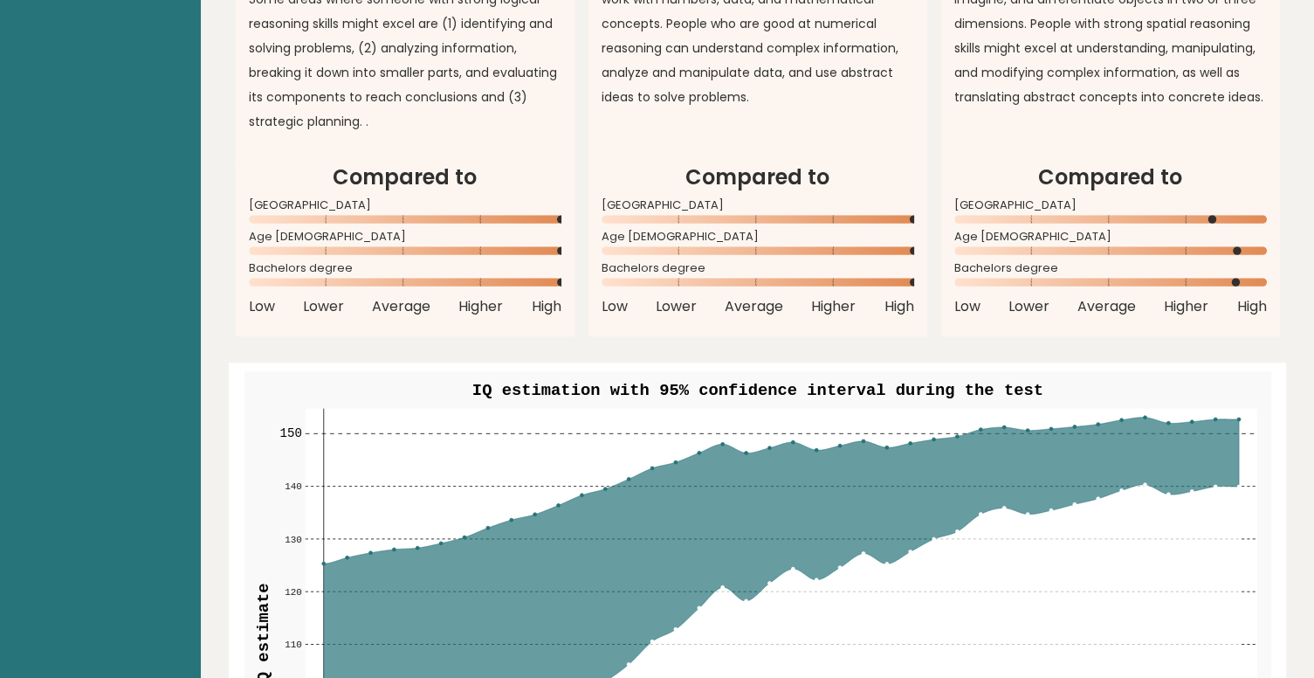
scroll to position [1659, 0]
